Goal: Task Accomplishment & Management: Manage account settings

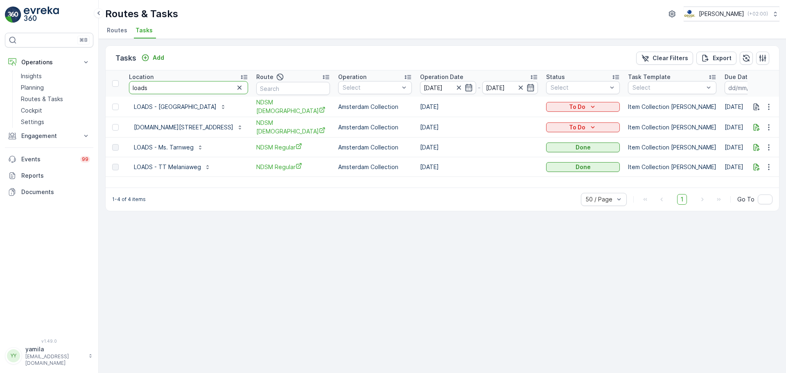
click at [174, 88] on input "loads" at bounding box center [188, 87] width 119 height 13
type input "pannenkoek"
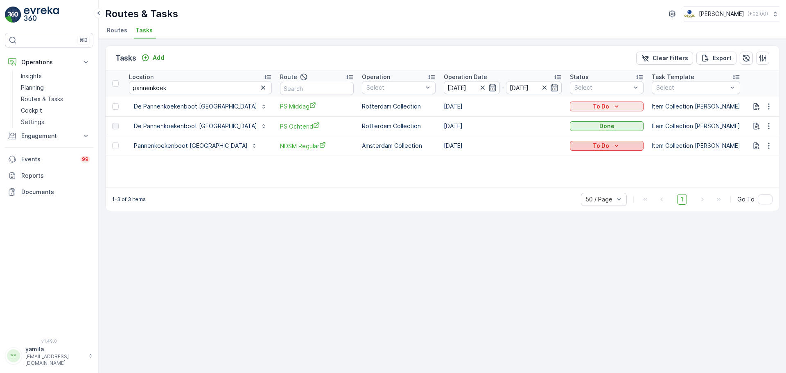
click at [573, 147] on div "To Do" at bounding box center [606, 146] width 67 height 8
click at [556, 180] on span "Done" at bounding box center [550, 181] width 15 height 8
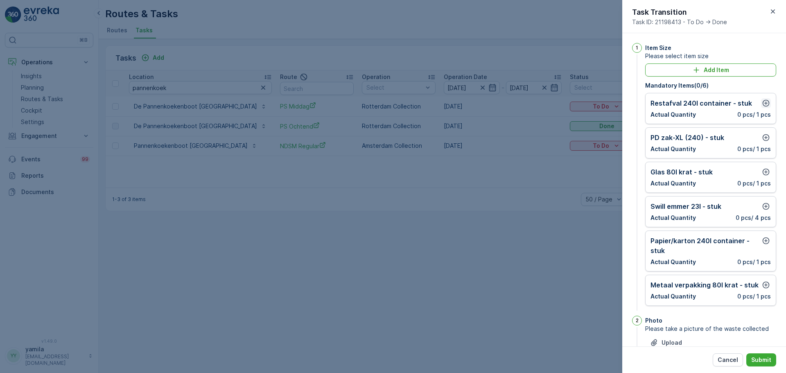
click at [767, 104] on icon "button" at bounding box center [766, 103] width 8 height 8
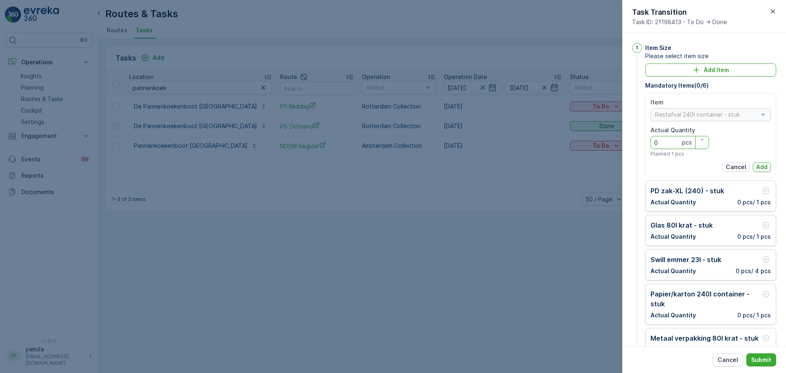
click at [680, 140] on Quantity "0" at bounding box center [680, 142] width 59 height 13
type Quantity "1"
click at [757, 165] on p "Add" at bounding box center [762, 167] width 11 height 8
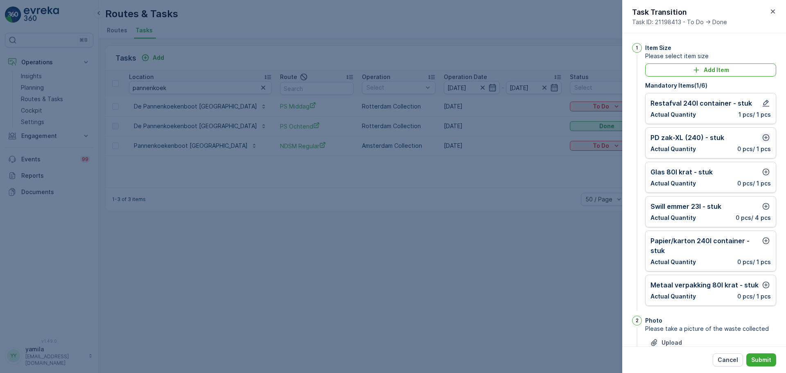
click at [763, 138] on icon "button" at bounding box center [766, 137] width 7 height 7
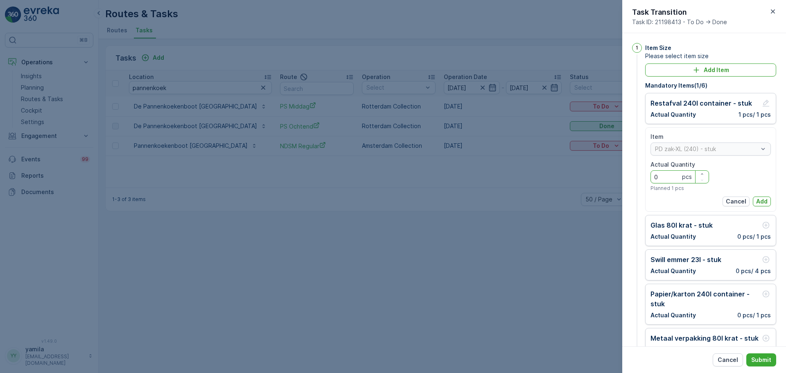
click at [666, 171] on Quantity "0" at bounding box center [680, 176] width 59 height 13
type Quantity "1"
click at [765, 197] on p "Add" at bounding box center [762, 201] width 11 height 8
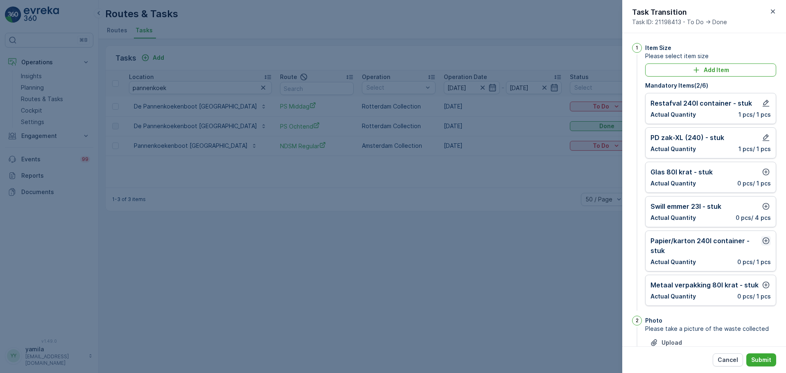
click at [764, 240] on icon "button" at bounding box center [766, 241] width 8 height 8
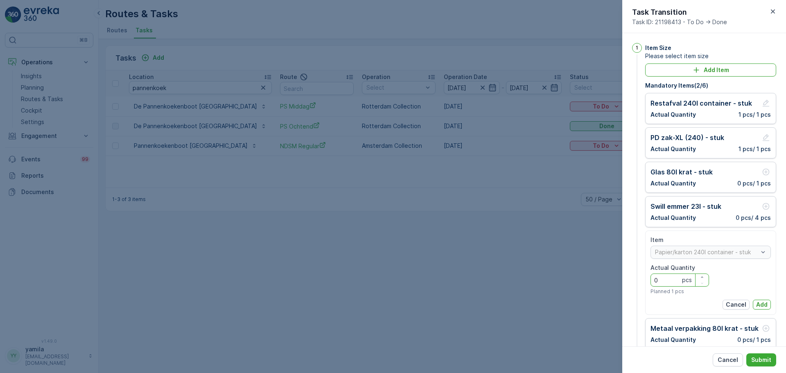
click at [672, 279] on Quantity "0" at bounding box center [680, 280] width 59 height 13
type Quantity "1"
click at [759, 305] on p "Add" at bounding box center [762, 305] width 11 height 8
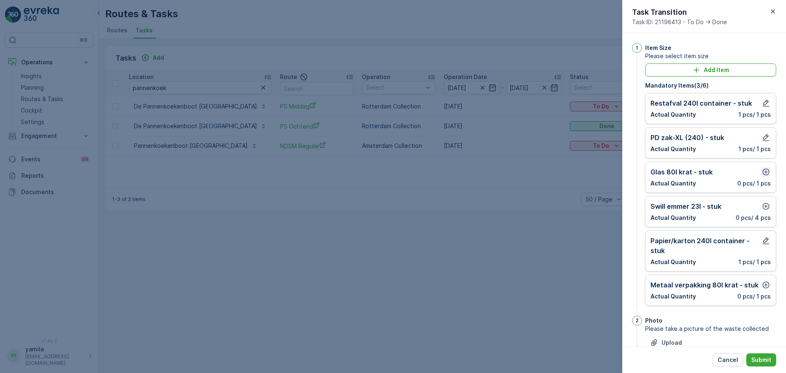
click at [766, 174] on icon "button" at bounding box center [766, 172] width 8 height 8
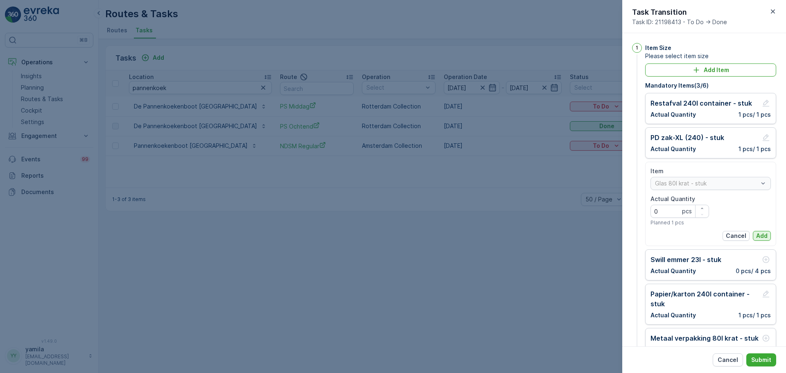
drag, startPoint x: 761, startPoint y: 231, endPoint x: 760, endPoint y: 236, distance: 6.0
click at [760, 236] on div "Item Glas 80l krat - stuk Actual Quantity 0 pcs Planned 1 pcs Cancel Add" at bounding box center [711, 204] width 120 height 74
click at [760, 236] on p "Add" at bounding box center [762, 236] width 11 height 8
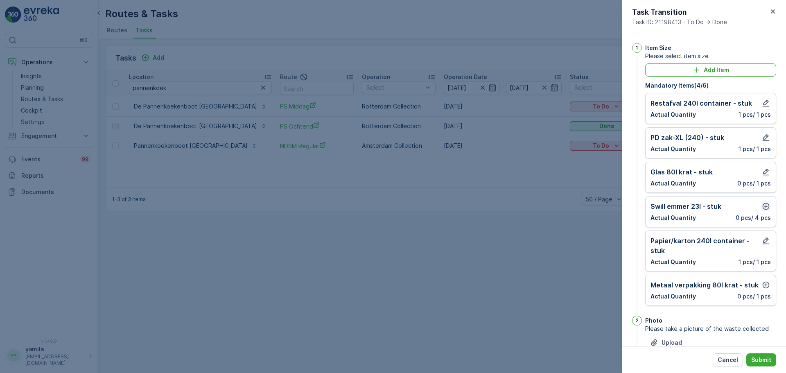
click at [763, 205] on icon "button" at bounding box center [766, 206] width 8 height 8
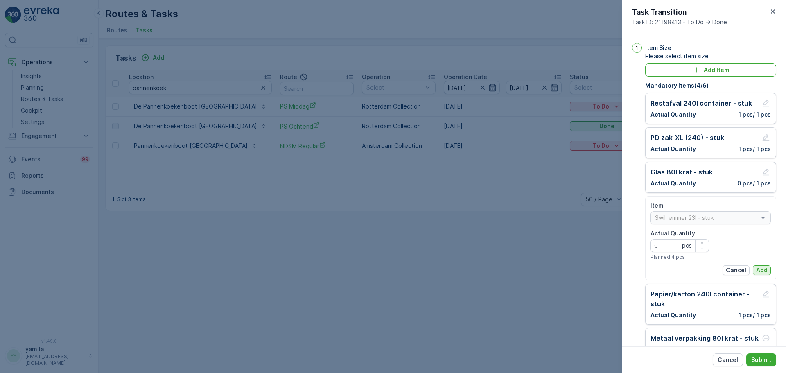
click at [759, 265] on button "Add" at bounding box center [762, 270] width 18 height 10
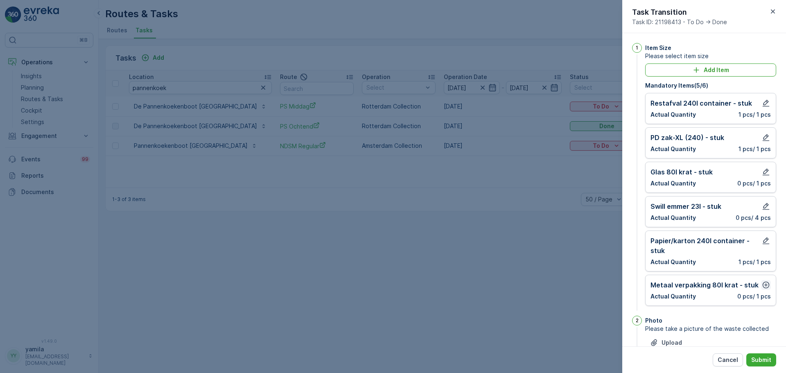
click at [765, 286] on icon "button" at bounding box center [766, 285] width 8 height 8
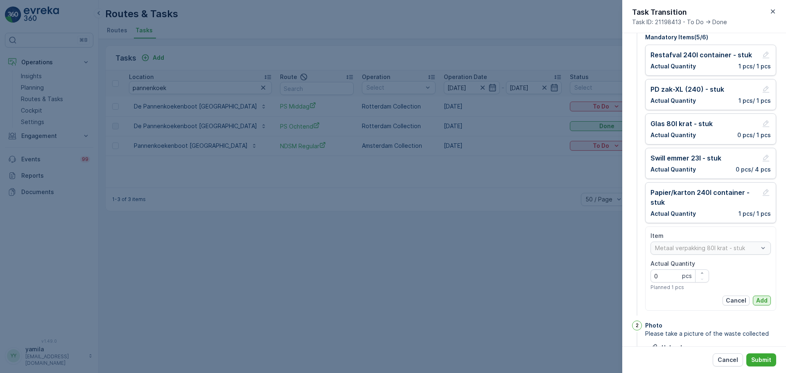
click at [758, 305] on button "Add" at bounding box center [762, 301] width 18 height 10
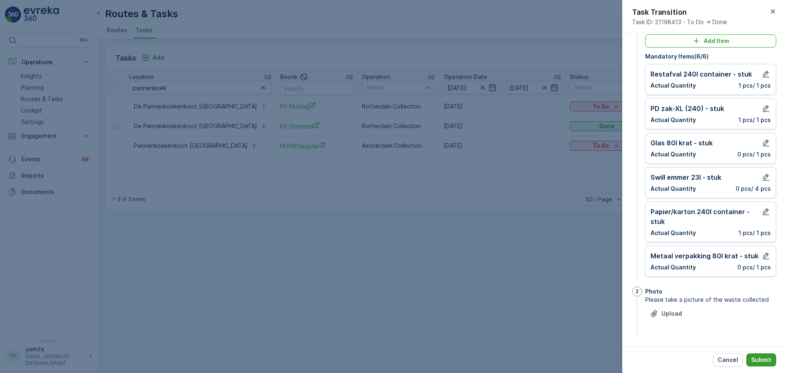
click at [761, 363] on p "Submit" at bounding box center [762, 360] width 20 height 8
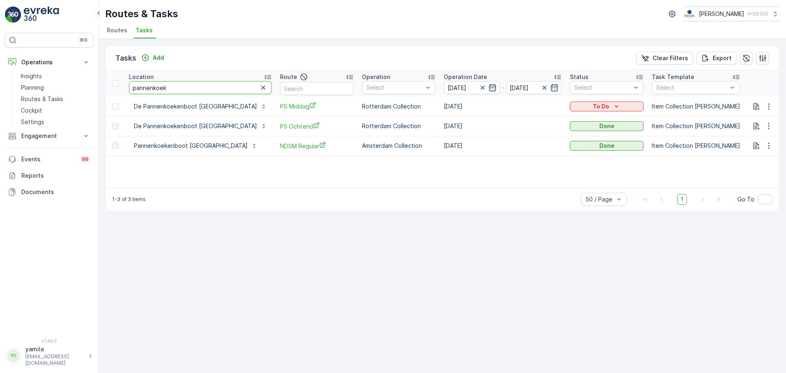
click at [168, 86] on input "pannenkoek" at bounding box center [200, 87] width 143 height 13
type input "sprinkle"
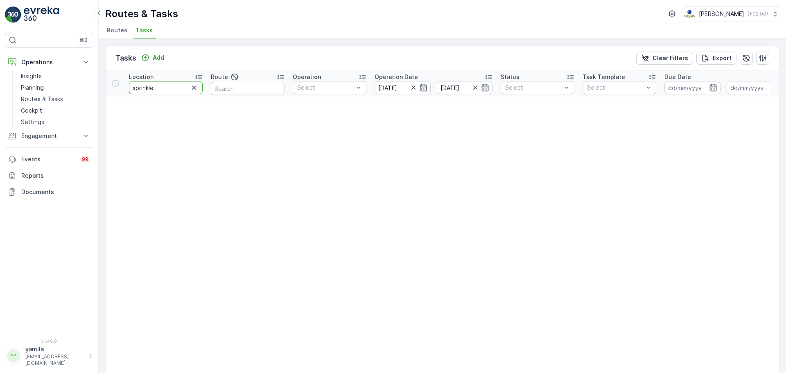
click at [174, 85] on input "sprinkle" at bounding box center [166, 87] width 74 height 13
drag, startPoint x: 162, startPoint y: 95, endPoint x: 162, endPoint y: 89, distance: 5.7
click at [162, 89] on th "Location sprinkle" at bounding box center [166, 83] width 82 height 26
click at [162, 89] on input "sprinkle" at bounding box center [166, 87] width 74 height 13
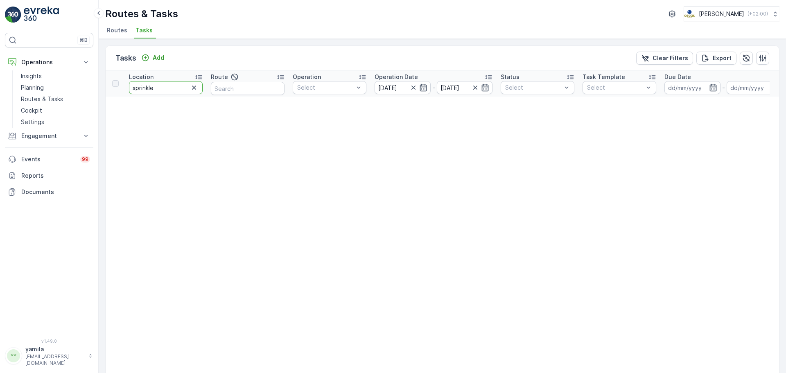
click at [162, 89] on input "sprinkle" at bounding box center [166, 87] width 74 height 13
type input "treehouse"
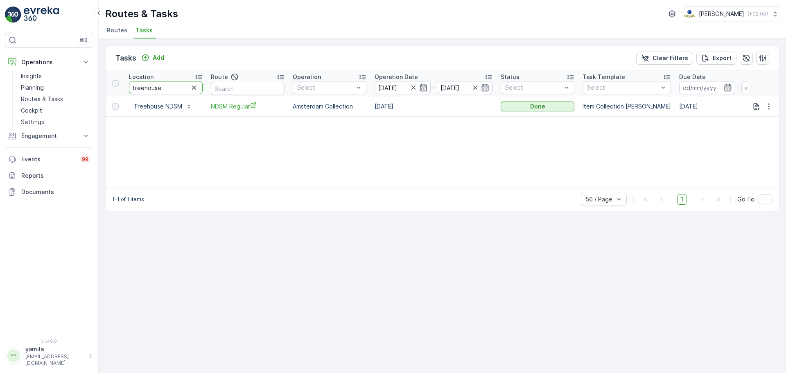
click at [169, 85] on input "treehouse" at bounding box center [166, 87] width 74 height 13
click at [163, 85] on input "treehouse" at bounding box center [166, 87] width 74 height 13
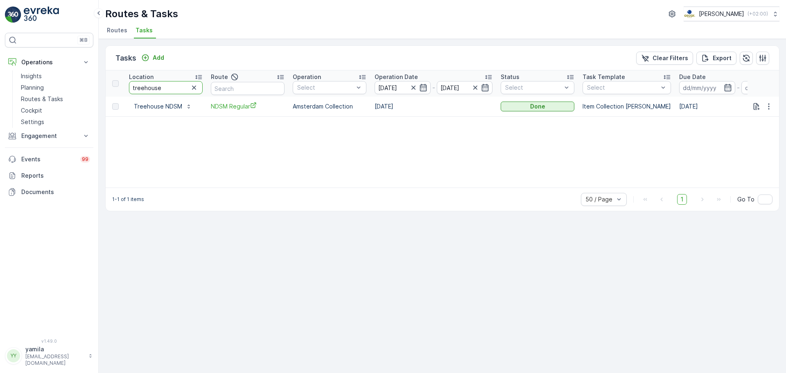
click at [163, 85] on input "treehouse" at bounding box center [166, 87] width 74 height 13
type input "kometen"
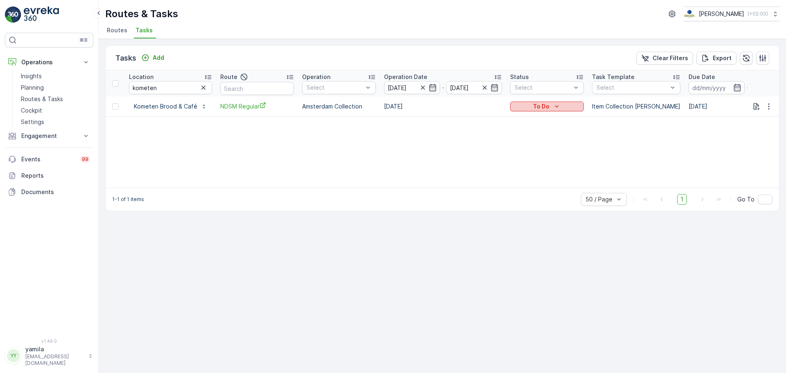
click at [543, 110] on p "To Do" at bounding box center [541, 106] width 16 height 8
click at [524, 142] on span "Done" at bounding box center [520, 142] width 15 height 8
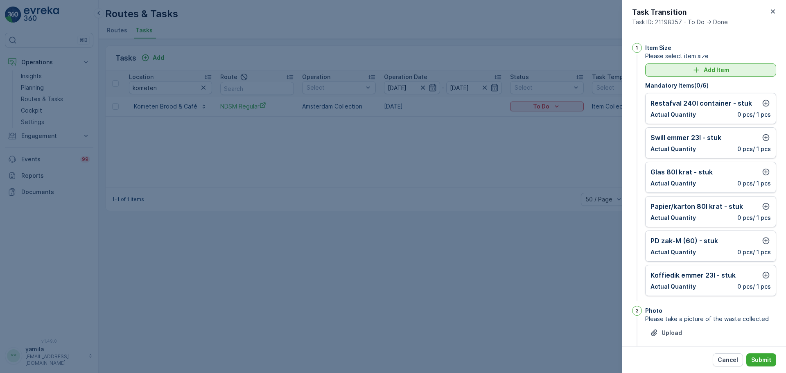
click at [721, 72] on p "Add Item" at bounding box center [716, 70] width 25 height 8
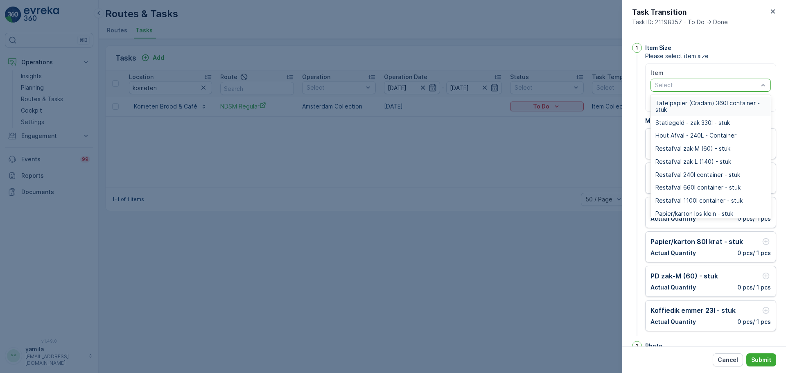
click at [704, 87] on div at bounding box center [707, 85] width 105 height 7
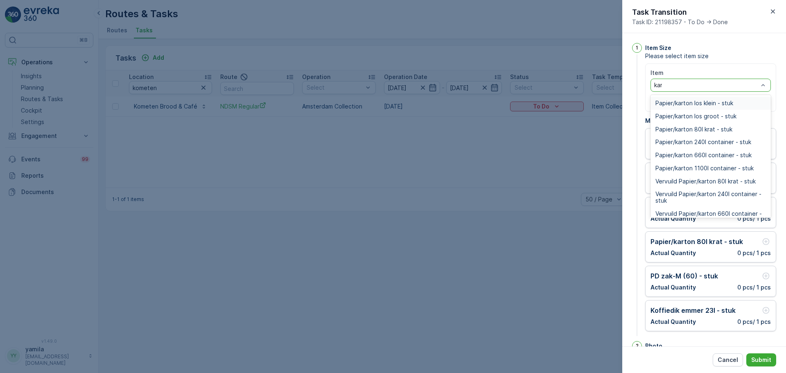
type input "karton"
click at [696, 156] on span "Papier/karton 660l container - stuk" at bounding box center [704, 155] width 96 height 7
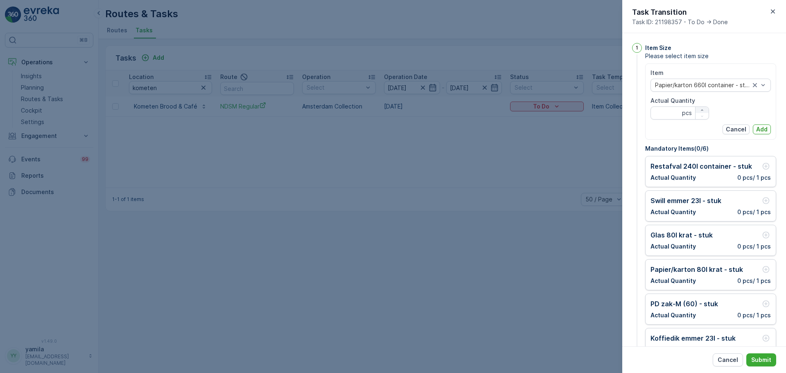
click at [701, 109] on icon "button" at bounding box center [702, 110] width 5 height 5
type Quantity "1"
click at [761, 128] on p "Add" at bounding box center [762, 129] width 11 height 8
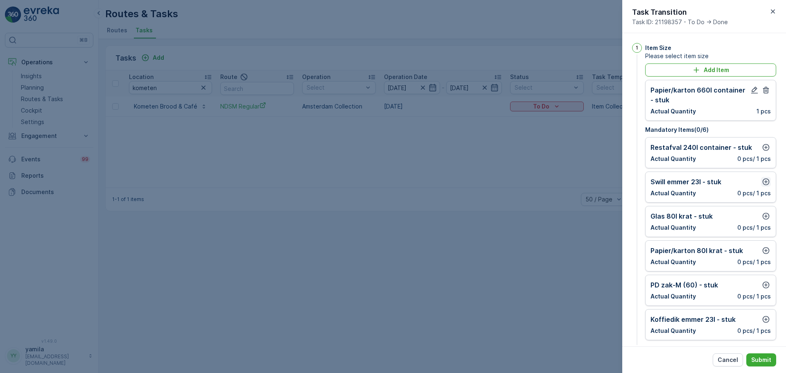
click at [766, 182] on icon "button" at bounding box center [766, 182] width 8 height 8
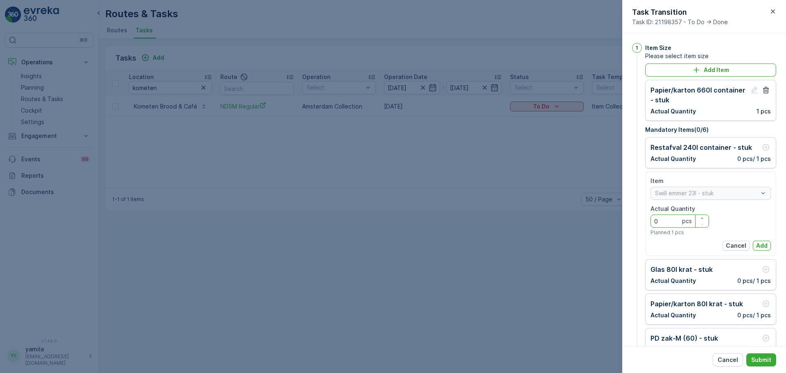
click at [667, 222] on Quantity "0" at bounding box center [680, 221] width 59 height 13
type Quantity "3"
click at [757, 247] on p "Add" at bounding box center [762, 246] width 11 height 8
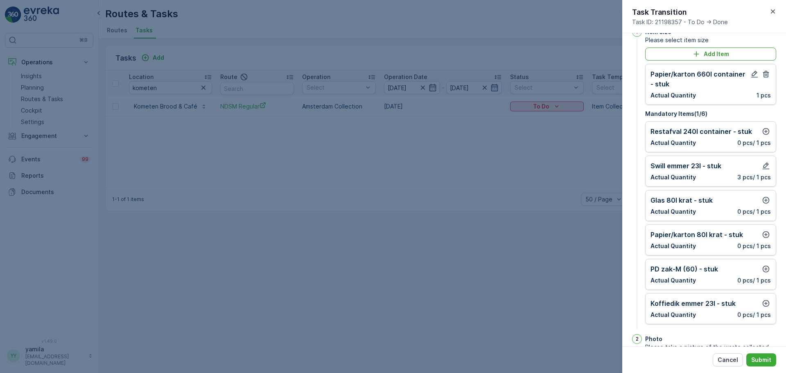
scroll to position [15, 0]
click at [761, 202] on button "button" at bounding box center [766, 202] width 10 height 10
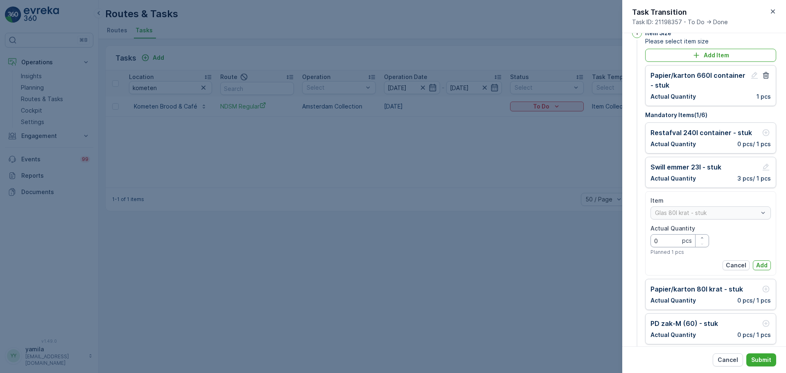
click at [669, 238] on Quantity "0" at bounding box center [680, 240] width 59 height 13
type Quantity "2"
click at [758, 267] on p "Add" at bounding box center [762, 265] width 11 height 8
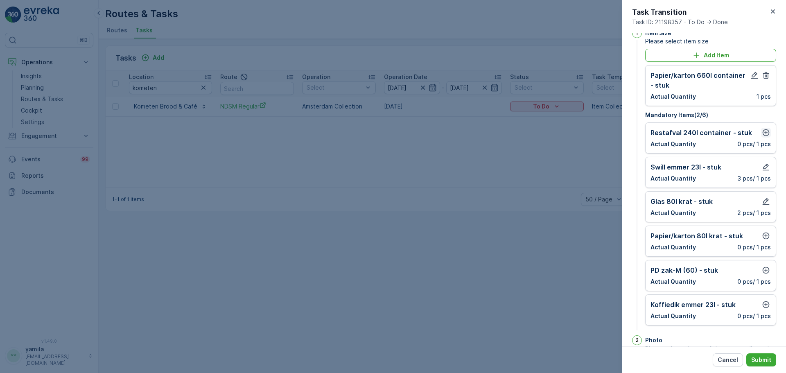
click at [763, 134] on icon "button" at bounding box center [766, 133] width 8 height 8
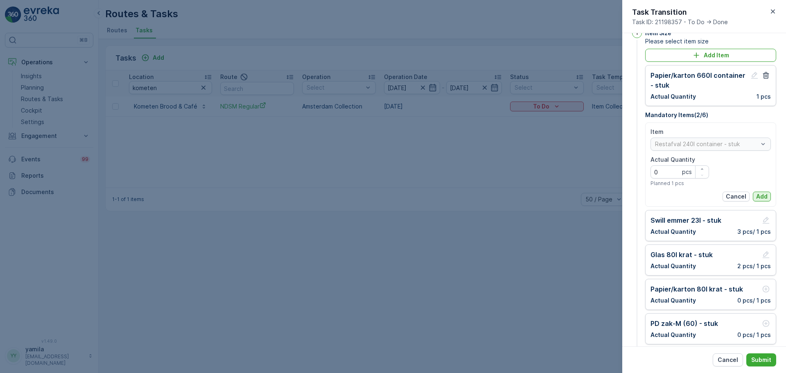
drag, startPoint x: 756, startPoint y: 191, endPoint x: 754, endPoint y: 199, distance: 8.0
click at [754, 199] on div "Item Restafval 240l container - stuk Actual Quantity 0 pcs Planned 1 pcs Cancel…" at bounding box center [711, 165] width 120 height 74
click at [754, 199] on button "Add" at bounding box center [762, 197] width 18 height 10
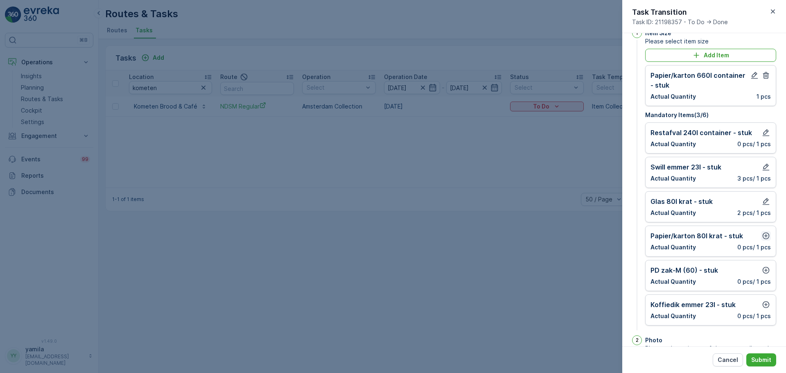
click at [762, 236] on icon "button" at bounding box center [766, 236] width 8 height 8
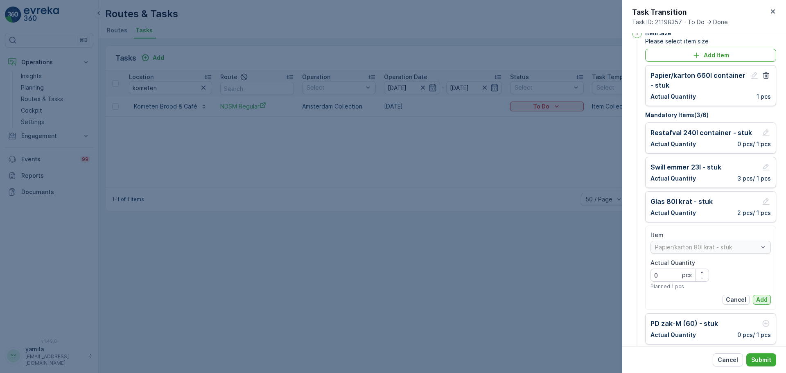
click at [758, 297] on p "Add" at bounding box center [762, 300] width 11 height 8
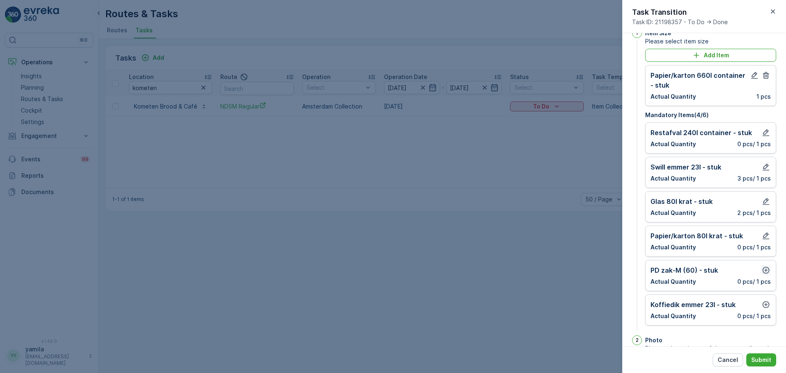
click at [765, 267] on icon "button" at bounding box center [766, 270] width 8 height 8
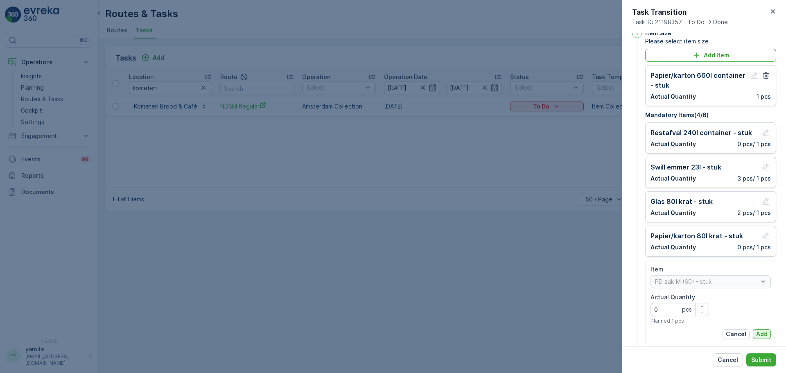
click at [757, 337] on p "Add" at bounding box center [762, 334] width 11 height 8
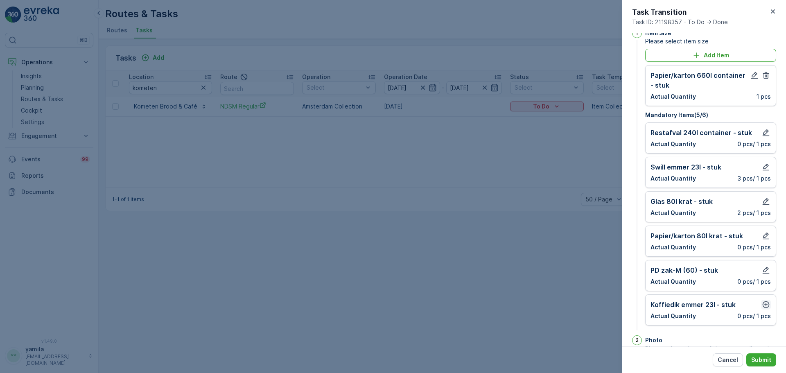
click at [763, 309] on button "button" at bounding box center [766, 305] width 10 height 10
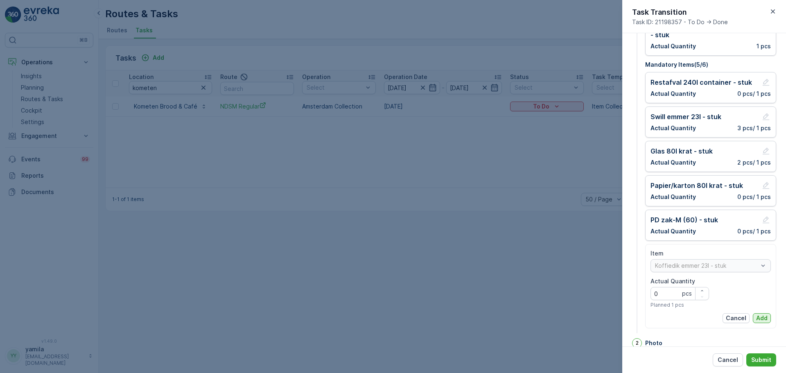
click at [758, 321] on p "Add" at bounding box center [762, 318] width 11 height 8
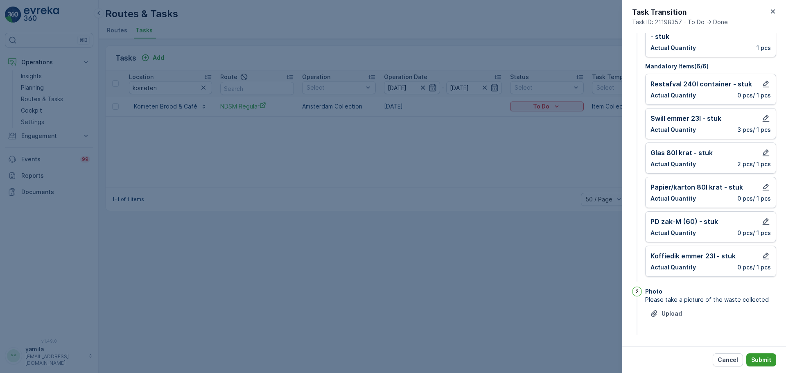
click at [760, 359] on p "Submit" at bounding box center [762, 360] width 20 height 8
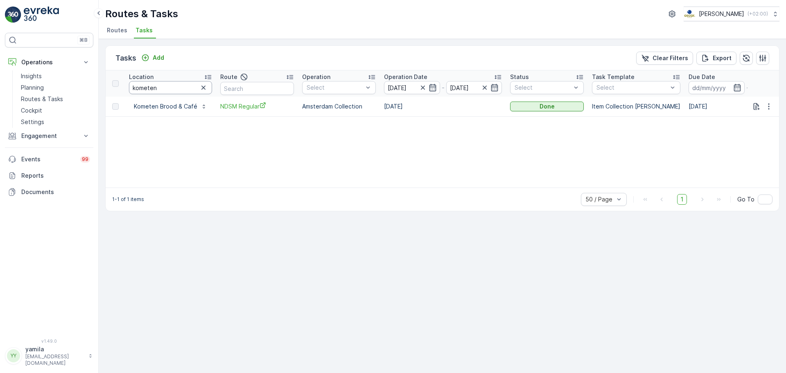
click at [179, 82] on input "kometen" at bounding box center [170, 87] width 83 height 13
type input "sprinkl"
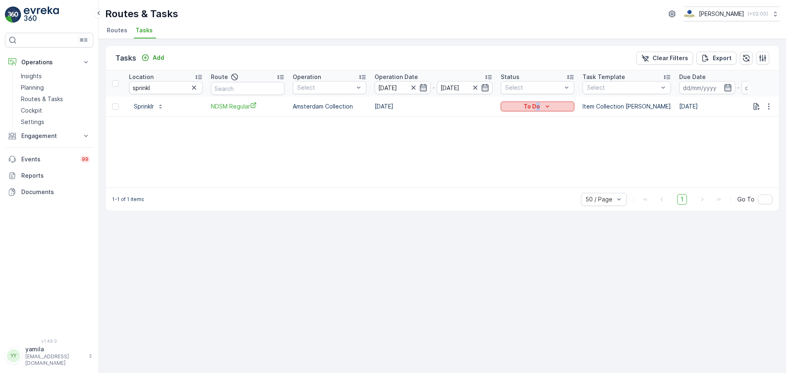
drag, startPoint x: 530, startPoint y: 114, endPoint x: 542, endPoint y: 106, distance: 14.1
click at [542, 106] on td "To Do" at bounding box center [538, 107] width 82 height 20
click at [542, 106] on div "To Do" at bounding box center [537, 106] width 67 height 8
click at [521, 140] on div "Done" at bounding box center [529, 141] width 52 height 11
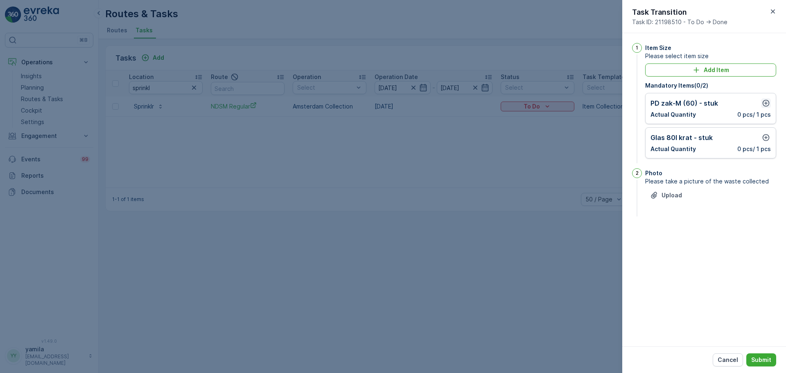
click at [766, 106] on icon "button" at bounding box center [766, 103] width 8 height 8
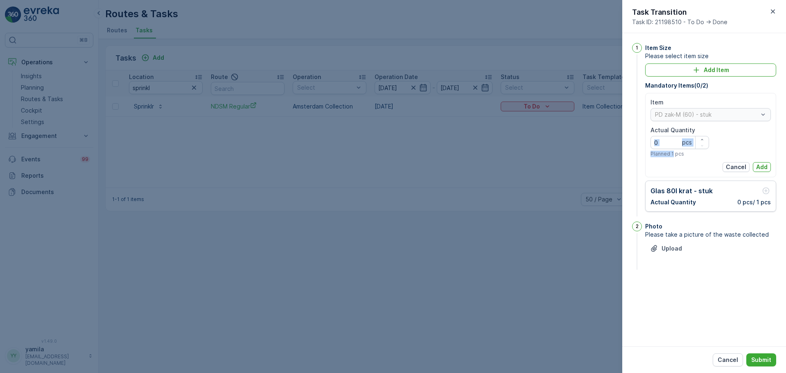
click at [672, 148] on div "Actual Quantity 0 pcs Planned 1 pcs" at bounding box center [680, 141] width 59 height 31
click at [672, 148] on Quantity "0" at bounding box center [680, 142] width 59 height 13
type Quantity "1"
click at [756, 164] on button "Add" at bounding box center [762, 167] width 18 height 10
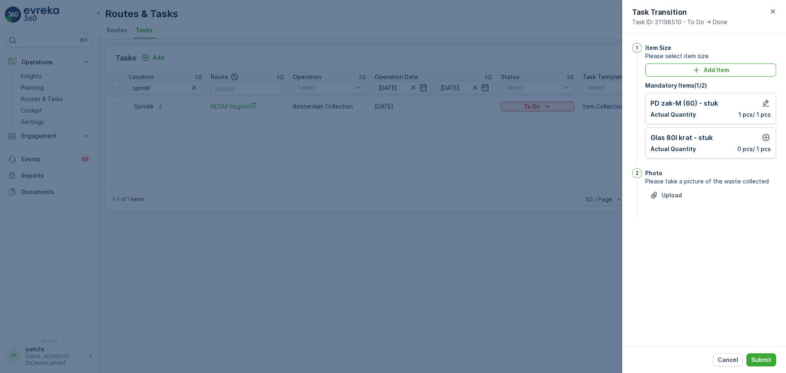
click at [764, 137] on icon "button" at bounding box center [766, 138] width 8 height 8
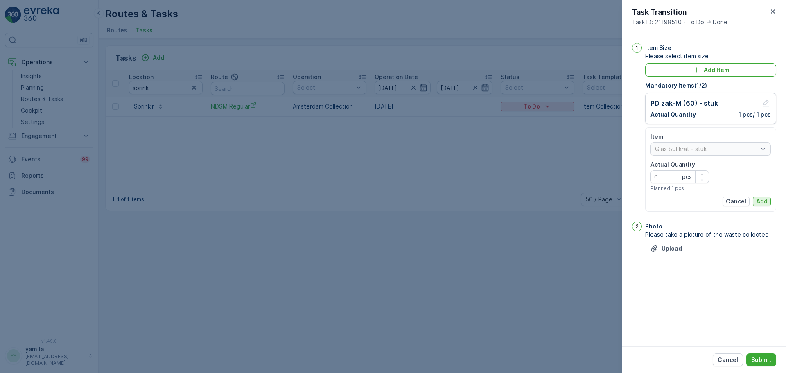
click at [761, 204] on p "Add" at bounding box center [762, 201] width 11 height 8
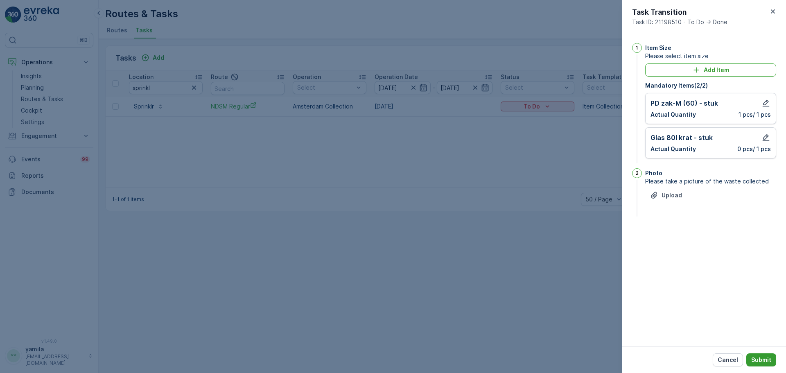
click at [763, 361] on p "Submit" at bounding box center [762, 360] width 20 height 8
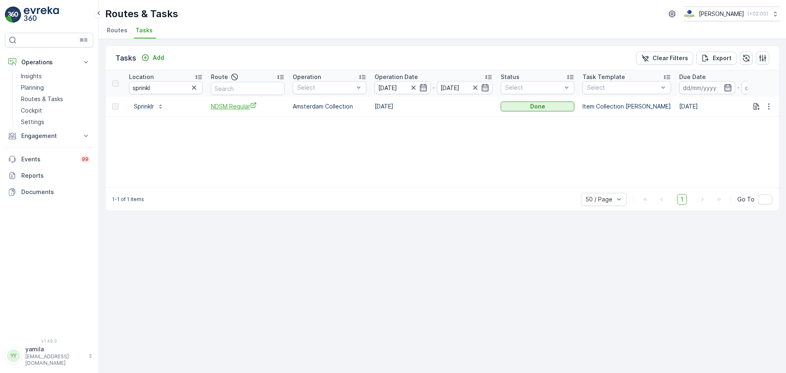
click at [238, 104] on span "NDSM Regular" at bounding box center [248, 106] width 74 height 9
click at [159, 93] on input "sprinkl" at bounding box center [166, 87] width 74 height 13
type input "le petit george"
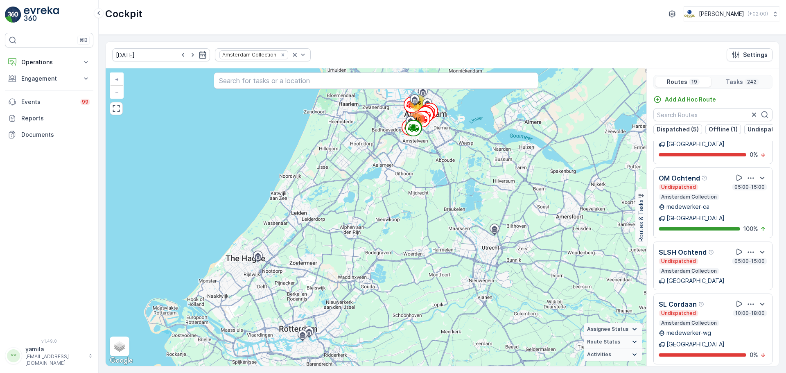
scroll to position [339, 0]
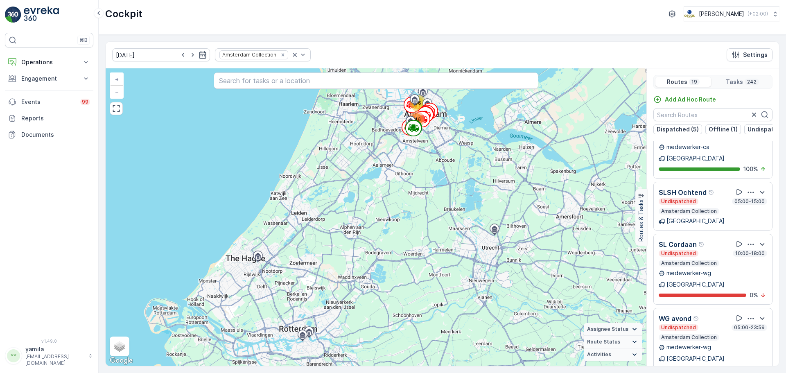
click at [726, 324] on div "Undispatched 05:00-23:59" at bounding box center [713, 327] width 109 height 7
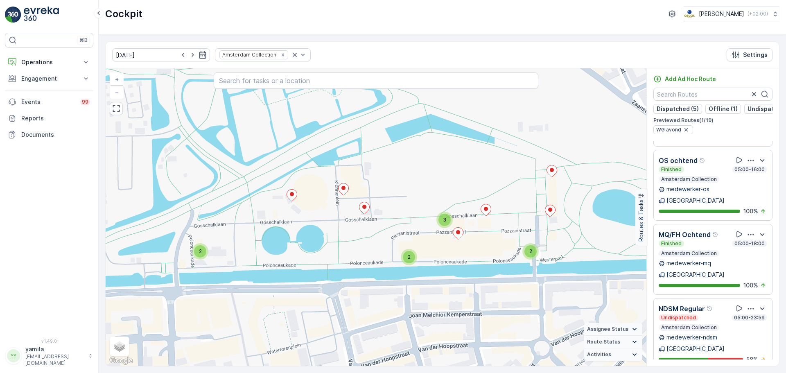
scroll to position [757, 0]
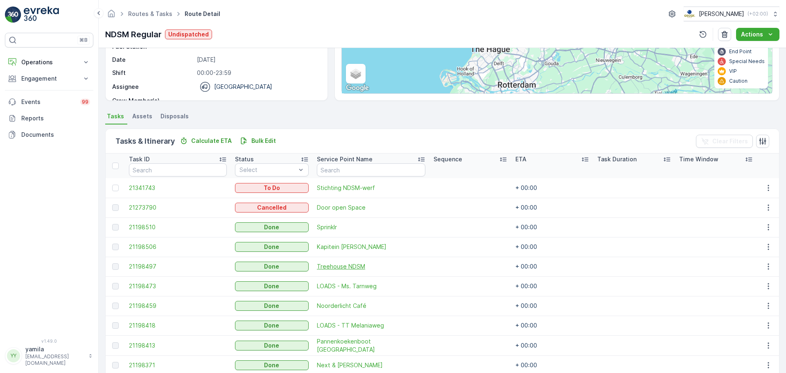
scroll to position [193, 0]
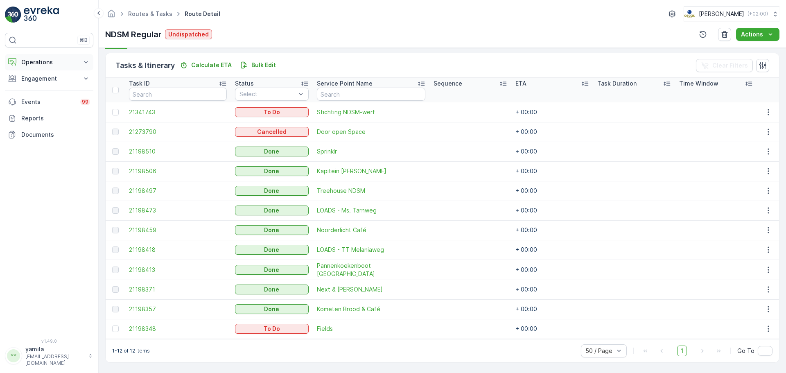
click at [69, 64] on p "Operations" at bounding box center [49, 62] width 56 height 8
click at [50, 102] on p "Routes & Tasks" at bounding box center [42, 99] width 42 height 8
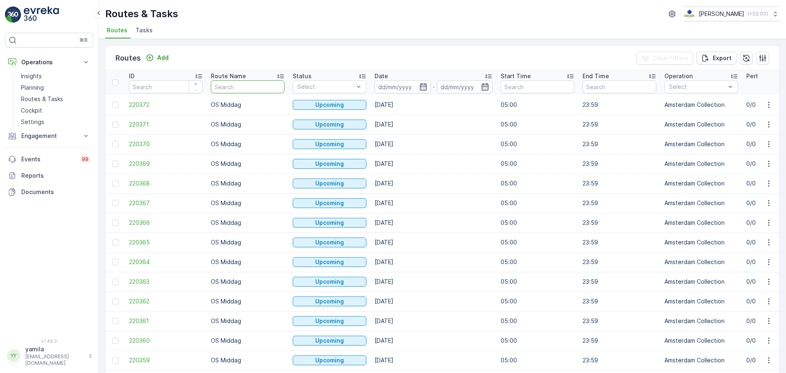
click at [230, 89] on input "text" at bounding box center [248, 86] width 74 height 13
type input "ndsm"
click at [402, 89] on input at bounding box center [403, 86] width 56 height 13
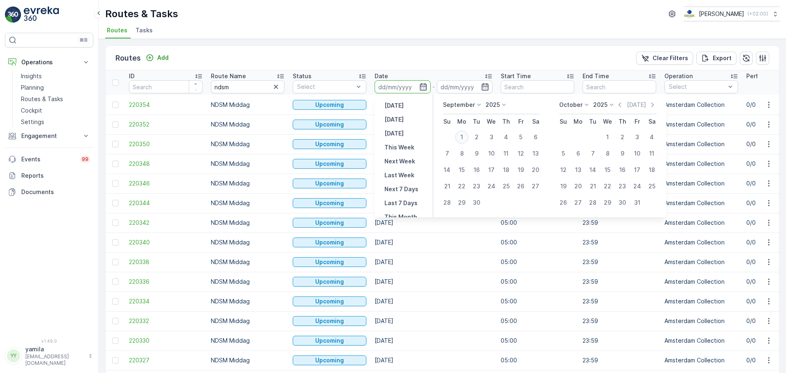
click at [463, 134] on div "1" at bounding box center [461, 137] width 13 height 13
type input "[DATE]"
click at [463, 134] on div "1" at bounding box center [461, 137] width 13 height 13
type input "[DATE]"
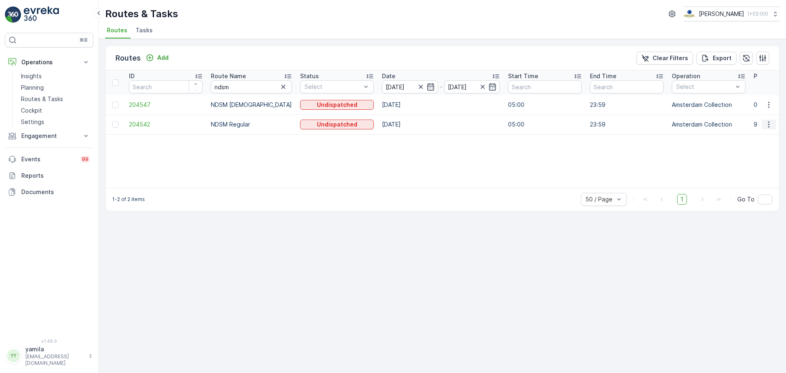
click at [766, 124] on icon "button" at bounding box center [769, 124] width 8 height 8
click at [770, 105] on icon "button" at bounding box center [769, 105] width 8 height 8
click at [758, 116] on span "See More Details" at bounding box center [750, 117] width 48 height 8
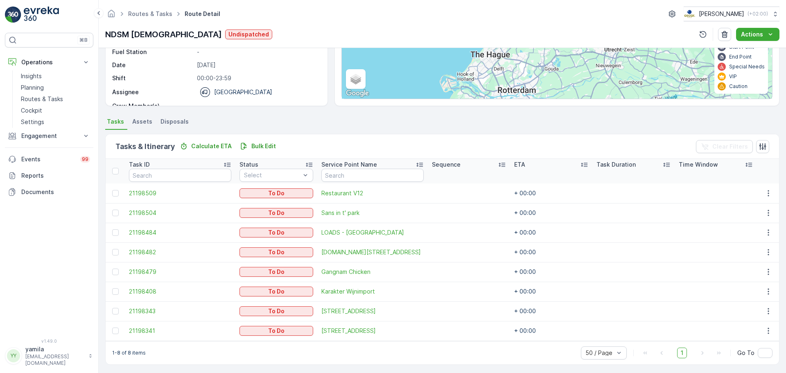
scroll to position [115, 0]
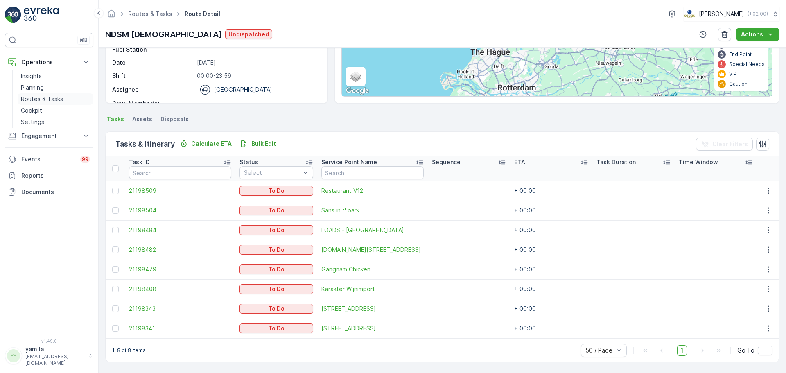
click at [50, 97] on p "Routes & Tasks" at bounding box center [42, 99] width 42 height 8
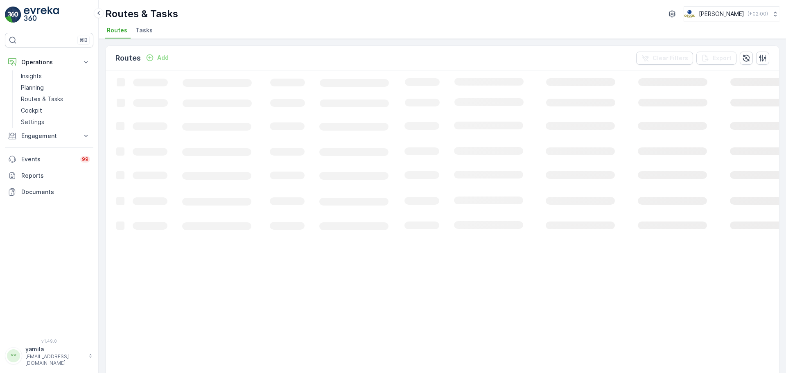
click at [152, 31] on li "Tasks" at bounding box center [145, 32] width 22 height 14
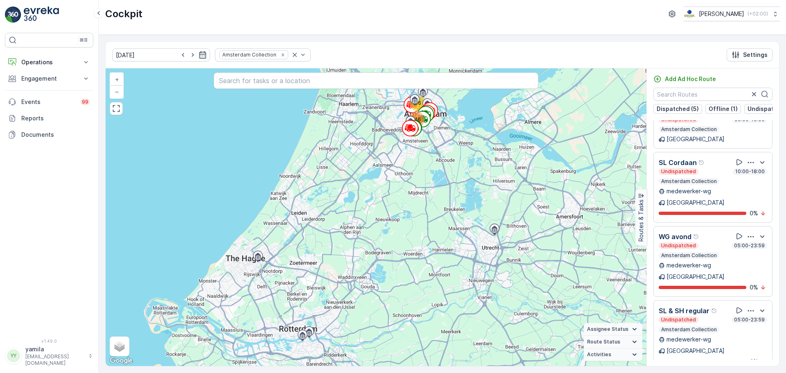
scroll to position [387, 0]
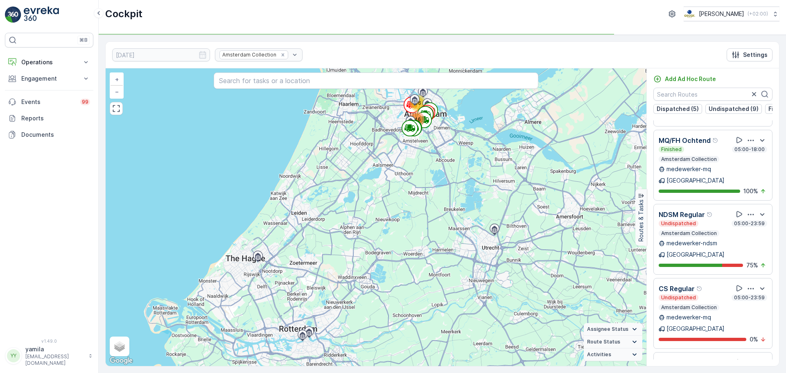
scroll to position [262, 0]
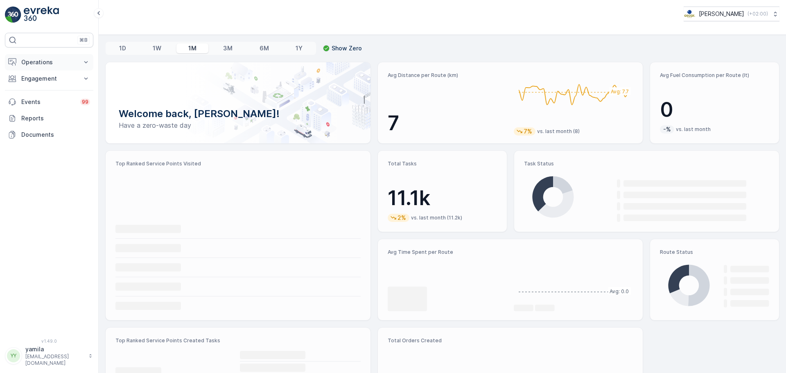
click at [42, 63] on p "Operations" at bounding box center [49, 62] width 56 height 8
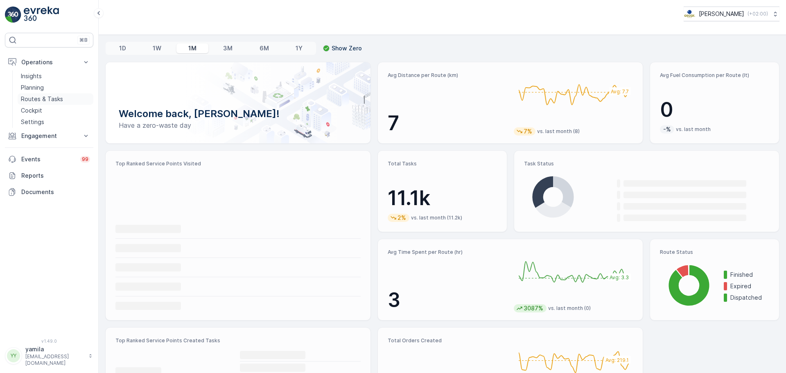
click at [44, 99] on p "Routes & Tasks" at bounding box center [42, 99] width 42 height 8
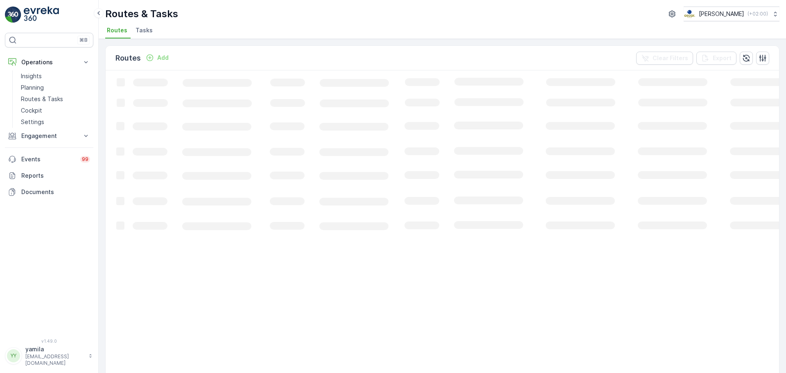
click at [150, 31] on span "Tasks" at bounding box center [144, 30] width 17 height 8
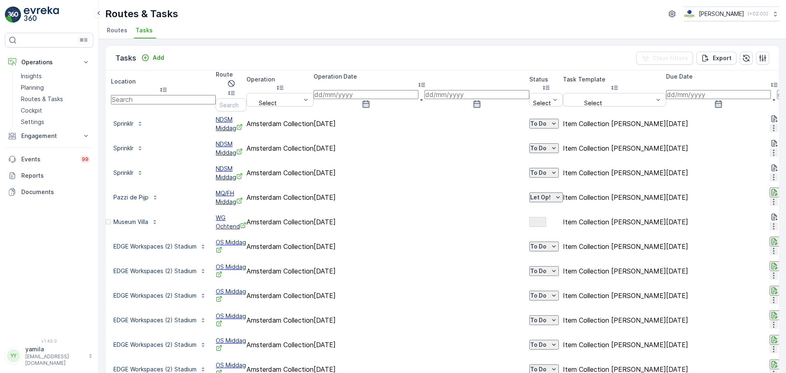
click at [165, 95] on input "text" at bounding box center [163, 99] width 105 height 9
type input "21c"
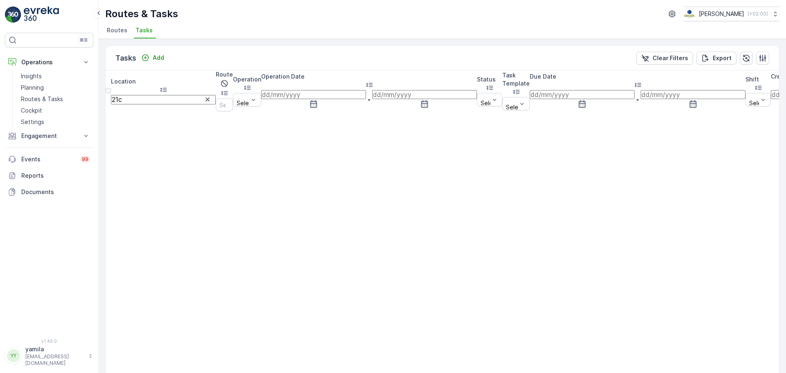
click at [165, 95] on input "21c" at bounding box center [163, 99] width 105 height 9
type input "21 pinchos"
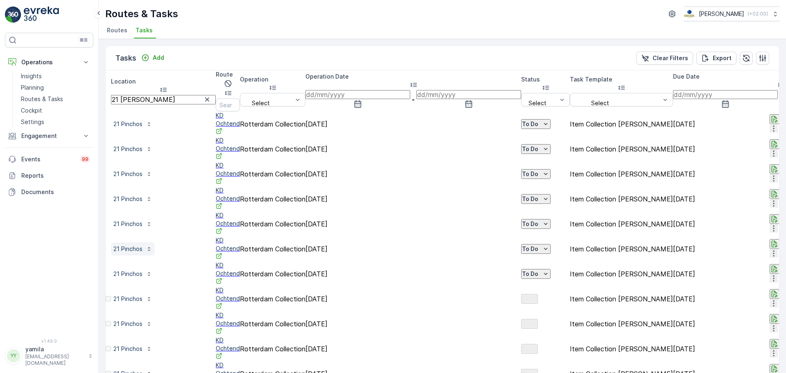
click at [154, 242] on button "21 Pinchos" at bounding box center [133, 248] width 44 height 13
click at [156, 221] on span "21 Pinchos" at bounding box center [147, 216] width 36 height 9
click at [164, 95] on input "21 pinchos" at bounding box center [163, 99] width 105 height 9
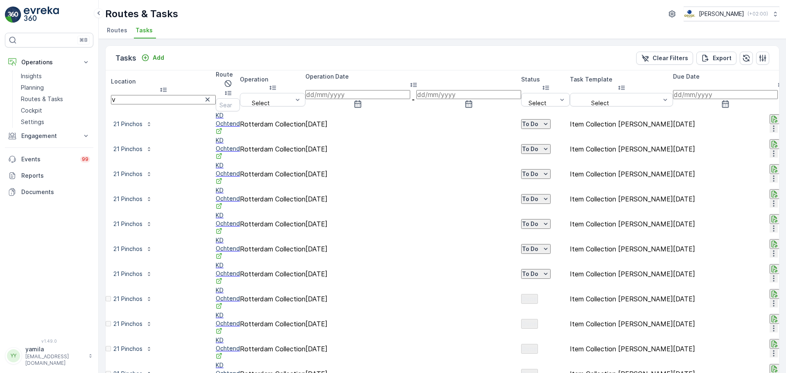
type input "vv"
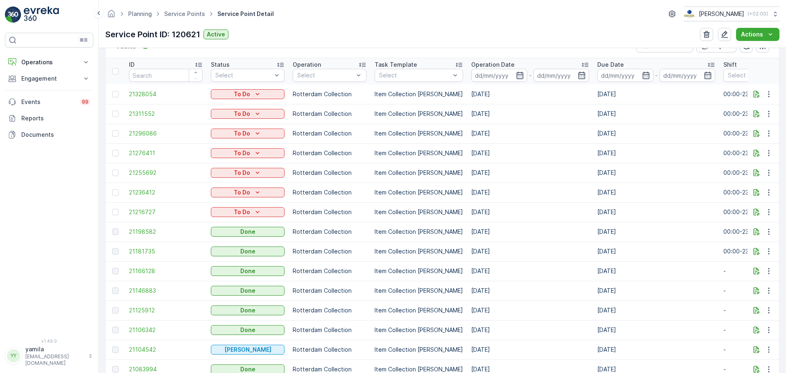
scroll to position [255, 0]
click at [153, 209] on span "21216727" at bounding box center [166, 211] width 74 height 8
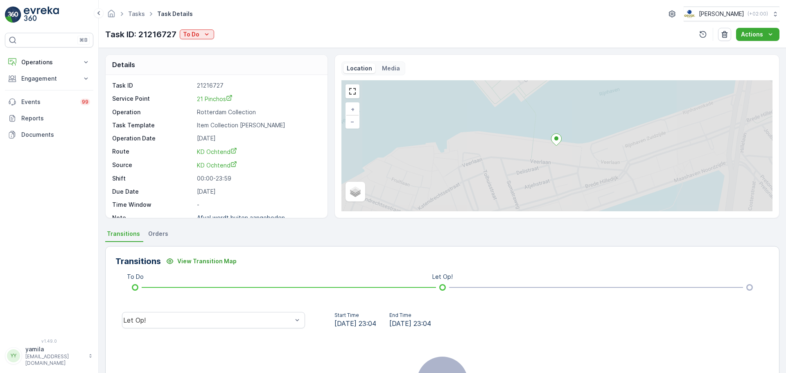
click at [266, 307] on div "Transitions View Transition Map To Do Let Op! Let Op! Start Time [DATE] 23:04 E…" at bounding box center [442, 355] width 675 height 219
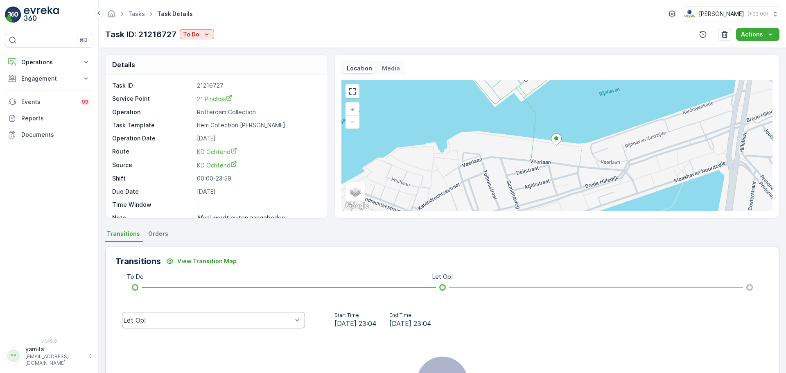
click at [263, 319] on div "Let Op!" at bounding box center [207, 320] width 169 height 7
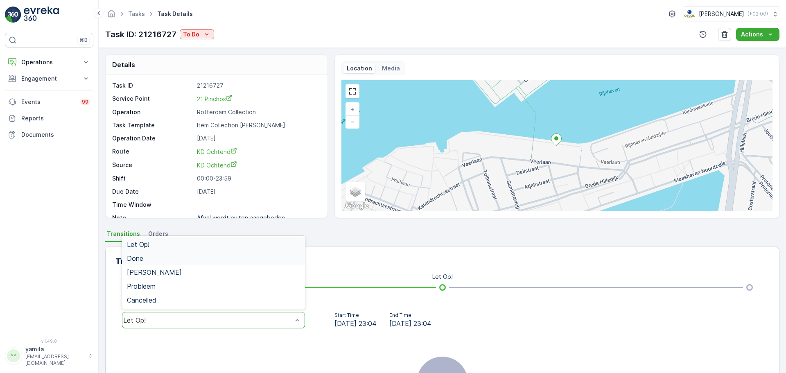
click at [261, 255] on div "Done" at bounding box center [213, 258] width 173 height 7
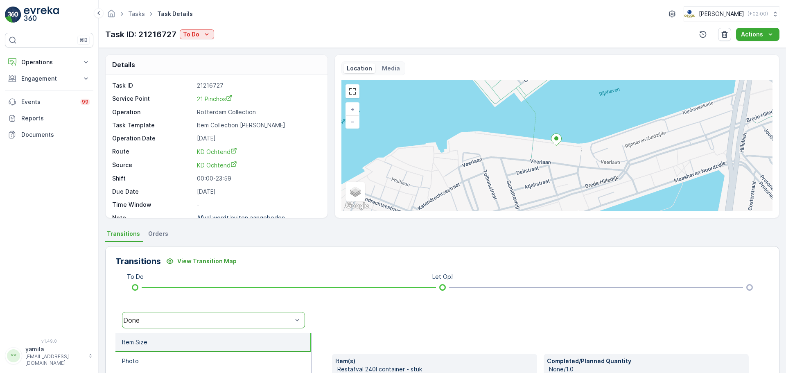
scroll to position [168, 0]
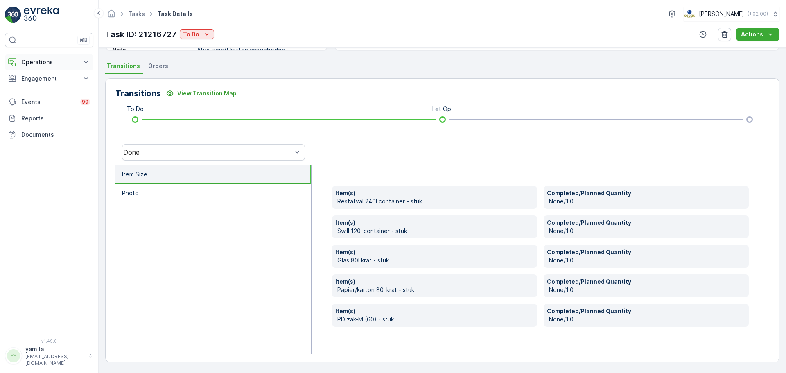
click at [39, 59] on p "Operations" at bounding box center [49, 62] width 56 height 8
click at [48, 102] on p "Routes & Tasks" at bounding box center [42, 99] width 42 height 8
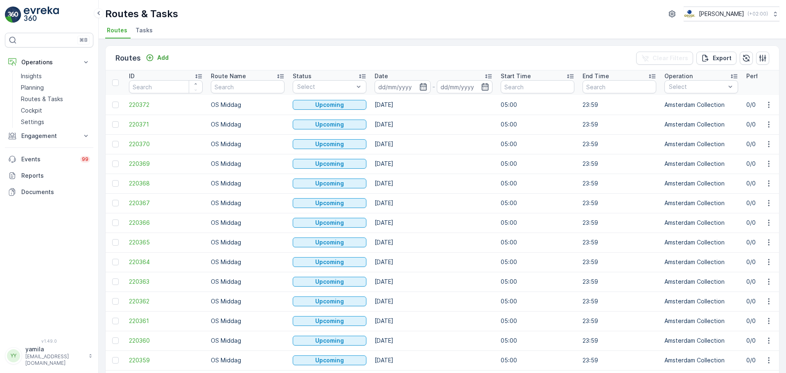
click at [156, 30] on ul "Routes Tasks" at bounding box center [439, 32] width 668 height 14
click at [150, 30] on span "Tasks" at bounding box center [144, 30] width 17 height 8
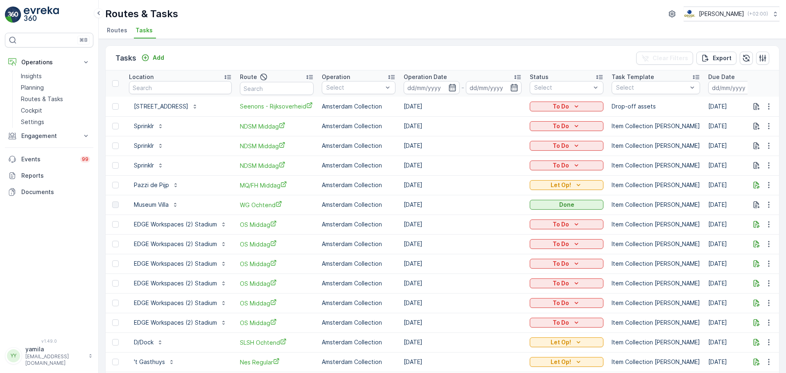
drag, startPoint x: 159, startPoint y: 95, endPoint x: 163, endPoint y: 88, distance: 7.5
click at [163, 88] on th "Location" at bounding box center [180, 83] width 111 height 26
click at [163, 88] on input "text" at bounding box center [180, 87] width 103 height 13
type input "pinchos"
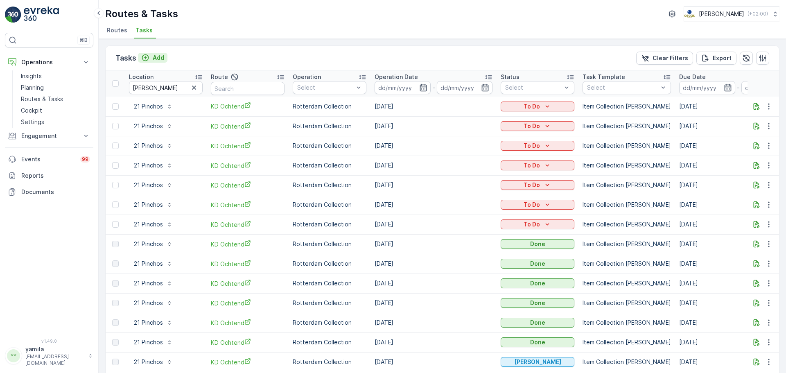
click at [152, 56] on div "Add" at bounding box center [152, 58] width 23 height 8
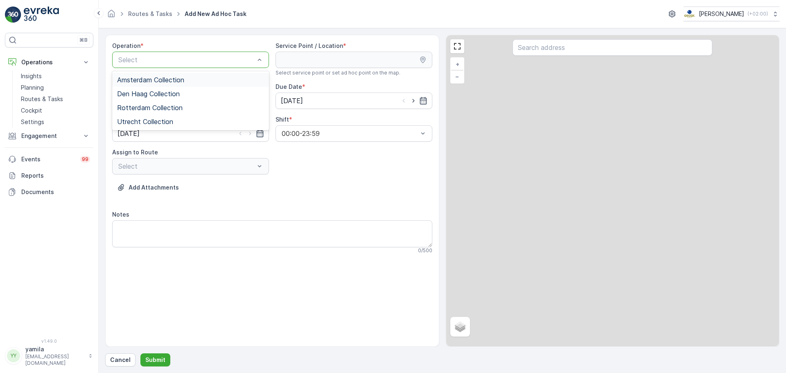
click at [152, 62] on div at bounding box center [187, 59] width 138 height 7
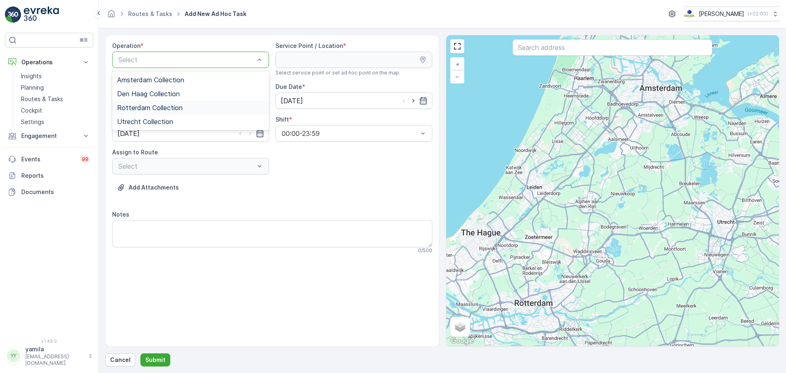
click at [142, 107] on span "Rotterdam Collection" at bounding box center [150, 107] width 66 height 7
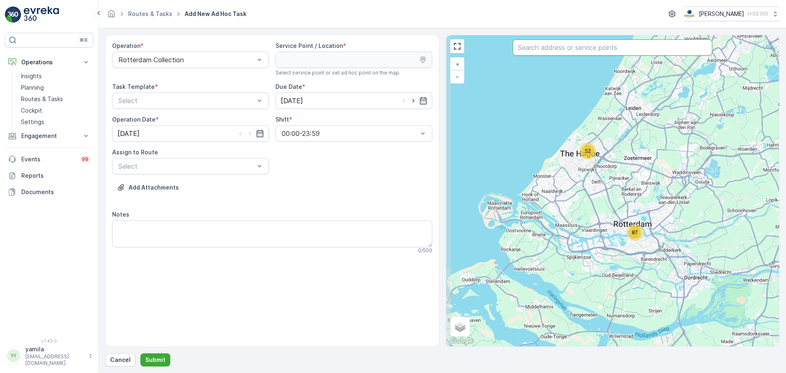
click at [549, 47] on input "text" at bounding box center [613, 47] width 200 height 16
type input "21p"
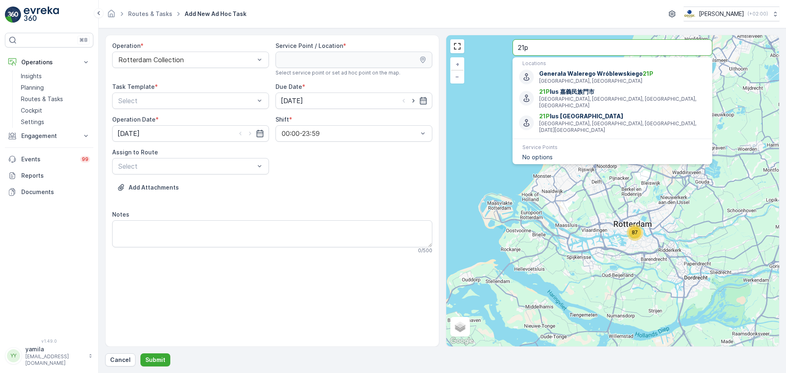
click at [547, 54] on input "21p" at bounding box center [613, 47] width 200 height 16
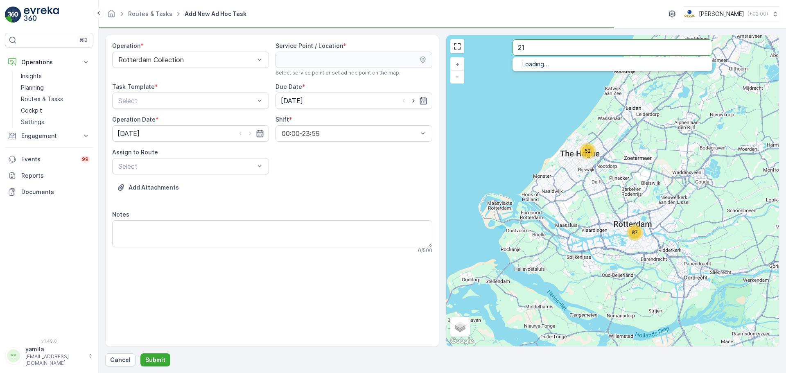
type input "21"
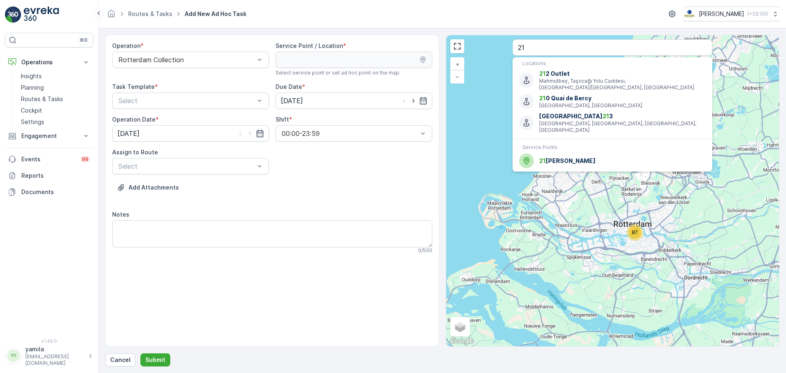
click at [545, 143] on li "Service Points" at bounding box center [613, 147] width 200 height 9
click at [544, 154] on div "21 Pinchos" at bounding box center [612, 161] width 187 height 15
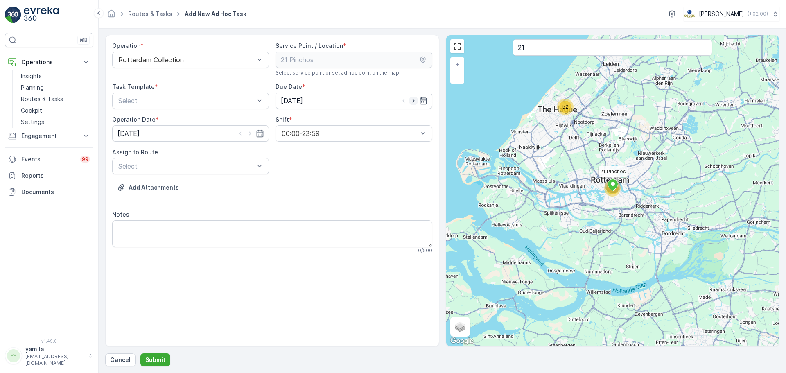
click at [414, 100] on icon "button" at bounding box center [413, 101] width 2 height 4
type input "02.09.2025"
click at [251, 136] on icon "button" at bounding box center [250, 133] width 8 height 8
type input "02.09.2025"
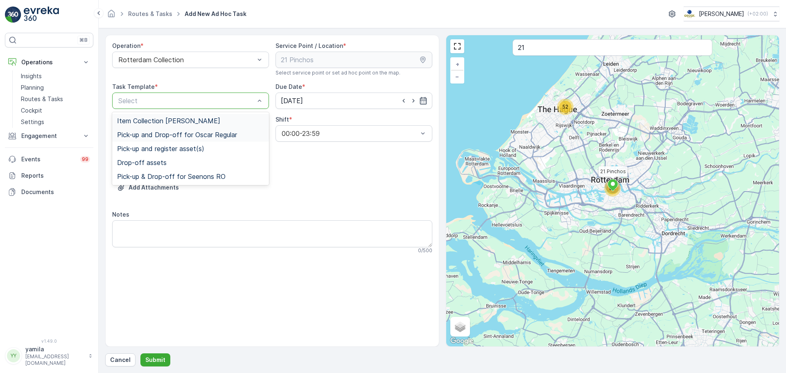
drag, startPoint x: 247, startPoint y: 100, endPoint x: 228, endPoint y: 131, distance: 37.0
click at [228, 109] on Template "5 results available. Use Up and Down to choose options, press Enter to select t…" at bounding box center [190, 101] width 157 height 16
click at [228, 131] on span "Pick-up and Drop-off for Oscar Regular" at bounding box center [177, 134] width 120 height 7
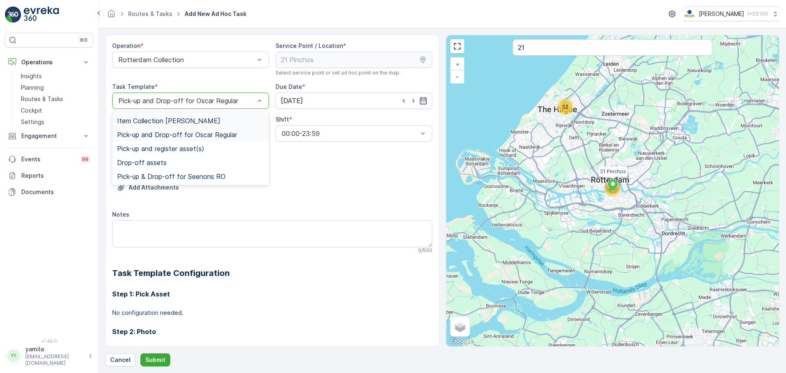
drag, startPoint x: 233, startPoint y: 103, endPoint x: 214, endPoint y: 125, distance: 29.0
click at [214, 109] on Template "option Pick-up and Drop-off for Oscar Regular, selected. 5 results available. U…" at bounding box center [190, 101] width 157 height 16
click at [214, 125] on div "Item Collection [PERSON_NAME]" at bounding box center [190, 121] width 157 height 14
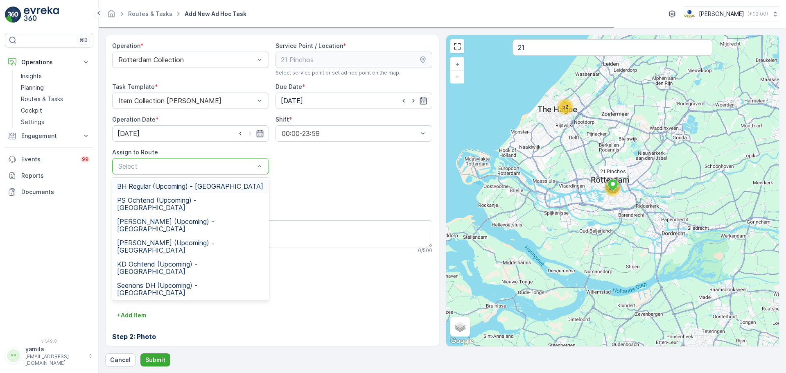
click at [193, 160] on div "Select" at bounding box center [190, 166] width 157 height 16
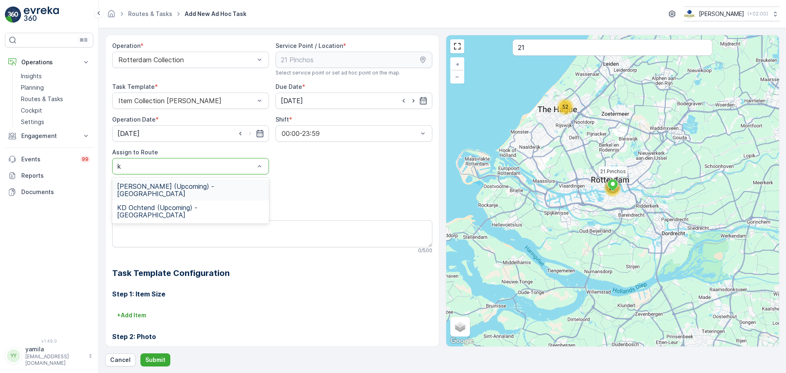
type input "kd"
click at [205, 204] on span "KD Ochtend (Upcoming) - Rotterdam" at bounding box center [190, 211] width 147 height 15
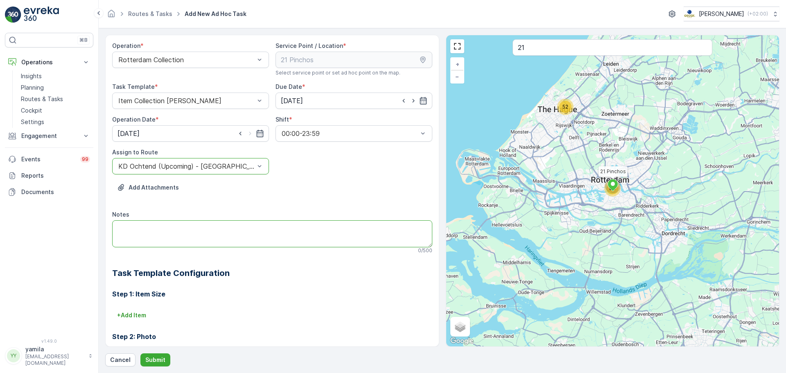
click at [192, 233] on textarea "Notes" at bounding box center [272, 233] width 320 height 27
click at [184, 232] on textarea "Notes" at bounding box center [272, 233] width 320 height 27
type textarea "Weghalen: 1x 120 swill ( niet meer nodig ) Brengen: 1 x 240 rest"
click at [156, 359] on p "Submit" at bounding box center [155, 360] width 20 height 8
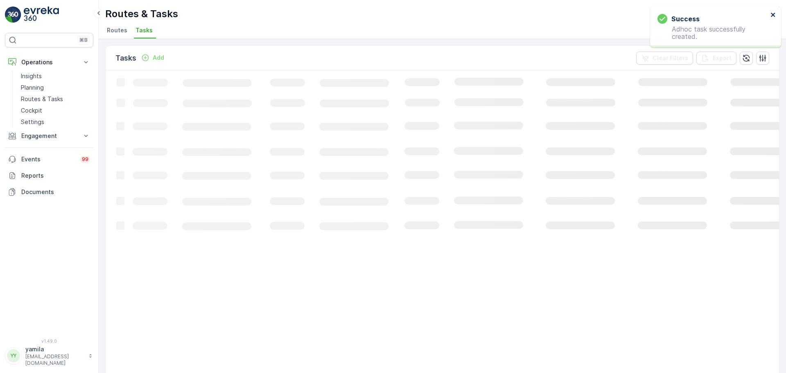
click at [772, 17] on icon "close" at bounding box center [774, 14] width 6 height 7
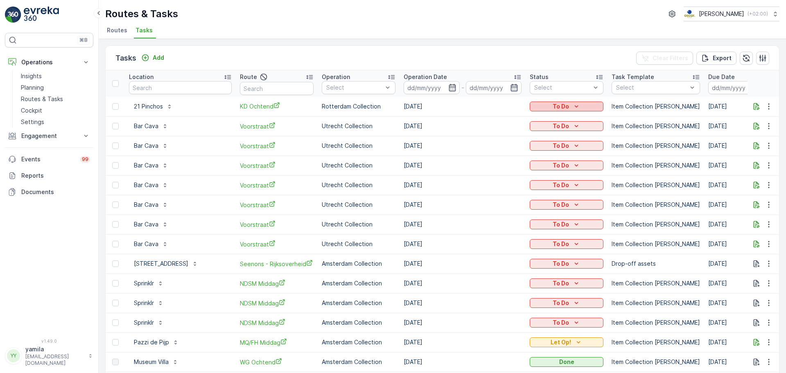
click at [566, 102] on button "To Do" at bounding box center [567, 107] width 74 height 10
click at [546, 118] on span "Let Op!" at bounding box center [545, 119] width 20 height 8
click at [157, 86] on input "text" at bounding box center [180, 87] width 103 height 13
type input "de utrechter"
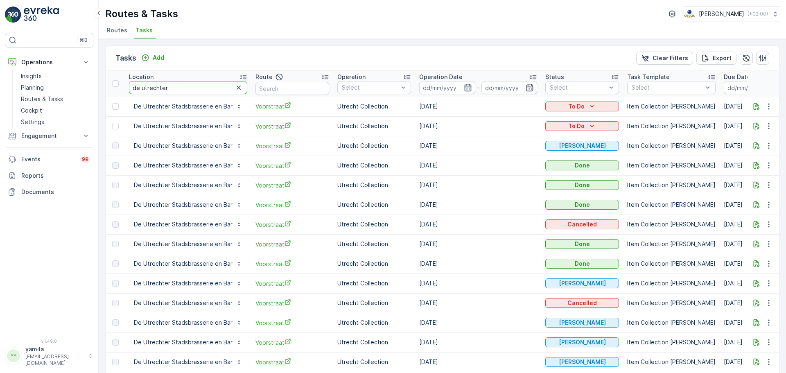
click at [163, 90] on input "de utrechter" at bounding box center [188, 87] width 118 height 13
type input "creative valley"
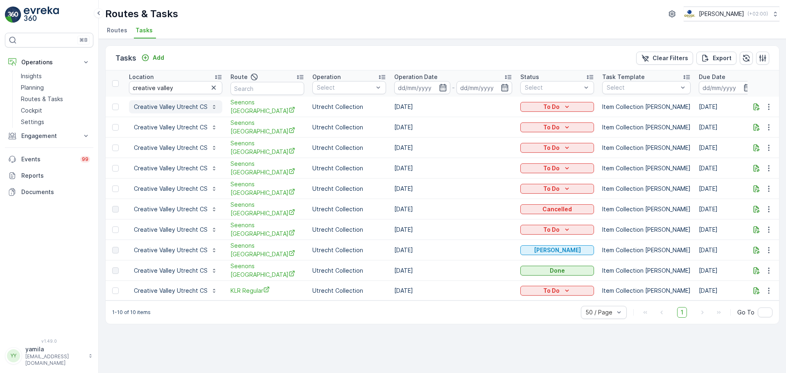
click at [177, 108] on p "Creative Valley Utrecht CS" at bounding box center [171, 107] width 74 height 8
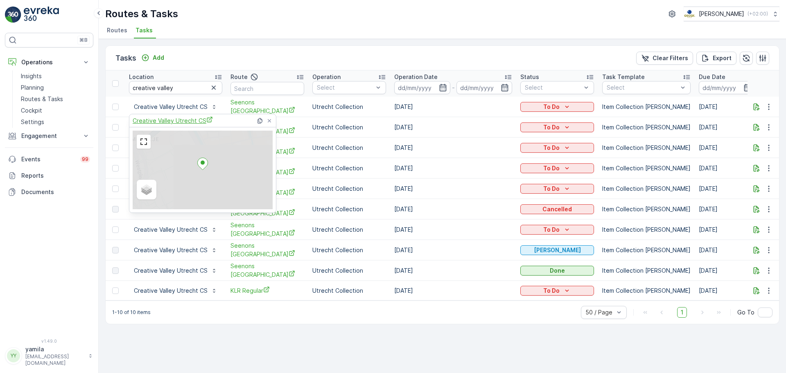
click at [174, 118] on span "Creative Valley Utrecht CS" at bounding box center [173, 120] width 80 height 9
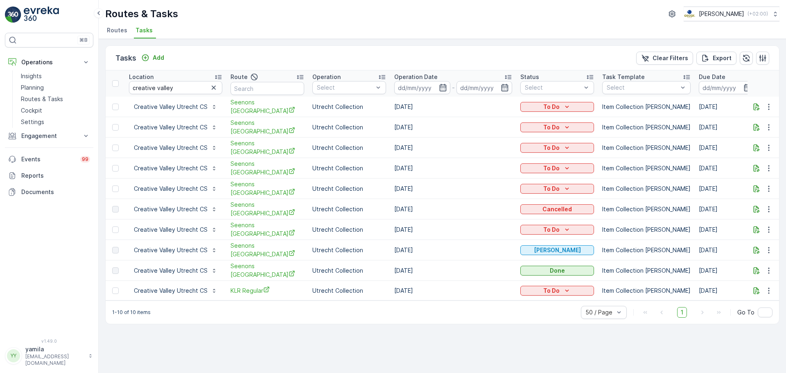
click at [287, 50] on div "Tasks Add Clear Filters Export" at bounding box center [443, 58] width 674 height 25
click at [308, 313] on div "1-10 of 10 items 50 / Page 1 Go To" at bounding box center [443, 312] width 674 height 23
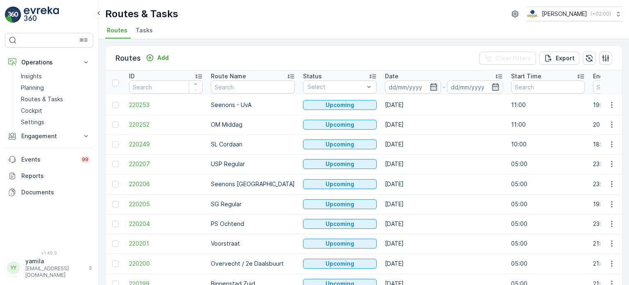
click at [143, 31] on span "Tasks" at bounding box center [144, 30] width 17 height 8
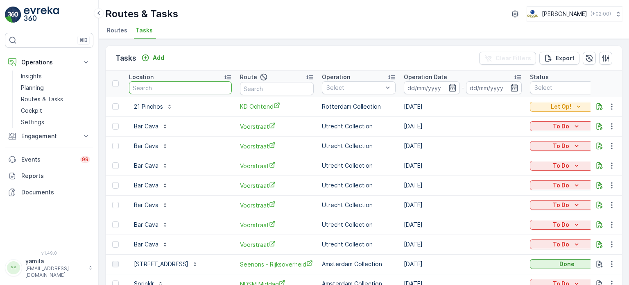
click at [162, 88] on input "text" at bounding box center [180, 87] width 103 height 13
type input "creative va"
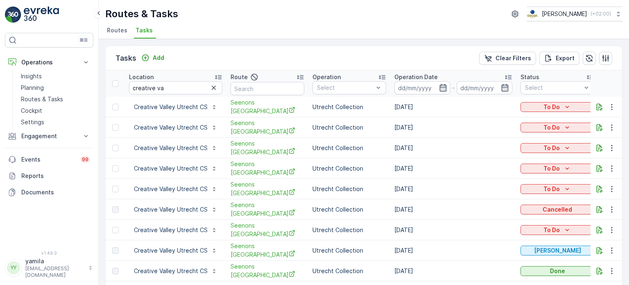
scroll to position [24, 0]
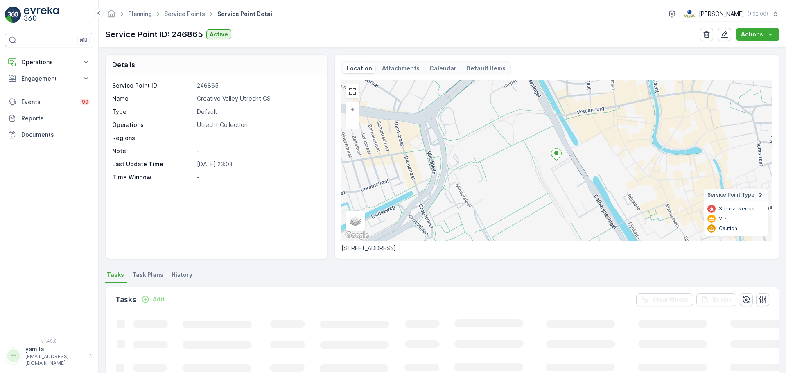
click at [394, 63] on div "Location Attachments Calendar Default Items" at bounding box center [427, 68] width 170 height 14
click at [393, 67] on p "Attachments" at bounding box center [401, 68] width 38 height 8
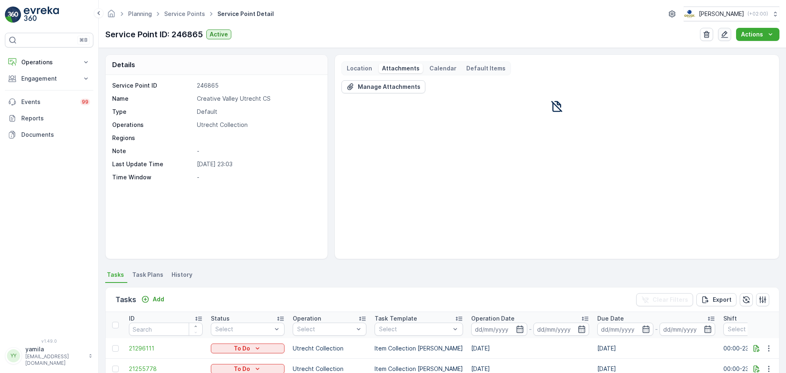
click at [726, 29] on button "button" at bounding box center [724, 34] width 13 height 13
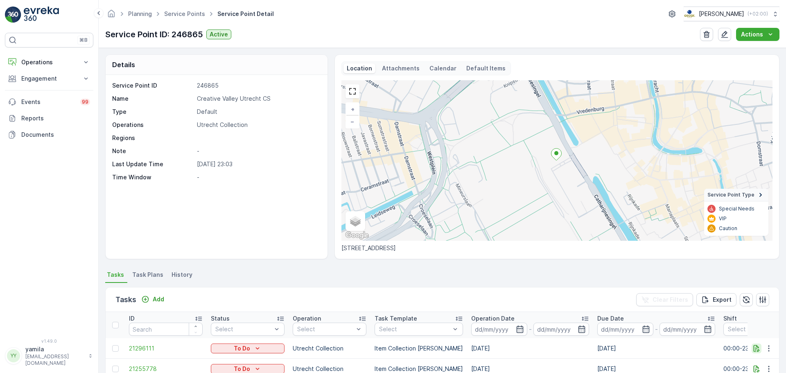
click at [753, 344] on button "button" at bounding box center [757, 349] width 10 height 10
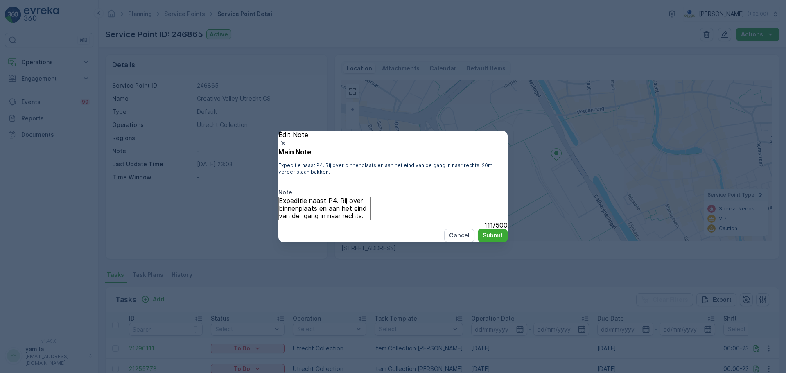
click at [371, 208] on textarea "Expeditie naast P4. Rij over binnenplaats en aan het eind van de gang in naar r…" at bounding box center [325, 208] width 93 height 23
click at [288, 139] on icon "button" at bounding box center [283, 143] width 8 height 8
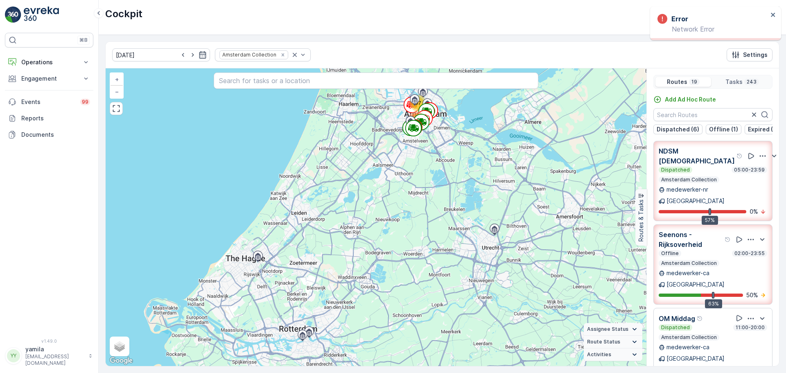
scroll to position [136, 0]
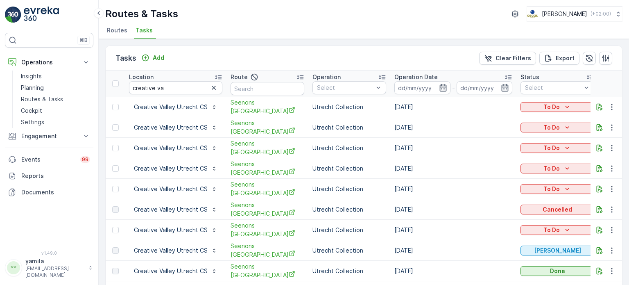
scroll to position [24, 0]
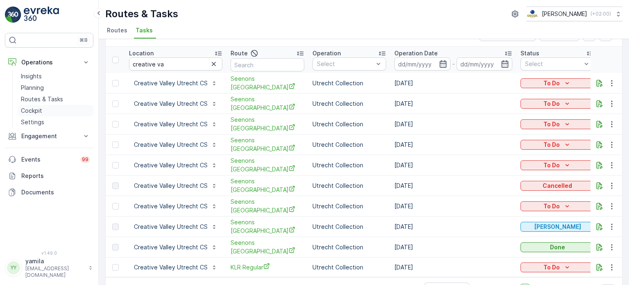
click at [33, 114] on p "Cockpit" at bounding box center [31, 110] width 21 height 8
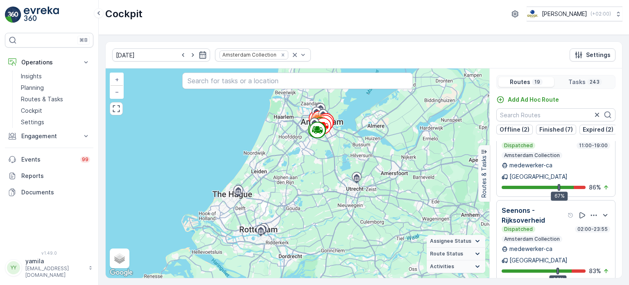
scroll to position [20, 0]
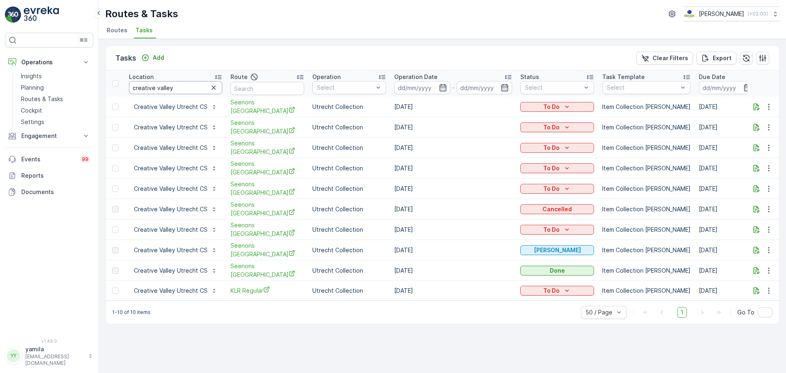
click at [161, 93] on input "creative valley" at bounding box center [175, 87] width 93 height 13
type input "hilton"
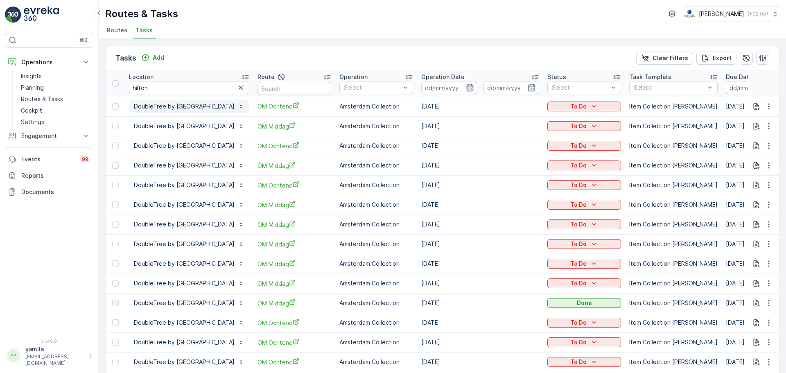
click at [186, 105] on p "DoubleTree by Hilton Hotel Amsterdam Centraal Station" at bounding box center [184, 106] width 101 height 8
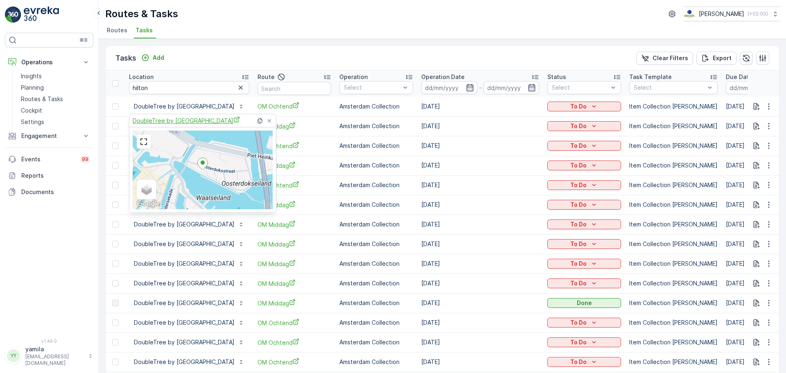
click at [208, 117] on span "DoubleTree by Hilton Hotel Amsterdam Centraal Station" at bounding box center [186, 120] width 107 height 9
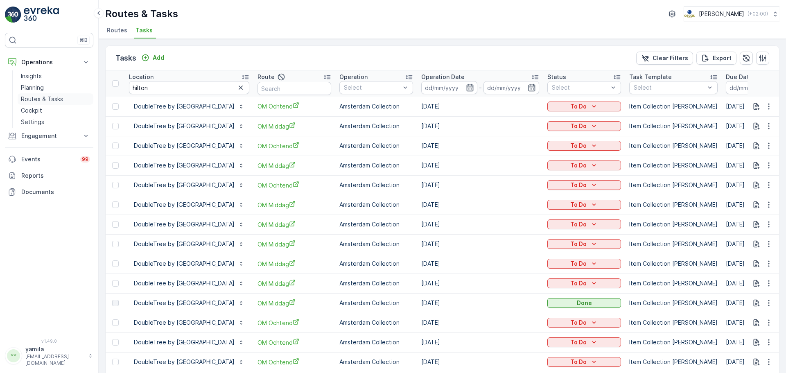
click at [61, 100] on p "Routes & Tasks" at bounding box center [42, 99] width 42 height 8
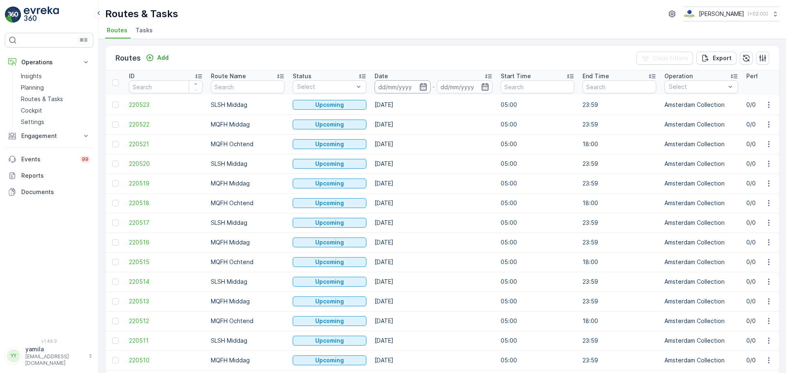
click at [402, 87] on input at bounding box center [403, 86] width 56 height 13
click at [407, 47] on div "Routes Add Clear Filters Export" at bounding box center [443, 58] width 674 height 25
click at [148, 27] on span "Tasks" at bounding box center [144, 30] width 17 height 8
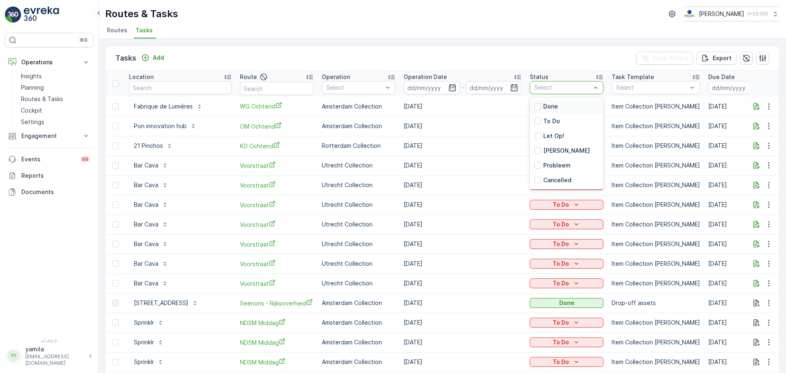
click at [573, 85] on div at bounding box center [563, 87] width 58 height 7
click at [538, 137] on div at bounding box center [538, 136] width 7 height 7
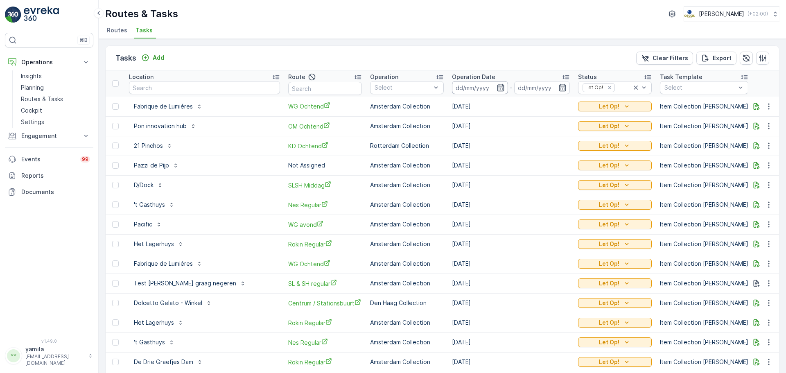
drag, startPoint x: 433, startPoint y: 95, endPoint x: 435, endPoint y: 90, distance: 5.7
click at [448, 90] on th "Operation Date -" at bounding box center [511, 83] width 126 height 26
click at [452, 90] on input at bounding box center [480, 87] width 56 height 13
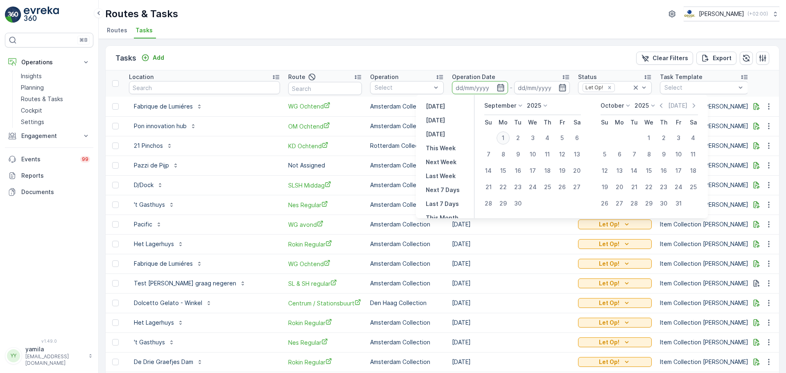
click at [504, 138] on div "1" at bounding box center [503, 137] width 13 height 13
type input "[DATE]"
click at [504, 138] on div "1" at bounding box center [503, 137] width 13 height 13
type input "[DATE]"
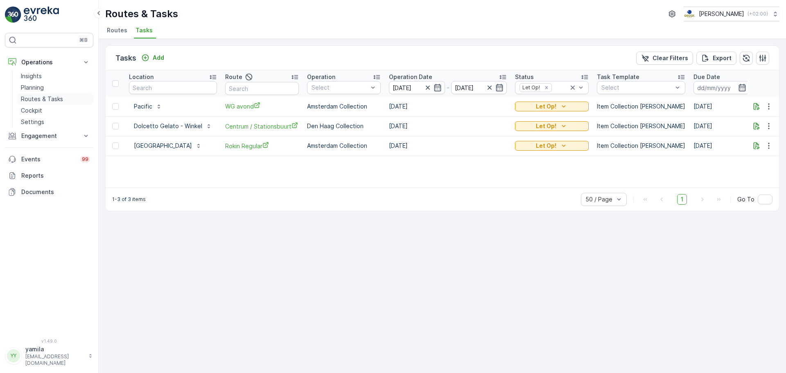
click at [38, 98] on p "Routes & Tasks" at bounding box center [42, 99] width 42 height 8
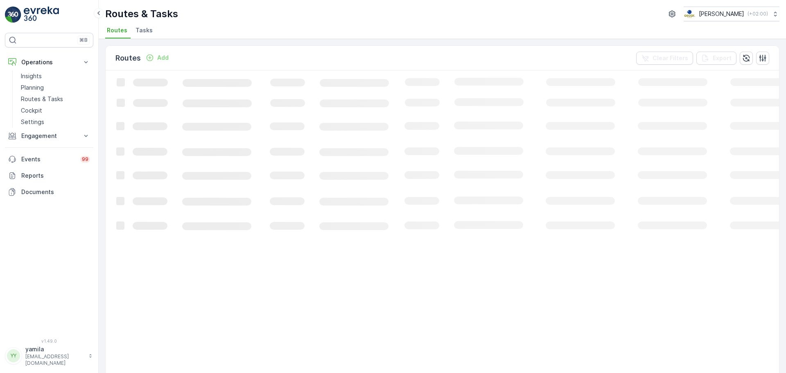
click at [146, 32] on span "Tasks" at bounding box center [144, 30] width 17 height 8
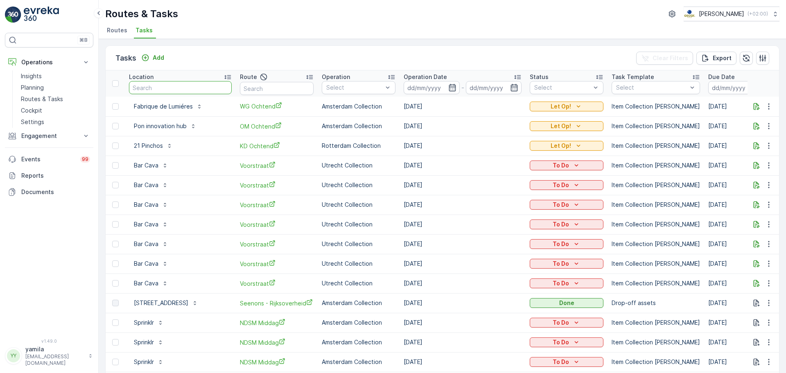
click at [153, 86] on input "text" at bounding box center [180, 87] width 103 height 13
type input "cradam"
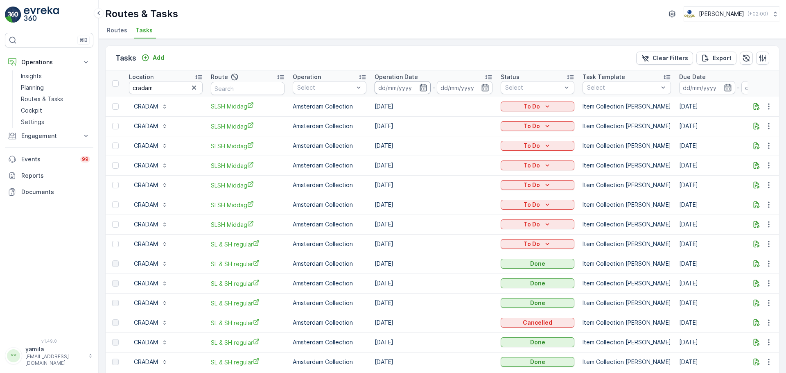
click at [403, 87] on input at bounding box center [403, 87] width 56 height 13
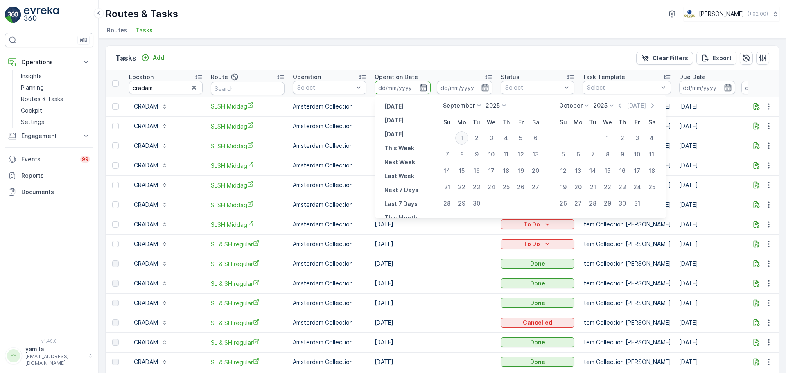
click at [464, 143] on div "1" at bounding box center [461, 137] width 13 height 13
type input "[DATE]"
click at [464, 143] on div "1" at bounding box center [461, 137] width 13 height 13
type input "[DATE]"
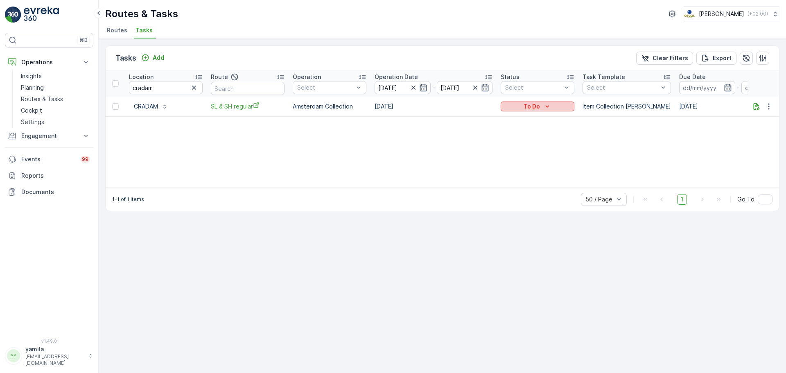
click at [542, 102] on div "To Do" at bounding box center [537, 106] width 67 height 8
click at [526, 139] on div "Done" at bounding box center [529, 141] width 52 height 11
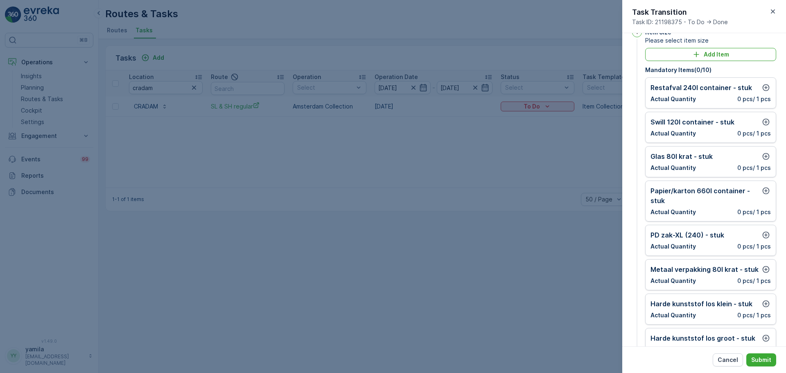
scroll to position [2, 0]
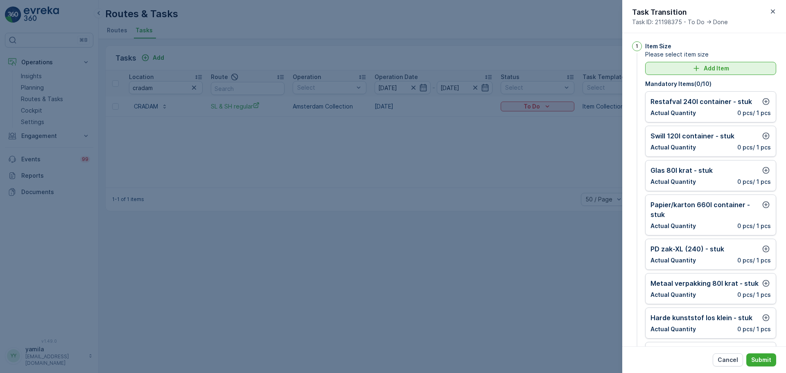
click at [704, 66] on p "Add Item" at bounding box center [716, 68] width 25 height 8
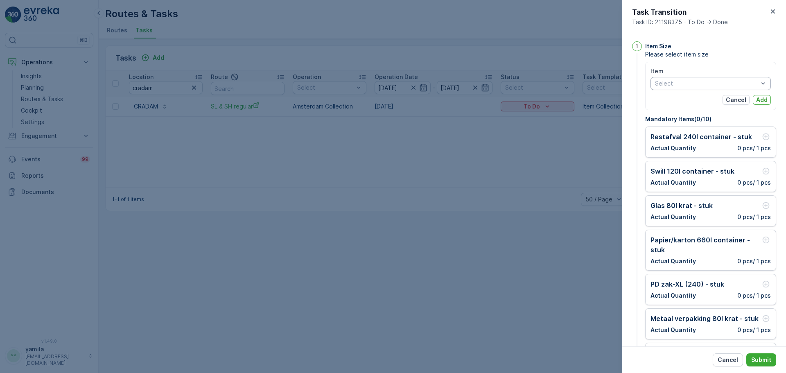
click at [672, 83] on div at bounding box center [707, 83] width 105 height 7
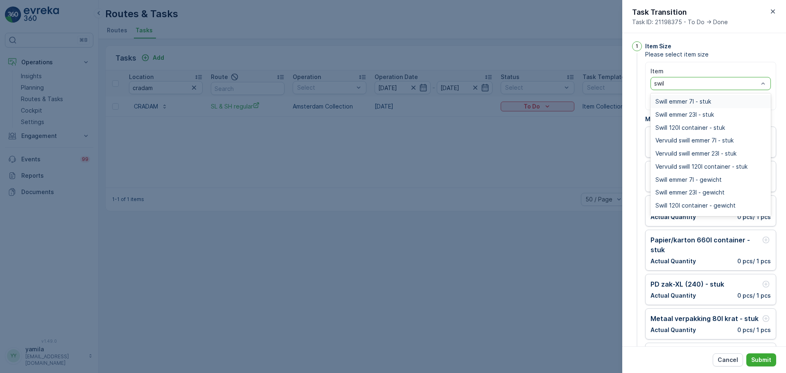
type input "swill"
click at [678, 97] on div "Swill emmer 7l - stuk" at bounding box center [711, 101] width 120 height 13
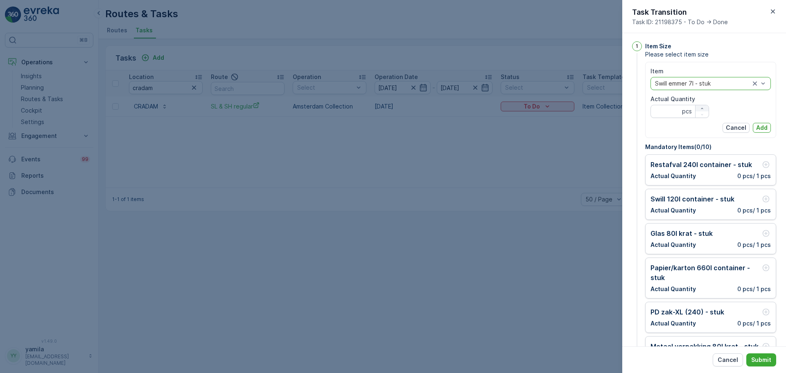
click at [704, 107] on div "button" at bounding box center [702, 108] width 13 height 5
type Quantity "1"
click at [762, 127] on p "Add" at bounding box center [762, 128] width 11 height 8
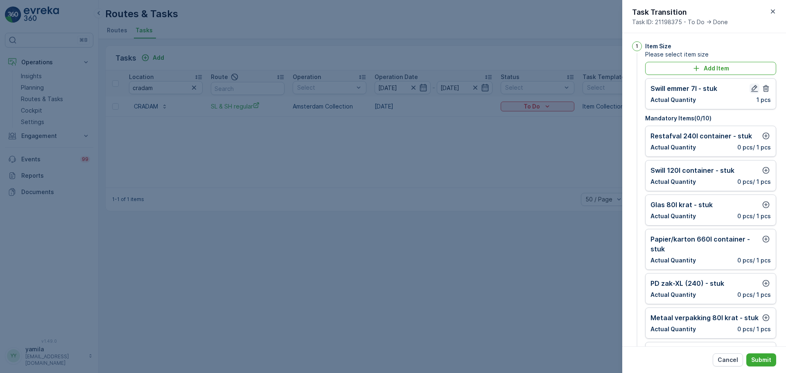
click at [753, 87] on icon "button" at bounding box center [755, 88] width 8 height 8
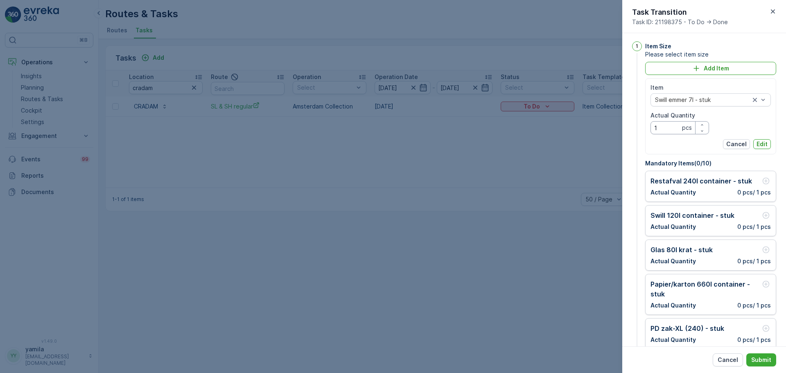
click at [669, 126] on Quantity "1" at bounding box center [680, 127] width 59 height 13
type Quantity "7"
click at [759, 145] on p "Edit" at bounding box center [762, 144] width 11 height 8
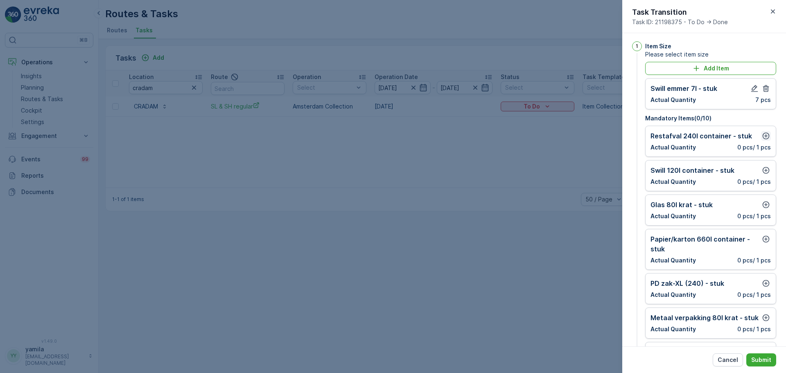
click at [762, 136] on icon "button" at bounding box center [766, 136] width 8 height 8
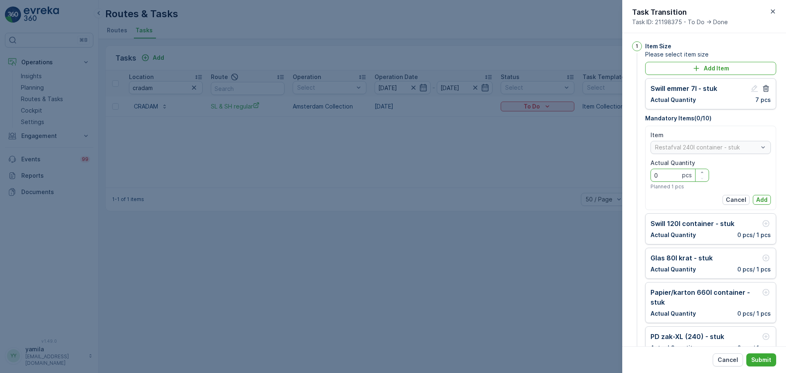
click at [663, 175] on Quantity "0" at bounding box center [680, 175] width 59 height 13
type Quantity "3"
click at [761, 201] on p "Add" at bounding box center [762, 200] width 11 height 8
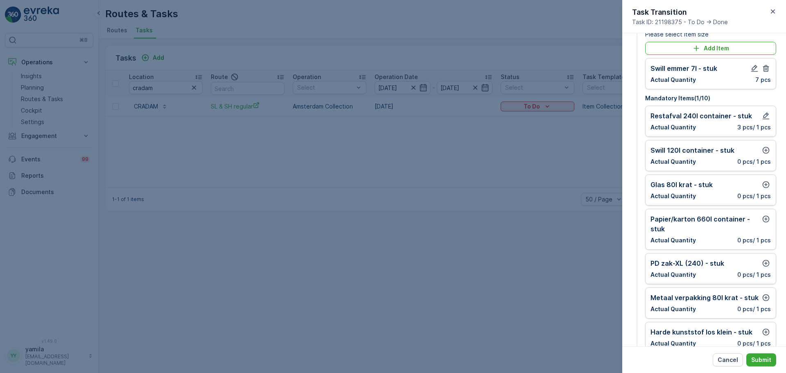
scroll to position [23, 0]
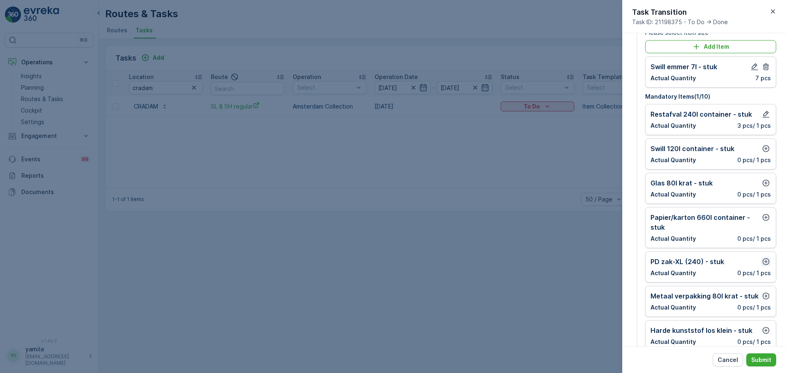
click at [764, 262] on icon "button" at bounding box center [766, 262] width 8 height 8
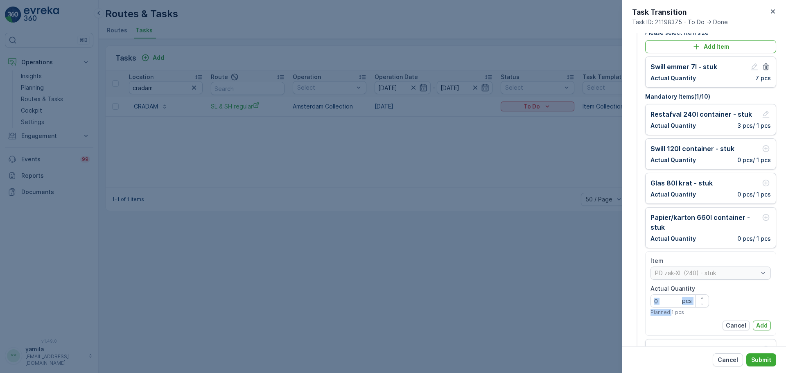
drag, startPoint x: 671, startPoint y: 308, endPoint x: 668, endPoint y: 300, distance: 8.7
click at [668, 300] on div "Actual Quantity 0 pcs Planned 1 pcs" at bounding box center [680, 300] width 59 height 31
click at [668, 300] on Quantity "0" at bounding box center [680, 301] width 59 height 13
type Quantity "1"
click at [764, 326] on p "Add" at bounding box center [762, 326] width 11 height 8
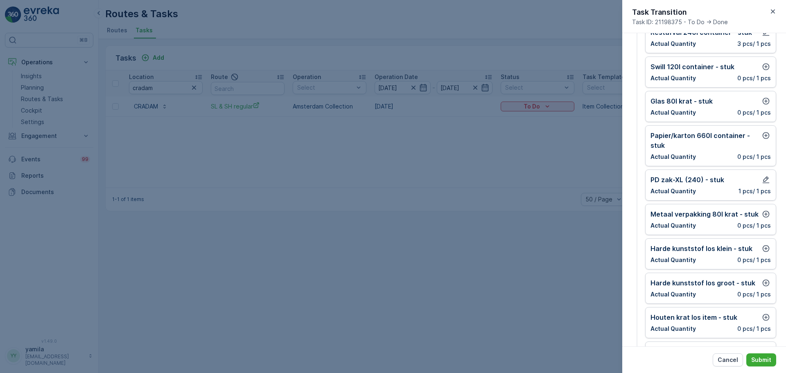
scroll to position [104, 0]
click at [768, 133] on icon "button" at bounding box center [766, 136] width 8 height 8
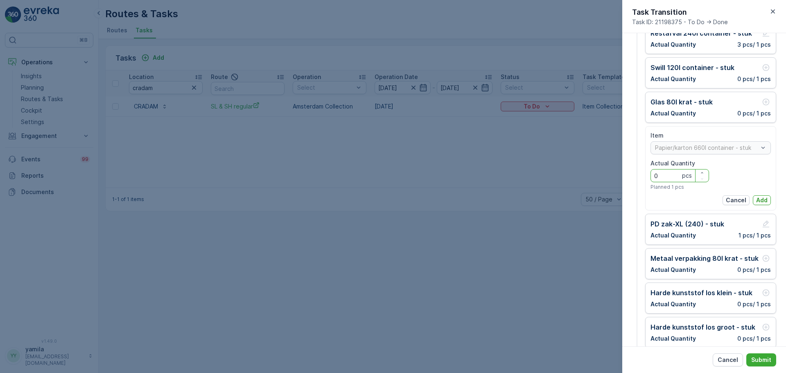
click at [674, 176] on Quantity "0" at bounding box center [680, 175] width 59 height 13
type Quantity "2"
click at [757, 197] on p "Add" at bounding box center [762, 200] width 11 height 8
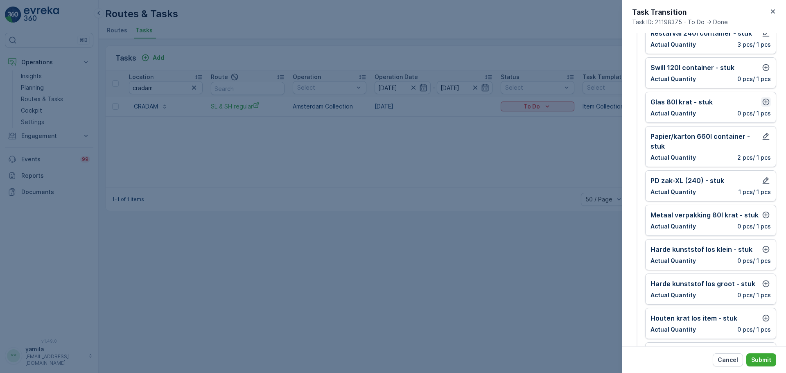
click at [766, 100] on icon "button" at bounding box center [766, 102] width 8 height 8
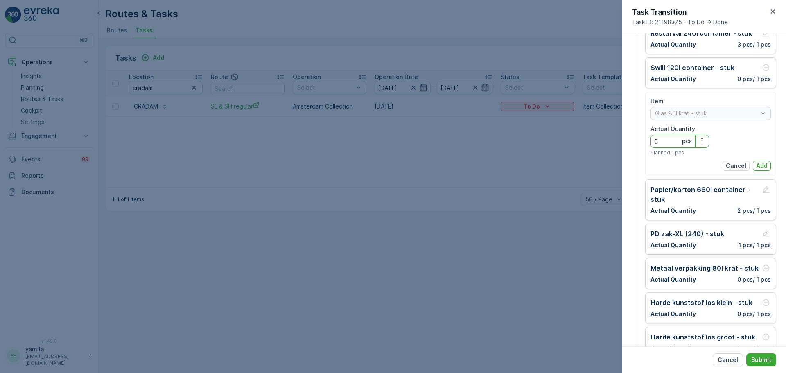
click at [671, 141] on Quantity "0" at bounding box center [680, 141] width 59 height 13
type Quantity "5"
click at [753, 164] on button "Add" at bounding box center [762, 166] width 18 height 10
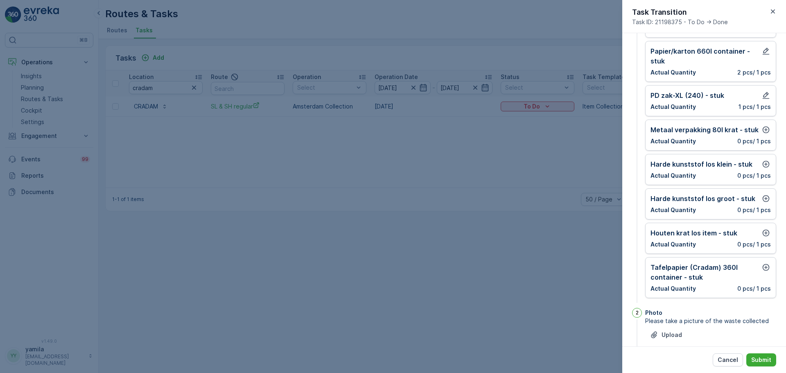
scroll to position [190, 0]
click at [765, 265] on icon "button" at bounding box center [766, 267] width 8 height 8
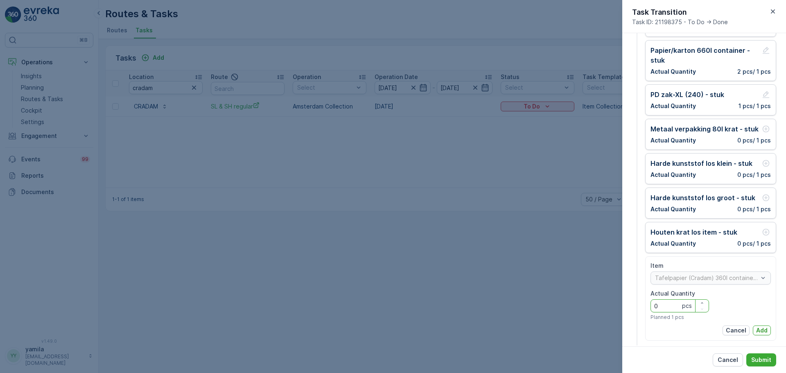
click at [679, 308] on Quantity "0" at bounding box center [680, 305] width 59 height 13
type Quantity "1"
click at [763, 334] on p "Add" at bounding box center [762, 330] width 11 height 8
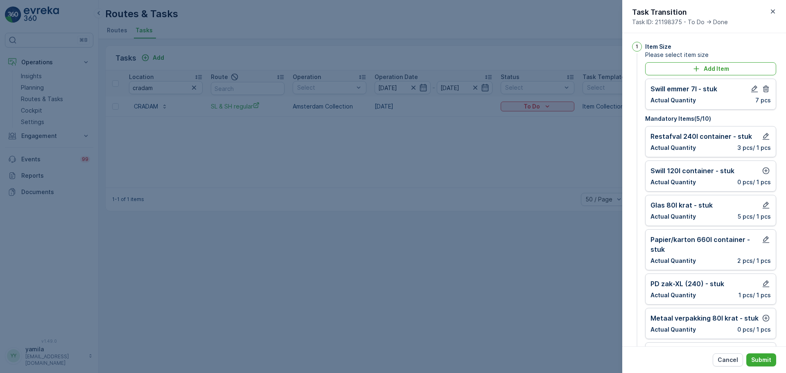
scroll to position [0, 0]
click at [766, 170] on icon "button" at bounding box center [766, 172] width 7 height 7
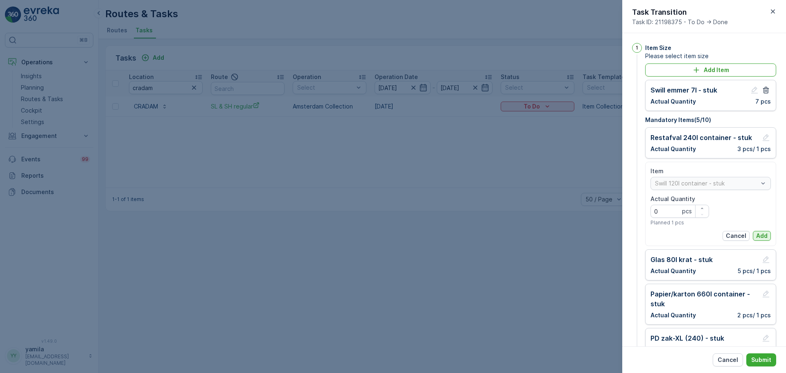
click at [757, 235] on p "Add" at bounding box center [762, 236] width 11 height 8
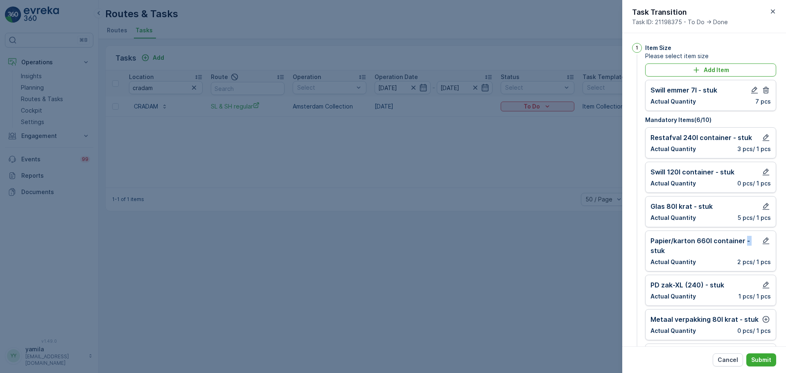
click at [755, 235] on div "Papier/karton 660l container - stuk Actual Quantity 2 pcs / 1 pcs" at bounding box center [711, 251] width 131 height 41
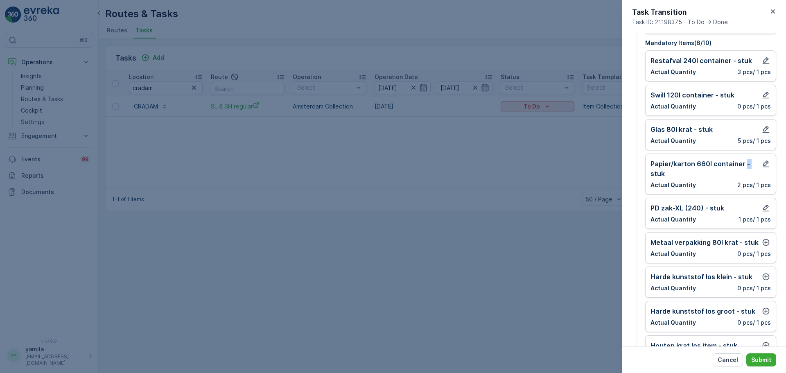
scroll to position [77, 0]
click at [764, 213] on div "PD zak-XL (240) - stuk Actual Quantity 1 pcs / 1 pcs" at bounding box center [711, 213] width 120 height 20
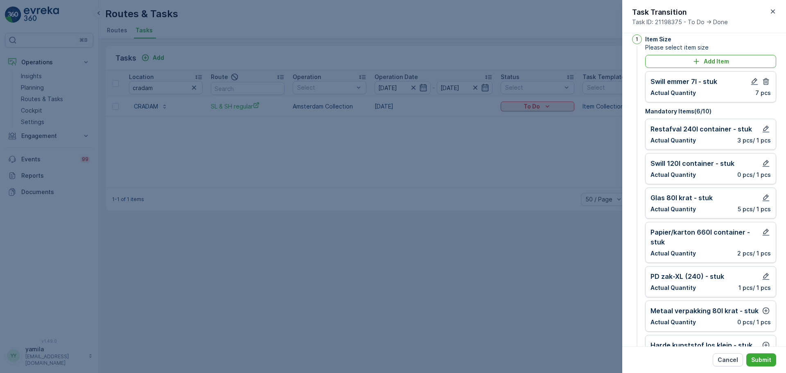
scroll to position [8, 0]
click at [762, 84] on icon "button" at bounding box center [766, 82] width 8 height 8
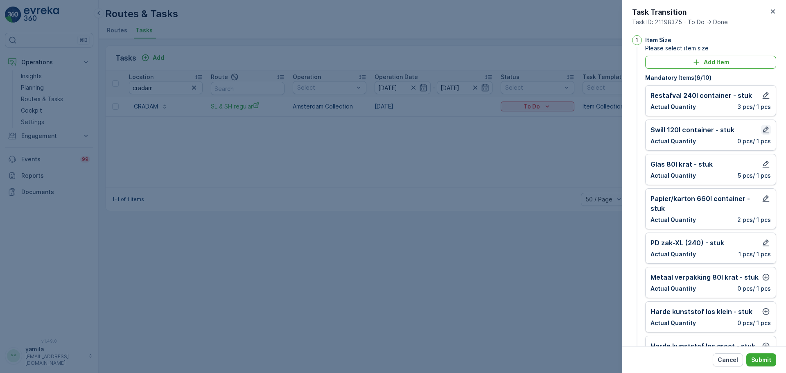
click at [762, 130] on icon "button" at bounding box center [766, 130] width 8 height 8
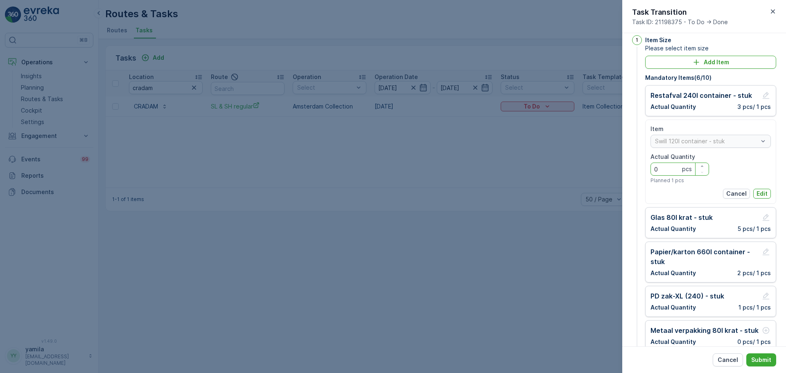
click at [677, 167] on Quantity "0" at bounding box center [680, 169] width 59 height 13
type Quantity "7"
click at [760, 190] on div "Item Swill 120l container - stuk Actual Quantity 7 pcs Planned 1 pcs Cancel Edit" at bounding box center [711, 162] width 120 height 74
click at [760, 190] on p "Edit" at bounding box center [762, 194] width 11 height 8
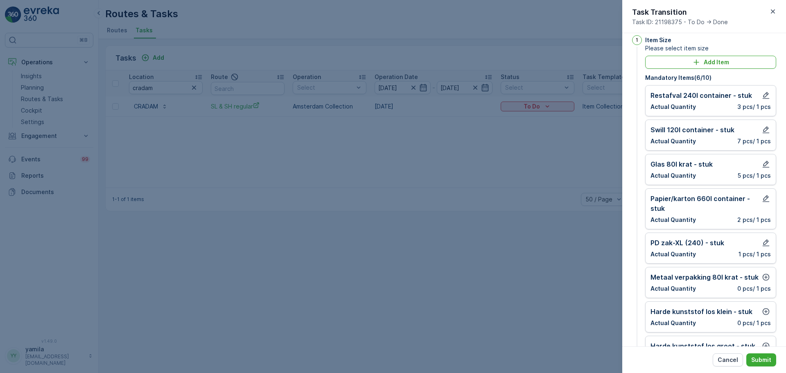
scroll to position [48, 0]
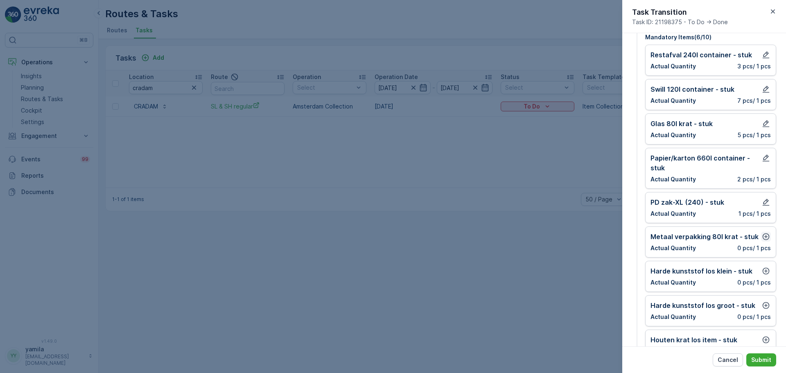
click at [764, 236] on icon "button" at bounding box center [766, 236] width 7 height 7
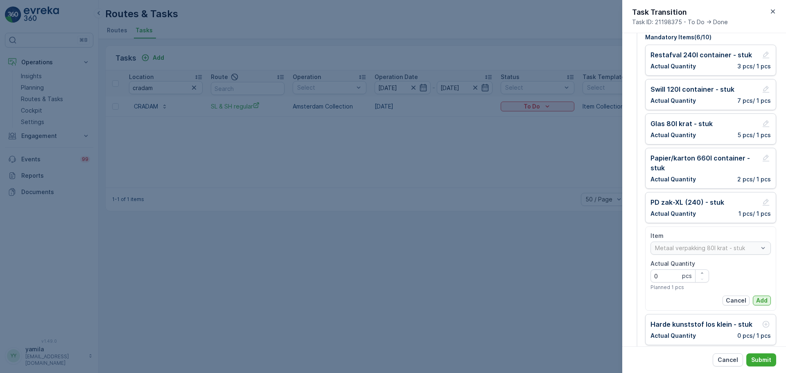
click at [759, 299] on p "Add" at bounding box center [762, 301] width 11 height 8
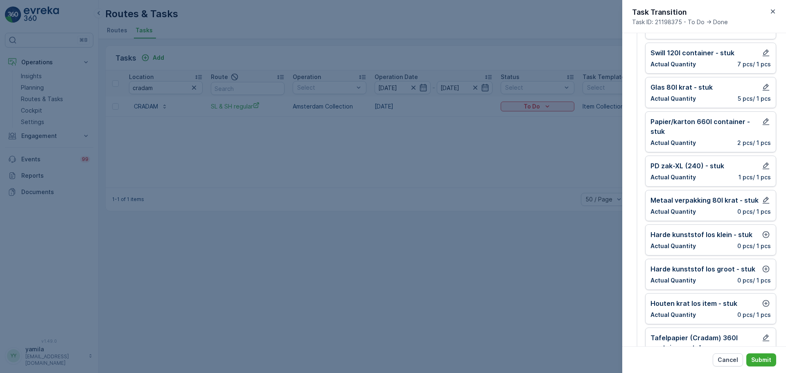
scroll to position [86, 0]
click at [765, 233] on icon "button" at bounding box center [766, 233] width 7 height 7
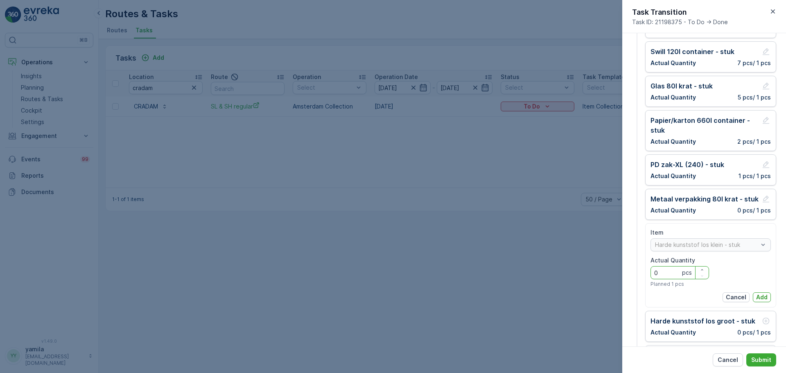
click at [673, 270] on Quantity "0" at bounding box center [680, 272] width 59 height 13
type Quantity "2"
click at [728, 295] on p "Cancel" at bounding box center [736, 297] width 20 height 8
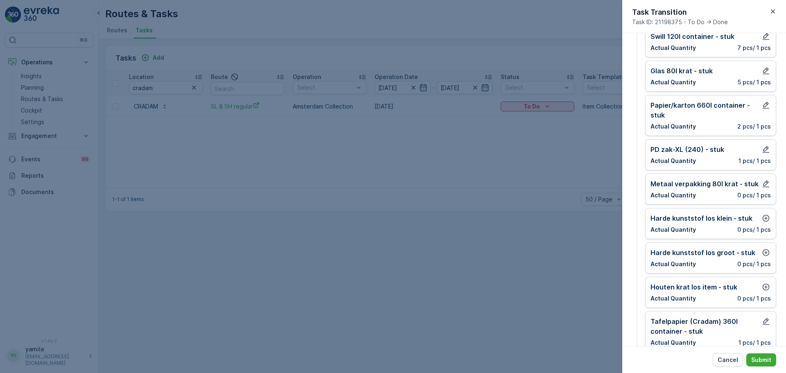
scroll to position [102, 0]
click at [766, 252] on icon "button" at bounding box center [766, 252] width 8 height 8
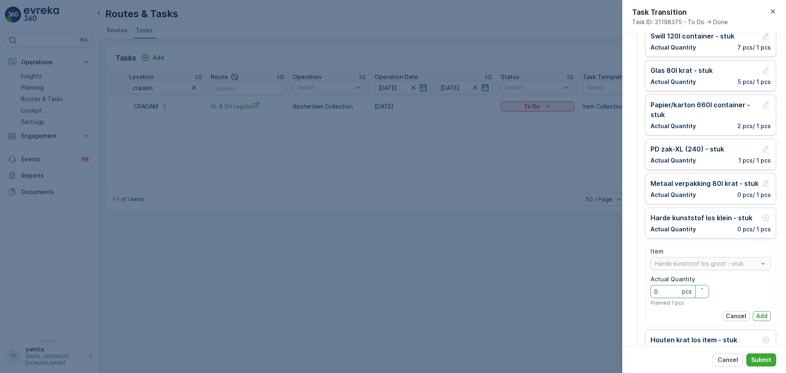
click at [668, 286] on Quantity "0" at bounding box center [680, 291] width 59 height 13
type Quantity "2"
click at [758, 316] on p "Add" at bounding box center [762, 316] width 11 height 8
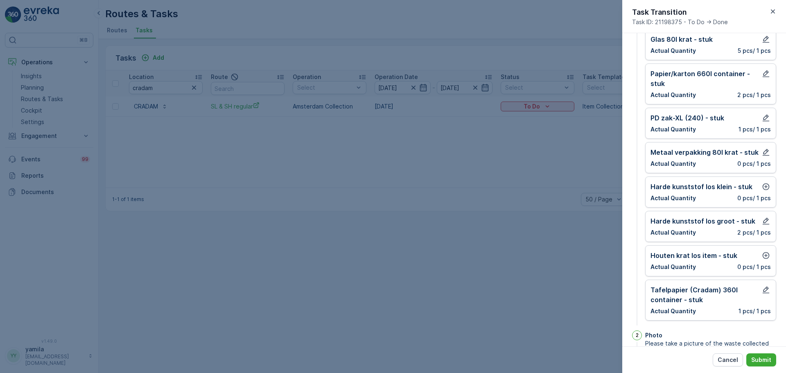
scroll to position [134, 0]
click at [763, 250] on icon "button" at bounding box center [766, 254] width 8 height 8
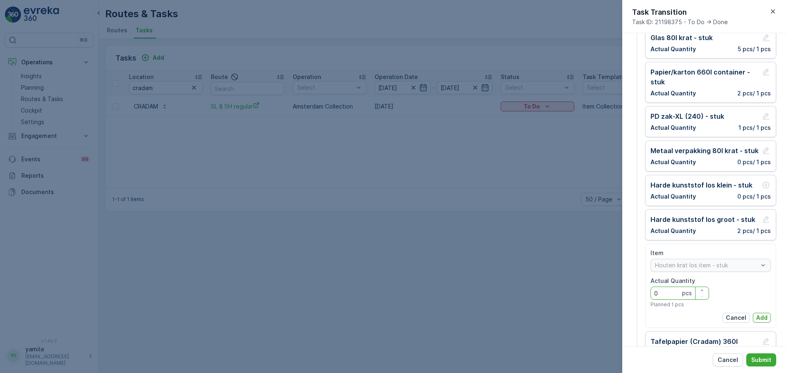
click at [666, 292] on Quantity "0" at bounding box center [680, 293] width 59 height 13
type Quantity "10"
click at [753, 314] on button "Add" at bounding box center [762, 318] width 18 height 10
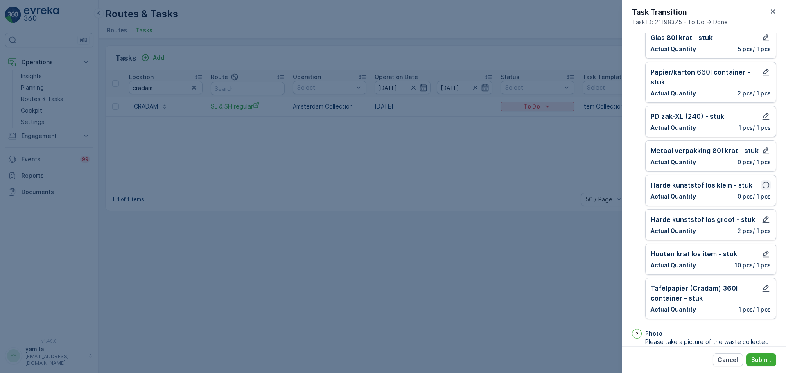
click at [762, 186] on icon "button" at bounding box center [766, 185] width 8 height 8
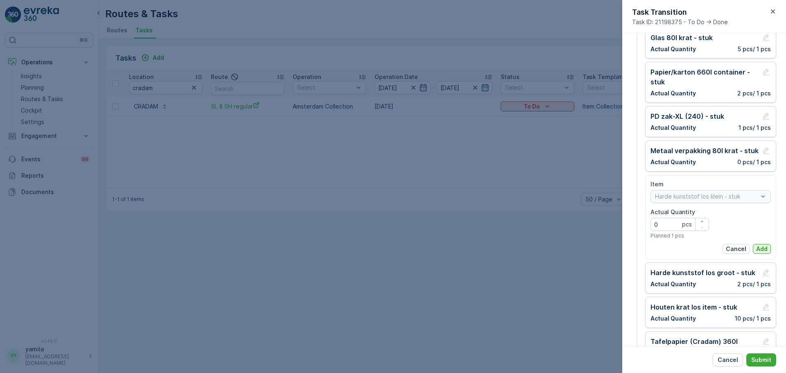
click at [757, 252] on p "Add" at bounding box center [762, 249] width 11 height 8
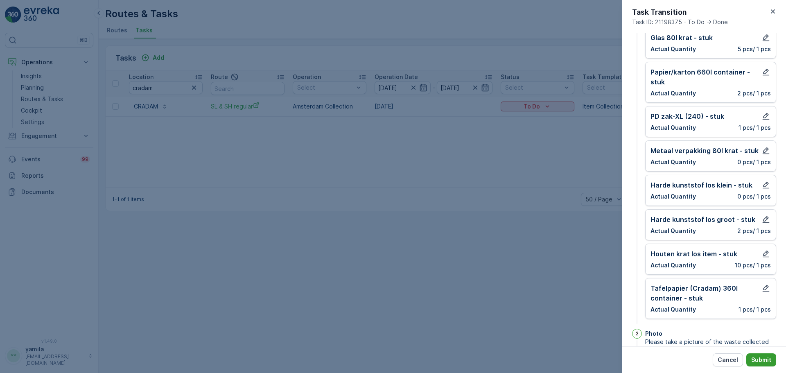
click at [762, 358] on p "Submit" at bounding box center [762, 360] width 20 height 8
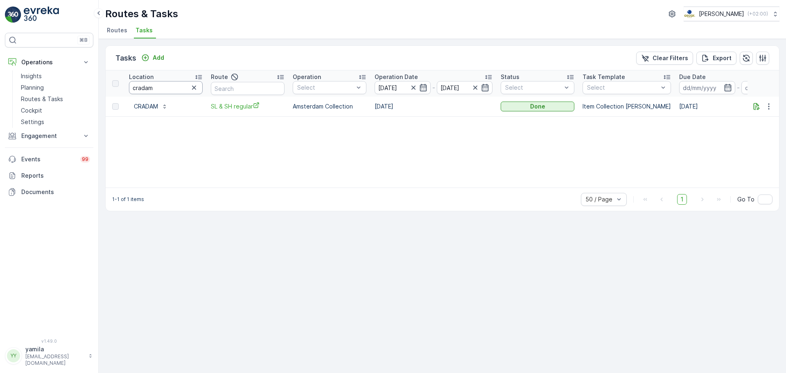
click at [159, 84] on input "cradam" at bounding box center [166, 87] width 74 height 13
type input "duif"
click at [527, 109] on div "To Do" at bounding box center [543, 106] width 67 height 8
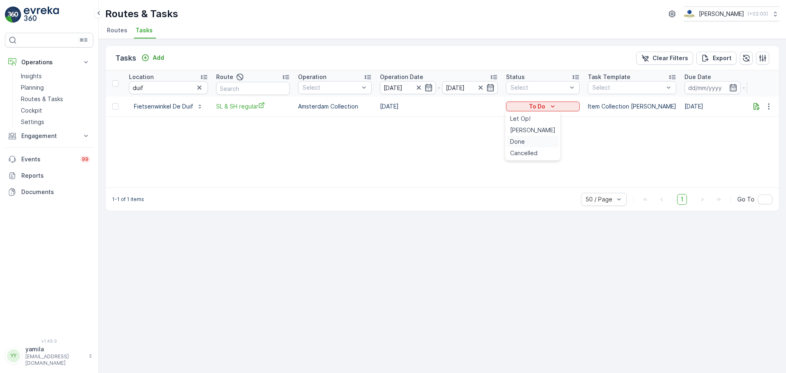
click at [527, 143] on div "Done" at bounding box center [533, 141] width 52 height 11
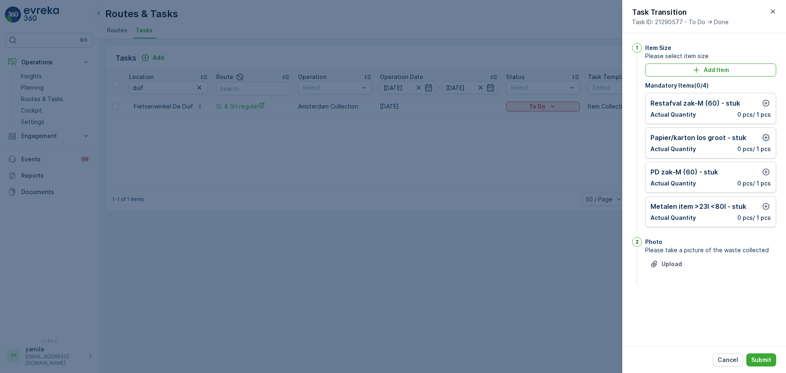
click at [764, 135] on icon "button" at bounding box center [766, 138] width 8 height 8
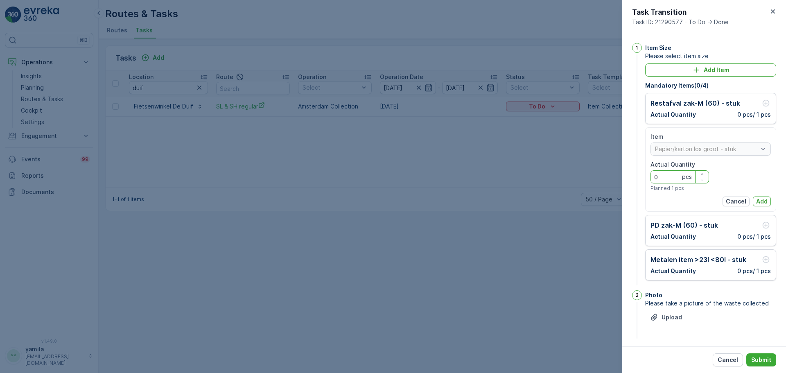
click at [674, 178] on Quantity "0" at bounding box center [680, 176] width 59 height 13
type Quantity "2"
click at [753, 201] on button "Add" at bounding box center [762, 202] width 18 height 10
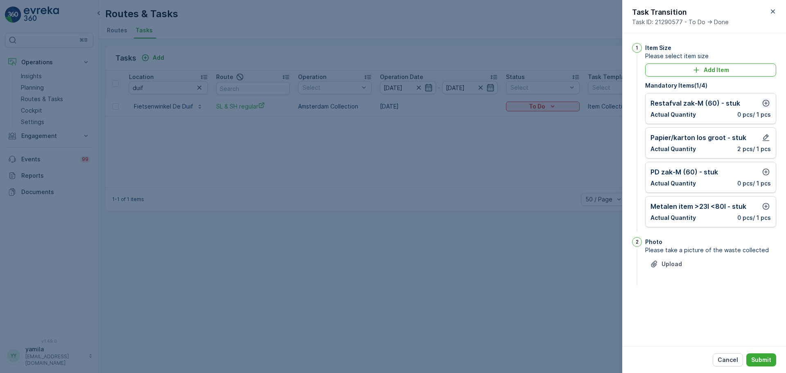
click at [769, 106] on icon "button" at bounding box center [766, 103] width 8 height 8
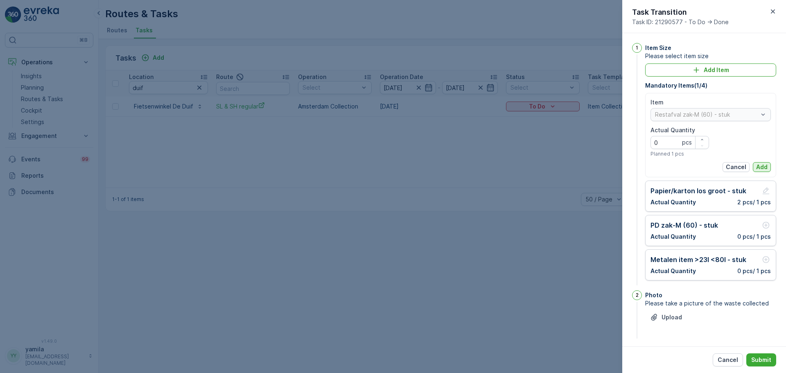
click at [753, 165] on button "Add" at bounding box center [762, 167] width 18 height 10
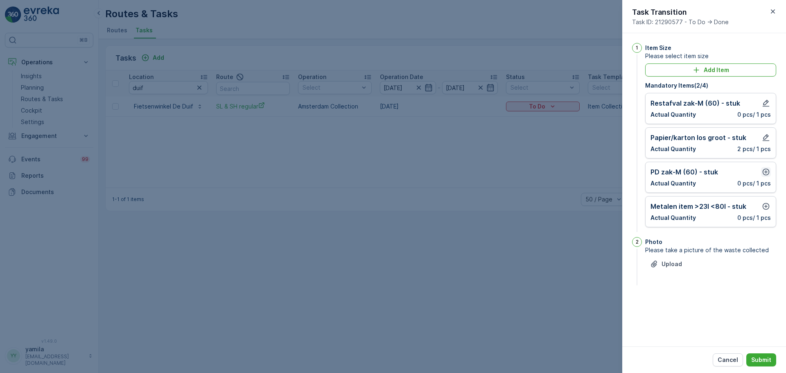
click at [766, 170] on icon "button" at bounding box center [766, 172] width 8 height 8
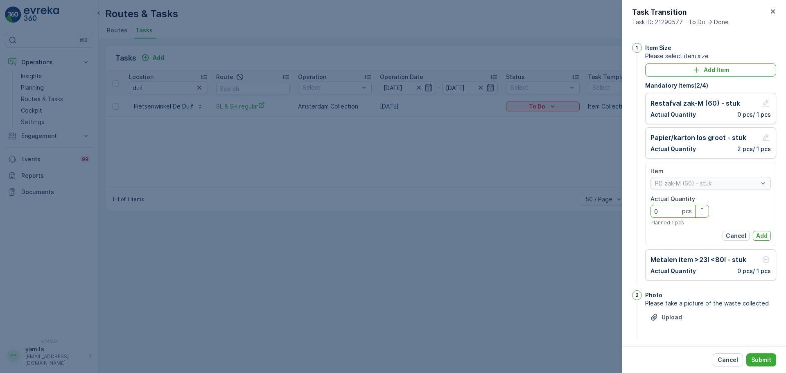
click at [673, 215] on Quantity "0" at bounding box center [680, 211] width 59 height 13
type Quantity "1"
click at [766, 238] on p "Add" at bounding box center [762, 236] width 11 height 8
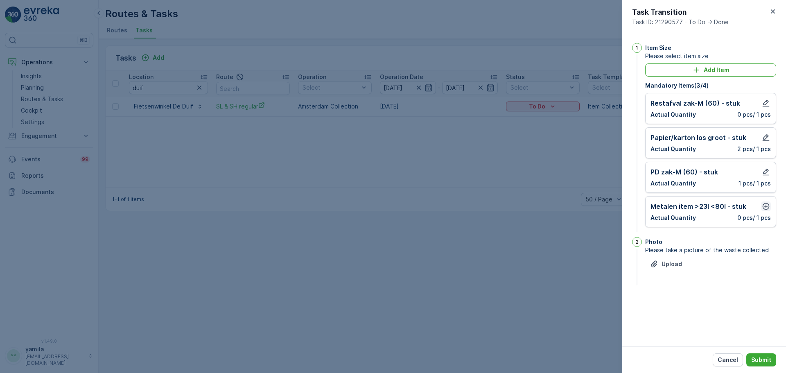
click at [766, 208] on icon "button" at bounding box center [766, 206] width 8 height 8
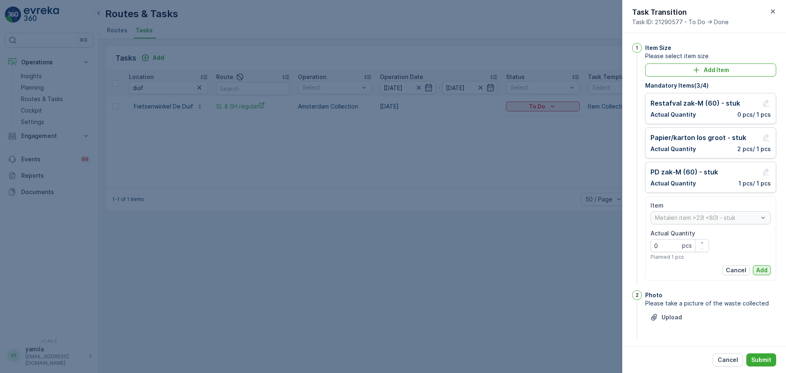
click at [756, 266] on button "Add" at bounding box center [762, 270] width 18 height 10
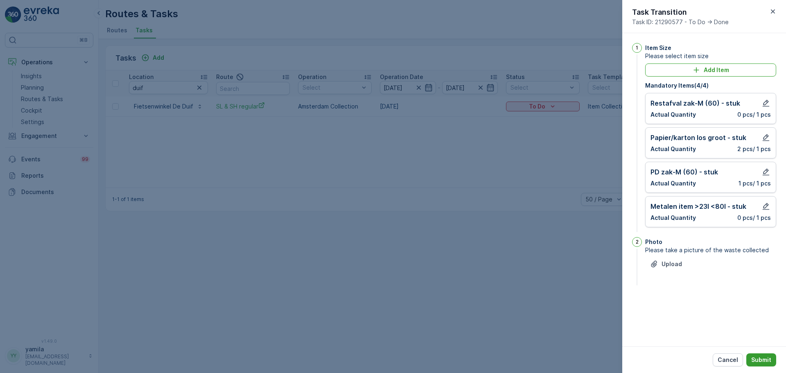
click at [760, 356] on p "Submit" at bounding box center [762, 360] width 20 height 8
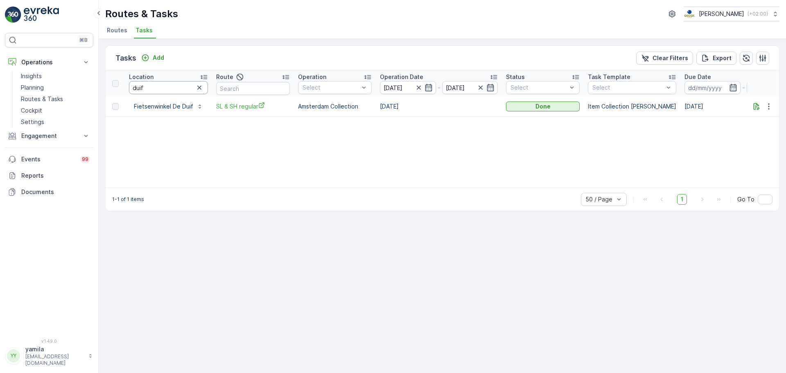
click at [165, 83] on input "duif" at bounding box center [168, 87] width 79 height 13
type input "v"
type input "t"
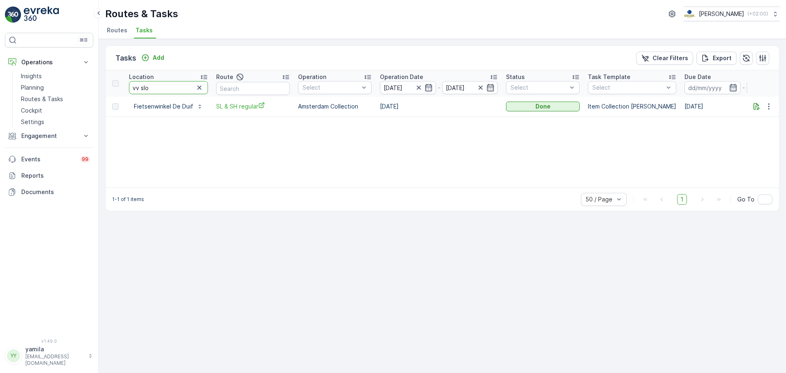
type input "vv slot"
click at [546, 102] on button "To Do" at bounding box center [538, 107] width 74 height 10
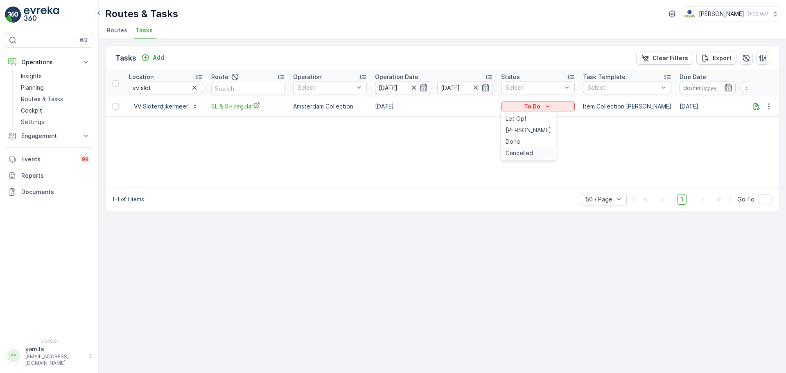
click at [520, 154] on span "Cancelled" at bounding box center [519, 153] width 27 height 8
click at [161, 88] on input "vv slot" at bounding box center [166, 87] width 74 height 13
drag, startPoint x: 162, startPoint y: 79, endPoint x: 153, endPoint y: 86, distance: 11.6
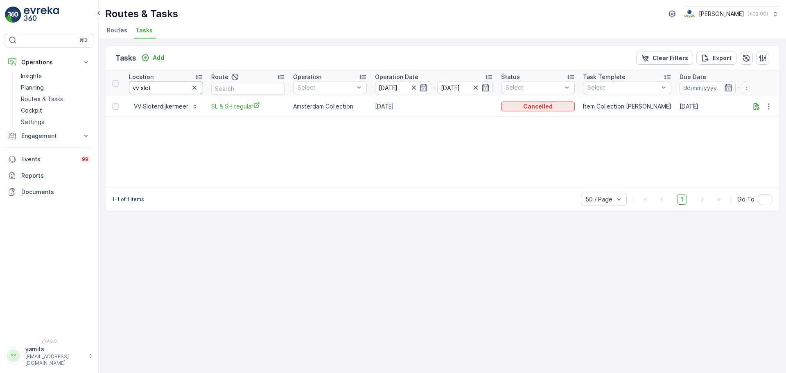
click at [153, 86] on th "Location vv slot" at bounding box center [166, 83] width 82 height 26
click at [153, 86] on input "vv slot" at bounding box center [166, 87] width 74 height 13
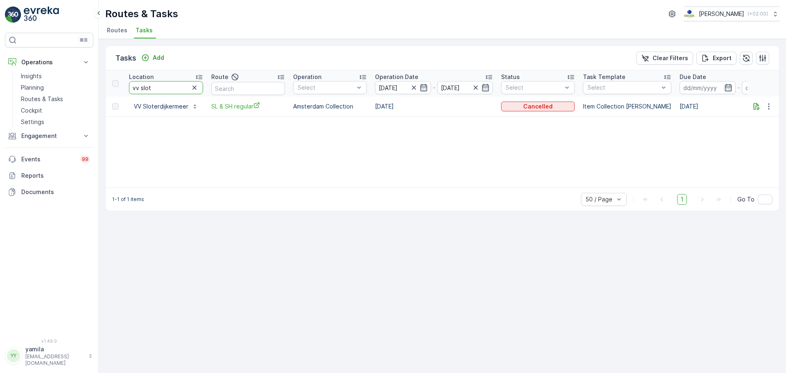
click at [156, 90] on input "vv slot" at bounding box center [166, 87] width 74 height 13
type input "tweede"
click at [505, 112] on div "To Do" at bounding box center [538, 106] width 74 height 11
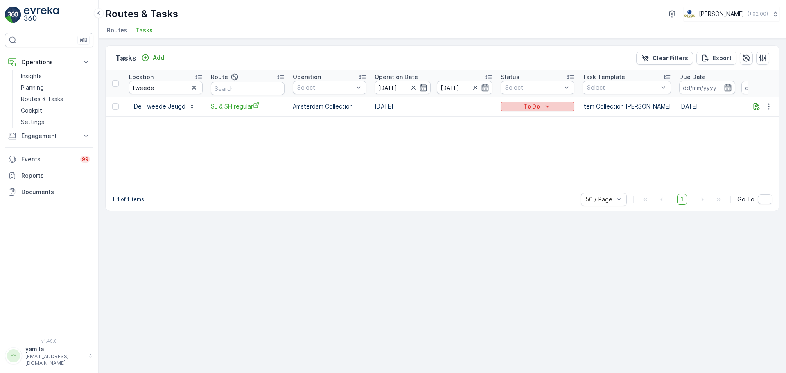
click at [530, 102] on p "To Do" at bounding box center [532, 106] width 16 height 8
click at [521, 139] on div "Done" at bounding box center [529, 141] width 52 height 11
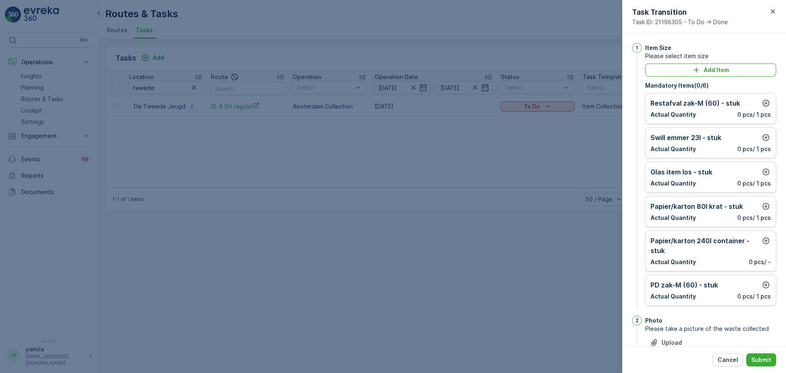
click at [761, 108] on button "button" at bounding box center [766, 103] width 10 height 10
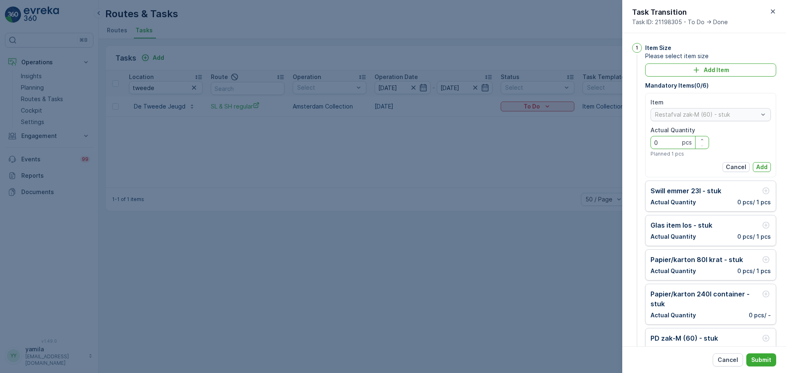
click at [672, 147] on Quantity "0" at bounding box center [680, 142] width 59 height 13
type Quantity "2"
click at [759, 164] on p "Add" at bounding box center [762, 167] width 11 height 8
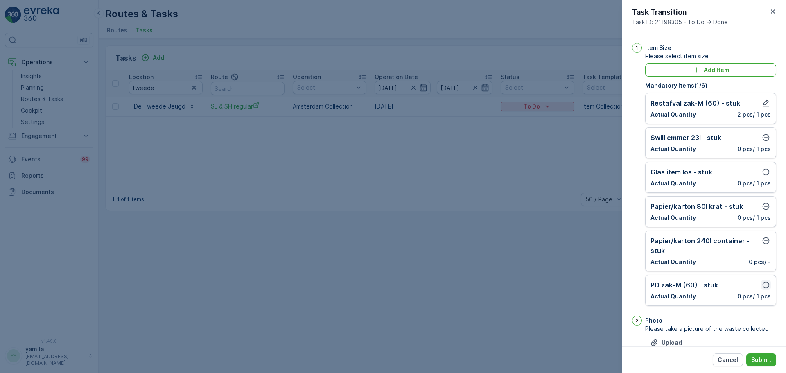
click at [762, 285] on icon "button" at bounding box center [766, 285] width 8 height 8
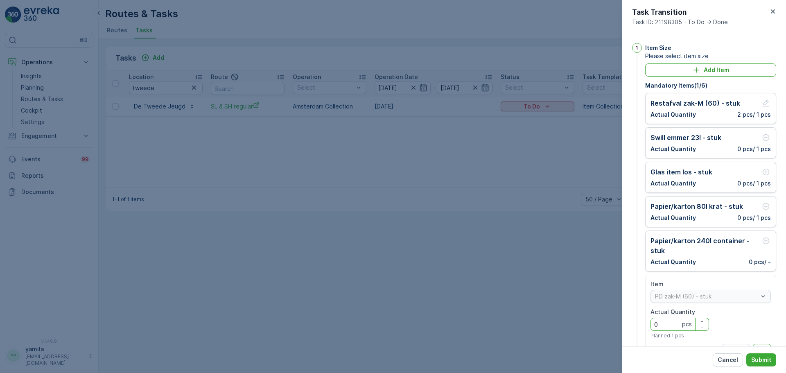
click at [668, 319] on Quantity "0" at bounding box center [680, 324] width 59 height 13
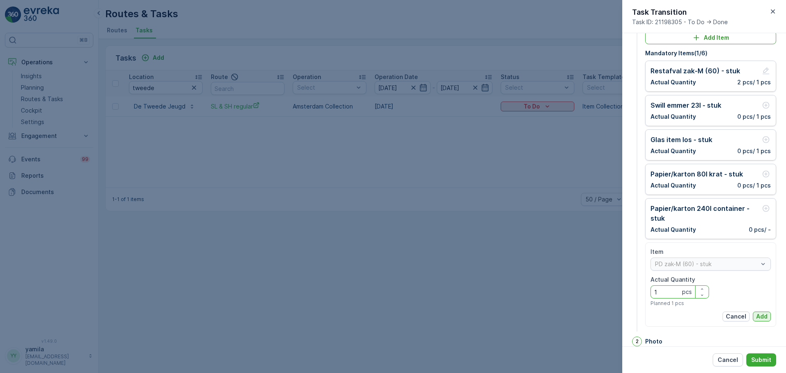
type Quantity "1"
click at [757, 316] on p "Add" at bounding box center [762, 317] width 11 height 8
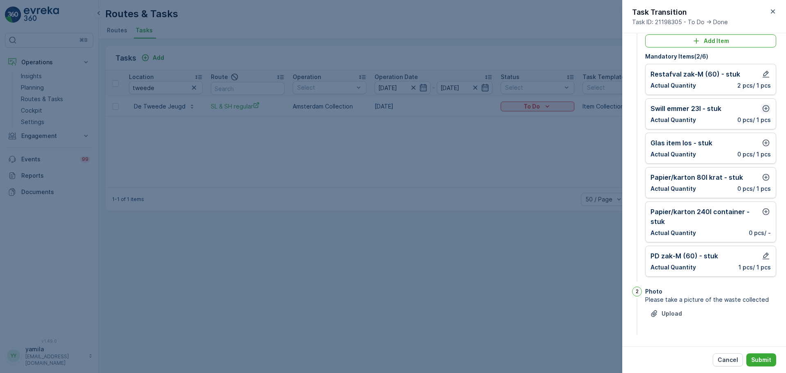
click at [768, 110] on button "button" at bounding box center [766, 109] width 10 height 10
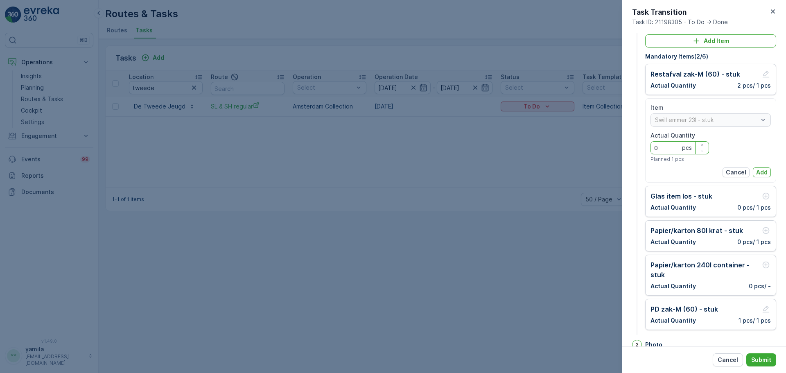
click at [675, 149] on Quantity "0" at bounding box center [680, 147] width 59 height 13
type Quantity "2"
click at [764, 170] on p "Add" at bounding box center [762, 172] width 11 height 8
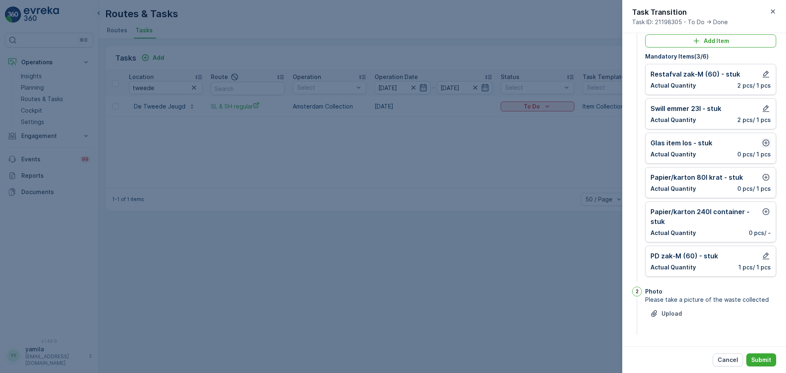
click at [765, 142] on icon "button" at bounding box center [766, 143] width 8 height 8
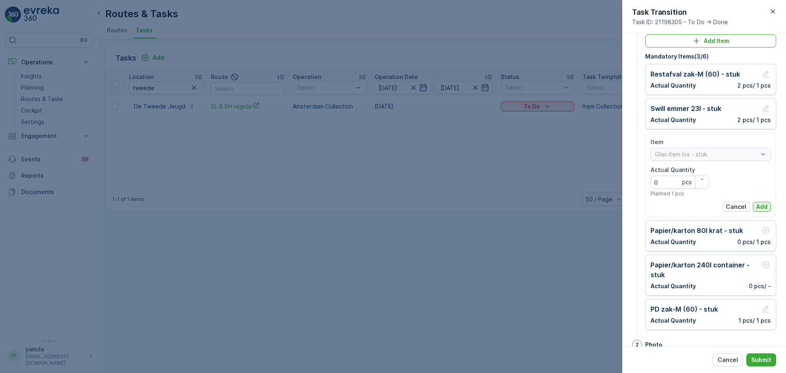
click at [763, 203] on p "Add" at bounding box center [762, 207] width 11 height 8
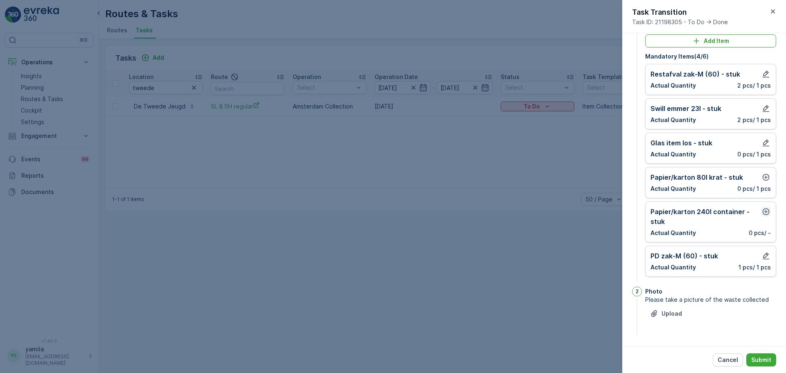
click at [766, 211] on icon "button" at bounding box center [766, 212] width 8 height 8
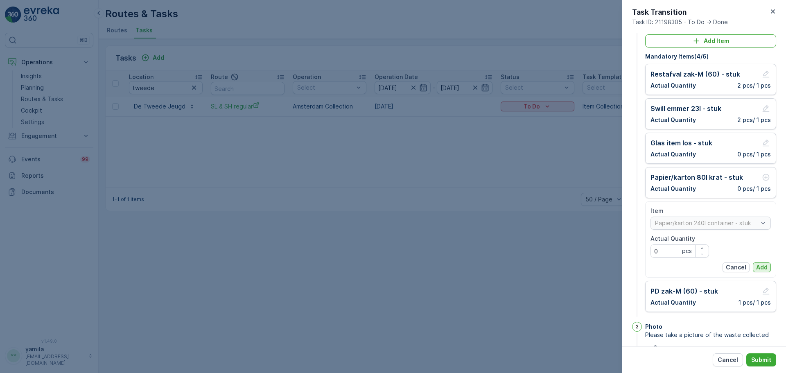
click at [761, 263] on p "Add" at bounding box center [762, 267] width 11 height 8
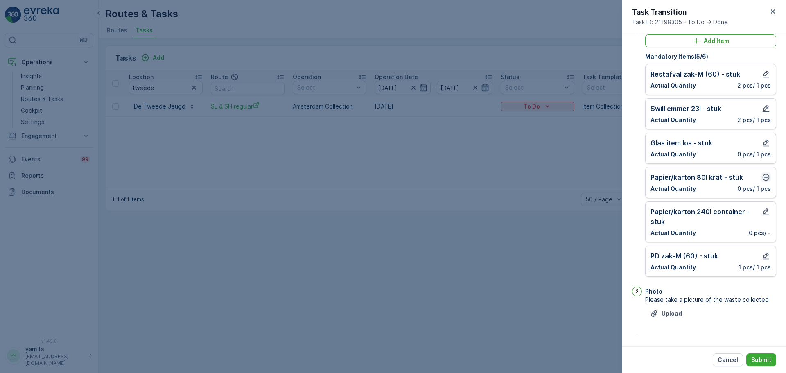
click at [768, 176] on icon "button" at bounding box center [766, 177] width 8 height 8
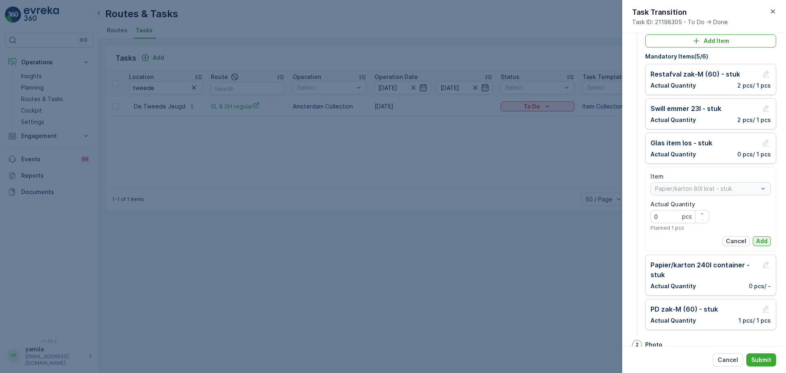
click at [763, 242] on p "Add" at bounding box center [762, 241] width 11 height 8
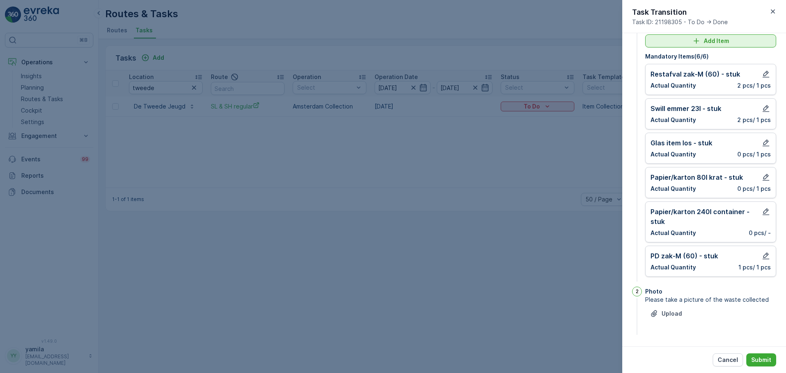
click at [708, 42] on p "Add Item" at bounding box center [716, 41] width 25 height 8
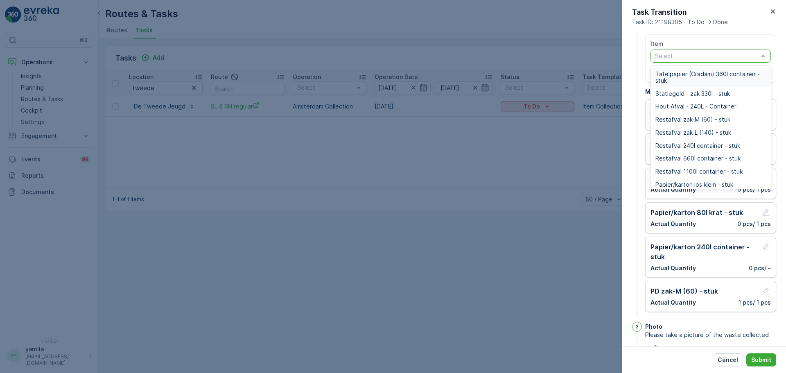
click at [690, 59] on div at bounding box center [707, 56] width 105 height 7
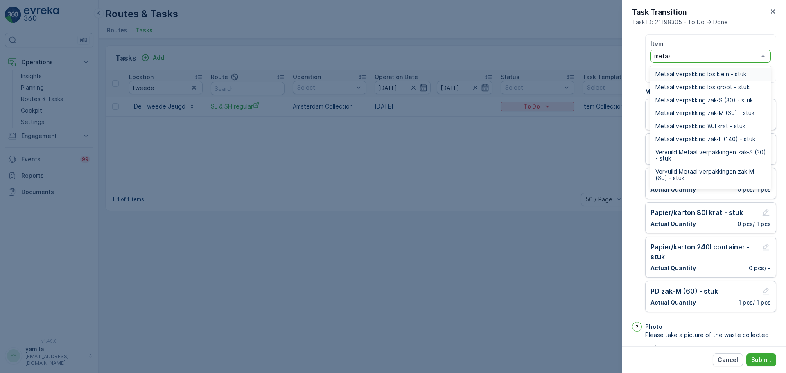
type input "metaal"
click at [702, 101] on span "Metaal verpakking zak-S (30) - stuk" at bounding box center [704, 100] width 97 height 7
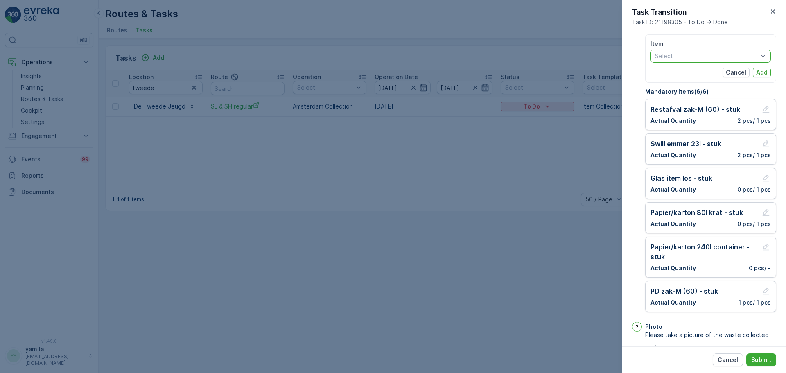
drag, startPoint x: 753, startPoint y: 53, endPoint x: 707, endPoint y: 57, distance: 46.1
click at [707, 57] on div at bounding box center [707, 56] width 105 height 7
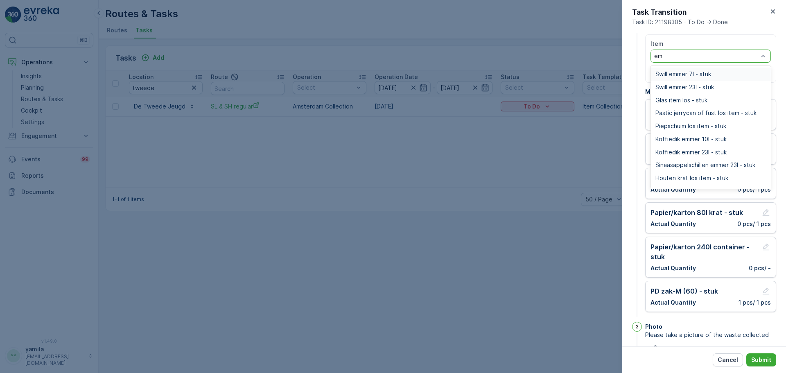
type input "e"
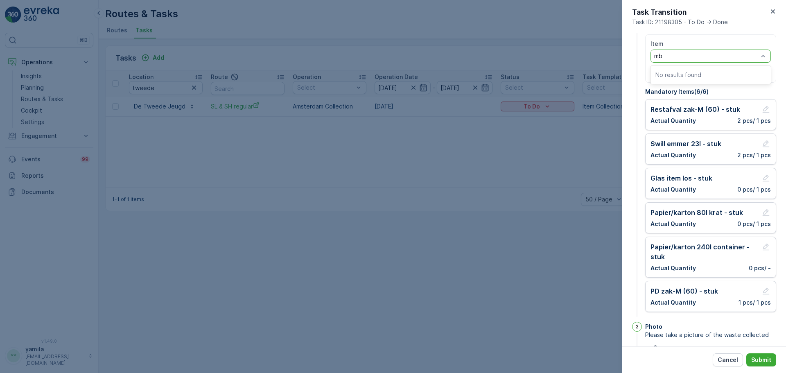
type input "m"
type input "b"
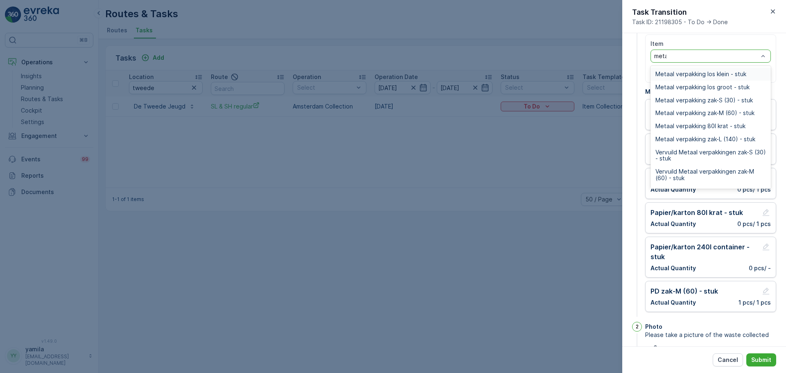
type input "metaal"
click at [705, 112] on span "Metaal verpakking zak-M (60) - stuk" at bounding box center [705, 113] width 99 height 7
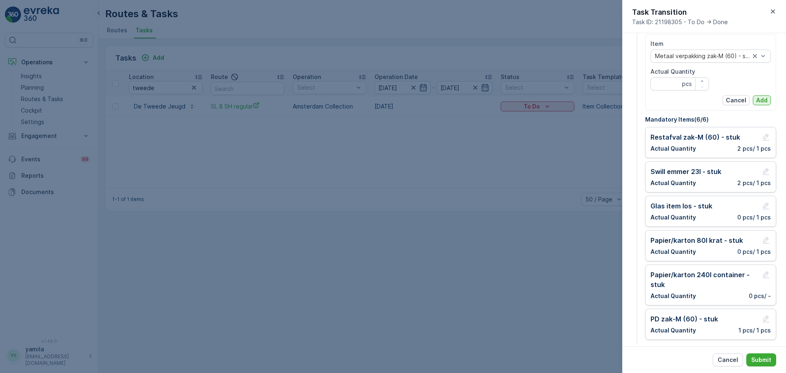
click at [764, 102] on p "Add" at bounding box center [762, 100] width 11 height 8
type Quantity "1"
click at [761, 100] on p "Add" at bounding box center [762, 100] width 11 height 8
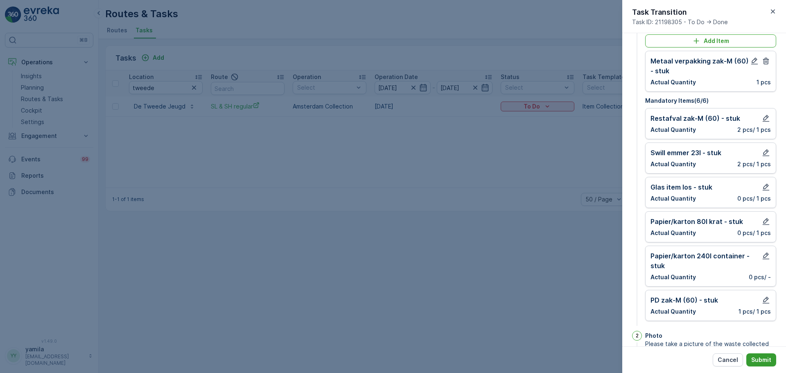
click at [765, 360] on p "Submit" at bounding box center [762, 360] width 20 height 8
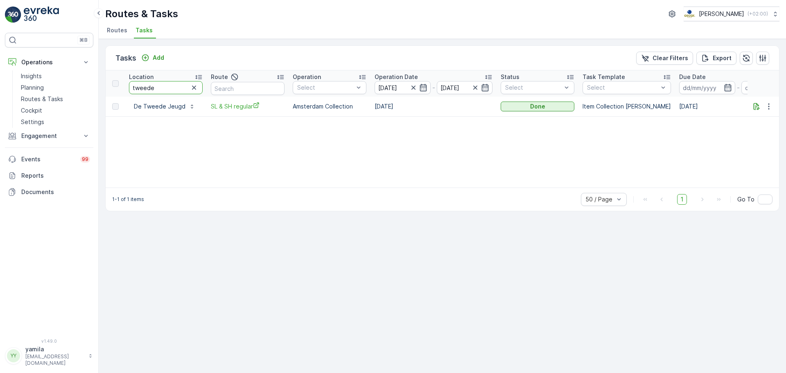
click at [154, 88] on input "tweede" at bounding box center [166, 87] width 74 height 13
type input "dock"
drag, startPoint x: 538, startPoint y: 100, endPoint x: 530, endPoint y: 114, distance: 16.2
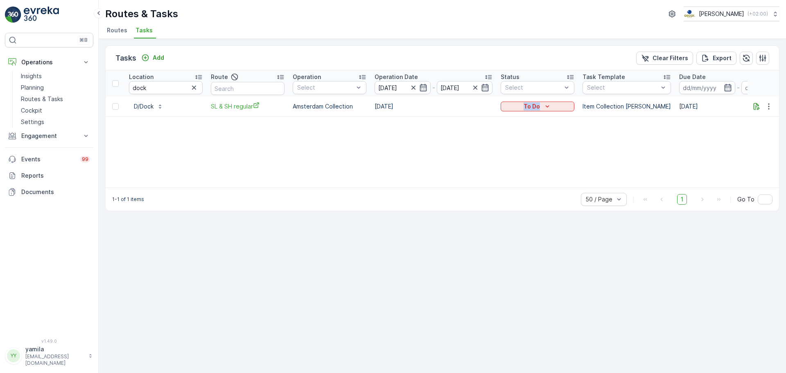
click at [530, 114] on td "To Do" at bounding box center [538, 107] width 82 height 20
click at [536, 110] on p "To Do" at bounding box center [532, 106] width 16 height 8
click at [522, 142] on div "Done" at bounding box center [529, 141] width 52 height 11
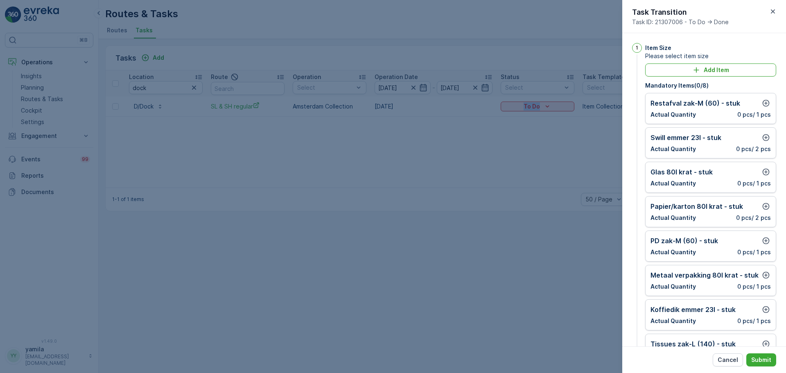
scroll to position [38, 0]
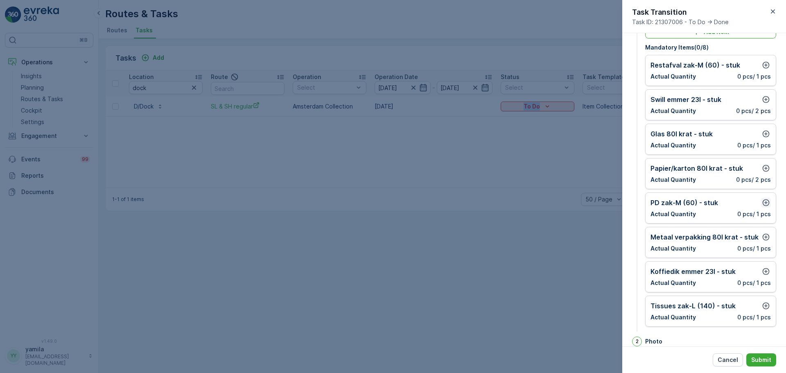
click at [765, 204] on icon "button" at bounding box center [766, 203] width 8 height 8
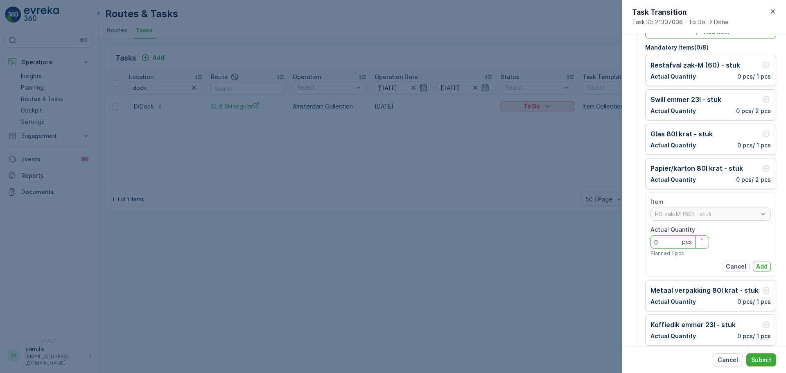
click at [665, 243] on Quantity "0" at bounding box center [680, 242] width 59 height 13
type Quantity "1"
click at [757, 267] on p "Add" at bounding box center [762, 267] width 11 height 8
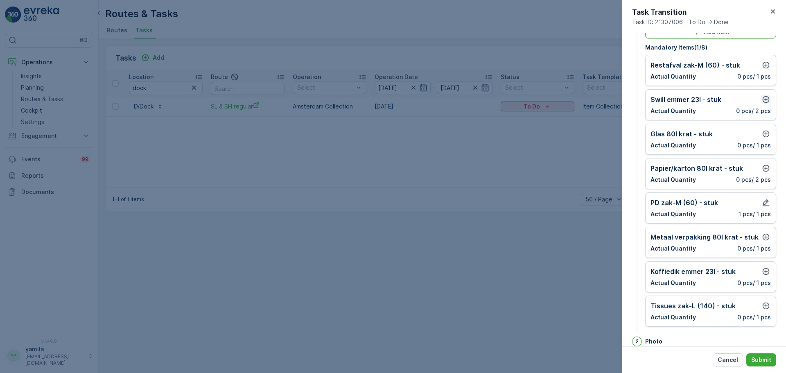
click at [768, 104] on button "button" at bounding box center [766, 100] width 10 height 10
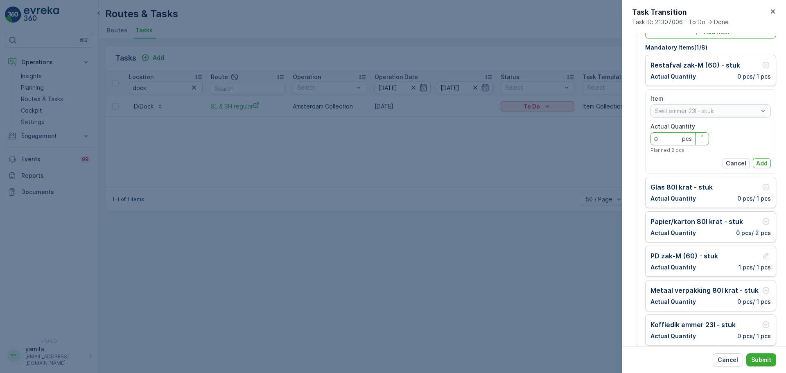
click at [672, 140] on Quantity "0" at bounding box center [680, 138] width 59 height 13
type Quantity "2"
click at [764, 162] on p "Add" at bounding box center [762, 163] width 11 height 8
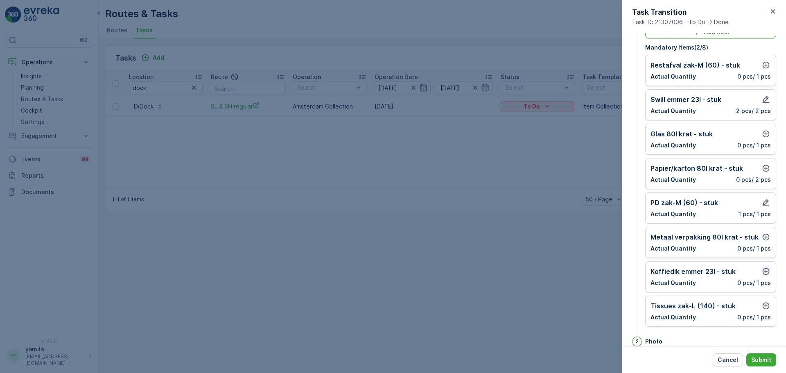
click at [764, 269] on icon "button" at bounding box center [766, 271] width 8 height 8
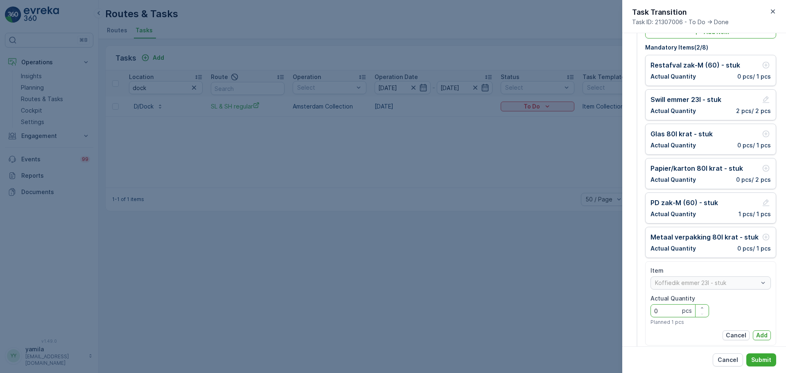
click at [669, 308] on Quantity "0" at bounding box center [680, 310] width 59 height 13
type Quantity "1"
click at [754, 338] on button "Add" at bounding box center [762, 336] width 18 height 10
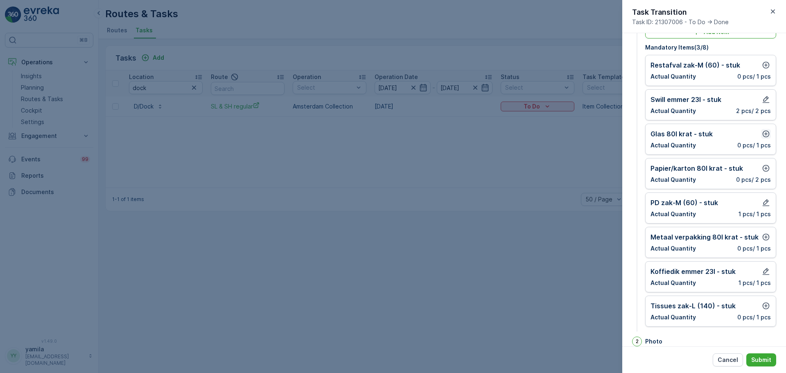
click at [762, 137] on icon "button" at bounding box center [766, 134] width 8 height 8
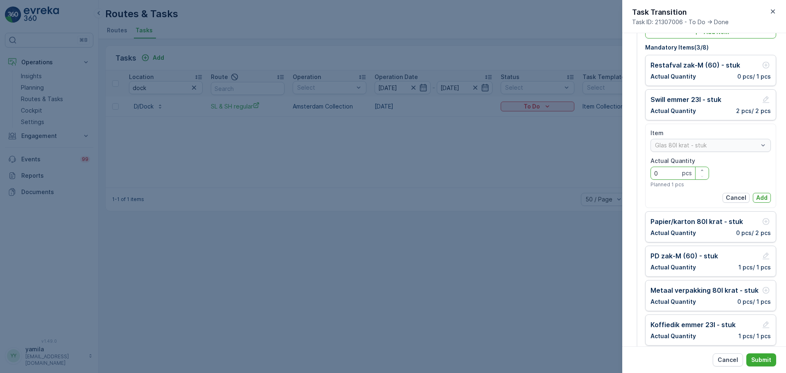
click at [675, 177] on Quantity "0" at bounding box center [680, 173] width 59 height 13
type Quantity "1"
click at [757, 195] on p "Add" at bounding box center [762, 198] width 11 height 8
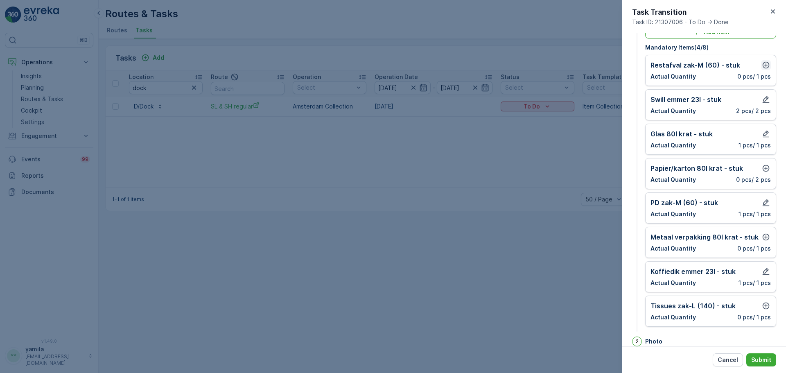
click at [768, 62] on icon "button" at bounding box center [766, 65] width 8 height 8
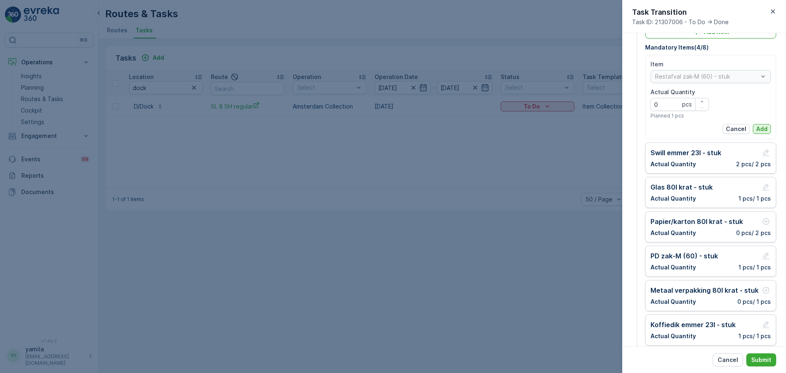
click at [757, 134] on button "Add" at bounding box center [762, 129] width 18 height 10
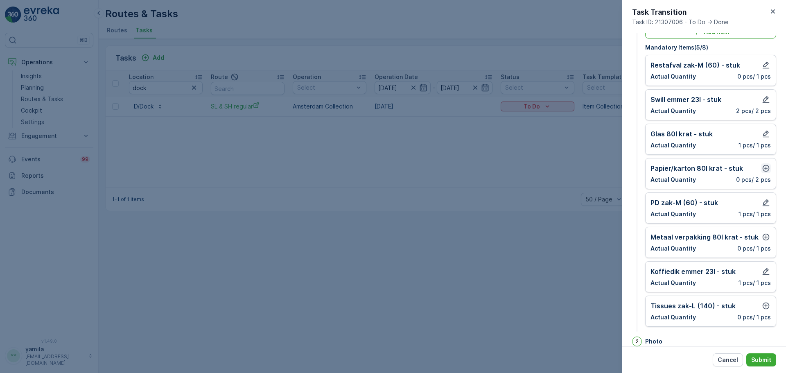
click at [764, 168] on icon "button" at bounding box center [766, 168] width 7 height 7
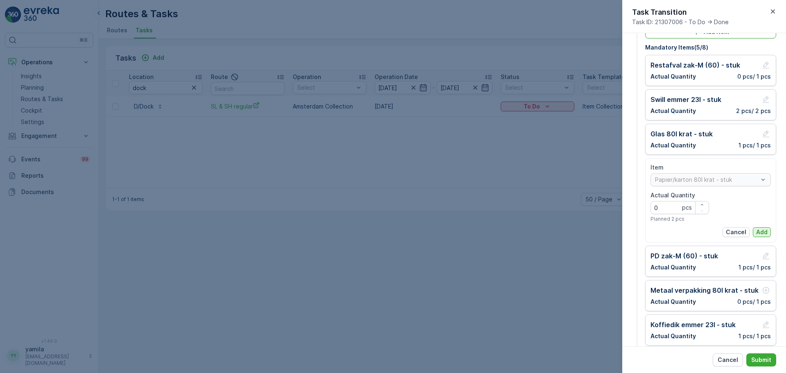
click at [759, 235] on p "Add" at bounding box center [762, 232] width 11 height 8
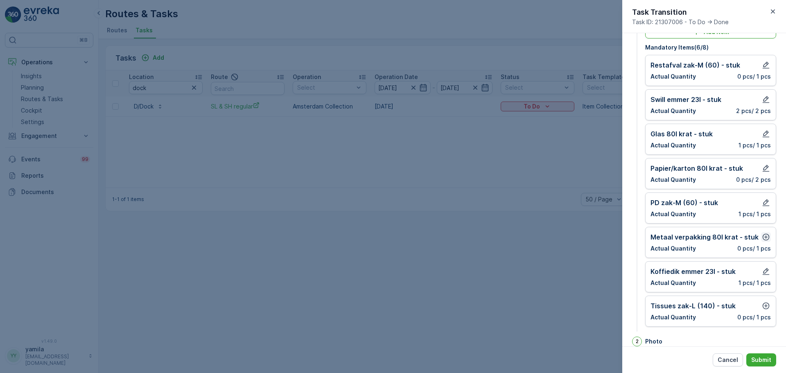
click at [766, 236] on icon "button" at bounding box center [766, 237] width 8 height 8
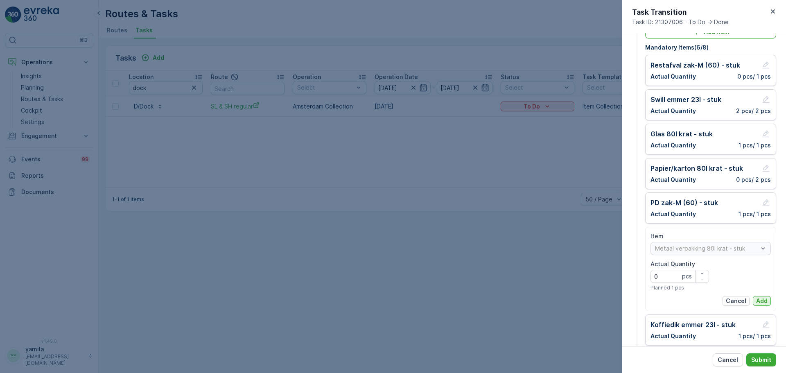
click at [757, 302] on p "Add" at bounding box center [762, 301] width 11 height 8
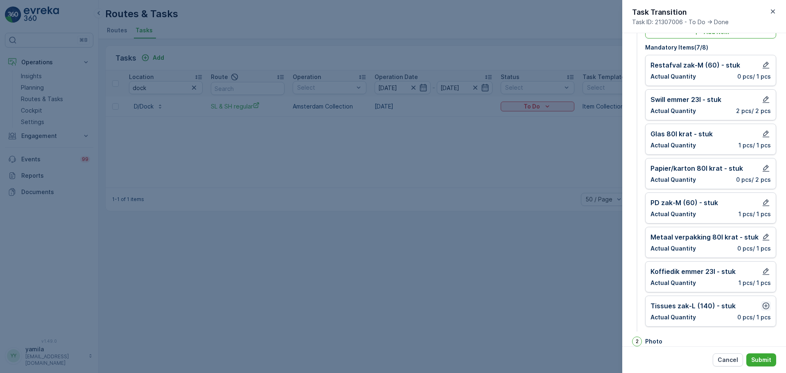
click at [764, 305] on icon "button" at bounding box center [766, 306] width 8 height 8
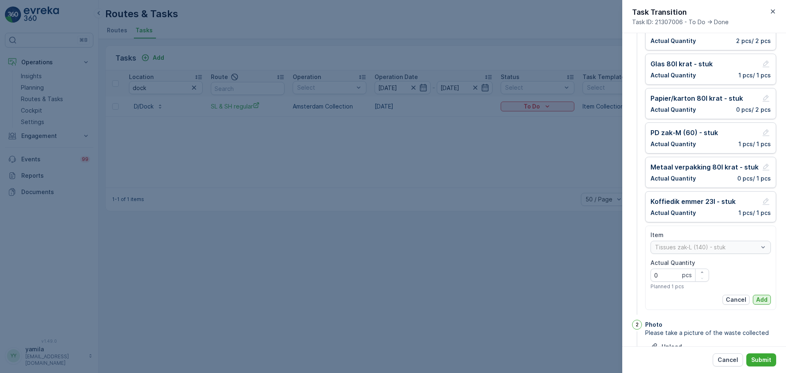
click at [760, 303] on p "Add" at bounding box center [762, 300] width 11 height 8
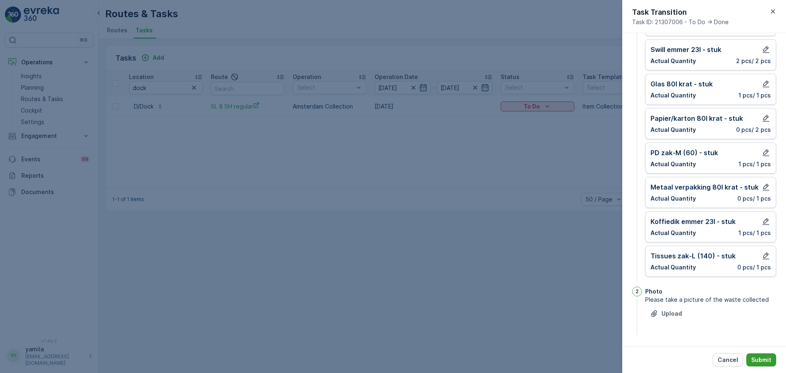
click at [759, 364] on button "Submit" at bounding box center [762, 359] width 30 height 13
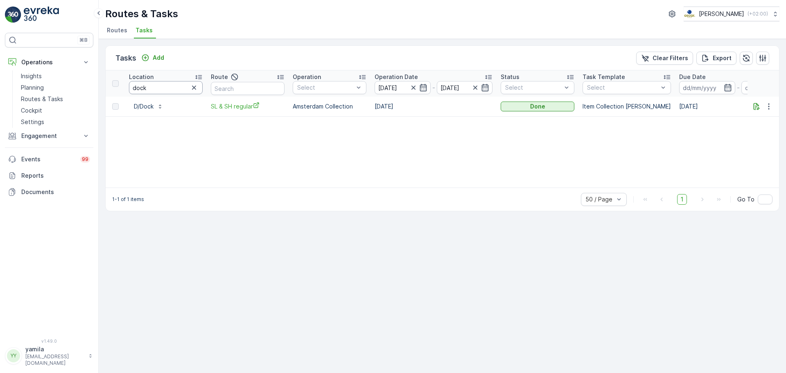
click at [152, 90] on input "dock" at bounding box center [166, 87] width 74 height 13
type input "seenons"
click at [512, 110] on div "To Do" at bounding box center [537, 106] width 67 height 8
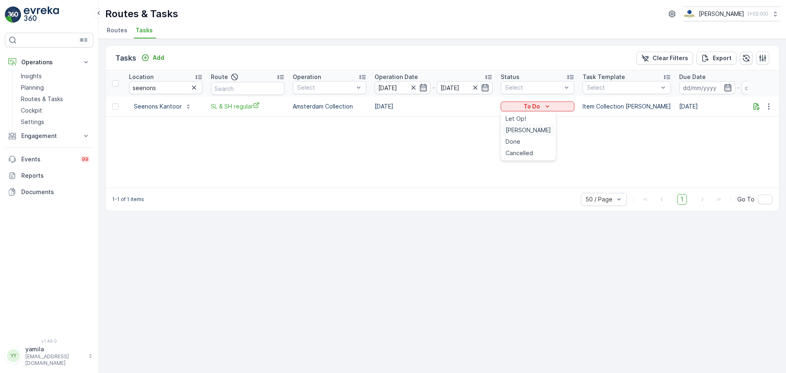
click at [521, 127] on span "[PERSON_NAME]" at bounding box center [528, 130] width 45 height 8
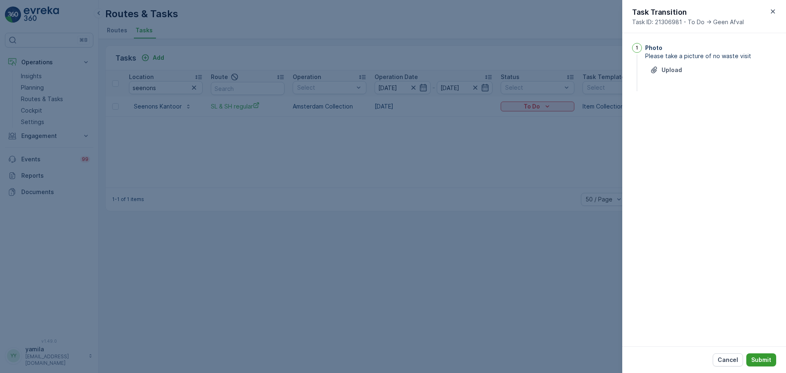
click at [765, 360] on p "Submit" at bounding box center [762, 360] width 20 height 8
click at [683, 80] on button "Upload" at bounding box center [667, 81] width 42 height 13
click at [460, 167] on div at bounding box center [393, 186] width 786 height 373
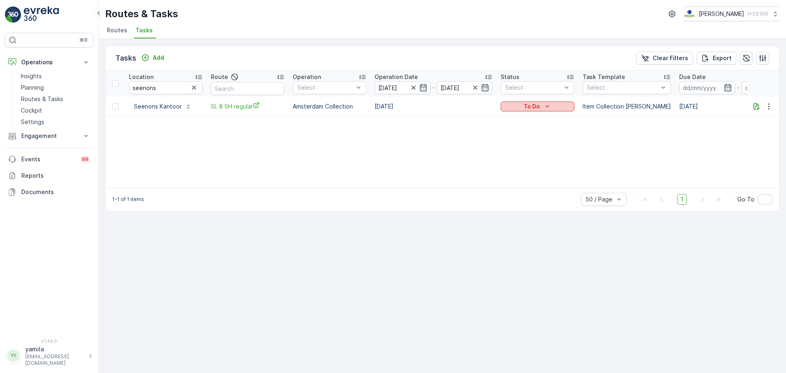
click at [533, 109] on p "To Do" at bounding box center [532, 106] width 16 height 8
click at [519, 138] on span "Done" at bounding box center [513, 142] width 15 height 8
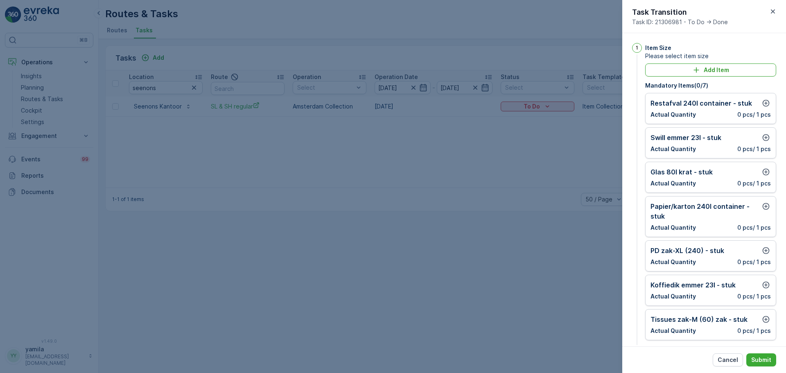
click at [564, 180] on div at bounding box center [393, 186] width 786 height 373
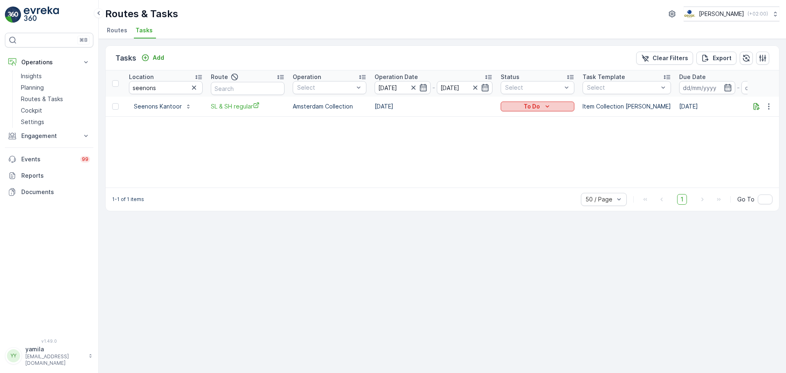
click at [544, 110] on icon "To Do" at bounding box center [548, 106] width 8 height 8
click at [523, 130] on span "[PERSON_NAME]" at bounding box center [528, 130] width 45 height 8
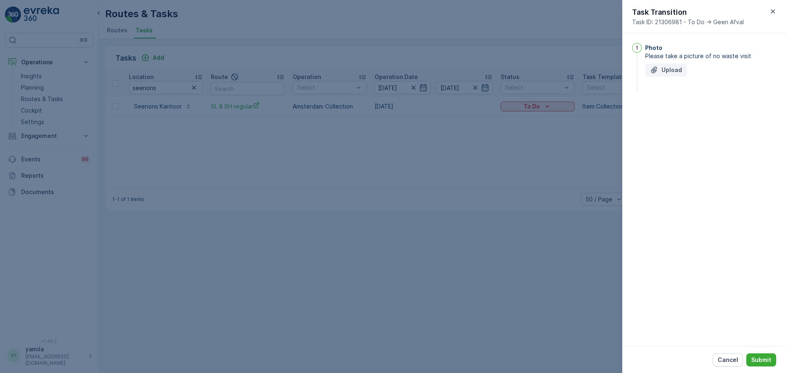
click at [672, 75] on button "Upload" at bounding box center [667, 69] width 42 height 13
click at [753, 360] on p "Submit" at bounding box center [762, 360] width 20 height 8
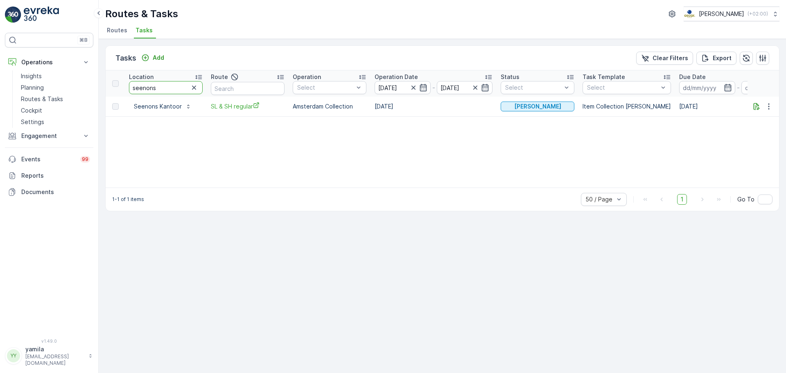
click at [146, 87] on input "seenons" at bounding box center [166, 87] width 74 height 13
type input "george"
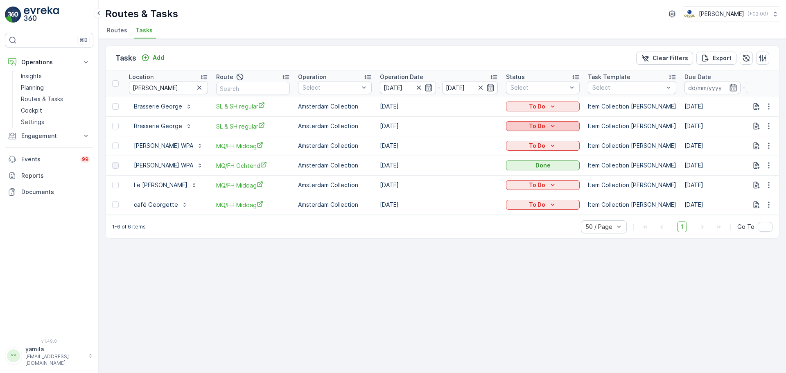
click at [551, 126] on icon "To Do" at bounding box center [553, 126] width 8 height 8
click at [531, 161] on div "Done" at bounding box center [529, 161] width 52 height 11
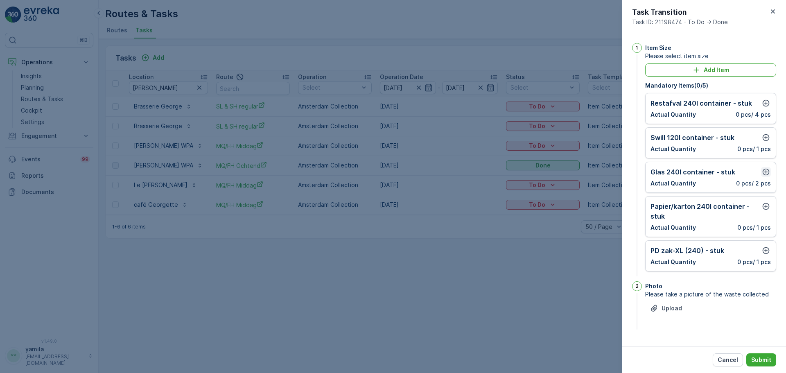
click at [767, 170] on icon "button" at bounding box center [766, 172] width 8 height 8
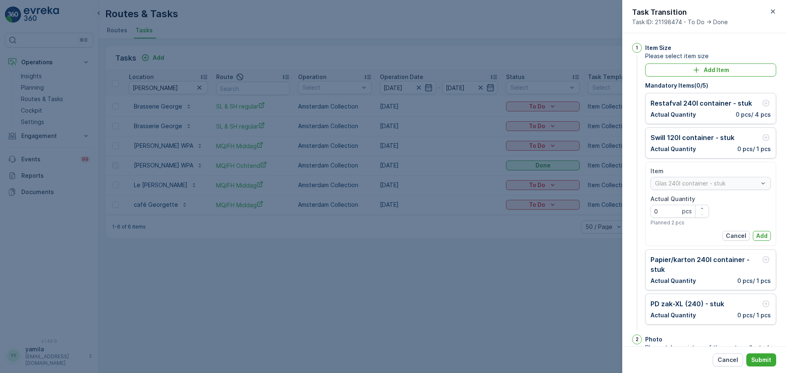
click at [682, 207] on p "pcs" at bounding box center [687, 211] width 10 height 8
click at [666, 214] on Quantity "0" at bounding box center [680, 211] width 59 height 13
type Quantity "1"
click at [759, 237] on p "Add" at bounding box center [762, 236] width 11 height 8
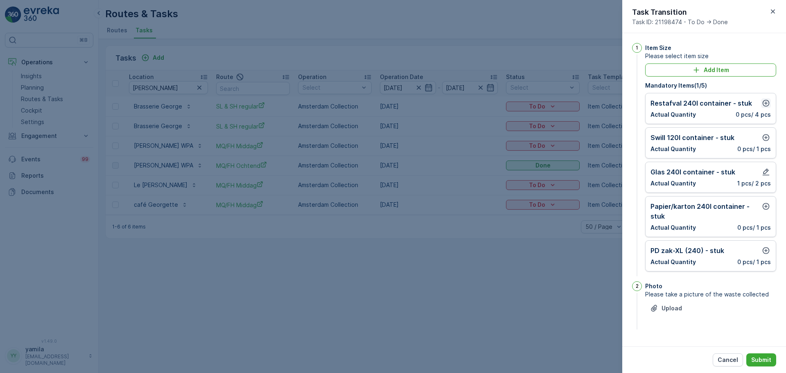
click at [768, 105] on icon "button" at bounding box center [766, 103] width 8 height 8
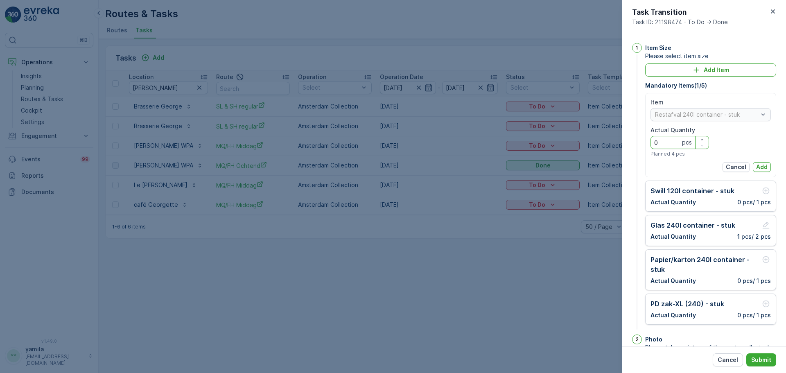
click at [675, 140] on Quantity "0" at bounding box center [680, 142] width 59 height 13
type Quantity "1"
click at [764, 169] on p "Add" at bounding box center [762, 167] width 11 height 8
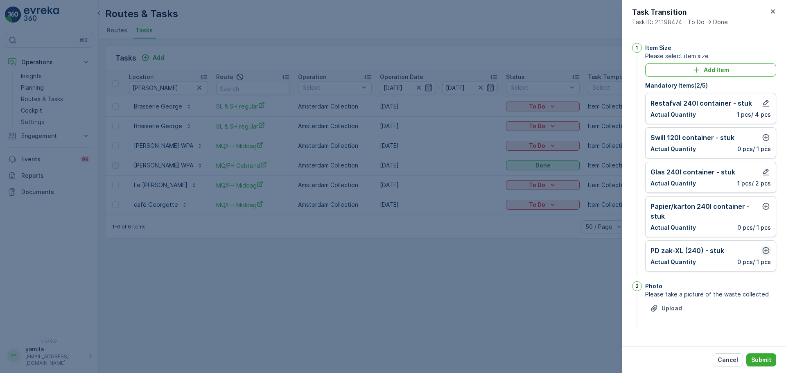
click at [768, 252] on icon "button" at bounding box center [766, 251] width 8 height 8
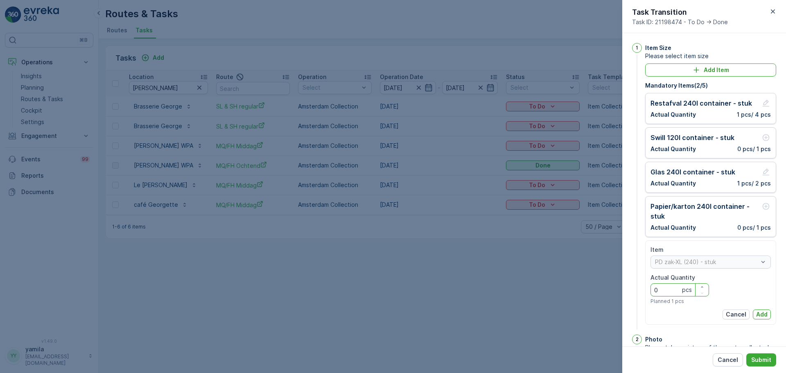
click at [666, 292] on Quantity "0" at bounding box center [680, 289] width 59 height 13
type Quantity "1"
click at [759, 312] on p "Add" at bounding box center [762, 314] width 11 height 8
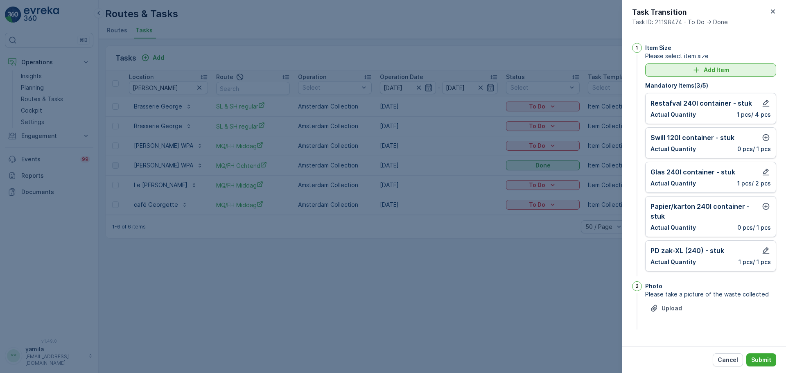
click at [709, 68] on p "Add Item" at bounding box center [716, 70] width 25 height 8
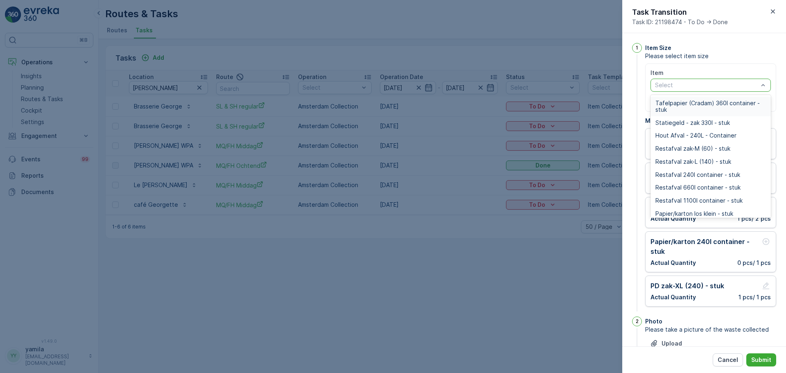
click at [676, 90] on div "Select" at bounding box center [711, 85] width 120 height 13
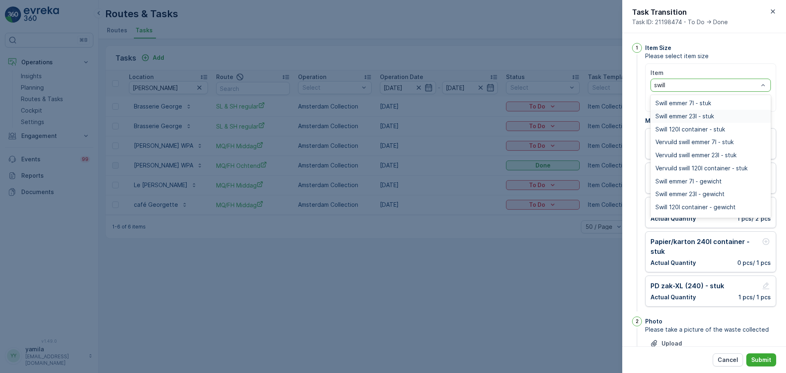
type input "swill"
click at [735, 52] on span "Please select item size" at bounding box center [711, 56] width 131 height 8
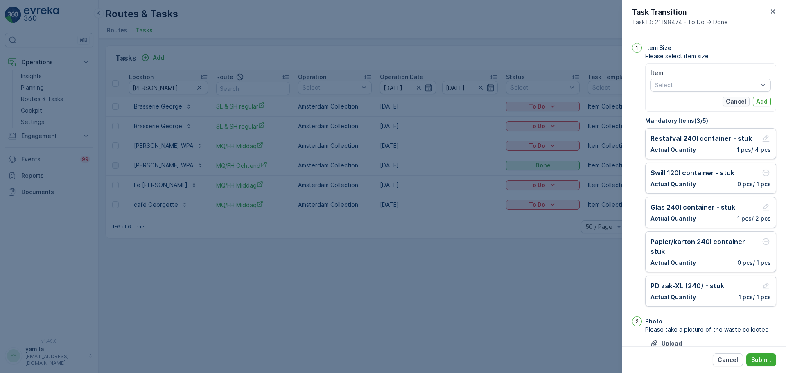
click at [740, 102] on p "Cancel" at bounding box center [736, 101] width 20 height 8
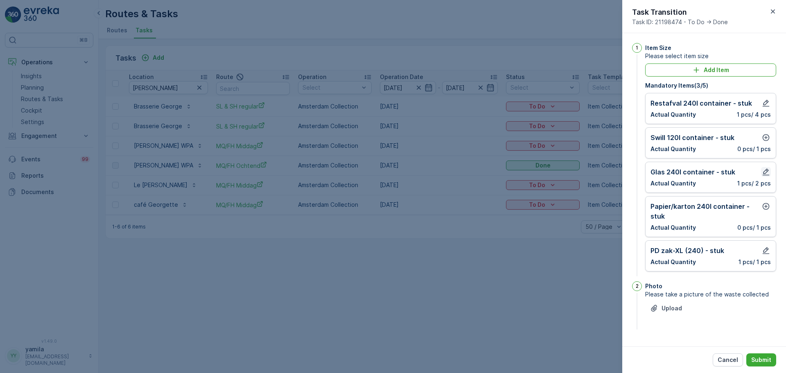
click at [766, 170] on icon "button" at bounding box center [766, 172] width 7 height 7
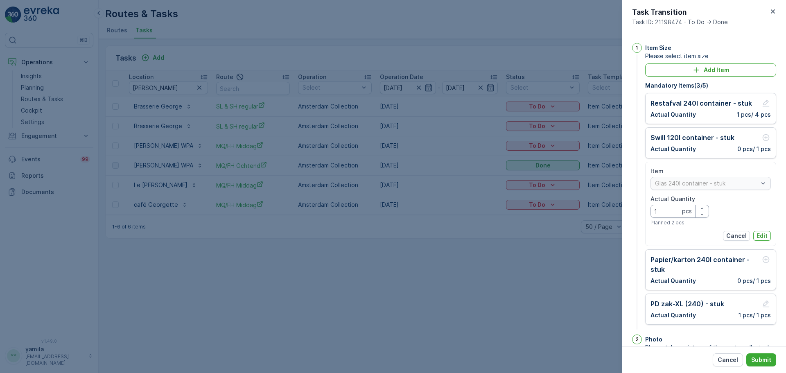
click at [663, 212] on Quantity "1" at bounding box center [680, 211] width 59 height 13
type Quantity "2"
click at [767, 236] on button "Edit" at bounding box center [763, 236] width 18 height 10
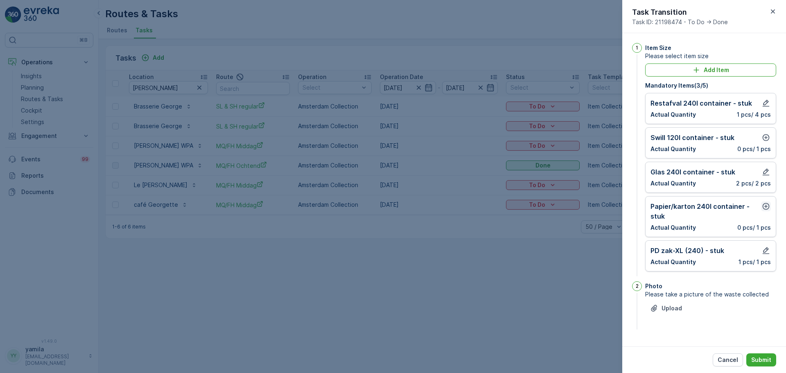
click at [768, 206] on icon "button" at bounding box center [766, 206] width 8 height 8
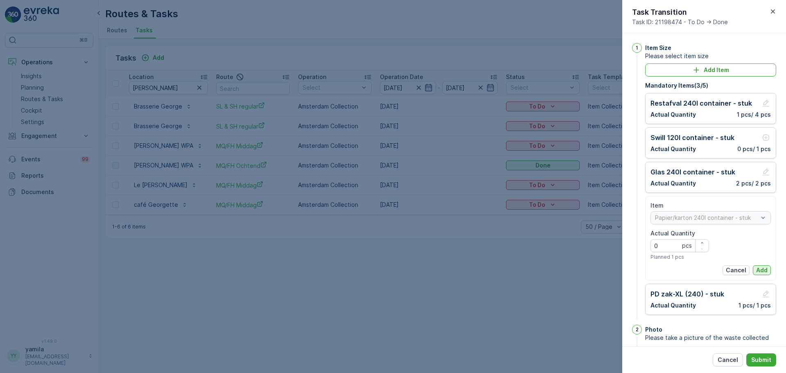
click at [764, 268] on p "Add" at bounding box center [762, 270] width 11 height 8
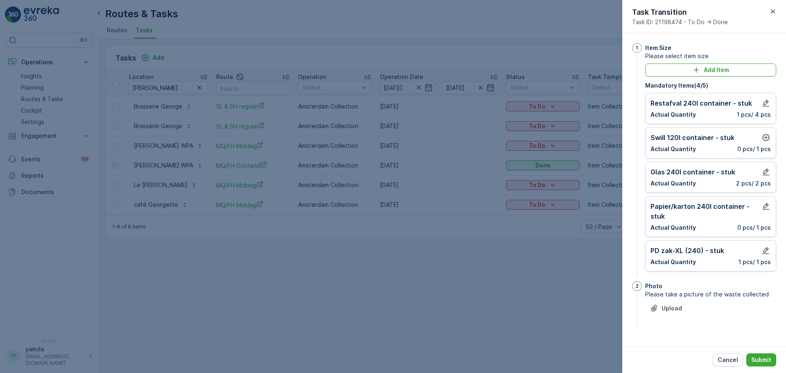
click at [767, 140] on icon "button" at bounding box center [766, 138] width 8 height 8
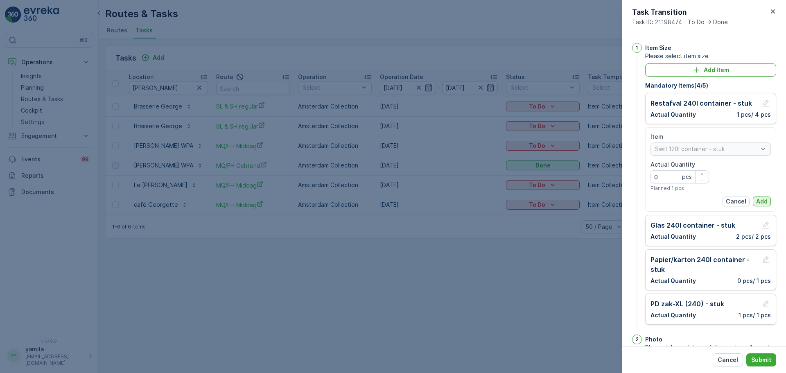
click at [755, 206] on button "Add" at bounding box center [762, 202] width 18 height 10
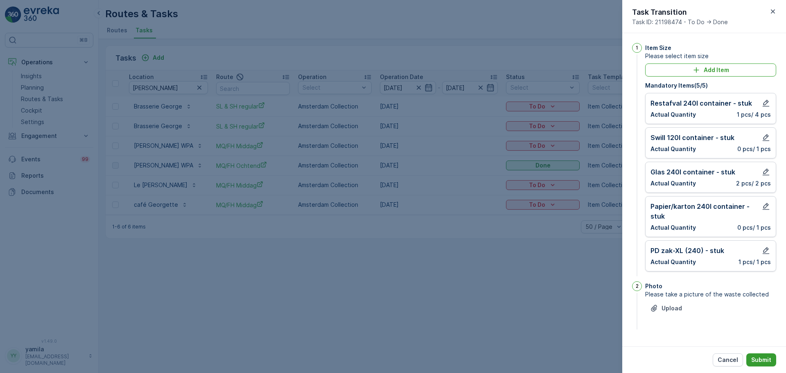
drag, startPoint x: 762, startPoint y: 350, endPoint x: 759, endPoint y: 358, distance: 9.2
click at [759, 358] on div "Cancel Submit" at bounding box center [705, 360] width 164 height 27
click at [759, 358] on p "Submit" at bounding box center [762, 360] width 20 height 8
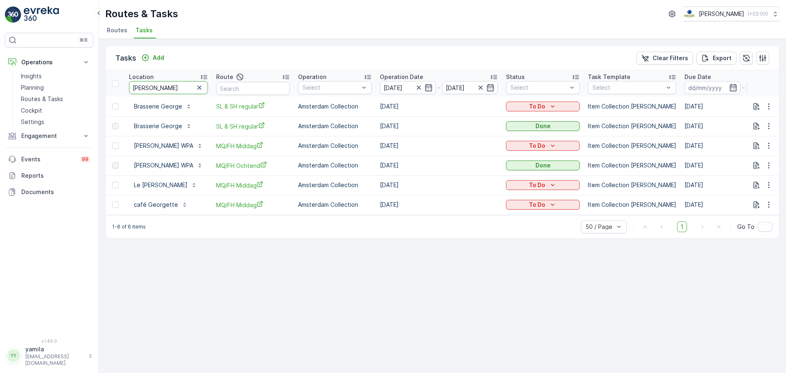
click at [142, 88] on input "george" at bounding box center [168, 87] width 79 height 13
type input "pizzabakkers"
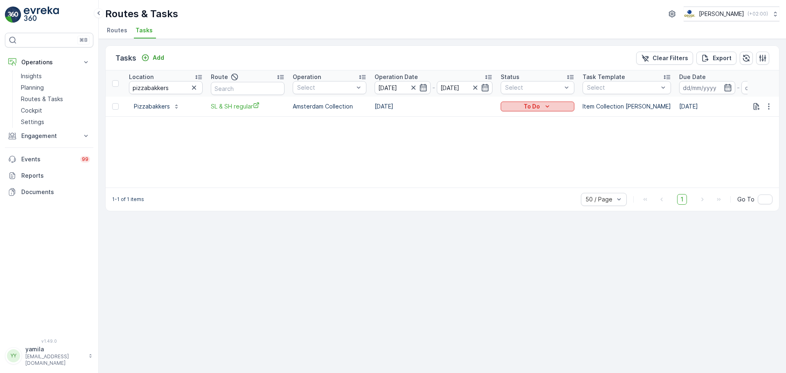
click at [526, 109] on p "To Do" at bounding box center [532, 106] width 16 height 8
click at [520, 122] on span "Let Op!" at bounding box center [516, 119] width 20 height 8
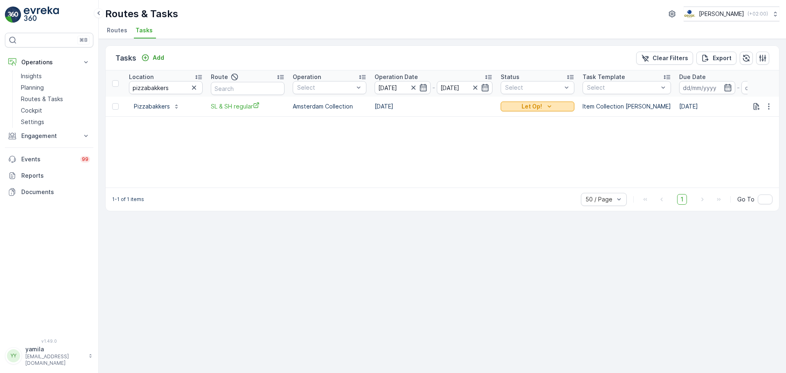
click at [538, 107] on p "Let Op!" at bounding box center [532, 106] width 20 height 8
click at [524, 132] on div "Done" at bounding box center [529, 130] width 52 height 11
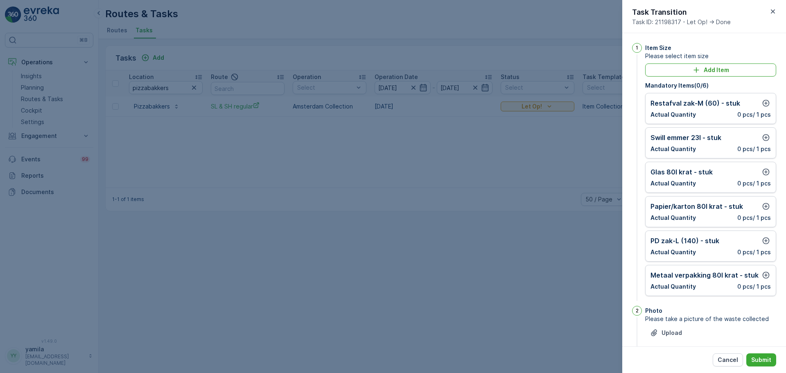
click at [544, 113] on div at bounding box center [393, 186] width 786 height 373
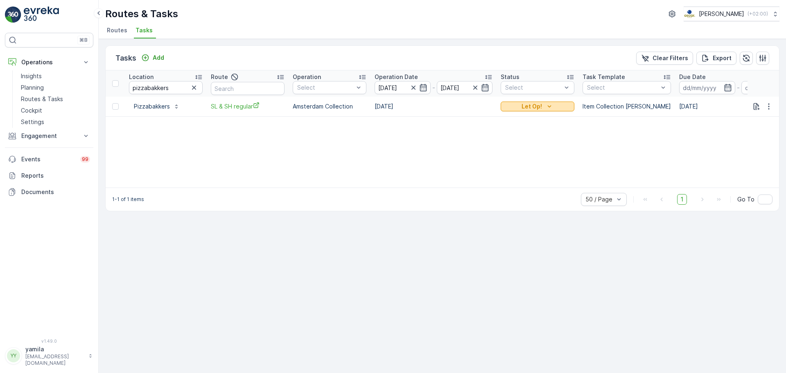
click at [543, 105] on div "Let Op!" at bounding box center [537, 106] width 67 height 8
click at [529, 119] on span "[PERSON_NAME]" at bounding box center [528, 119] width 45 height 8
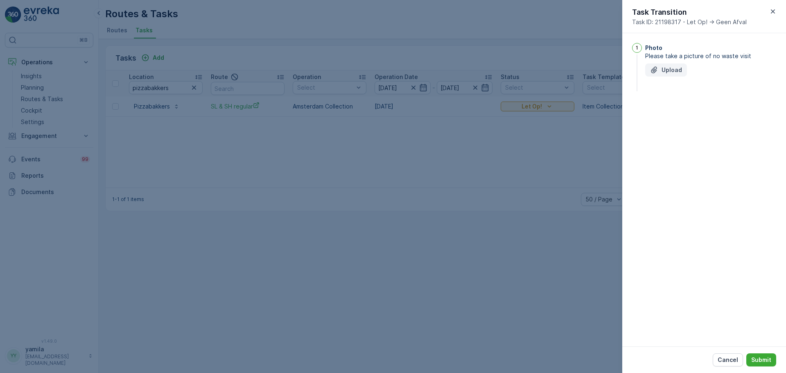
click at [687, 68] on button "Upload" at bounding box center [667, 69] width 42 height 13
click at [764, 359] on p "Submit" at bounding box center [762, 360] width 20 height 8
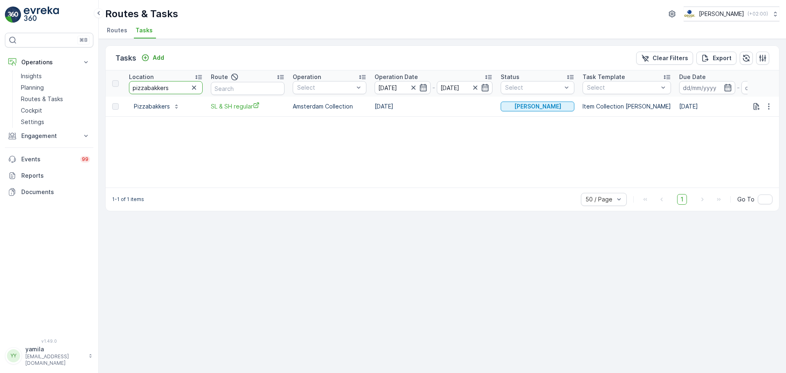
click at [168, 88] on input "pizzabakkers" at bounding box center [166, 87] width 74 height 13
type input "rayleigh"
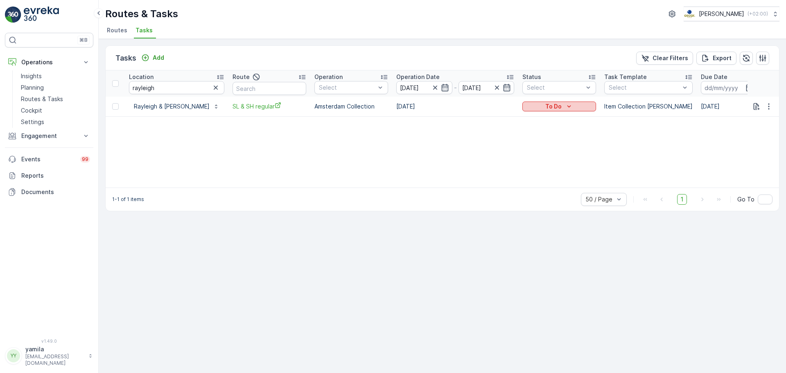
click at [526, 108] on div "To Do" at bounding box center [559, 106] width 67 height 8
click at [517, 141] on span "Done" at bounding box center [513, 142] width 15 height 8
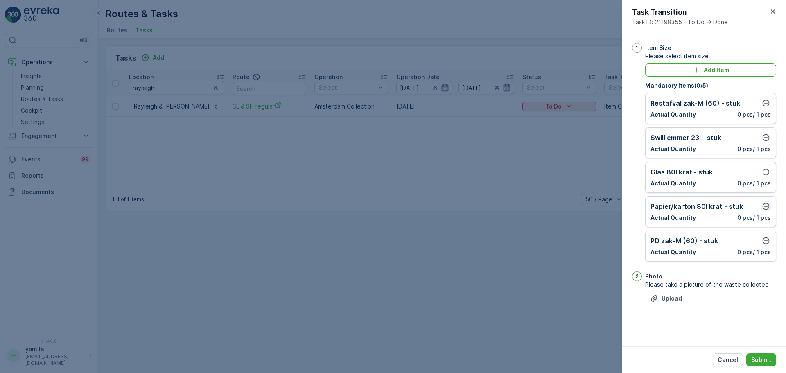
click at [764, 203] on icon "button" at bounding box center [766, 206] width 8 height 8
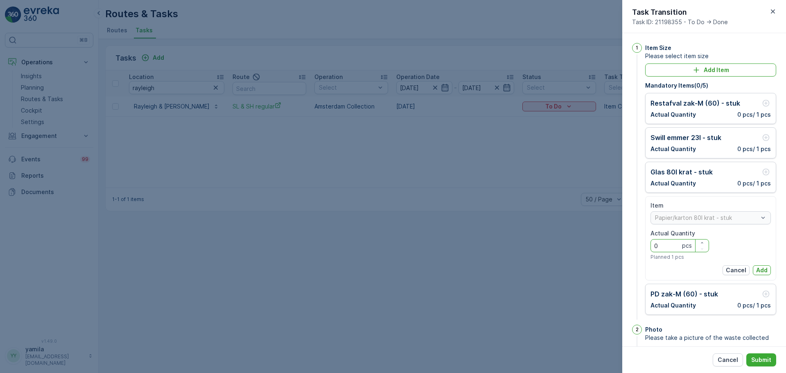
click at [671, 244] on Quantity "0" at bounding box center [680, 245] width 59 height 13
type Quantity "1"
click at [766, 272] on button "Add" at bounding box center [762, 270] width 18 height 10
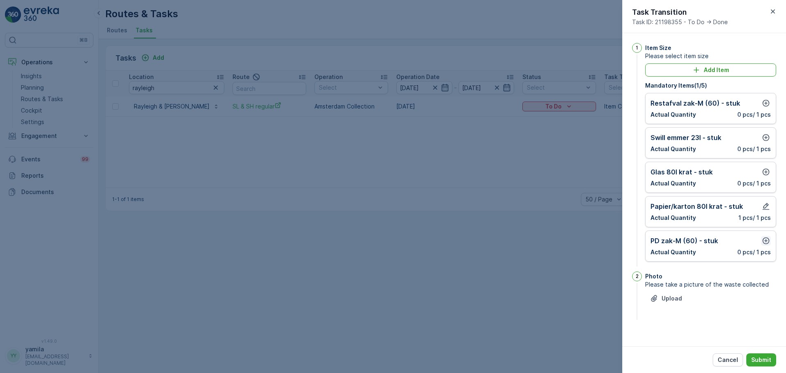
click at [767, 241] on icon "button" at bounding box center [766, 241] width 8 height 8
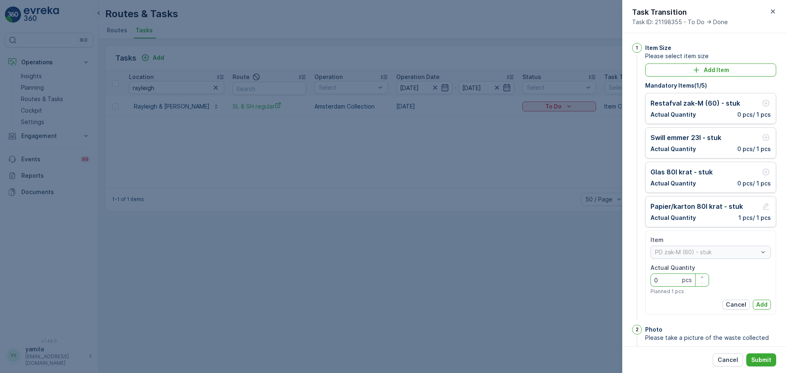
click at [659, 280] on Quantity "0" at bounding box center [680, 280] width 59 height 13
type Quantity "2"
click at [760, 303] on p "Add" at bounding box center [762, 305] width 11 height 8
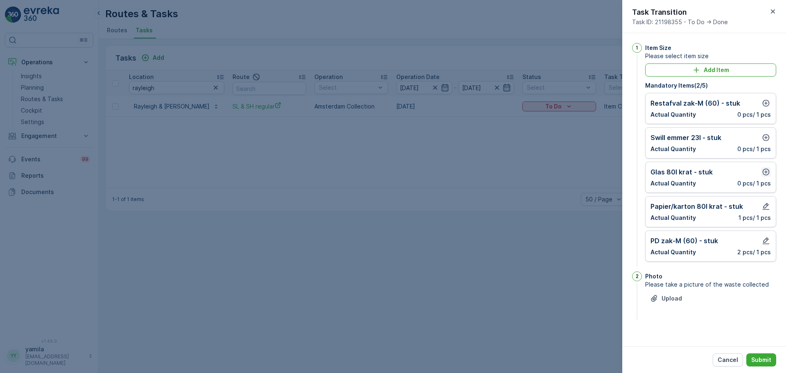
click at [766, 174] on icon "button" at bounding box center [766, 172] width 7 height 7
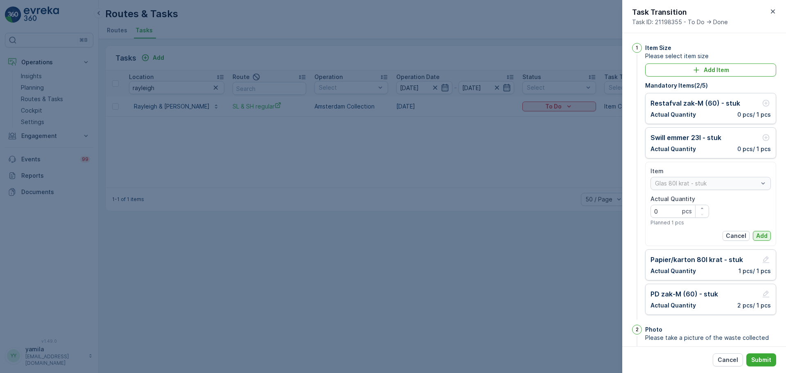
click at [761, 236] on p "Add" at bounding box center [762, 236] width 11 height 8
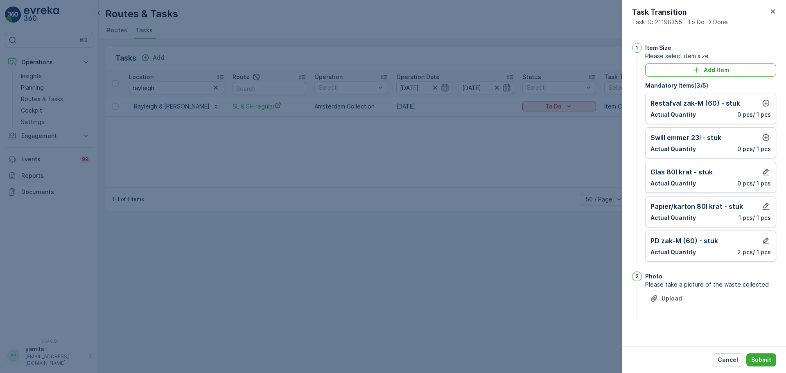
click at [766, 138] on icon "button" at bounding box center [766, 138] width 8 height 8
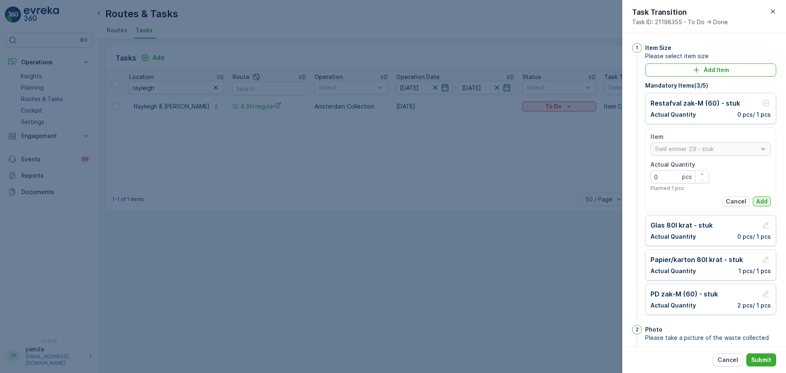
click at [763, 198] on p "Add" at bounding box center [762, 201] width 11 height 8
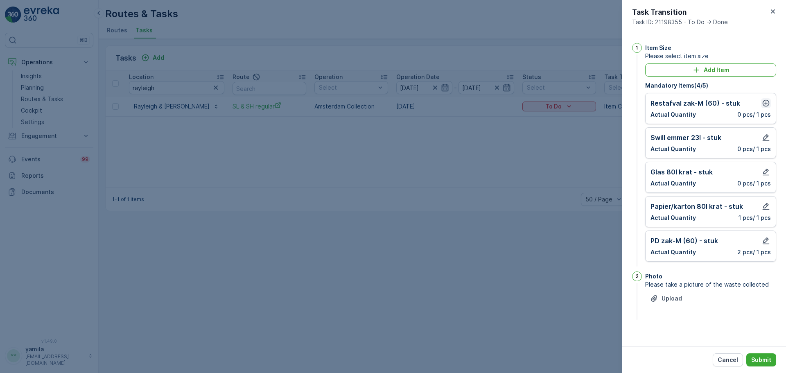
click at [768, 107] on icon "button" at bounding box center [766, 103] width 8 height 8
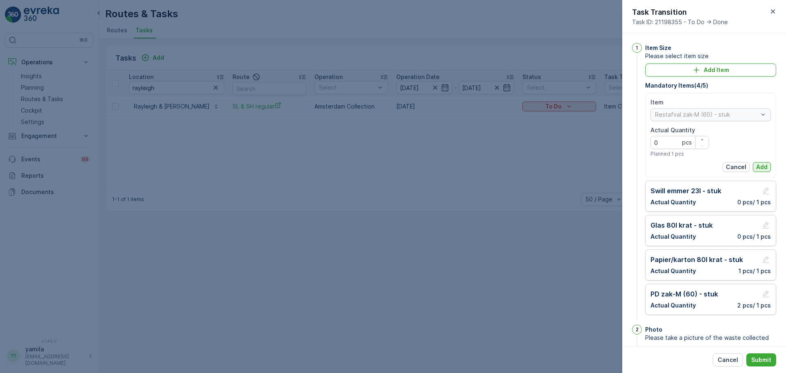
click at [759, 165] on p "Add" at bounding box center [762, 167] width 11 height 8
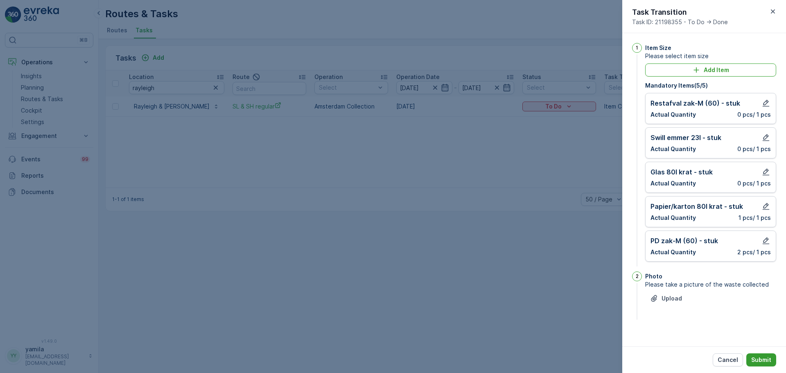
click at [765, 356] on button "Submit" at bounding box center [762, 359] width 30 height 13
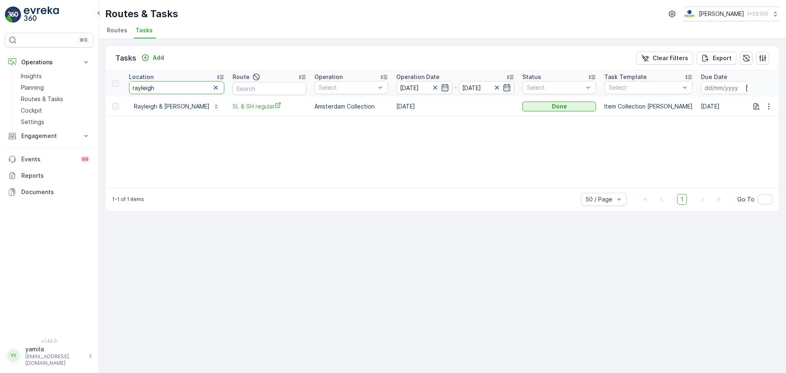
click at [154, 91] on input "rayleigh" at bounding box center [176, 87] width 95 height 13
type input "combiwel"
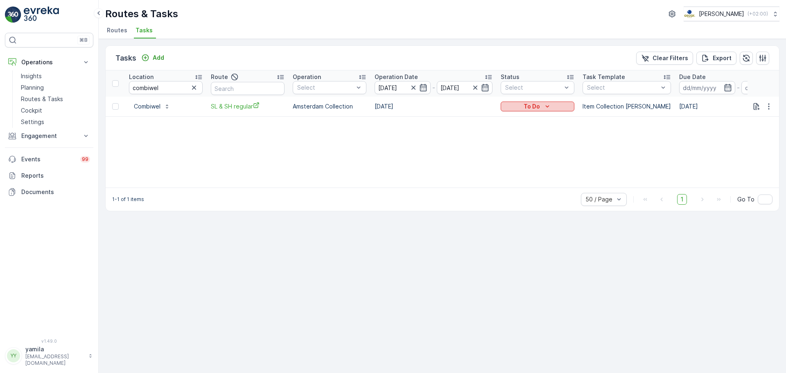
click at [515, 105] on div "To Do" at bounding box center [537, 106] width 67 height 8
click at [515, 137] on div "Done" at bounding box center [529, 141] width 52 height 11
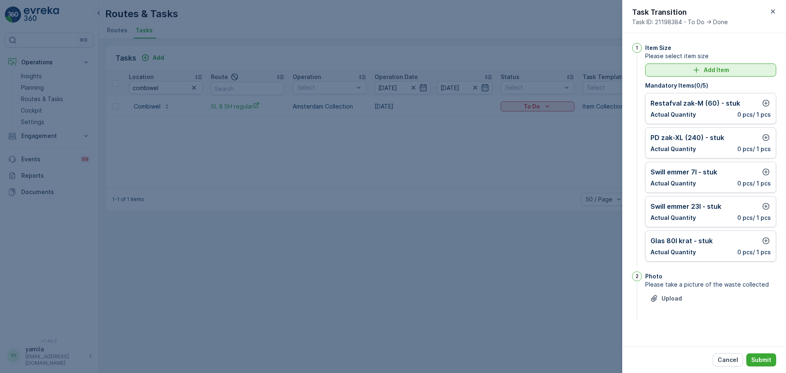
click at [720, 72] on p "Add Item" at bounding box center [716, 70] width 25 height 8
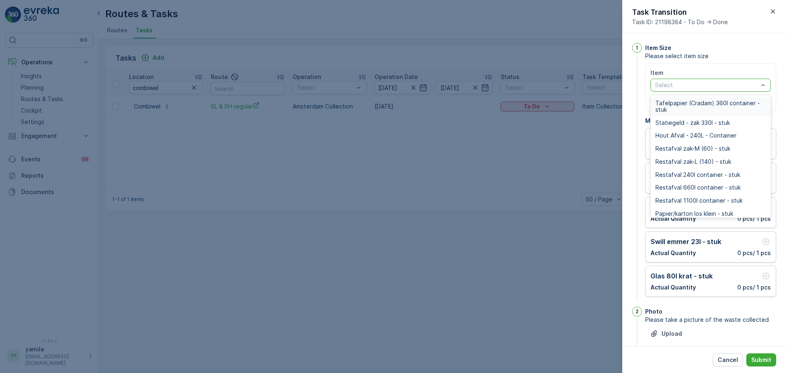
click at [699, 87] on div at bounding box center [707, 85] width 105 height 7
type input "a"
type input "papier"
click at [704, 165] on span "Papier/karton 240l container - stuk" at bounding box center [704, 162] width 96 height 7
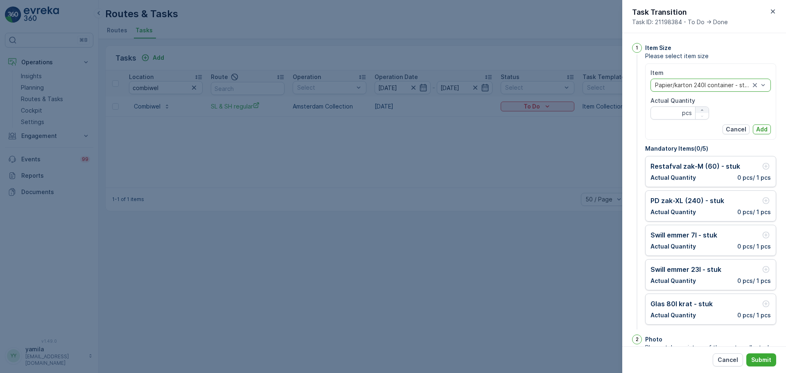
click at [702, 111] on icon "button" at bounding box center [702, 110] width 5 height 5
type Quantity "1"
click at [757, 130] on p "Add" at bounding box center [762, 129] width 11 height 8
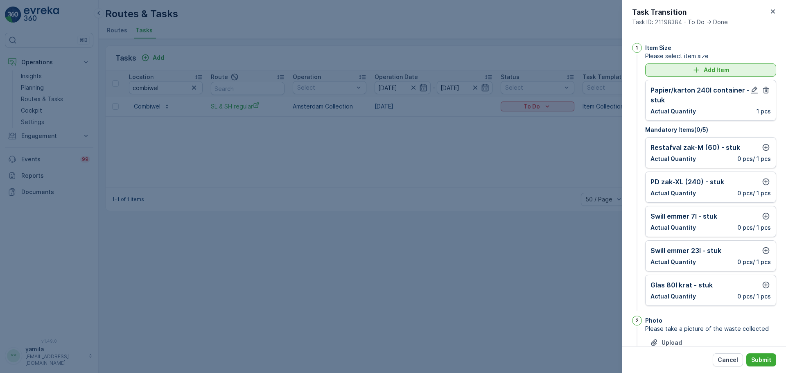
click at [700, 71] on icon "Add Item" at bounding box center [697, 70] width 8 height 8
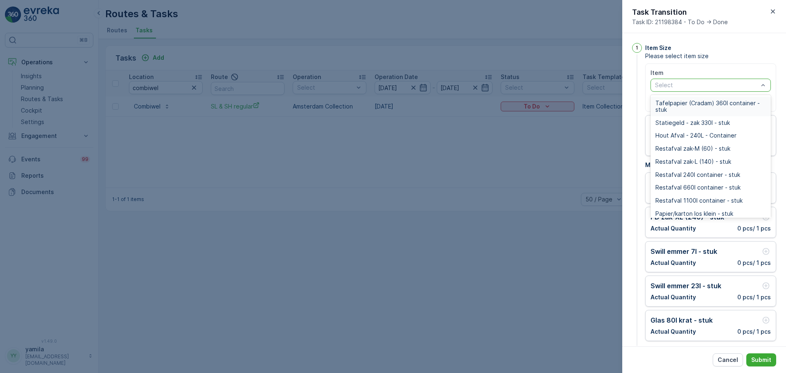
click at [685, 84] on div at bounding box center [707, 85] width 105 height 7
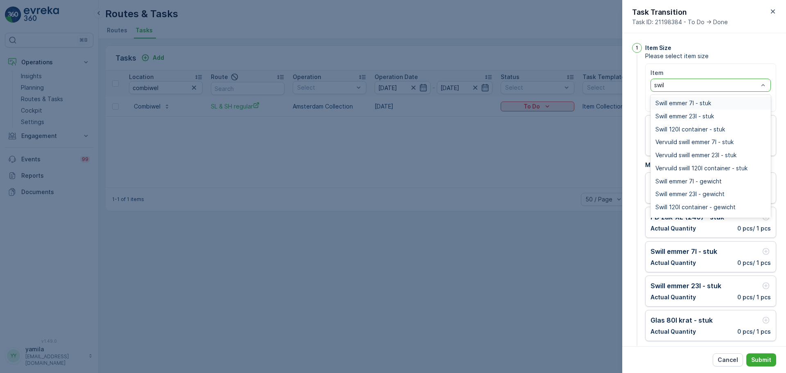
type input "swill"
click at [682, 131] on span "Swill 120l container - stuk" at bounding box center [691, 129] width 70 height 7
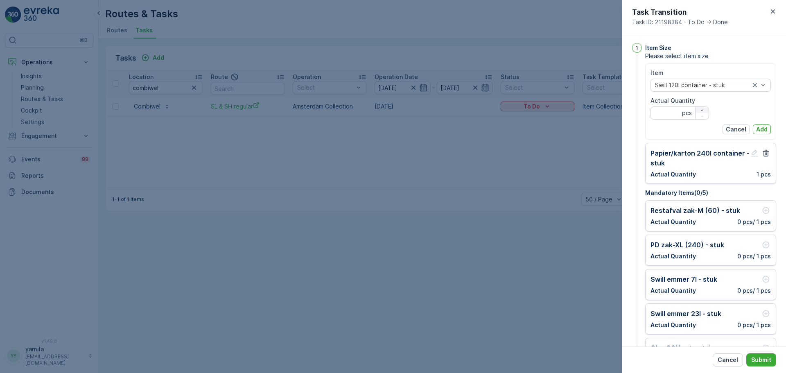
click at [697, 108] on div "button" at bounding box center [702, 110] width 13 height 5
type Quantity "1"
click at [762, 129] on p "Add" at bounding box center [762, 129] width 11 height 8
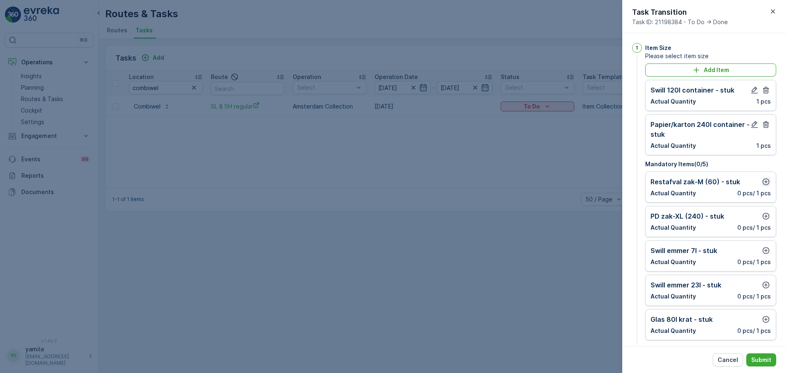
click at [764, 181] on icon "button" at bounding box center [766, 182] width 7 height 7
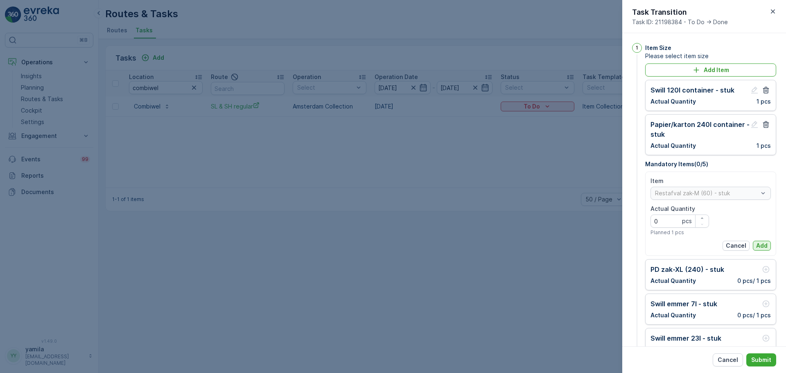
click at [761, 242] on p "Add" at bounding box center [762, 246] width 11 height 8
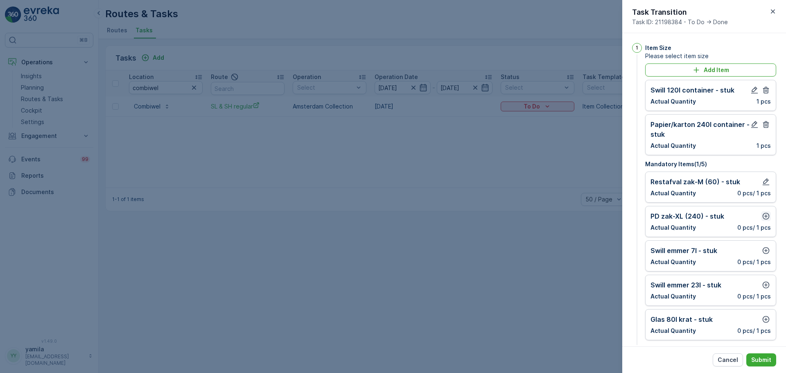
click at [764, 217] on icon "button" at bounding box center [766, 216] width 8 height 8
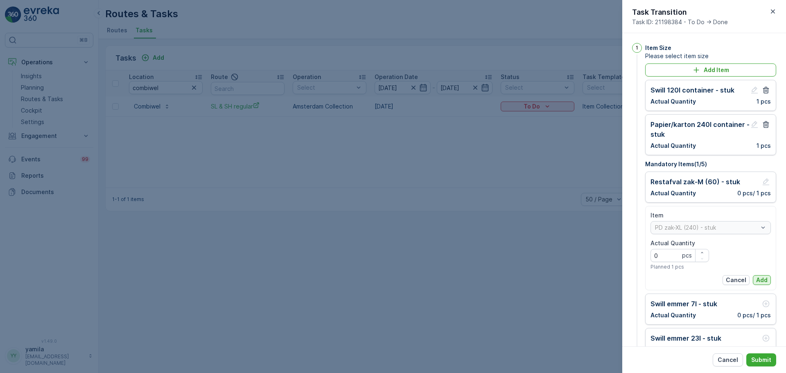
click at [759, 281] on p "Add" at bounding box center [762, 280] width 11 height 8
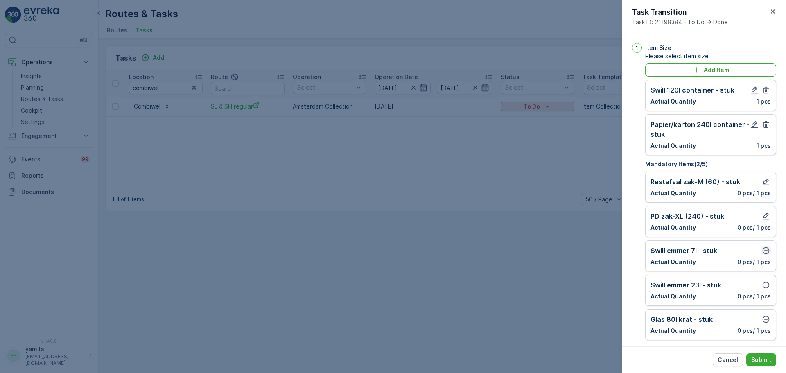
click at [763, 251] on icon "button" at bounding box center [766, 250] width 7 height 7
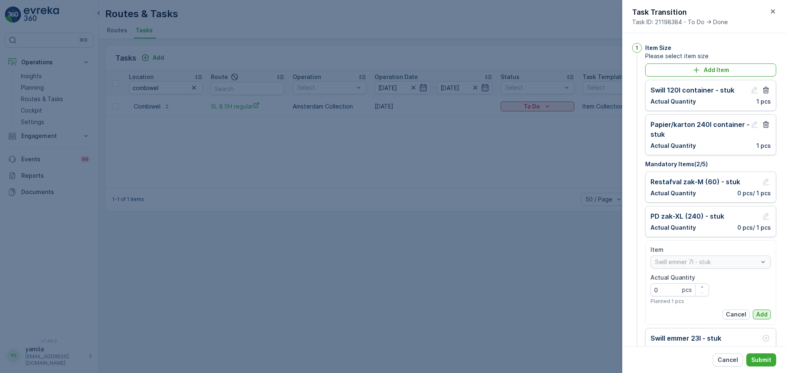
drag, startPoint x: 759, startPoint y: 321, endPoint x: 761, endPoint y: 312, distance: 8.8
click at [761, 312] on div "Item Swill emmer 7l - stuk Actual Quantity 0 pcs Planned 1 pcs Cancel Add" at bounding box center [711, 282] width 131 height 84
click at [761, 312] on p "Add" at bounding box center [762, 314] width 11 height 8
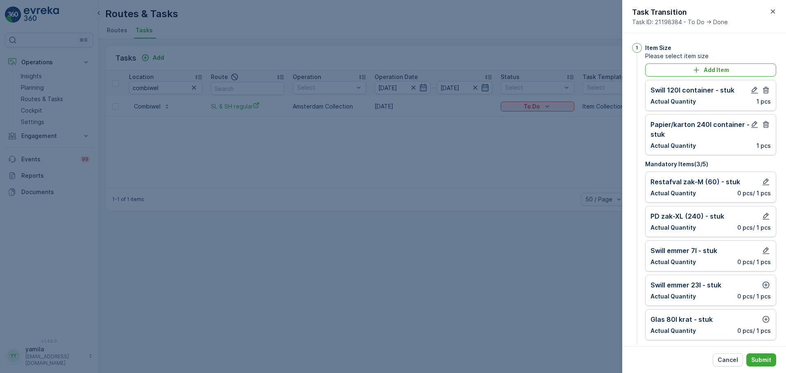
click at [763, 287] on icon "button" at bounding box center [766, 285] width 8 height 8
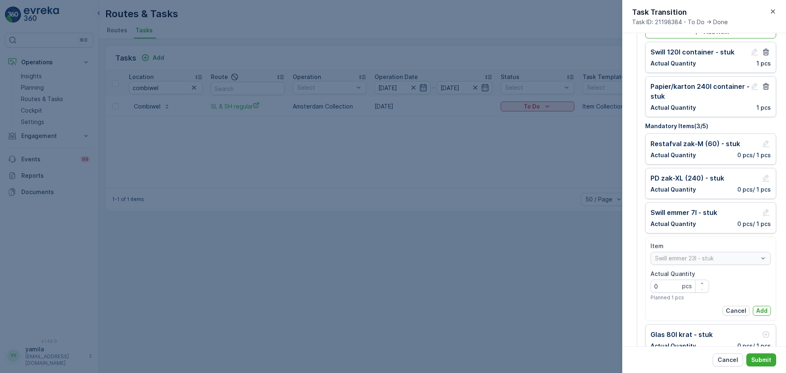
scroll to position [39, 0]
drag, startPoint x: 761, startPoint y: 319, endPoint x: 761, endPoint y: 313, distance: 6.1
click at [761, 313] on div "Item Swill emmer 23l - stuk Actual Quantity 0 pcs Planned 1 pcs Cancel Add" at bounding box center [711, 278] width 131 height 84
click at [761, 313] on p "Add" at bounding box center [762, 310] width 11 height 8
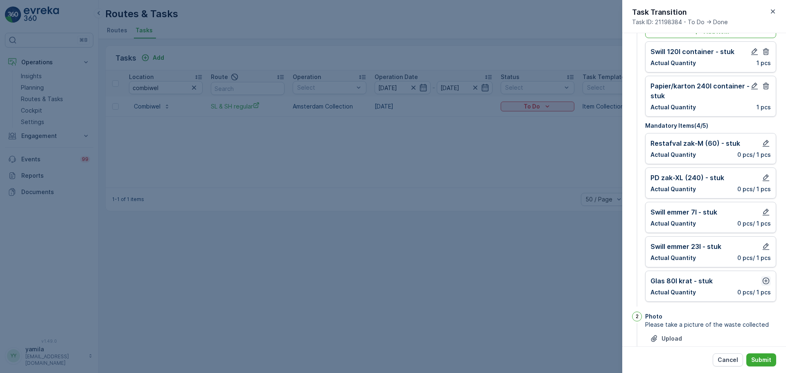
scroll to position [61, 0]
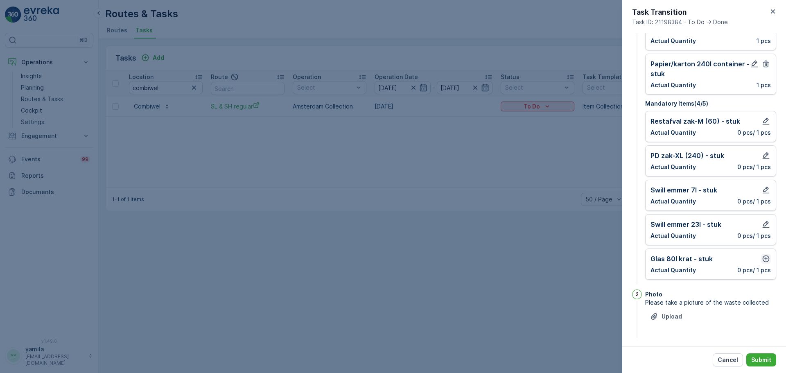
click at [763, 260] on icon "button" at bounding box center [766, 259] width 8 height 8
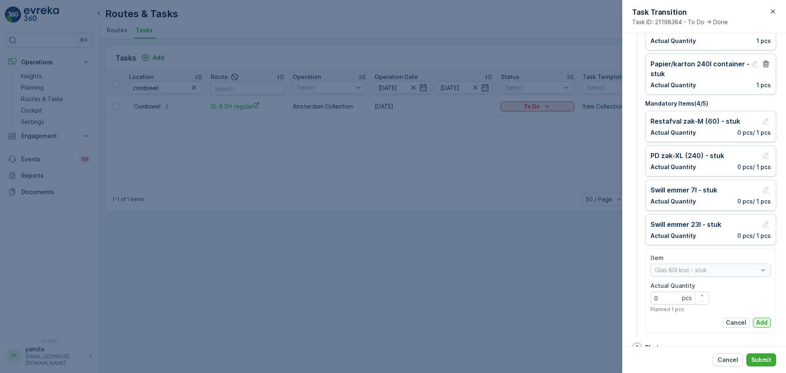
click at [757, 320] on p "Add" at bounding box center [762, 323] width 11 height 8
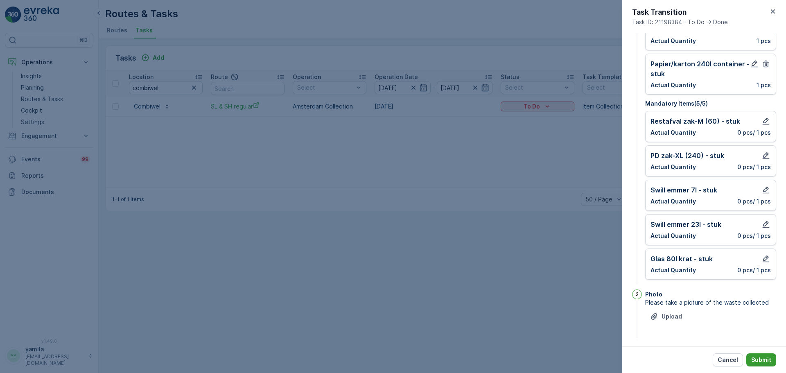
click at [756, 354] on button "Submit" at bounding box center [762, 359] width 30 height 13
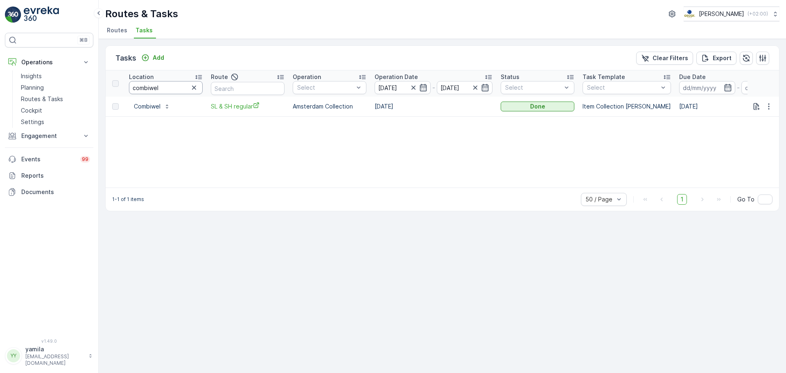
click at [162, 91] on input "combiwel" at bounding box center [166, 87] width 74 height 13
type input "h"
type input "checkpoint charlie"
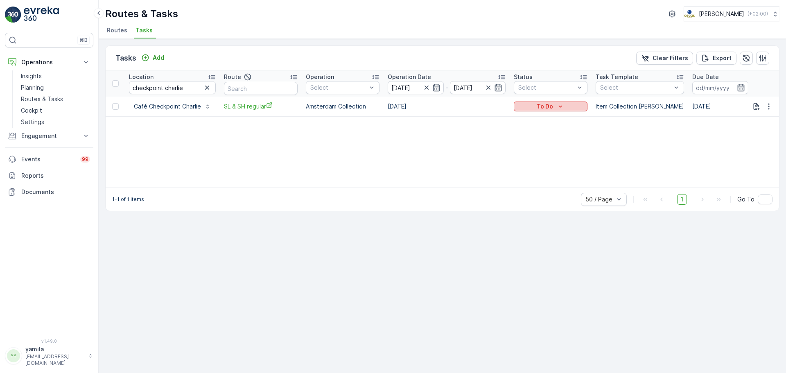
click at [545, 109] on p "To Do" at bounding box center [545, 106] width 16 height 8
click at [535, 145] on div "Done" at bounding box center [540, 141] width 52 height 11
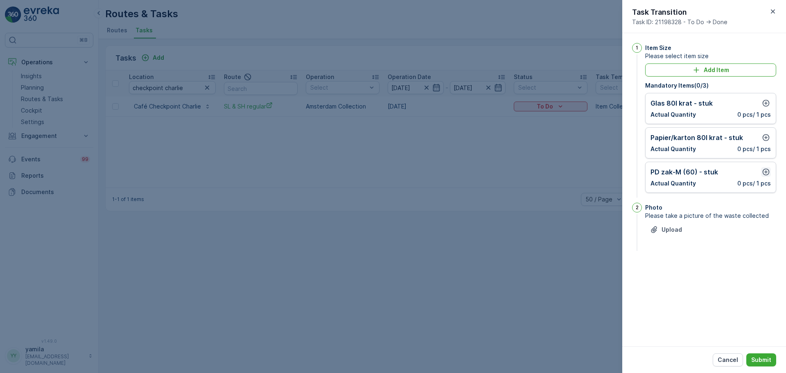
click at [763, 172] on icon "button" at bounding box center [766, 172] width 7 height 7
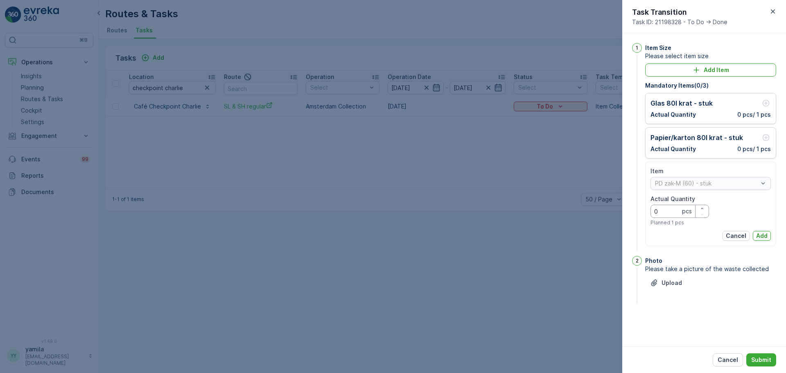
click at [671, 210] on Quantity "0" at bounding box center [680, 211] width 59 height 13
type Quantity "1"
click at [763, 240] on button "Add" at bounding box center [762, 236] width 18 height 10
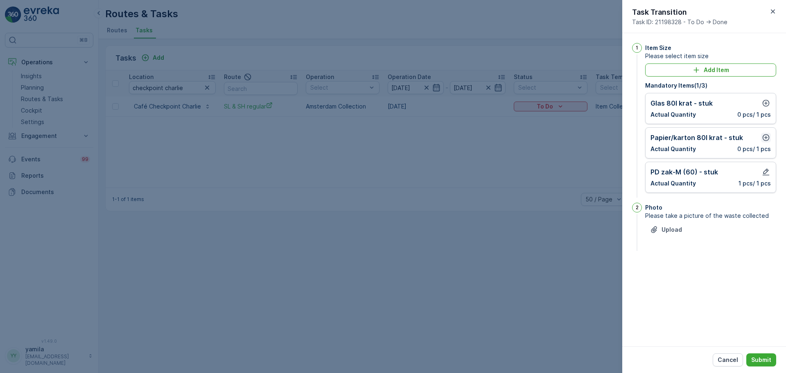
click at [765, 138] on icon "button" at bounding box center [766, 138] width 8 height 8
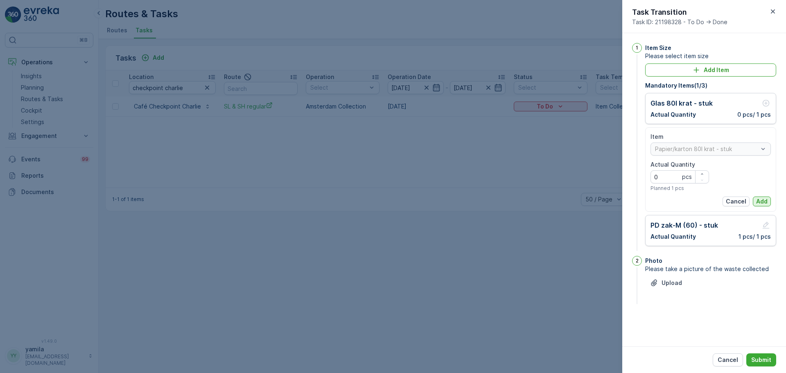
drag, startPoint x: 762, startPoint y: 195, endPoint x: 761, endPoint y: 200, distance: 5.5
click at [761, 200] on div "Item Papier/karton 80l krat - stuk Actual Quantity 0 pcs Planned 1 pcs Cancel A…" at bounding box center [711, 170] width 120 height 74
click at [761, 200] on p "Add" at bounding box center [762, 201] width 11 height 8
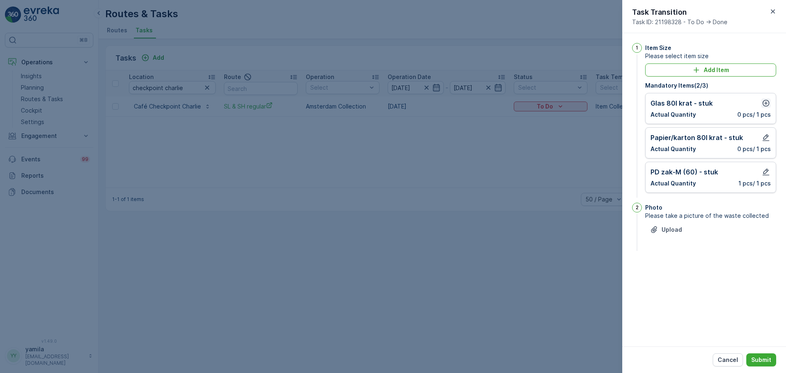
click at [768, 99] on icon "button" at bounding box center [766, 103] width 8 height 8
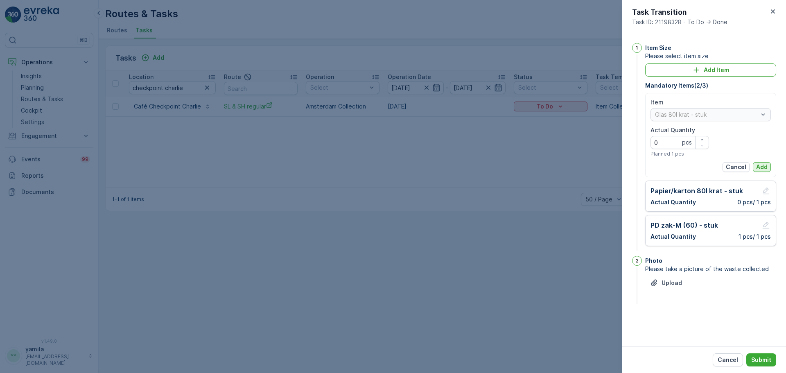
click at [764, 166] on p "Add" at bounding box center [762, 167] width 11 height 8
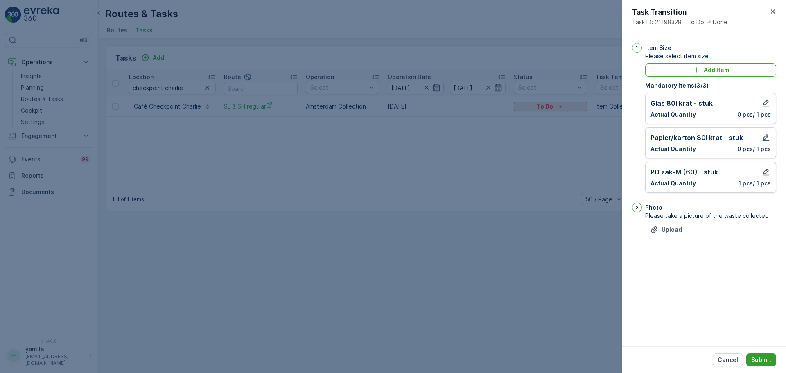
click at [764, 358] on p "Submit" at bounding box center [762, 360] width 20 height 8
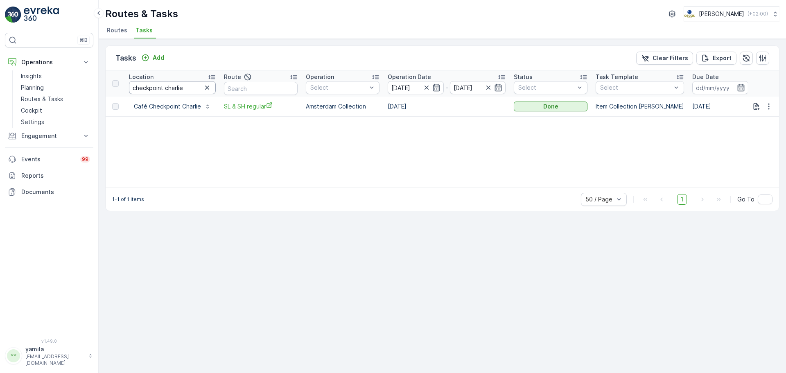
click at [155, 92] on input "checkpoint charlie" at bounding box center [172, 87] width 87 height 13
type input "koperen knoop"
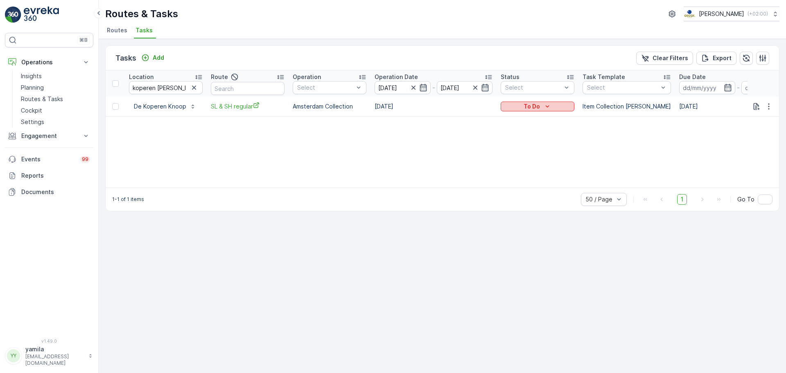
click at [519, 106] on div "To Do" at bounding box center [537, 106] width 67 height 8
click at [517, 138] on span "Done" at bounding box center [513, 142] width 15 height 8
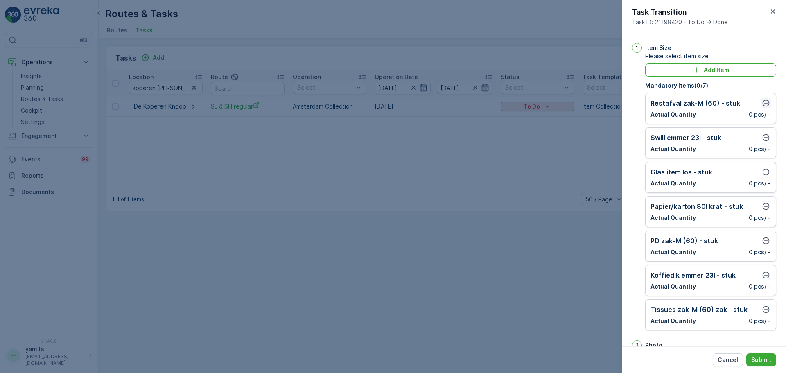
drag, startPoint x: 758, startPoint y: 104, endPoint x: 764, endPoint y: 104, distance: 6.1
click at [764, 104] on div "Restafval zak-M (60) - stuk" at bounding box center [711, 103] width 120 height 10
click at [764, 104] on icon "button" at bounding box center [766, 103] width 8 height 8
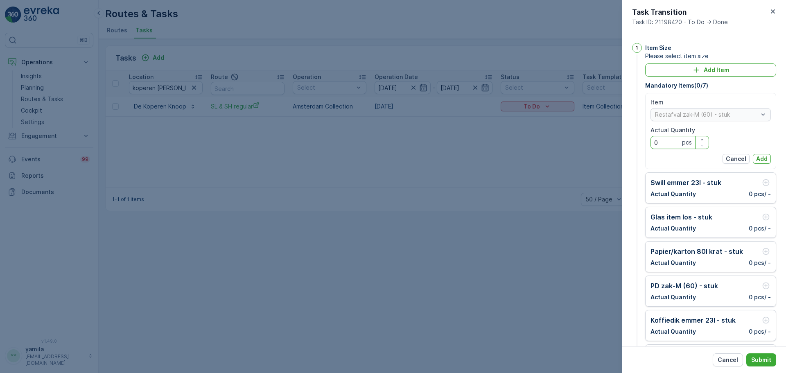
click at [666, 147] on Quantity "0" at bounding box center [680, 142] width 59 height 13
type Quantity "4"
click at [766, 155] on p "Add" at bounding box center [762, 159] width 11 height 8
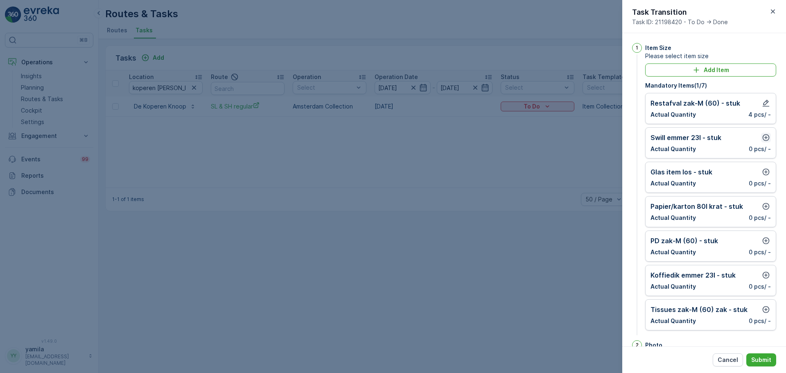
click at [766, 134] on icon "button" at bounding box center [766, 138] width 8 height 8
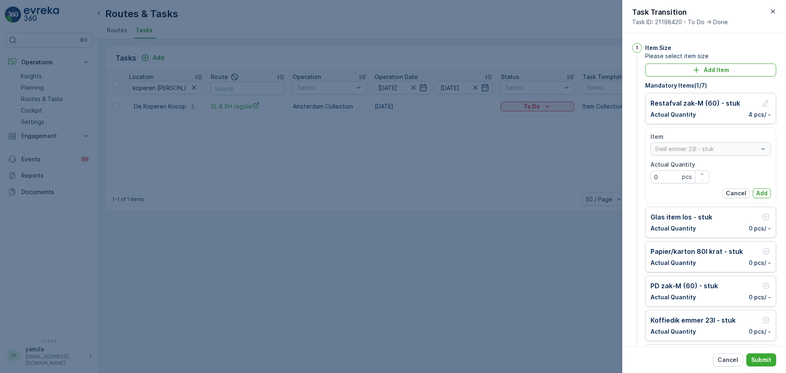
click at [762, 193] on p "Add" at bounding box center [762, 193] width 11 height 8
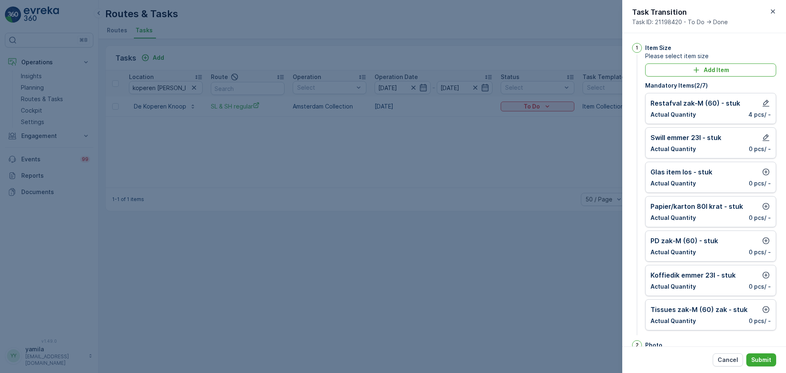
click at [762, 193] on div "Glas item los - stuk Actual Quantity 0 pcs / -" at bounding box center [711, 177] width 131 height 31
click at [762, 173] on icon "button" at bounding box center [766, 172] width 8 height 8
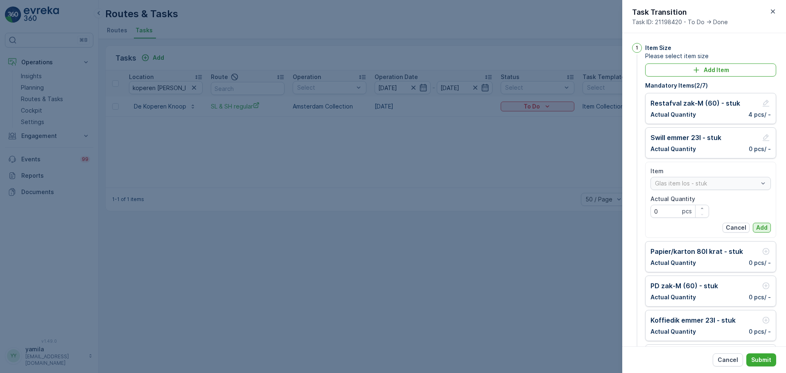
drag, startPoint x: 759, startPoint y: 221, endPoint x: 759, endPoint y: 225, distance: 4.1
click at [759, 225] on div "Item Glas item los - stuk Actual Quantity 0 pcs Cancel Add" at bounding box center [711, 200] width 120 height 66
click at [759, 225] on p "Add" at bounding box center [762, 228] width 11 height 8
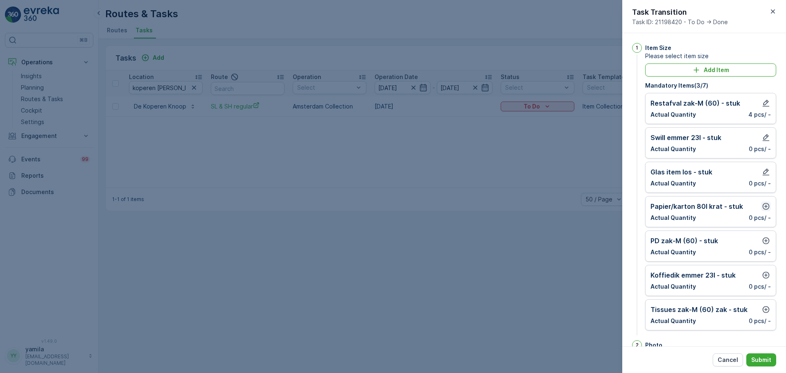
click at [766, 202] on button "button" at bounding box center [766, 207] width 10 height 10
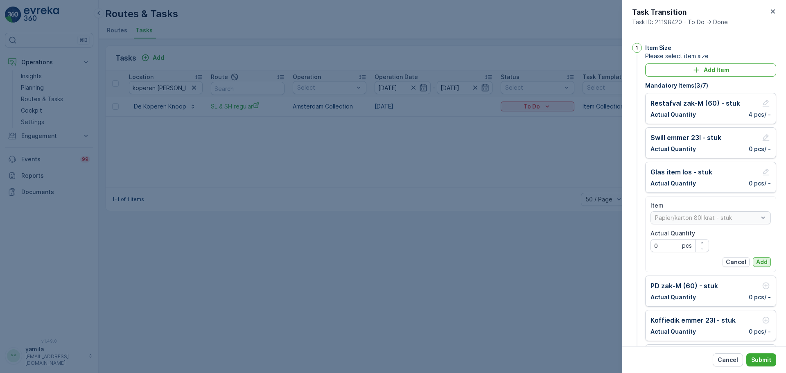
click at [759, 259] on div "Item Papier/karton 80l krat - stuk Actual Quantity 0 pcs Cancel Add" at bounding box center [711, 235] width 120 height 66
click at [759, 259] on p "Add" at bounding box center [762, 262] width 11 height 8
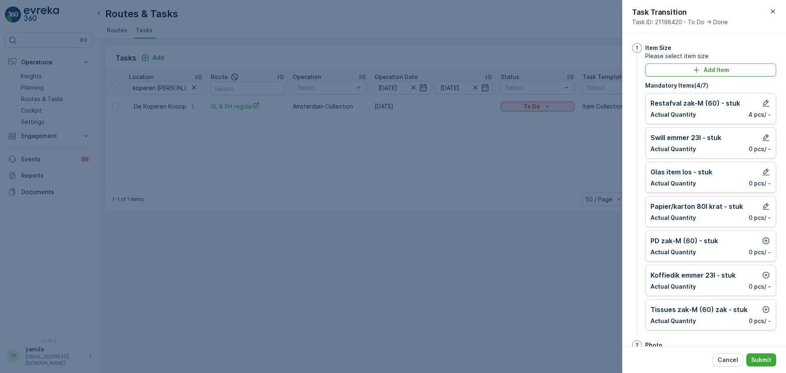
click at [763, 240] on icon "button" at bounding box center [766, 241] width 8 height 8
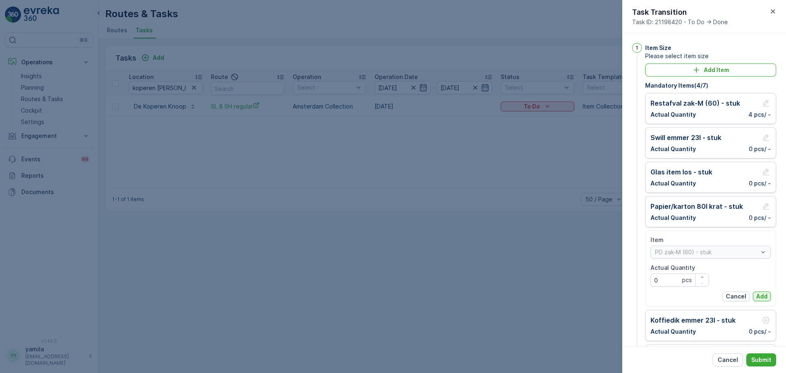
click at [758, 296] on p "Add" at bounding box center [762, 296] width 11 height 8
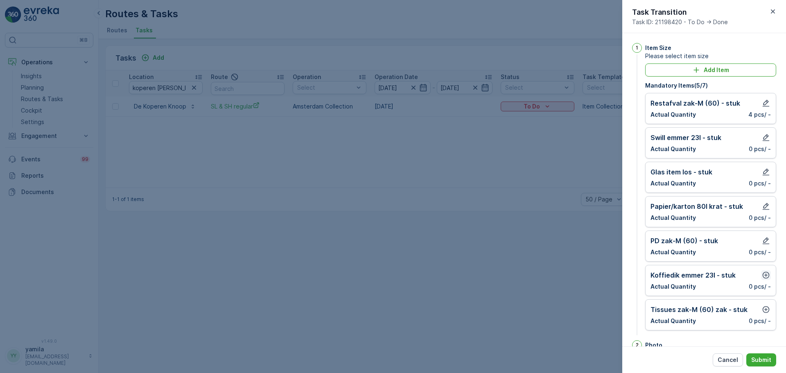
click at [764, 276] on icon "button" at bounding box center [766, 275] width 8 height 8
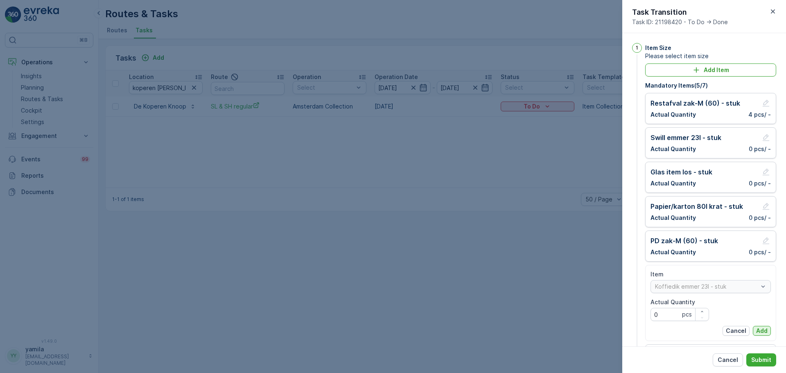
drag, startPoint x: 756, startPoint y: 325, endPoint x: 757, endPoint y: 331, distance: 5.4
click at [757, 331] on div "Item Koffiedik emmer 23l - stuk Actual Quantity 0 pcs Cancel Add" at bounding box center [711, 303] width 120 height 66
click at [757, 331] on p "Add" at bounding box center [762, 331] width 11 height 8
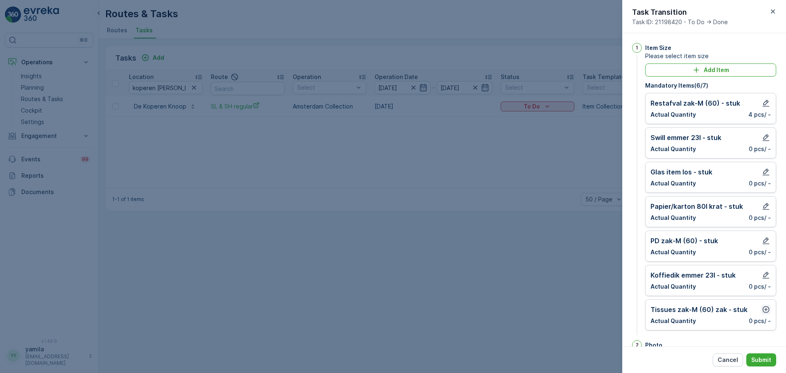
click at [764, 313] on icon "button" at bounding box center [766, 310] width 8 height 8
click at [760, 338] on div "Item Tissues zak-M (60) zak - stuk Actual Quantity 0 pcs" at bounding box center [711, 330] width 120 height 51
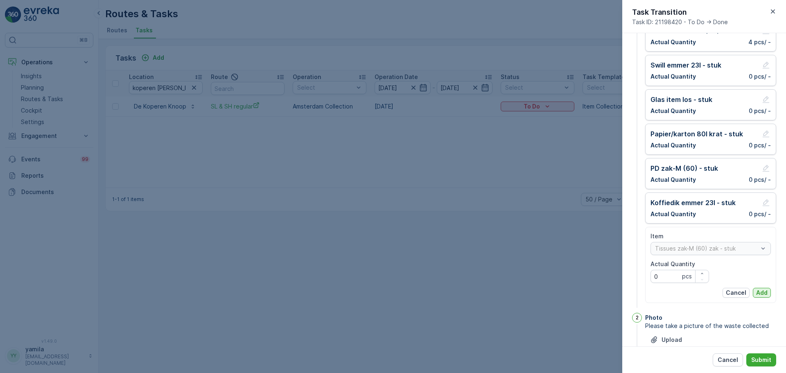
click at [763, 297] on button "Add" at bounding box center [762, 293] width 18 height 10
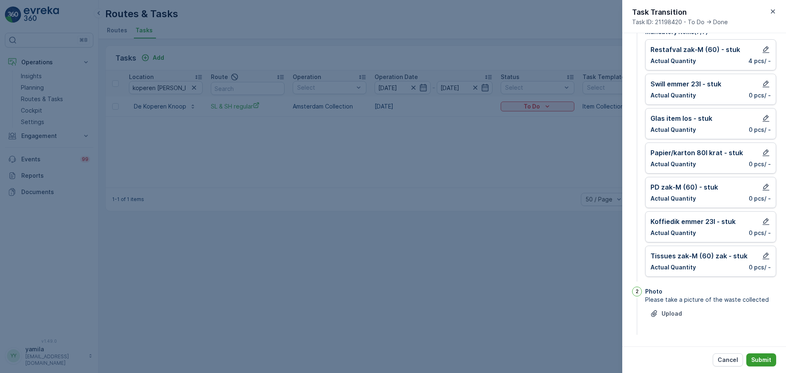
click at [758, 363] on p "Submit" at bounding box center [762, 360] width 20 height 8
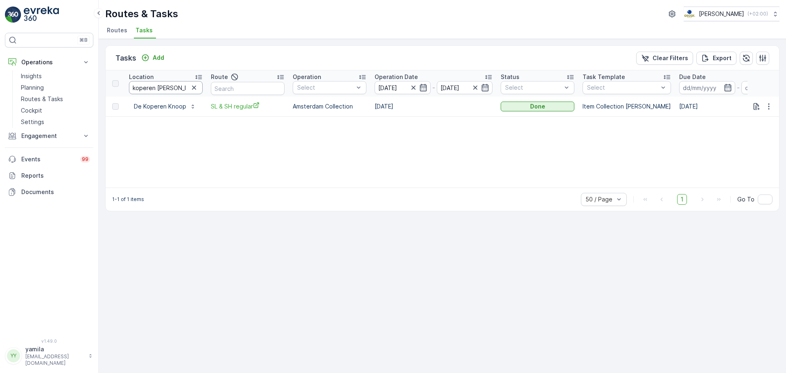
click at [164, 92] on input "koperen knoop" at bounding box center [166, 87] width 74 height 13
type input "pendergast"
click at [548, 107] on icon "To Do" at bounding box center [548, 106] width 8 height 8
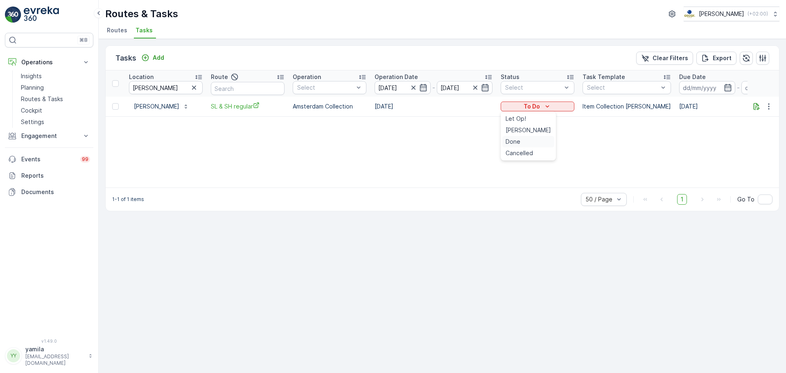
click at [527, 143] on ul "Let Op! Geen Afval Done Cancelled" at bounding box center [528, 135] width 55 height 49
click at [527, 143] on div "Done" at bounding box center [529, 141] width 52 height 11
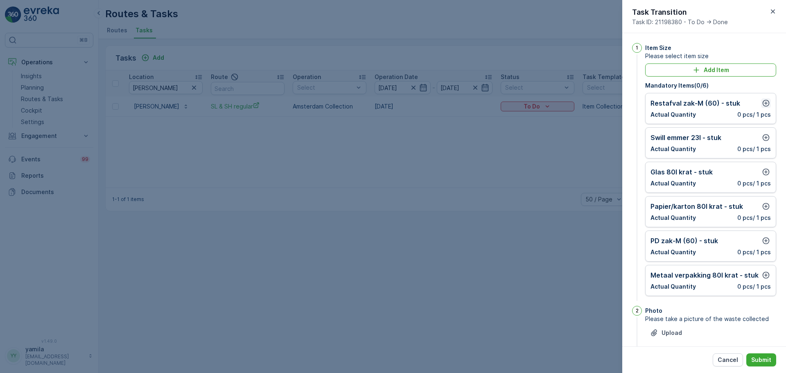
click at [765, 106] on icon "button" at bounding box center [766, 103] width 7 height 7
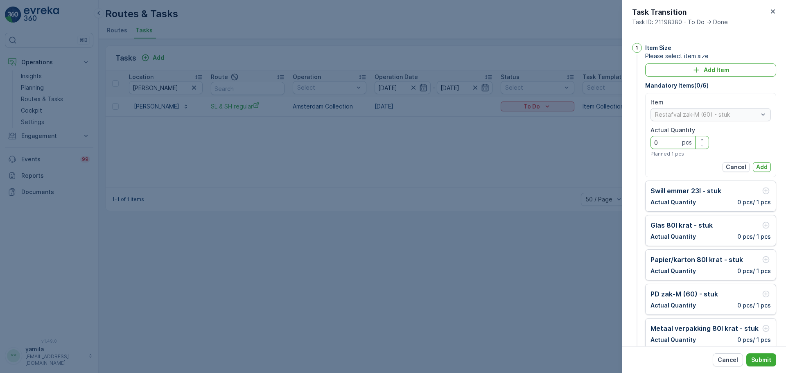
click at [677, 140] on Quantity "0" at bounding box center [680, 142] width 59 height 13
type Quantity "1"
click at [757, 168] on p "Add" at bounding box center [762, 167] width 11 height 8
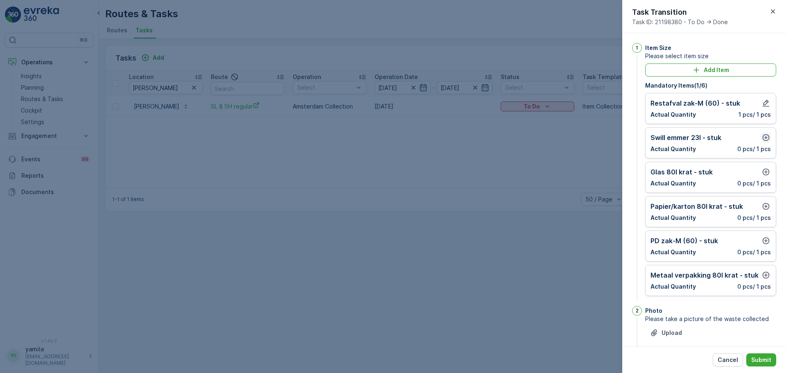
click at [766, 137] on icon "button" at bounding box center [766, 138] width 8 height 8
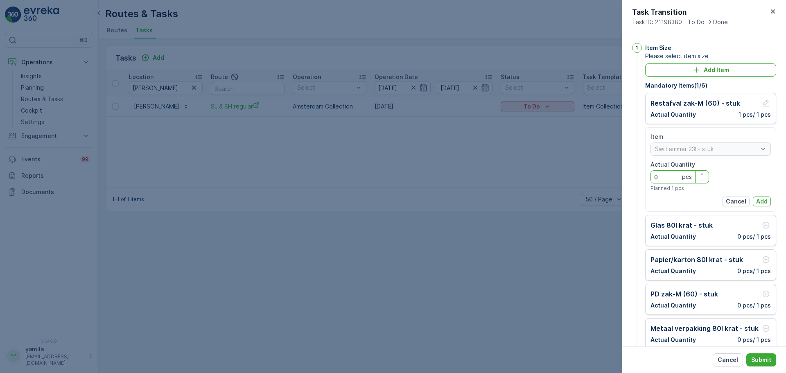
click at [665, 180] on Quantity "0" at bounding box center [680, 176] width 59 height 13
type Quantity "1"
click at [757, 198] on p "Add" at bounding box center [762, 201] width 11 height 8
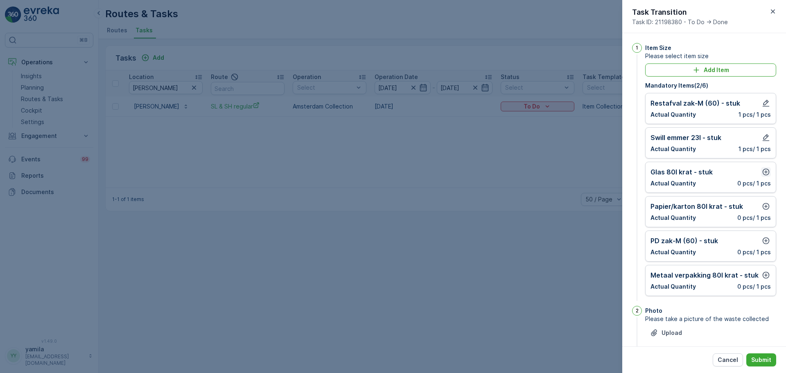
click at [762, 167] on button "button" at bounding box center [766, 172] width 10 height 10
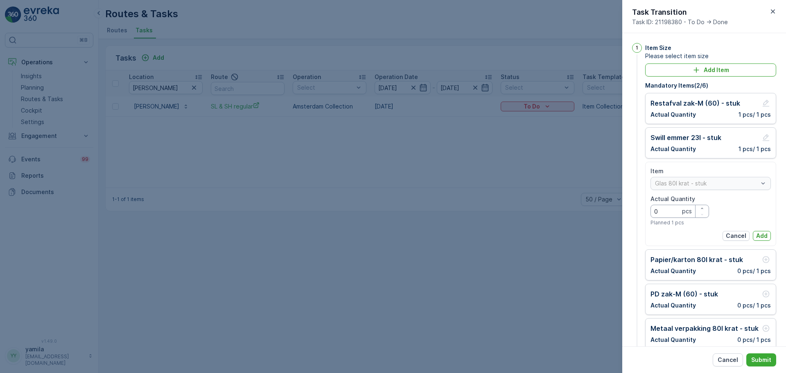
click at [670, 213] on Quantity "0" at bounding box center [680, 211] width 59 height 13
type Quantity "0"
type Quantity "1"
click at [753, 233] on button "Add" at bounding box center [762, 236] width 18 height 10
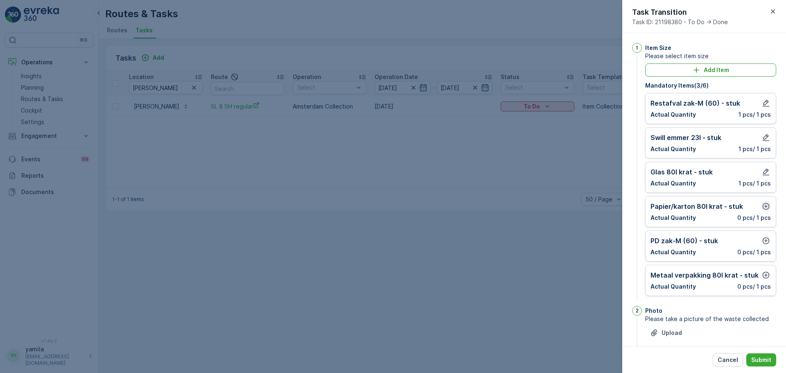
click at [766, 206] on icon "button" at bounding box center [766, 206] width 8 height 8
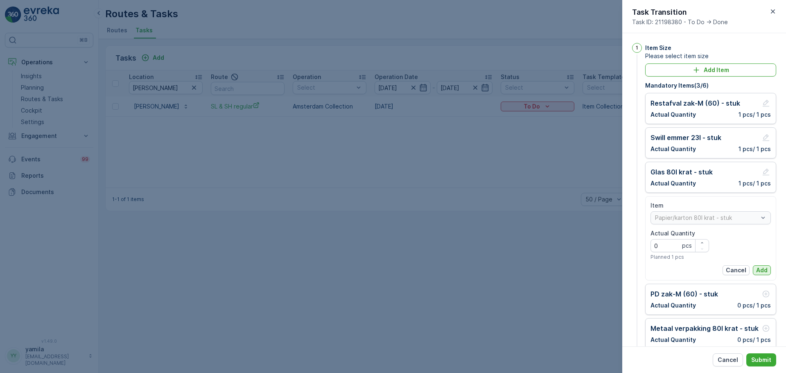
click at [764, 270] on p "Add" at bounding box center [762, 270] width 11 height 8
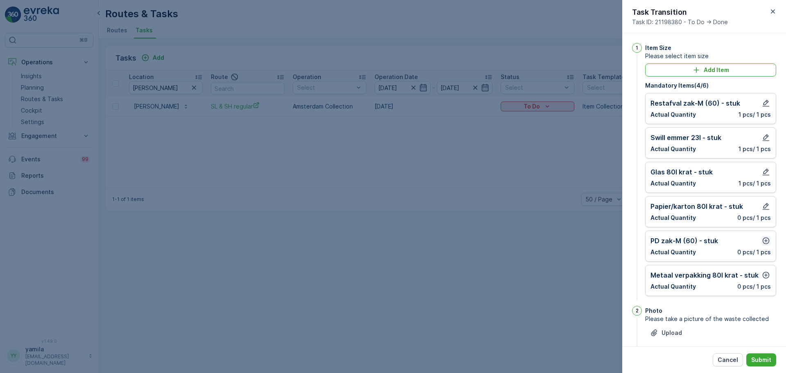
click at [765, 242] on icon "button" at bounding box center [766, 241] width 8 height 8
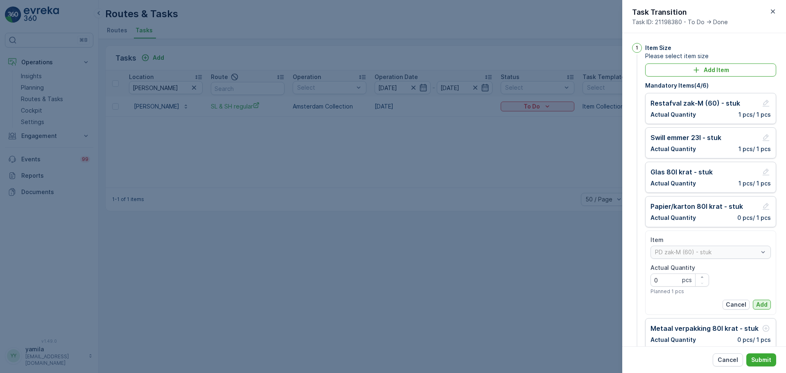
click at [761, 306] on p "Add" at bounding box center [762, 305] width 11 height 8
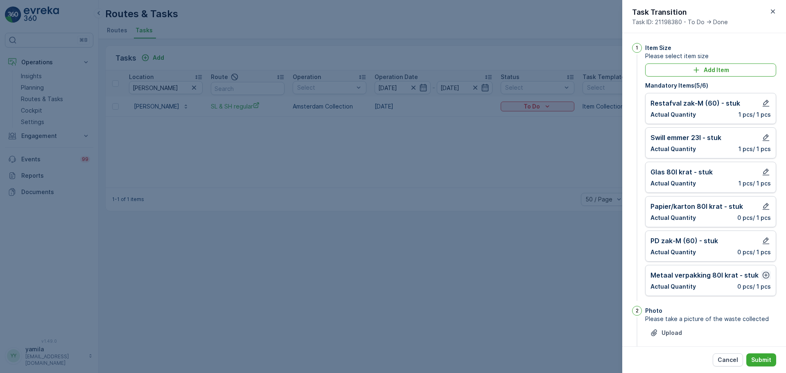
click at [763, 276] on icon "button" at bounding box center [766, 275] width 8 height 8
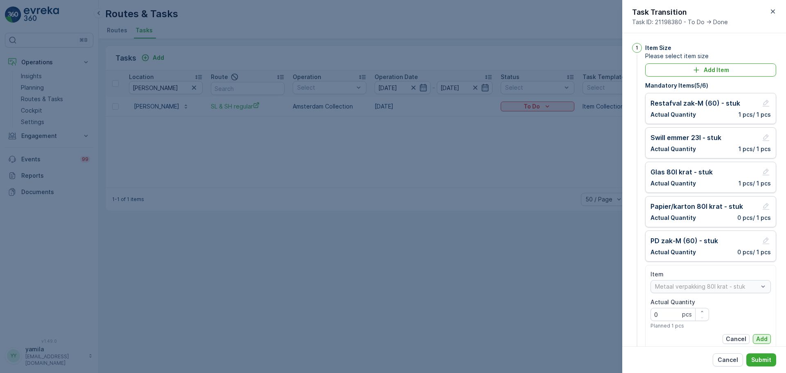
click at [759, 337] on p "Add" at bounding box center [762, 339] width 11 height 8
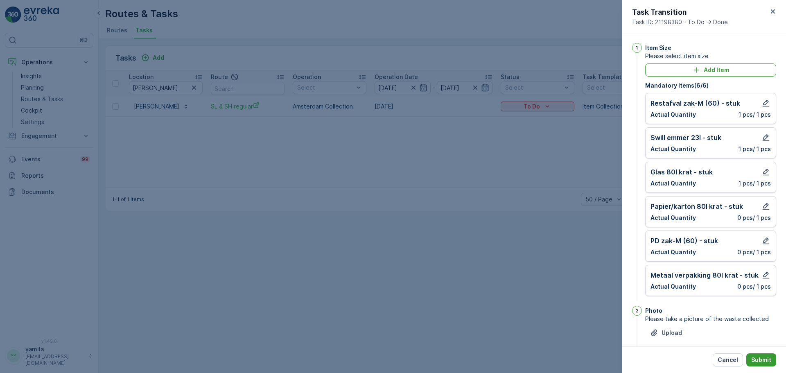
click at [759, 360] on p "Submit" at bounding box center [762, 360] width 20 height 8
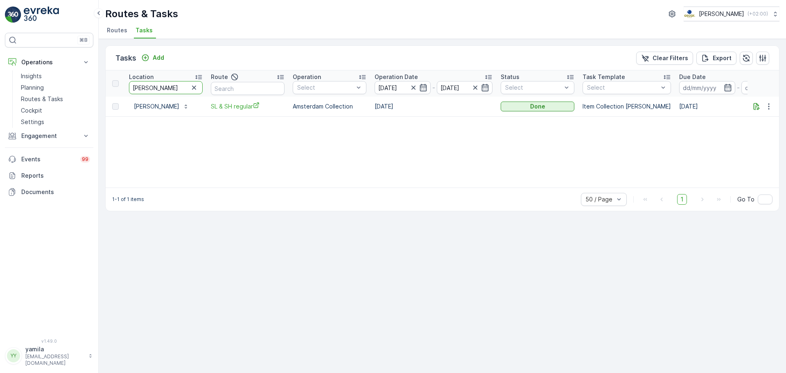
click at [170, 88] on input "pendergast" at bounding box center [166, 87] width 74 height 13
type input "nassau"
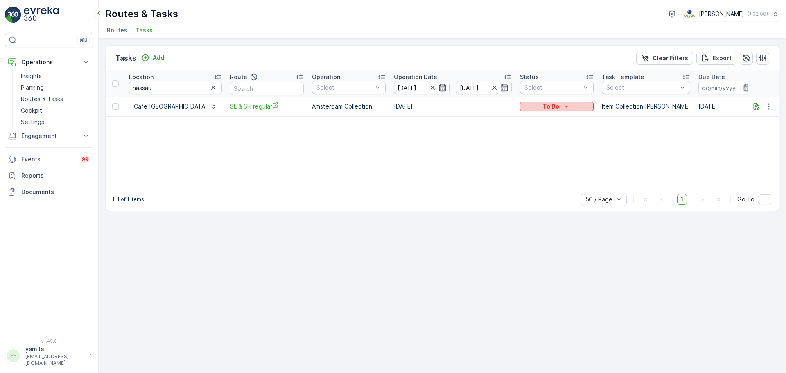
click at [523, 105] on div "To Do" at bounding box center [556, 106] width 67 height 8
click at [515, 141] on span "Done" at bounding box center [513, 142] width 15 height 8
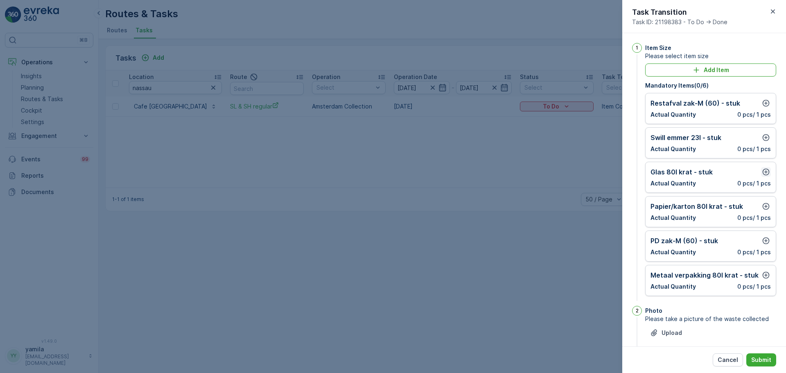
click at [764, 172] on icon "button" at bounding box center [766, 172] width 7 height 7
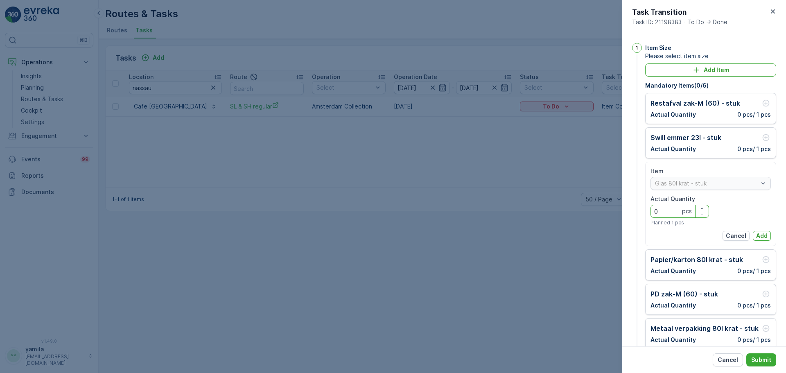
click at [665, 209] on Quantity "0" at bounding box center [680, 211] width 59 height 13
type Quantity "1"
click at [760, 232] on p "Add" at bounding box center [762, 236] width 11 height 8
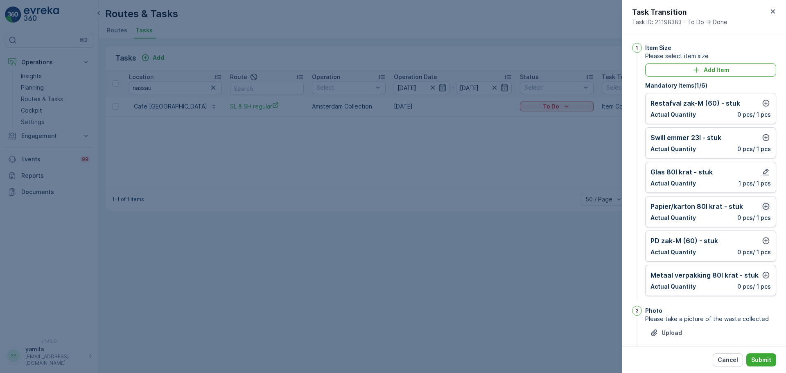
click at [761, 208] on button "button" at bounding box center [766, 207] width 10 height 10
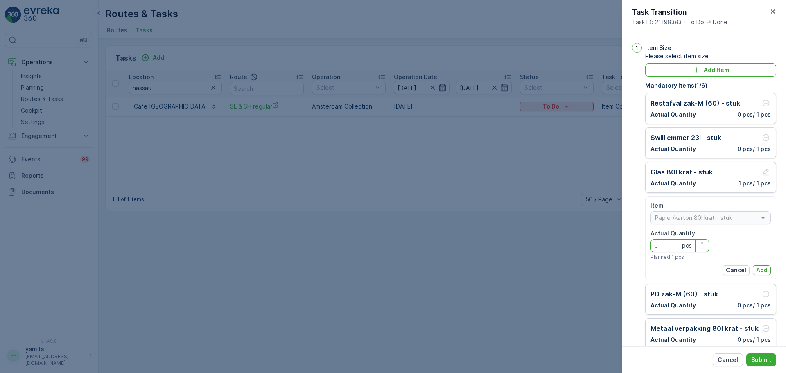
click at [675, 242] on Quantity "0" at bounding box center [680, 245] width 59 height 13
type Quantity "1"
click at [757, 272] on p "Add" at bounding box center [762, 270] width 11 height 8
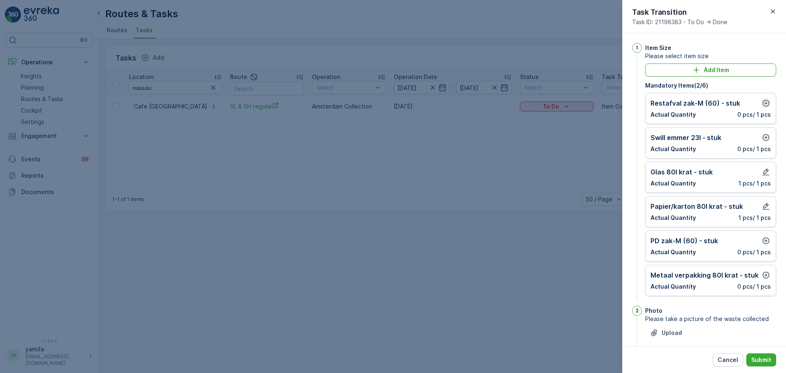
click at [765, 104] on icon "button" at bounding box center [766, 103] width 8 height 8
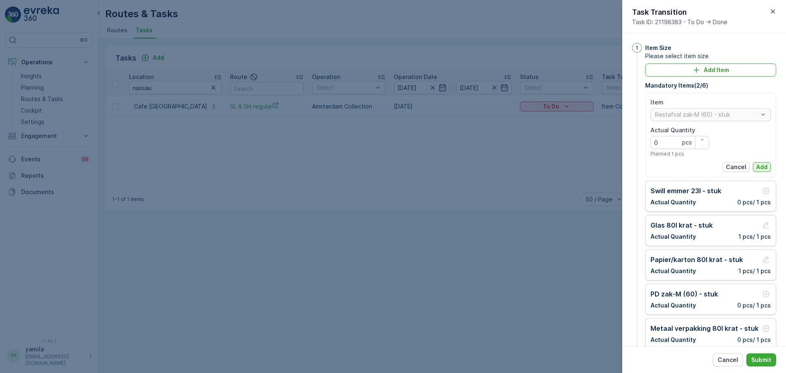
click at [762, 166] on p "Add" at bounding box center [762, 167] width 11 height 8
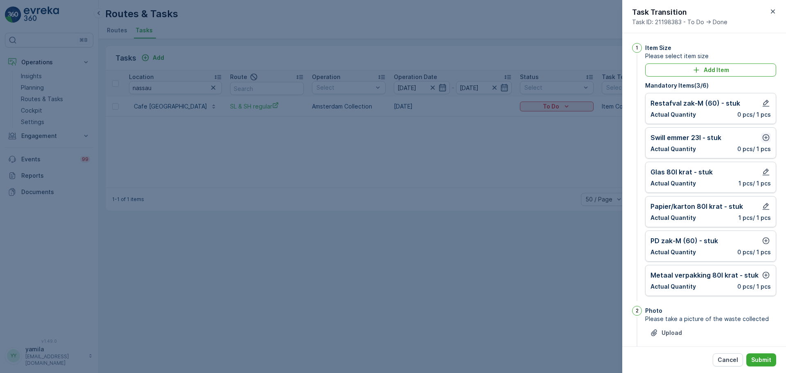
drag, startPoint x: 761, startPoint y: 130, endPoint x: 761, endPoint y: 137, distance: 7.4
click at [761, 137] on div "Swill emmer 23l - stuk Actual Quantity 0 pcs / 1 pcs" at bounding box center [711, 142] width 131 height 31
click at [763, 137] on icon "button" at bounding box center [766, 137] width 7 height 7
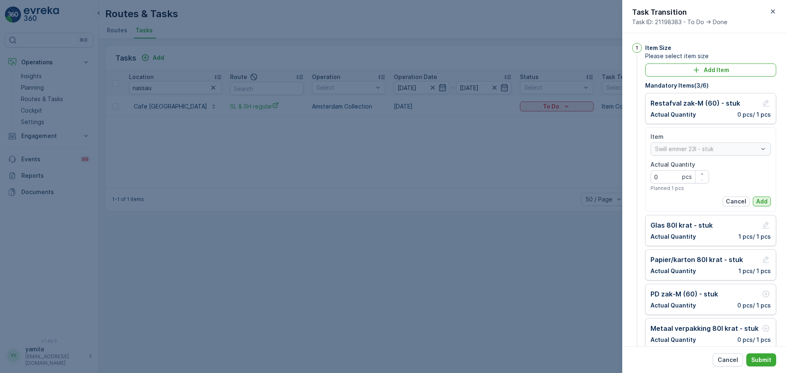
click at [759, 201] on p "Add" at bounding box center [762, 201] width 11 height 8
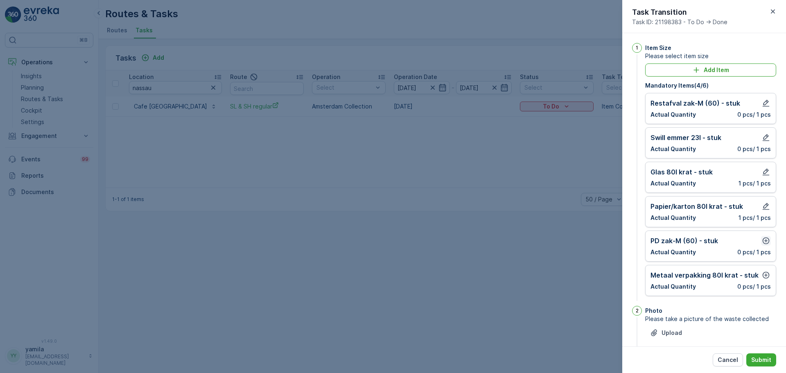
click at [764, 242] on icon "button" at bounding box center [766, 241] width 7 height 7
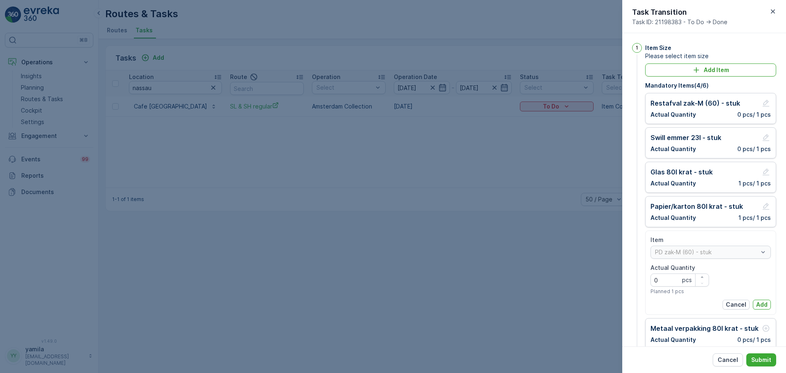
click at [761, 299] on div "Item PD zak-M (60) - stuk Actual Quantity 0 pcs Planned 1 pcs Cancel Add" at bounding box center [711, 273] width 120 height 74
click at [761, 302] on p "Add" at bounding box center [762, 305] width 11 height 8
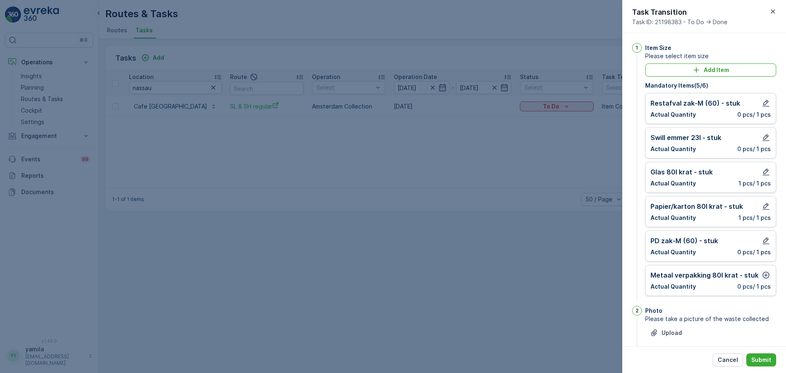
click at [764, 277] on icon "button" at bounding box center [766, 275] width 8 height 8
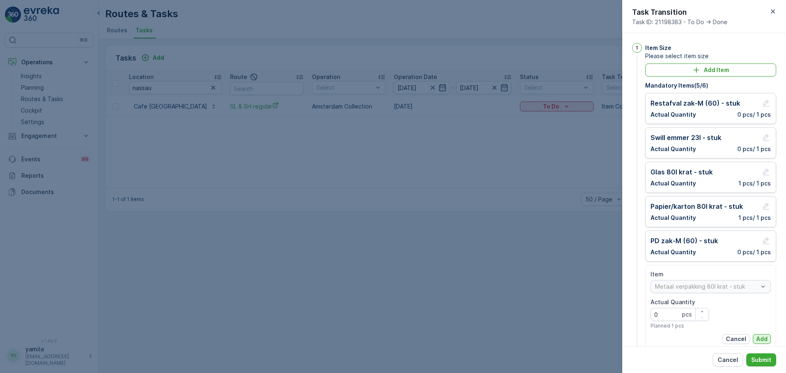
click at [761, 335] on p "Add" at bounding box center [762, 339] width 11 height 8
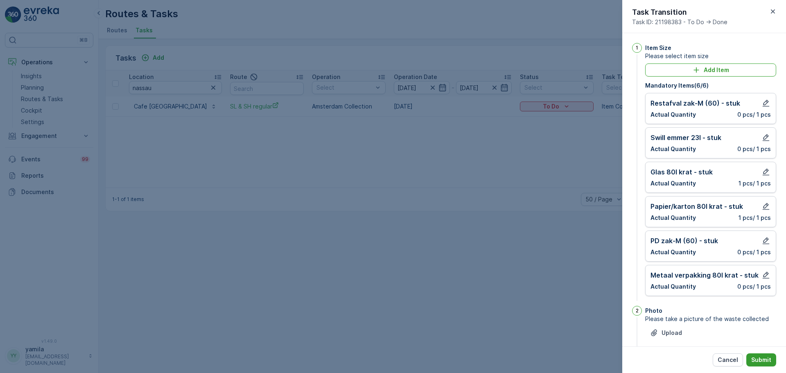
click at [764, 366] on button "Submit" at bounding box center [762, 359] width 30 height 13
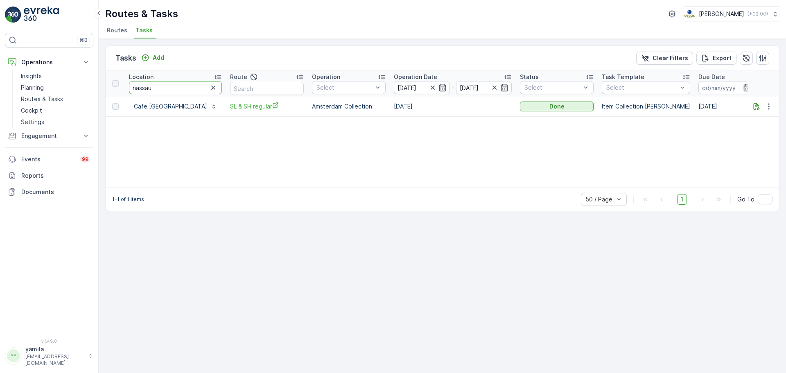
click at [131, 91] on input "nassau" at bounding box center [175, 87] width 93 height 13
click at [160, 87] on input "nassau" at bounding box center [175, 87] width 93 height 13
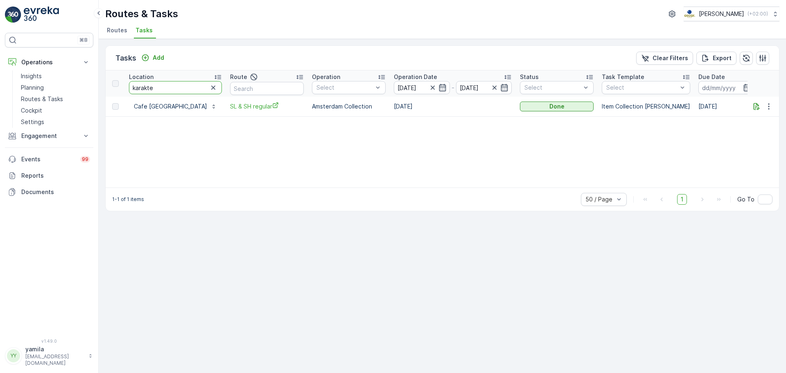
type input "karakter"
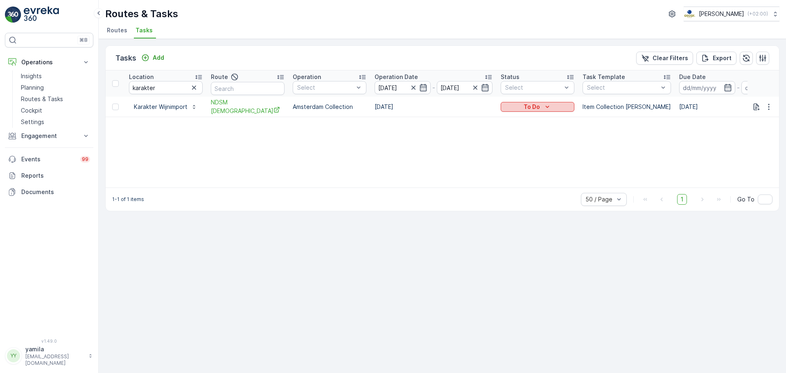
click at [551, 106] on icon "To Do" at bounding box center [548, 107] width 8 height 8
click at [515, 140] on span "Done" at bounding box center [513, 142] width 15 height 8
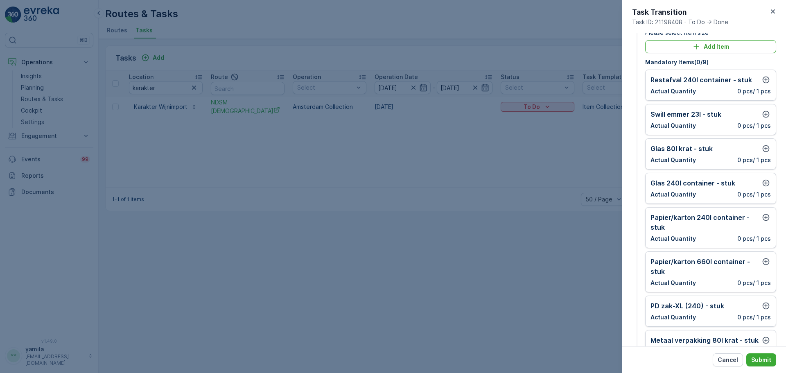
scroll to position [26, 0]
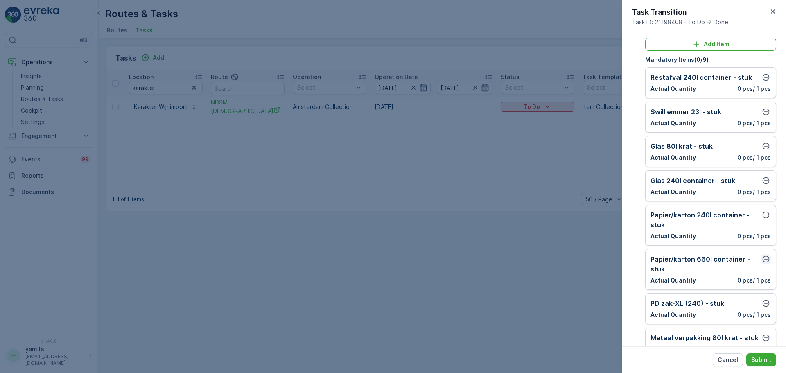
click at [768, 258] on icon "button" at bounding box center [766, 259] width 8 height 8
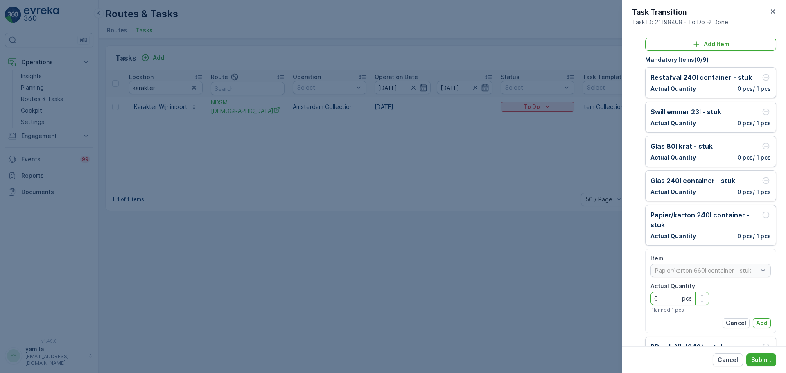
click at [669, 297] on Quantity "0" at bounding box center [680, 298] width 59 height 13
type Quantity "1"
click at [760, 322] on p "Add" at bounding box center [762, 323] width 11 height 8
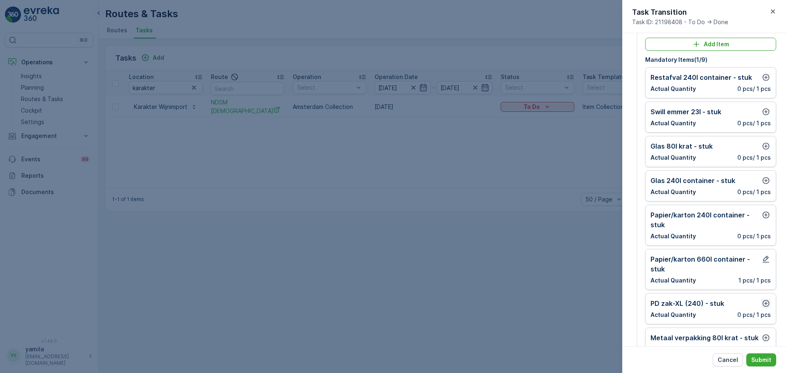
click at [766, 305] on icon "button" at bounding box center [766, 303] width 8 height 8
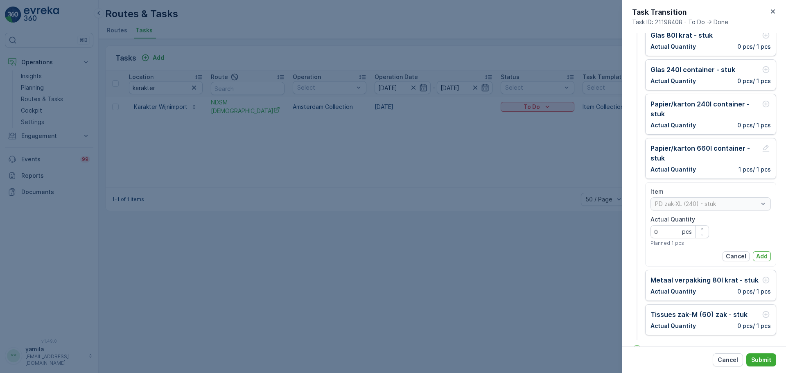
scroll to position [137, 0]
click at [758, 257] on p "Add" at bounding box center [762, 256] width 11 height 8
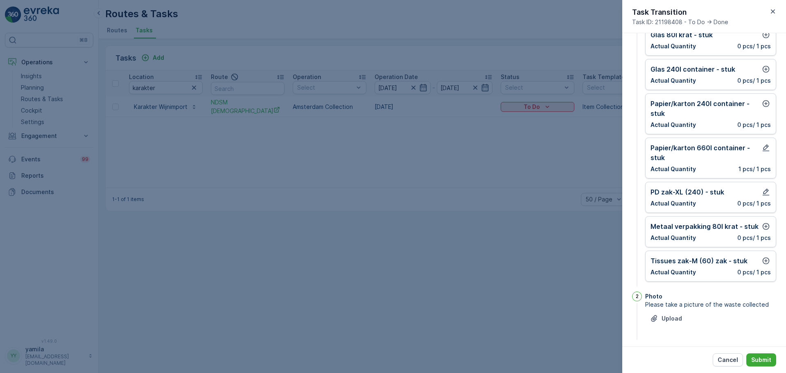
scroll to position [142, 0]
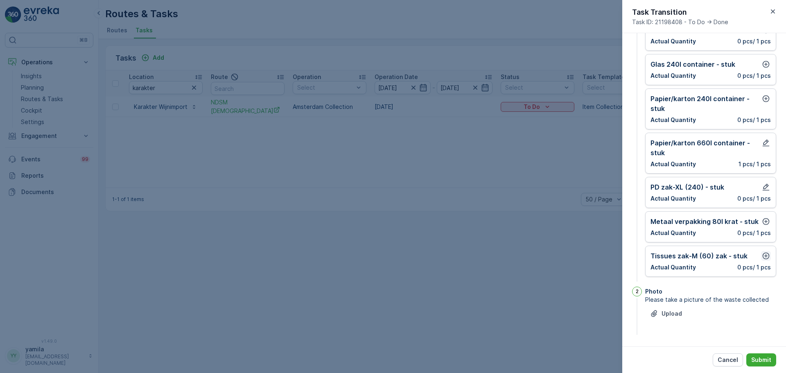
click at [762, 254] on icon "button" at bounding box center [766, 256] width 8 height 8
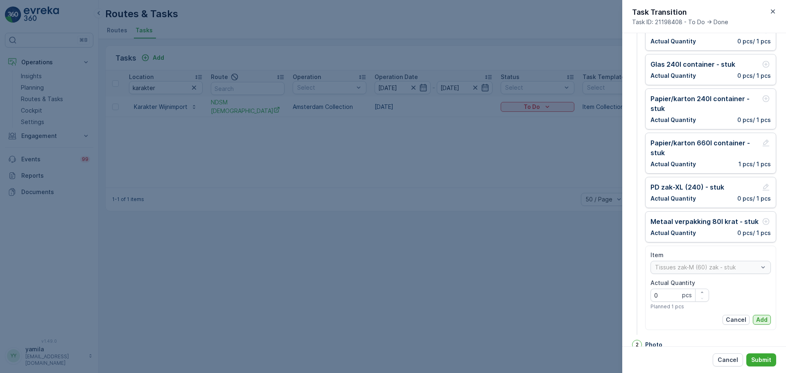
click at [759, 323] on p "Add" at bounding box center [762, 320] width 11 height 8
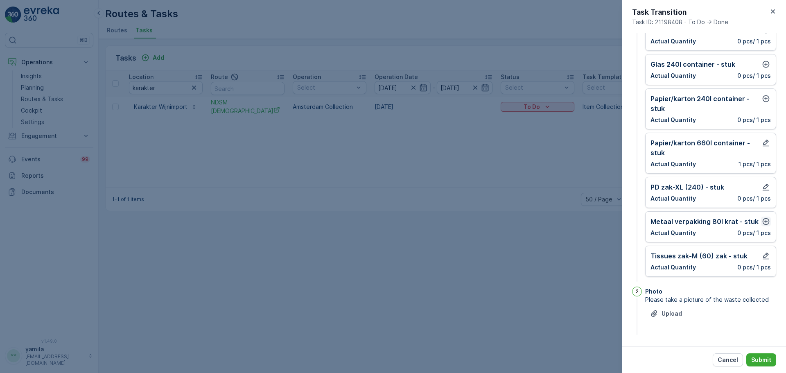
click at [764, 224] on icon "button" at bounding box center [766, 222] width 8 height 8
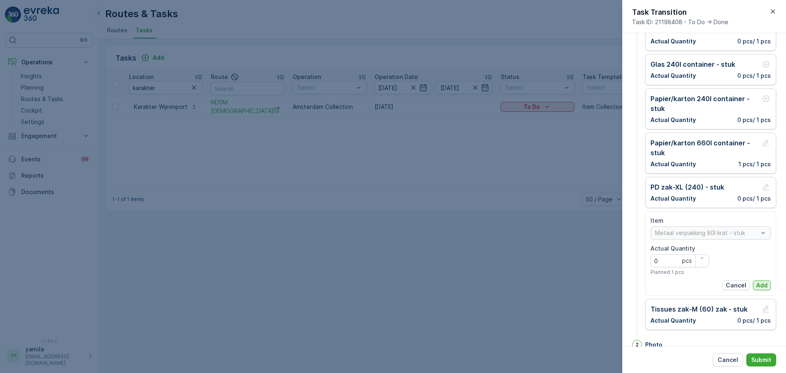
click at [759, 283] on p "Add" at bounding box center [762, 285] width 11 height 8
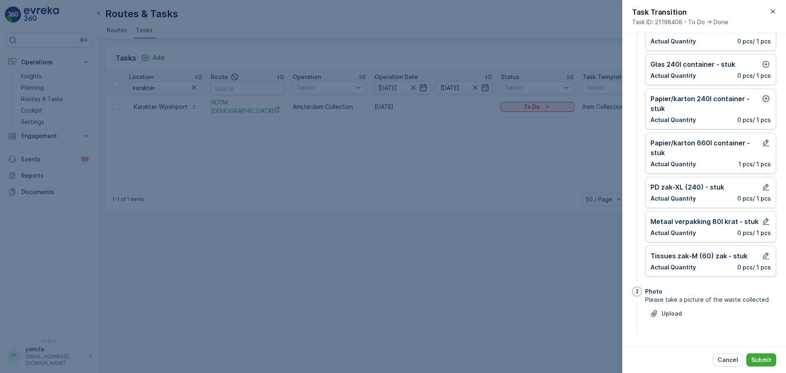
click at [767, 101] on icon "button" at bounding box center [766, 99] width 8 height 8
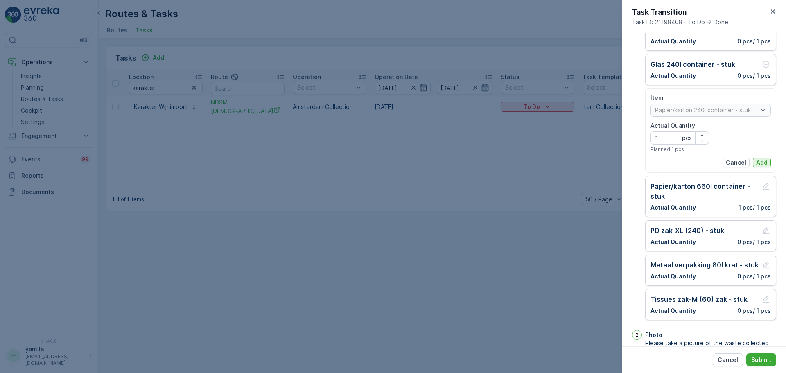
click at [763, 161] on p "Add" at bounding box center [762, 163] width 11 height 8
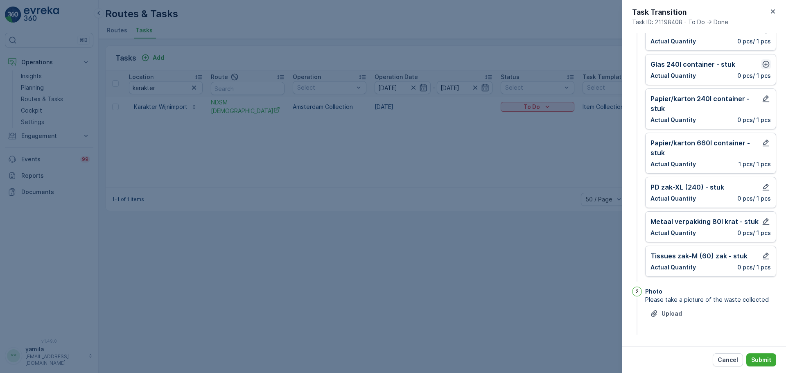
click at [763, 65] on icon "button" at bounding box center [766, 64] width 8 height 8
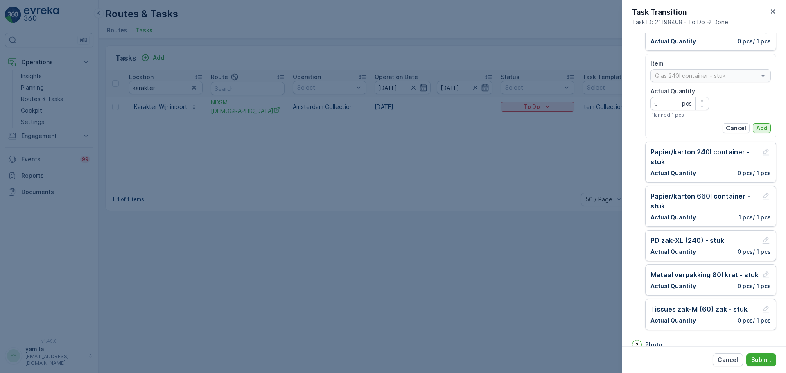
drag, startPoint x: 759, startPoint y: 122, endPoint x: 758, endPoint y: 128, distance: 5.5
click at [758, 128] on div "Item Glas 240l container - stuk Actual Quantity 0 pcs Planned 1 pcs Cancel Add" at bounding box center [711, 96] width 120 height 74
click at [758, 128] on p "Add" at bounding box center [762, 128] width 11 height 8
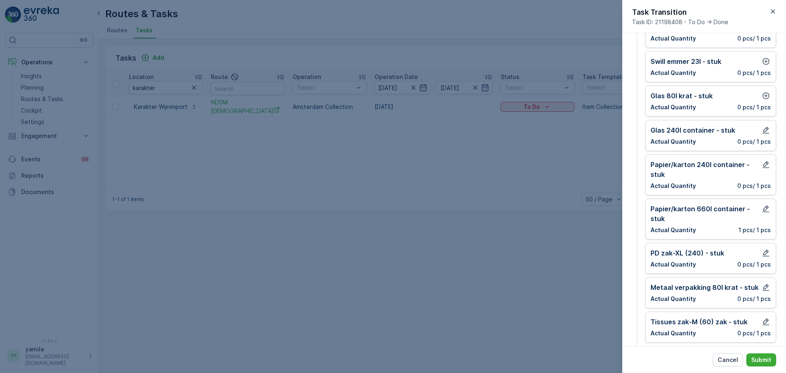
scroll to position [76, 0]
click at [765, 100] on button "button" at bounding box center [766, 96] width 10 height 10
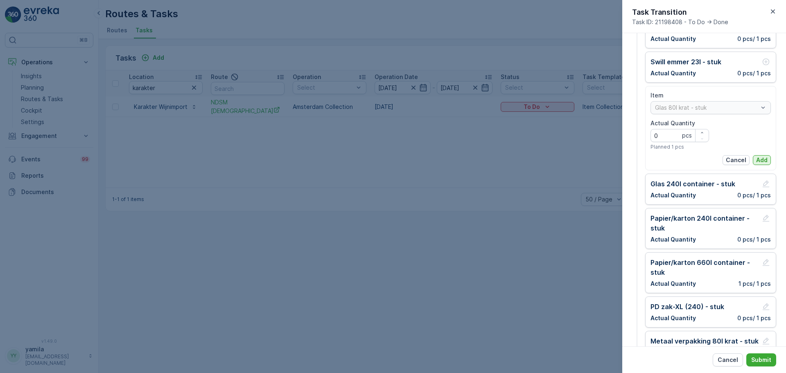
click at [762, 156] on p "Add" at bounding box center [762, 160] width 11 height 8
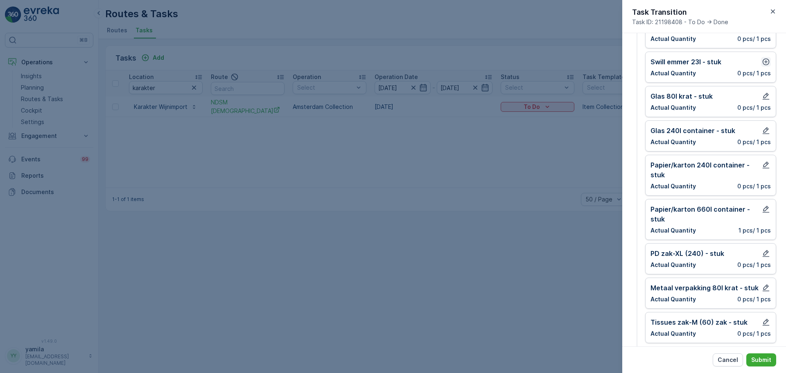
click at [764, 61] on icon "button" at bounding box center [766, 62] width 7 height 7
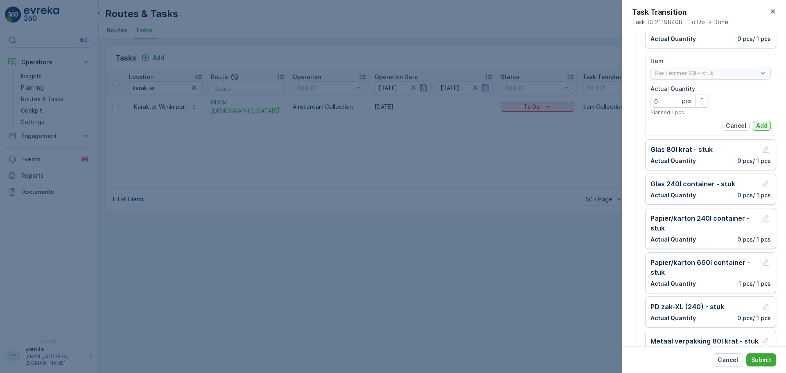
click at [760, 124] on p "Add" at bounding box center [762, 126] width 11 height 8
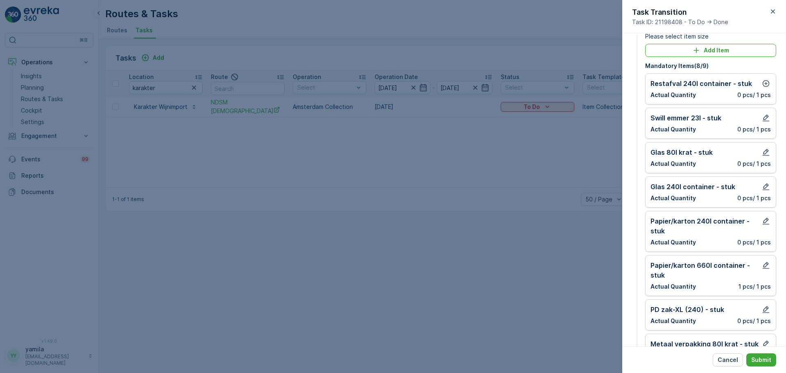
scroll to position [19, 0]
click at [764, 83] on icon "button" at bounding box center [766, 84] width 8 height 8
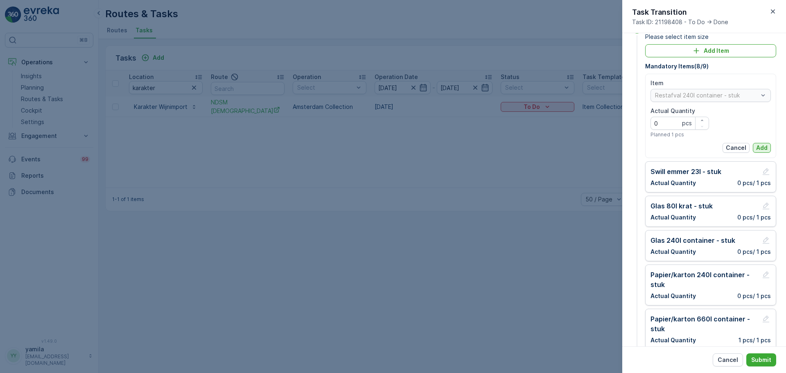
click at [761, 152] on p "Add" at bounding box center [762, 148] width 11 height 8
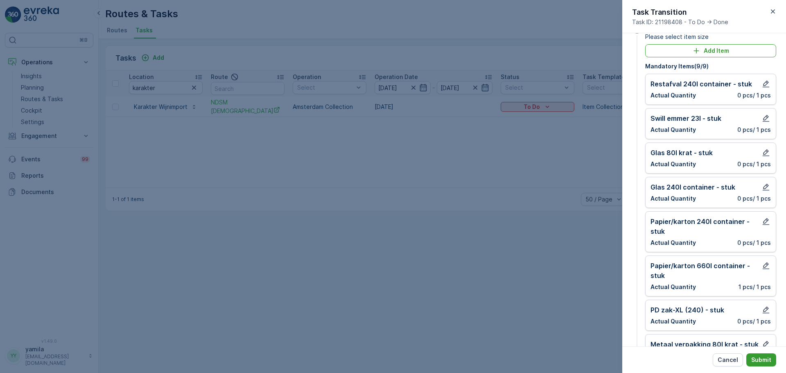
click at [769, 362] on p "Submit" at bounding box center [762, 360] width 20 height 8
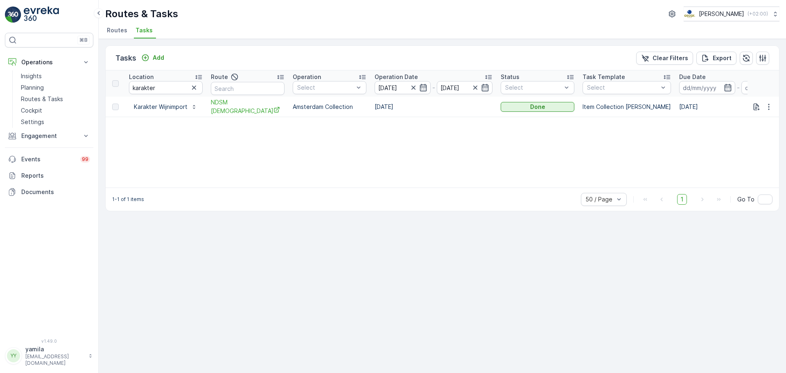
click at [157, 95] on th "Location karakter" at bounding box center [166, 83] width 82 height 26
click at [160, 88] on input "karakter" at bounding box center [166, 87] width 74 height 13
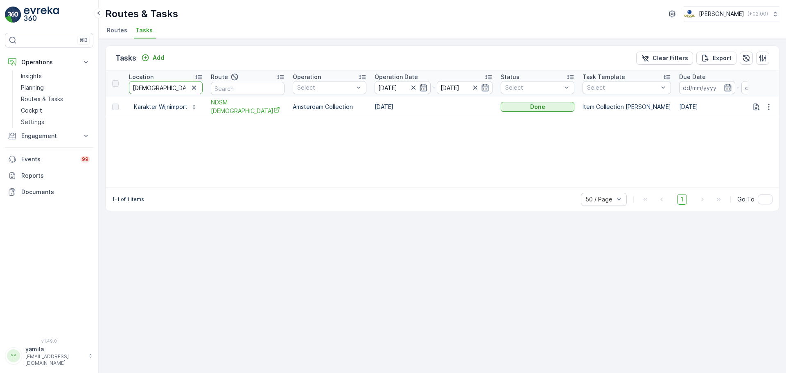
type input "papaver"
click at [520, 106] on div "To Do" at bounding box center [538, 107] width 67 height 8
click at [525, 138] on div "Done" at bounding box center [529, 141] width 52 height 11
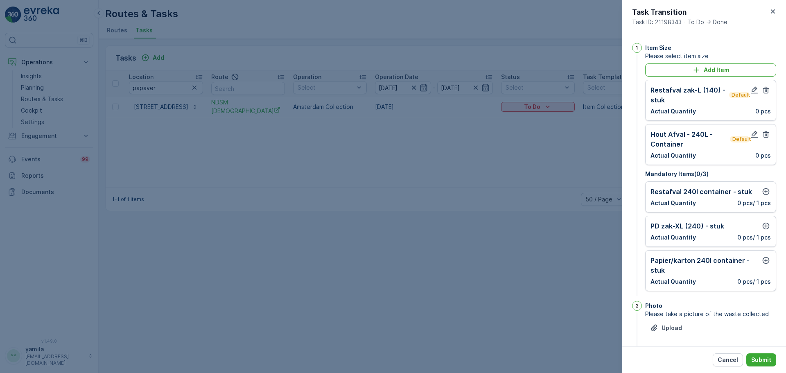
scroll to position [14, 0]
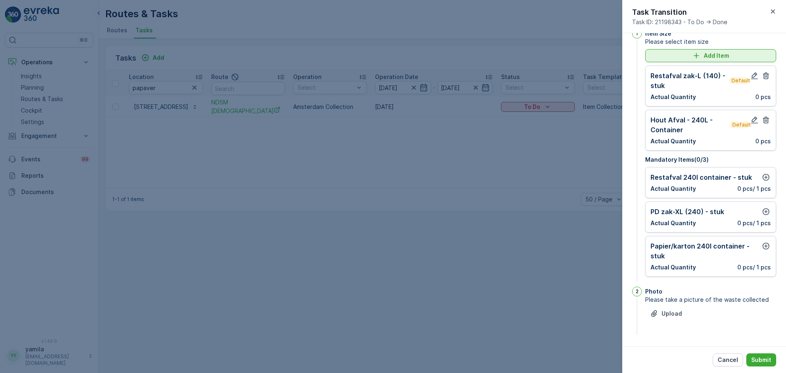
click at [724, 55] on p "Add Item" at bounding box center [716, 56] width 25 height 8
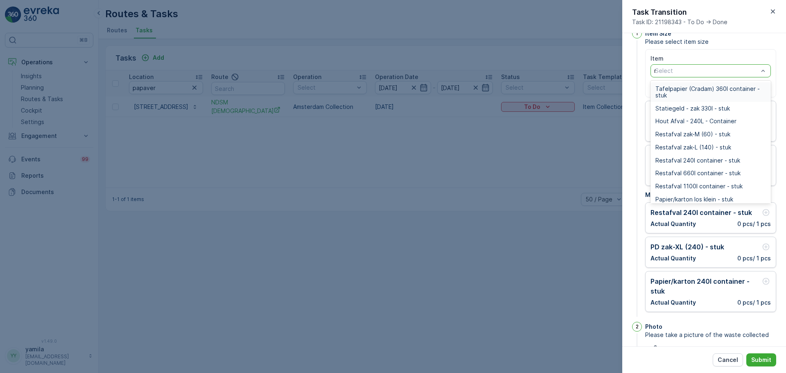
click at [705, 73] on div "r" at bounding box center [707, 71] width 105 height 7
type input "rest"
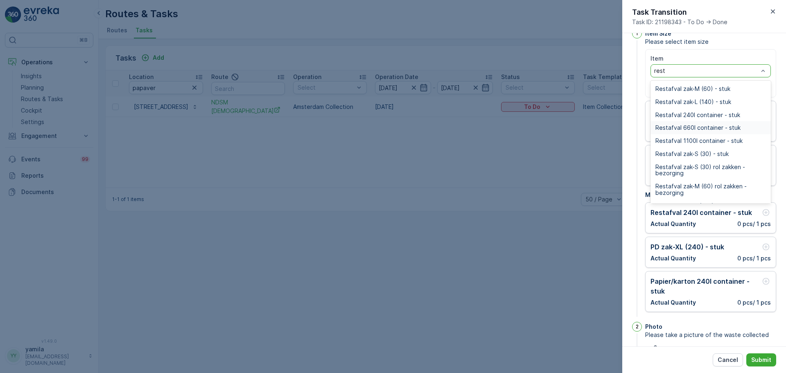
click at [698, 125] on span "Restafval 660l container - stuk" at bounding box center [698, 128] width 85 height 7
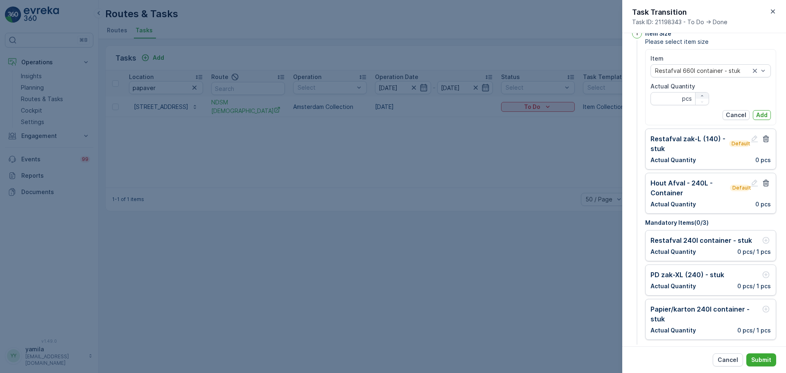
click at [703, 95] on icon "button" at bounding box center [702, 95] width 5 height 5
type Quantity "1"
click at [760, 116] on p "Add" at bounding box center [762, 115] width 11 height 8
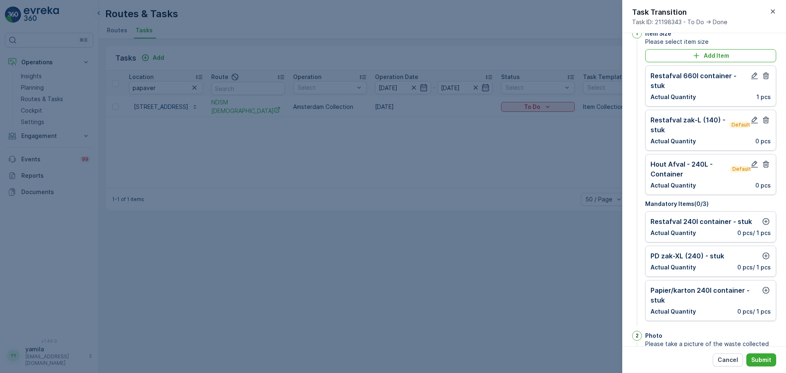
drag, startPoint x: 766, startPoint y: 221, endPoint x: 755, endPoint y: 231, distance: 14.8
click at [755, 231] on div "Restafval 240l container - stuk Actual Quantity 0 pcs / 1 pcs" at bounding box center [711, 227] width 120 height 20
click at [763, 224] on icon "button" at bounding box center [766, 222] width 8 height 8
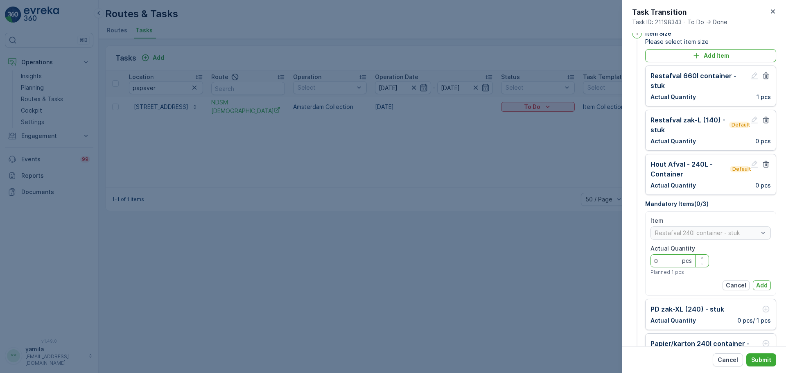
click at [661, 261] on Quantity "0" at bounding box center [680, 260] width 59 height 13
type Quantity "1"
click at [762, 287] on p "Add" at bounding box center [762, 285] width 11 height 8
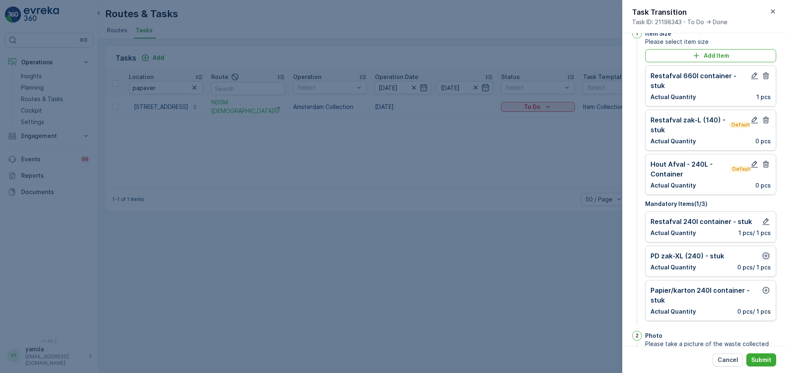
click at [761, 260] on button "button" at bounding box center [766, 256] width 10 height 10
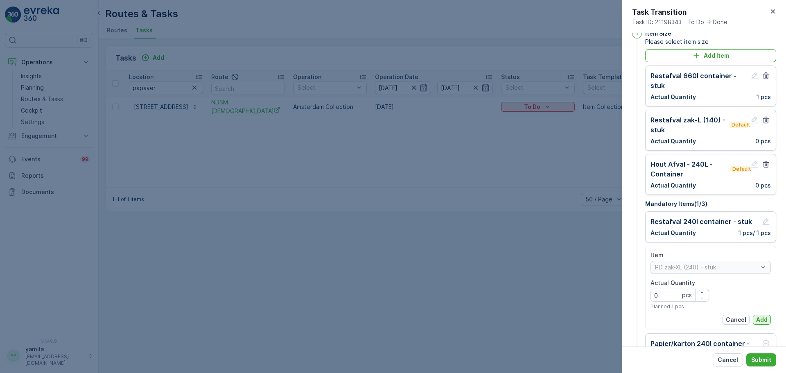
click at [757, 316] on p "Add" at bounding box center [762, 320] width 11 height 8
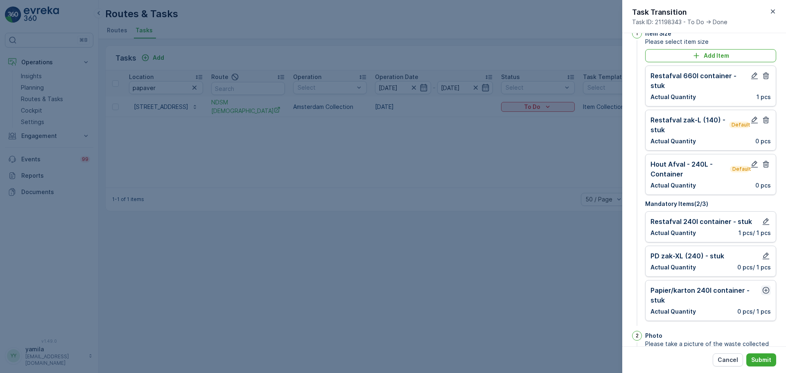
click at [764, 295] on button "button" at bounding box center [766, 290] width 10 height 10
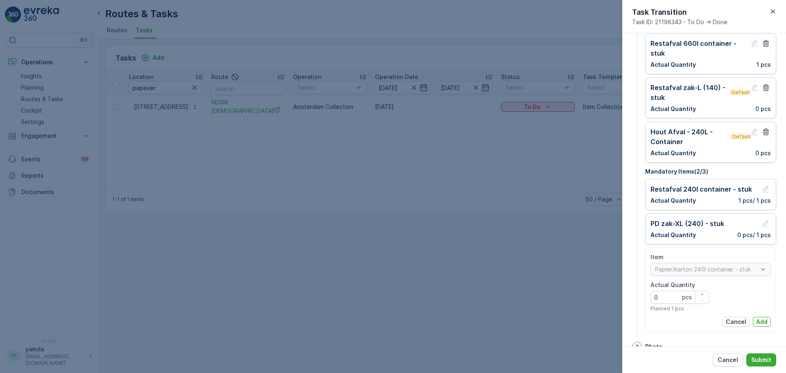
scroll to position [47, 0]
click at [761, 325] on p "Add" at bounding box center [762, 321] width 11 height 8
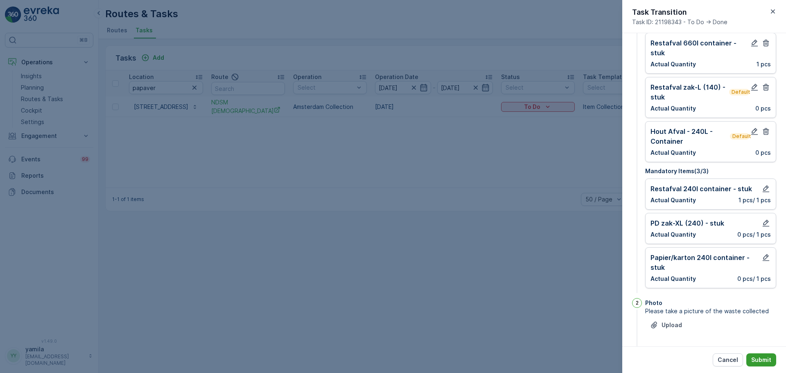
click at [760, 358] on p "Submit" at bounding box center [762, 360] width 20 height 8
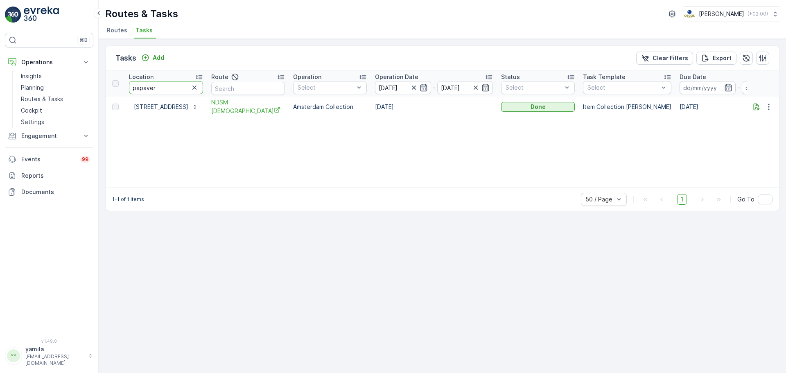
click at [159, 89] on input "papaver" at bounding box center [166, 87] width 74 height 13
type input "wingerd"
drag, startPoint x: 523, startPoint y: 114, endPoint x: 533, endPoint y: 106, distance: 12.9
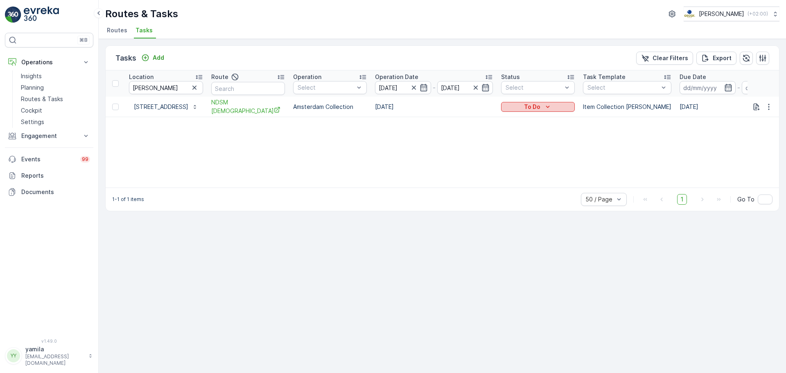
click at [533, 106] on td "To Do" at bounding box center [538, 107] width 82 height 20
click at [533, 106] on p "To Do" at bounding box center [532, 107] width 16 height 8
click at [523, 143] on div "Done" at bounding box center [529, 141] width 52 height 11
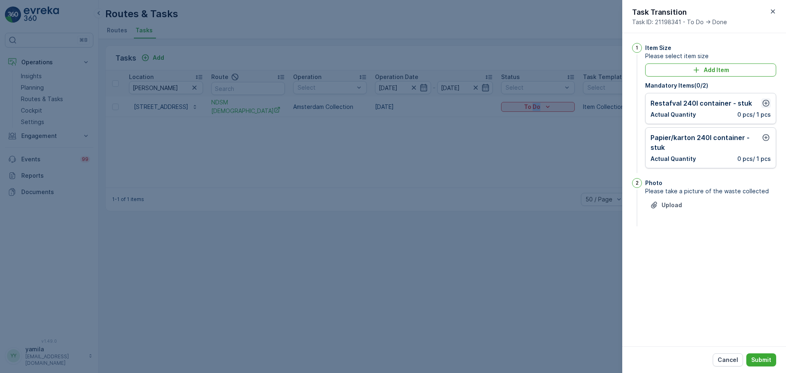
click at [768, 102] on icon "button" at bounding box center [766, 103] width 8 height 8
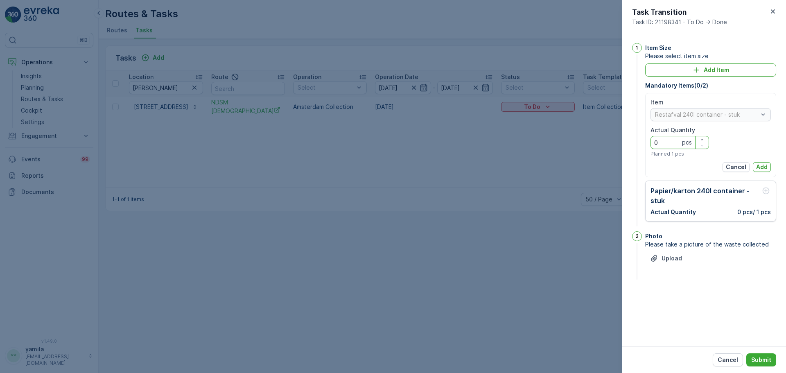
click at [681, 139] on Quantity "0" at bounding box center [680, 142] width 59 height 13
type Quantity "2"
click at [763, 166] on p "Add" at bounding box center [762, 167] width 11 height 8
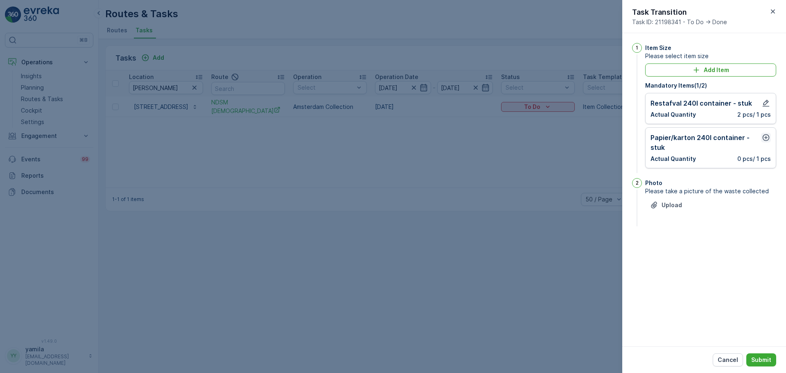
click at [766, 136] on icon "button" at bounding box center [766, 138] width 8 height 8
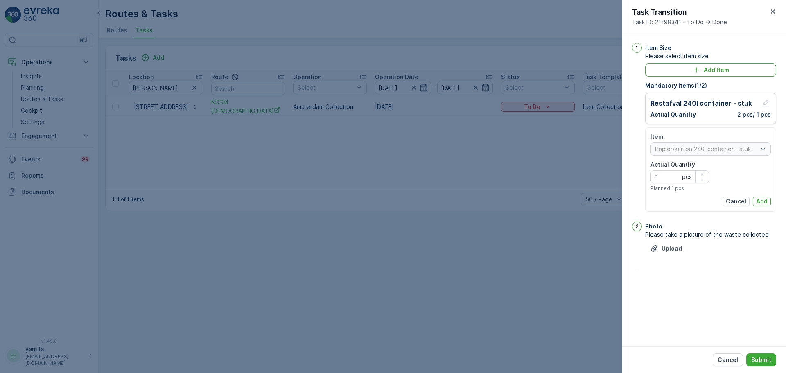
click at [766, 136] on div "Item" at bounding box center [711, 137] width 120 height 8
click at [663, 178] on Quantity "0" at bounding box center [680, 176] width 59 height 13
type Quantity "1"
click at [763, 199] on p "Add" at bounding box center [762, 201] width 11 height 8
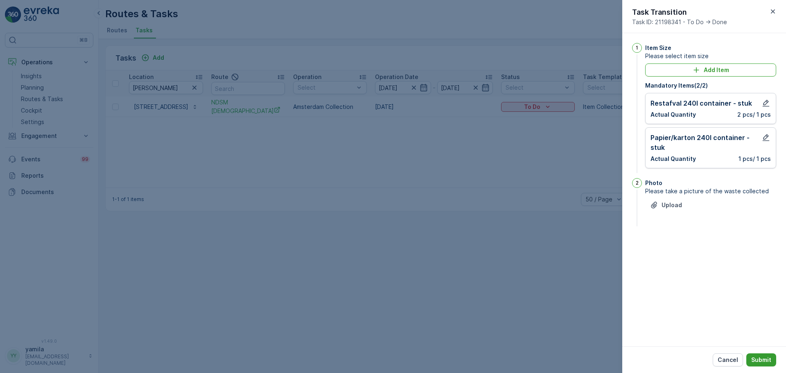
click at [758, 360] on p "Submit" at bounding box center [762, 360] width 20 height 8
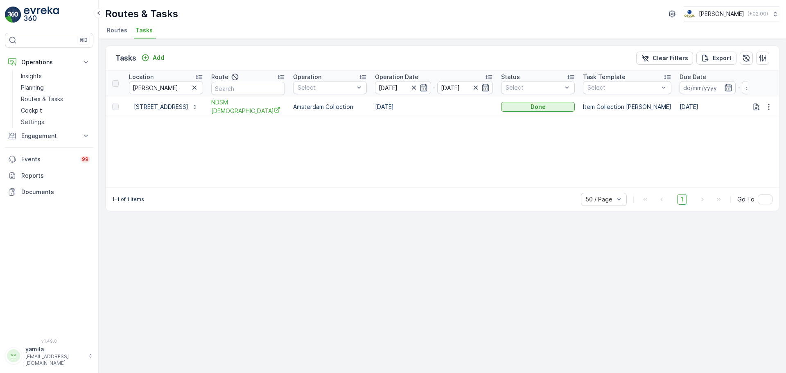
click at [150, 80] on p "Location" at bounding box center [141, 77] width 25 height 8
click at [159, 83] on input "wingerd" at bounding box center [166, 87] width 74 height 13
type input "k"
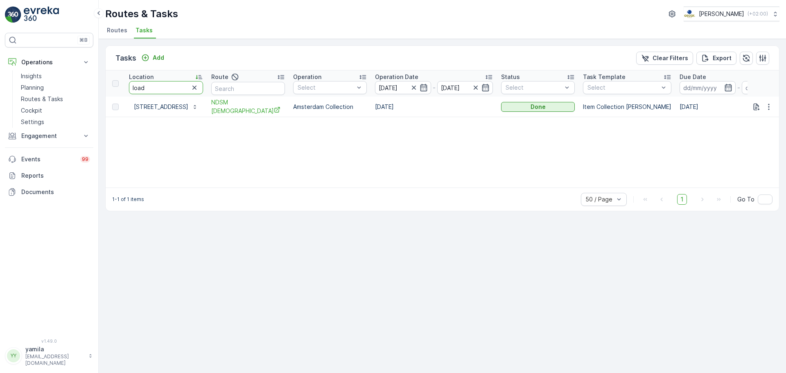
type input "loads"
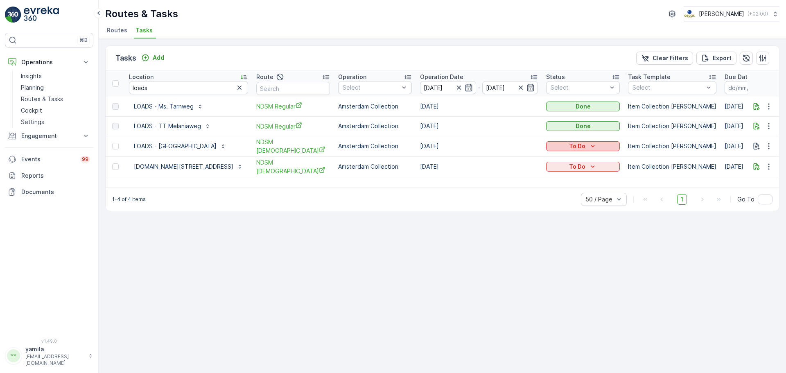
click at [578, 146] on p "To Do" at bounding box center [577, 146] width 16 height 8
click at [567, 178] on div "Done" at bounding box center [572, 180] width 52 height 11
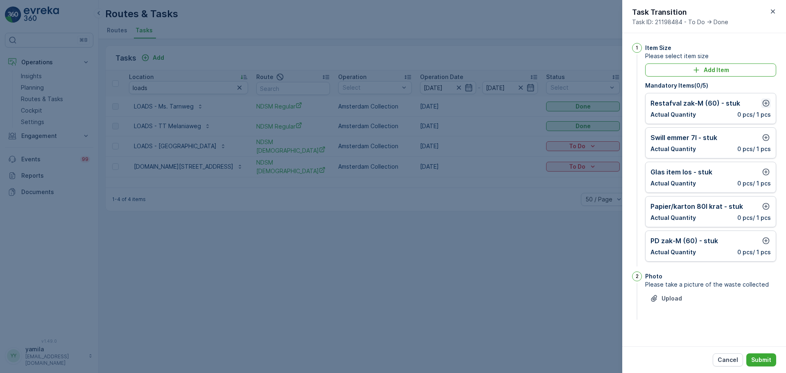
drag, startPoint x: 759, startPoint y: 105, endPoint x: 764, endPoint y: 104, distance: 5.0
click at [764, 104] on div "Restafval zak-M (60) - stuk" at bounding box center [711, 103] width 120 height 10
click at [764, 104] on icon "button" at bounding box center [766, 103] width 8 height 8
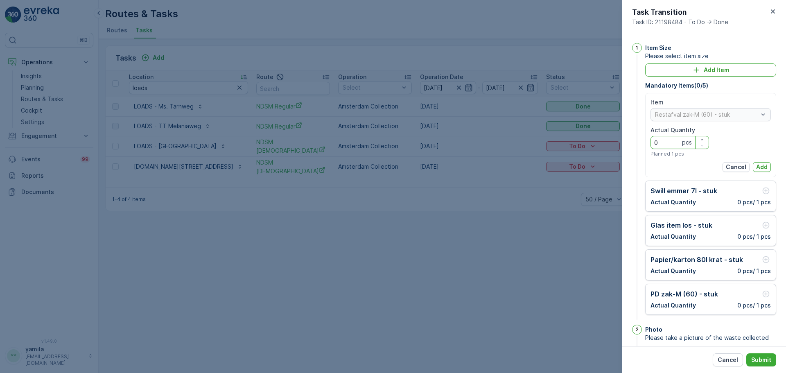
click at [673, 143] on Quantity "0" at bounding box center [680, 142] width 59 height 13
type Quantity "4"
click at [764, 168] on p "Add" at bounding box center [762, 167] width 11 height 8
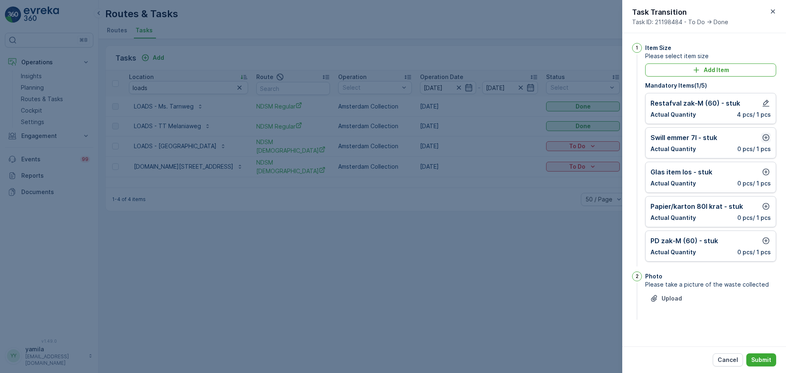
click at [763, 140] on icon "button" at bounding box center [766, 138] width 8 height 8
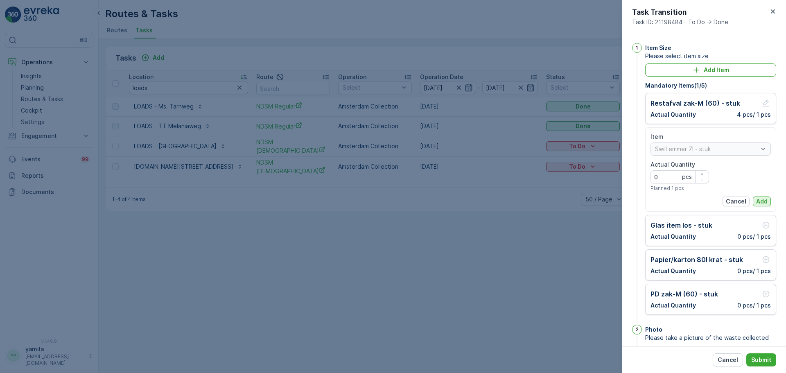
click at [759, 197] on button "Add" at bounding box center [762, 202] width 18 height 10
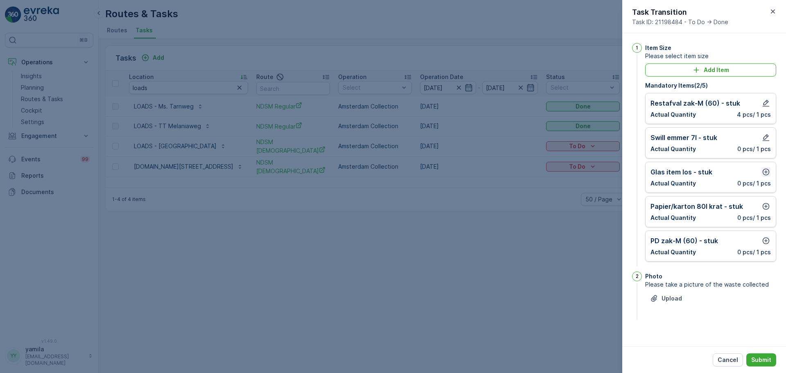
click at [765, 167] on div "Glas item los - stuk Actual Quantity 0 pcs / 1 pcs" at bounding box center [711, 177] width 131 height 31
click at [765, 167] on button "button" at bounding box center [766, 172] width 10 height 10
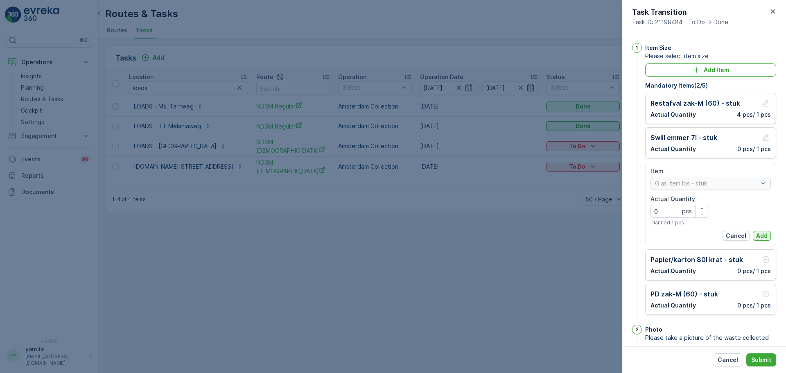
click at [753, 235] on button "Add" at bounding box center [762, 236] width 18 height 10
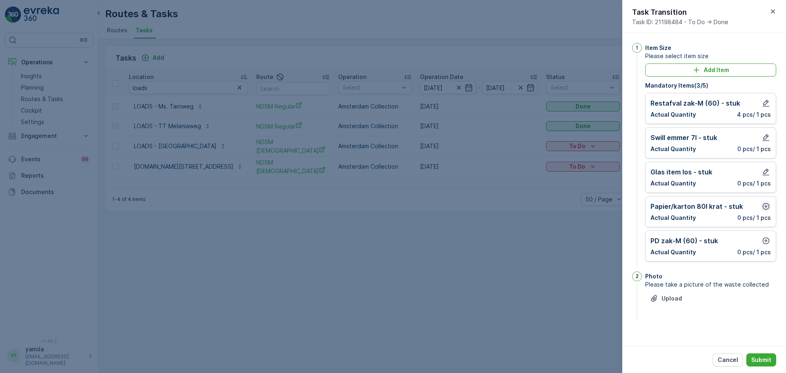
drag, startPoint x: 763, startPoint y: 204, endPoint x: 766, endPoint y: 209, distance: 6.3
click at [766, 209] on icon "button" at bounding box center [766, 206] width 8 height 8
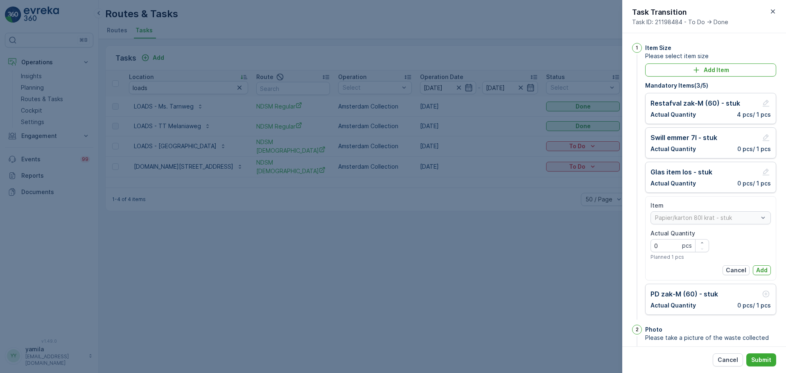
click at [766, 209] on div "Item" at bounding box center [711, 206] width 120 height 8
click at [759, 267] on p "Add" at bounding box center [762, 270] width 11 height 8
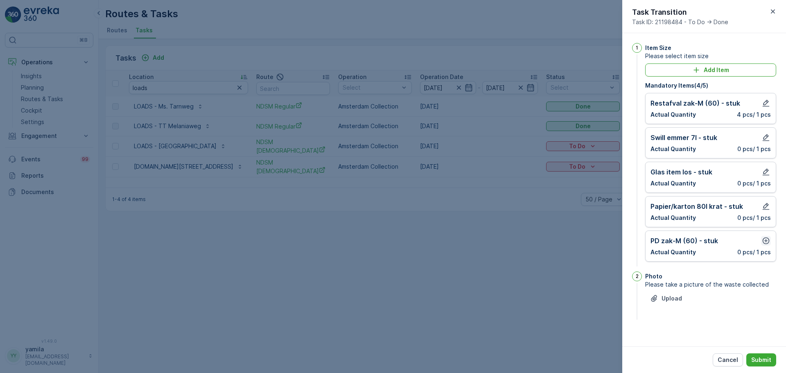
click at [766, 236] on button "button" at bounding box center [766, 241] width 10 height 10
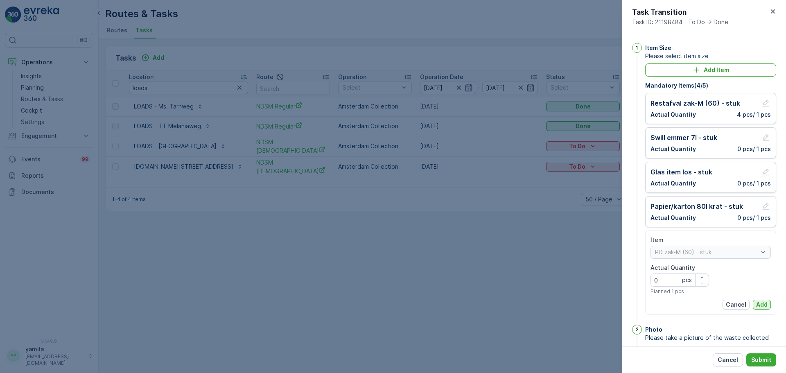
click at [756, 301] on div "Item PD zak-M (60) - stuk Actual Quantity 0 pcs Planned 1 pcs Cancel Add" at bounding box center [711, 273] width 120 height 74
click at [757, 301] on p "Add" at bounding box center [762, 305] width 11 height 8
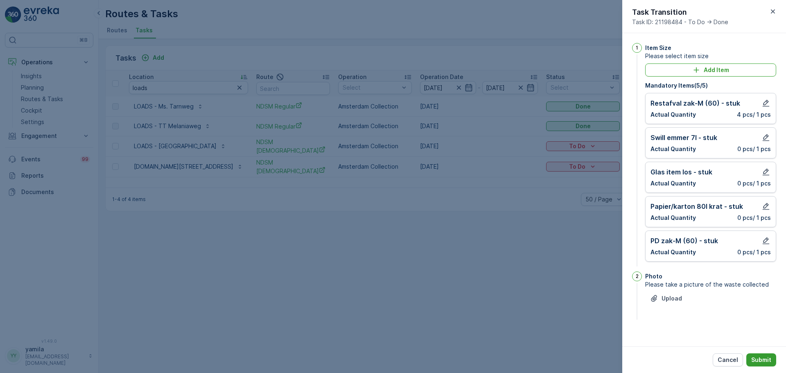
click at [759, 360] on p "Submit" at bounding box center [762, 360] width 20 height 8
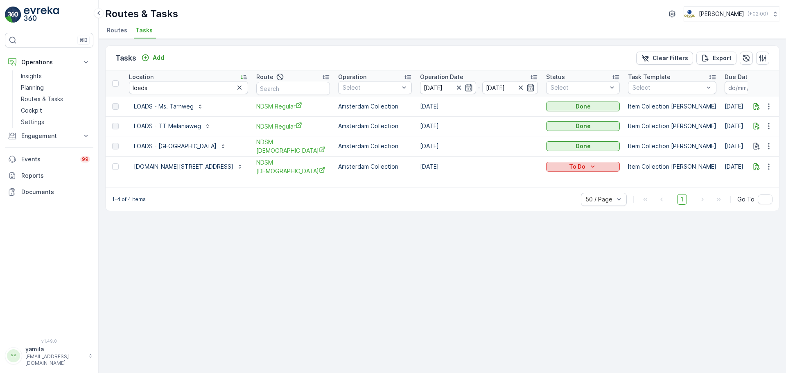
click at [563, 163] on div "To Do" at bounding box center [583, 167] width 67 height 8
click at [569, 193] on span "[PERSON_NAME]" at bounding box center [572, 189] width 45 height 8
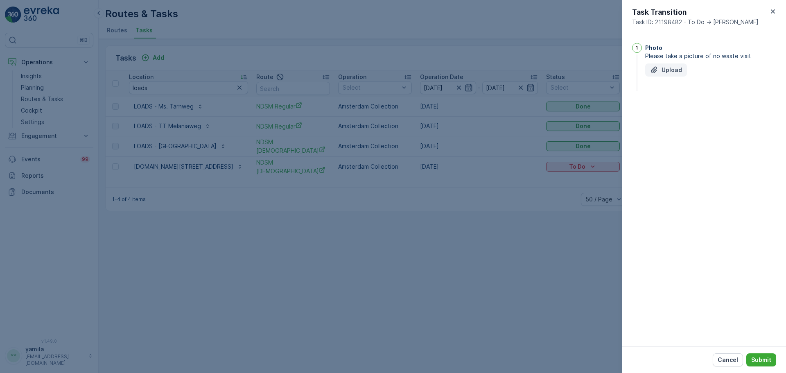
click at [668, 72] on p "Upload" at bounding box center [672, 70] width 20 height 8
click at [764, 358] on p "Submit" at bounding box center [762, 360] width 20 height 8
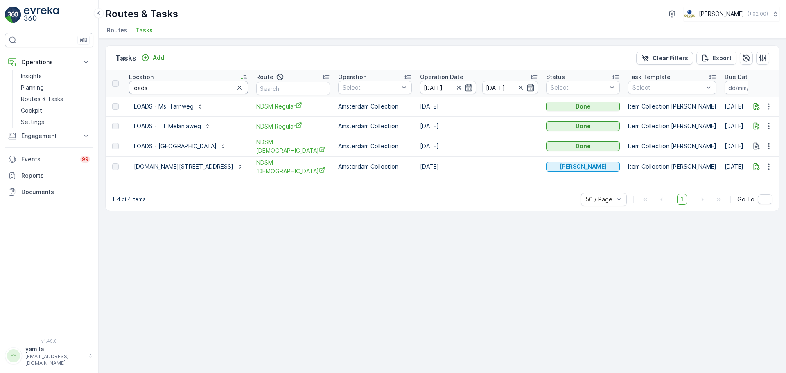
click at [163, 91] on input "loads" at bounding box center [188, 87] width 119 height 13
type input "sans"
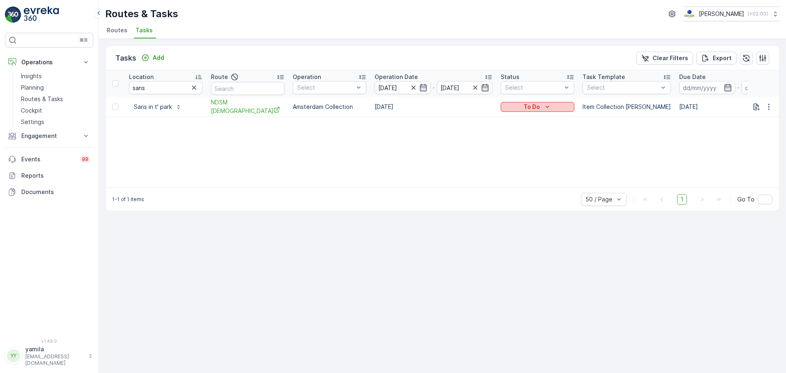
click at [503, 107] on button "To Do" at bounding box center [538, 107] width 74 height 10
click at [515, 145] on span "Done" at bounding box center [513, 142] width 15 height 8
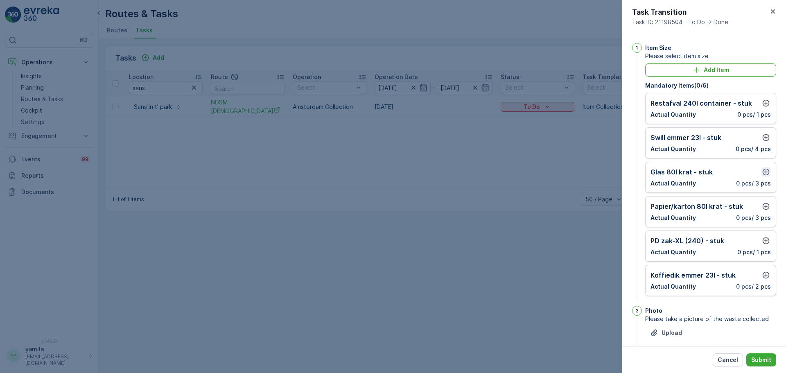
click at [766, 172] on icon "button" at bounding box center [766, 172] width 8 height 8
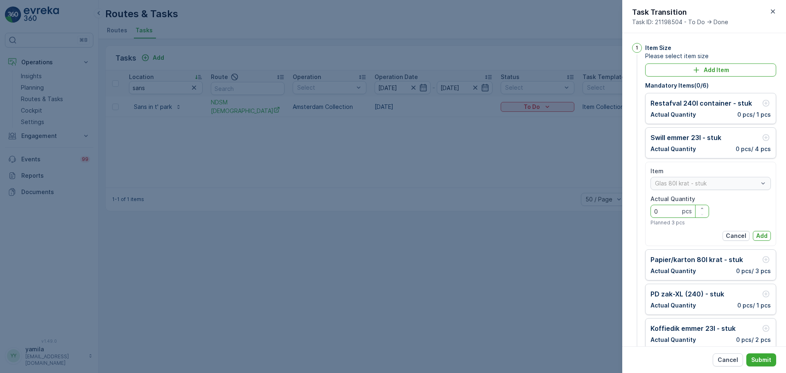
click at [669, 212] on Quantity "0" at bounding box center [680, 211] width 59 height 13
type Quantity "1"
click at [761, 234] on p "Add" at bounding box center [762, 236] width 11 height 8
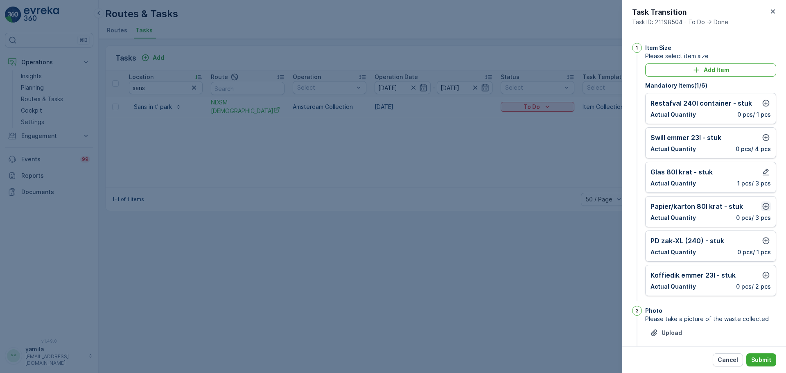
click at [765, 207] on icon "button" at bounding box center [766, 206] width 8 height 8
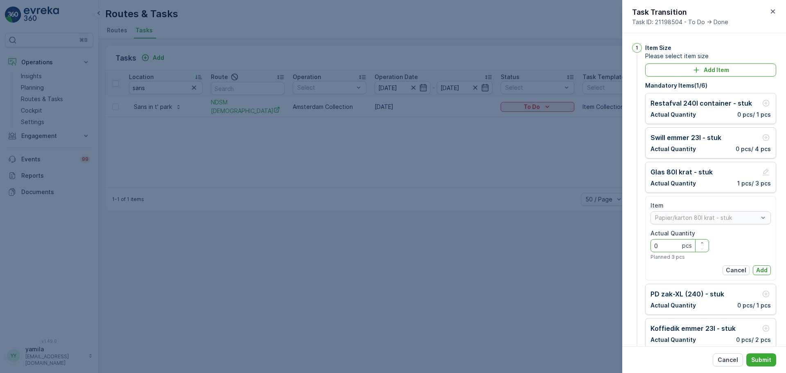
click at [655, 248] on Quantity "0" at bounding box center [680, 245] width 59 height 13
type Quantity "2"
click at [761, 264] on div "Item Papier/karton 80l krat - stuk Actual Quantity 2 pcs Planned 3 pcs Cancel A…" at bounding box center [711, 239] width 120 height 74
click at [761, 269] on p "Add" at bounding box center [762, 270] width 11 height 8
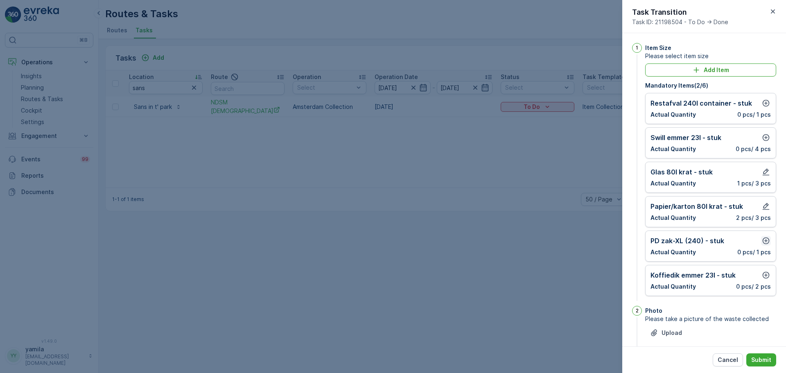
click at [768, 244] on icon "button" at bounding box center [766, 241] width 8 height 8
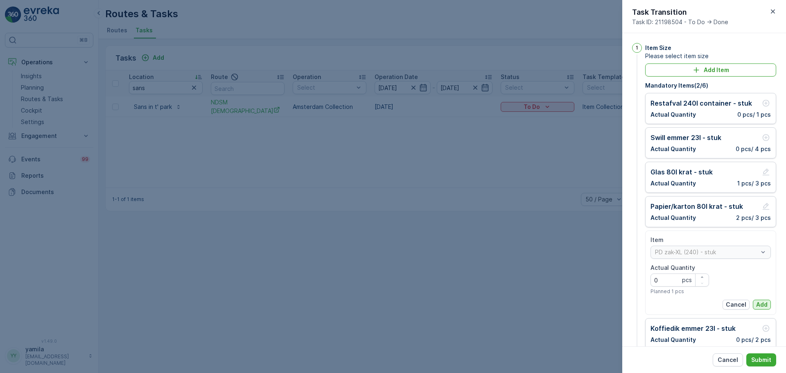
click at [762, 301] on p "Add" at bounding box center [762, 305] width 11 height 8
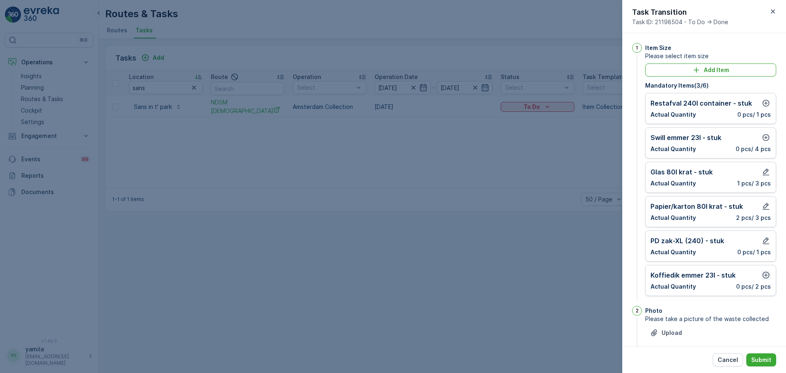
click at [764, 278] on icon "button" at bounding box center [766, 275] width 8 height 8
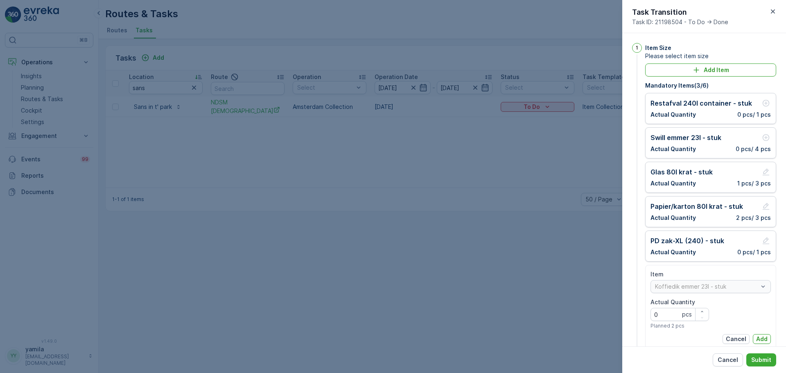
click at [764, 278] on div "Item" at bounding box center [711, 274] width 120 height 8
click at [761, 339] on p "Add" at bounding box center [762, 339] width 11 height 8
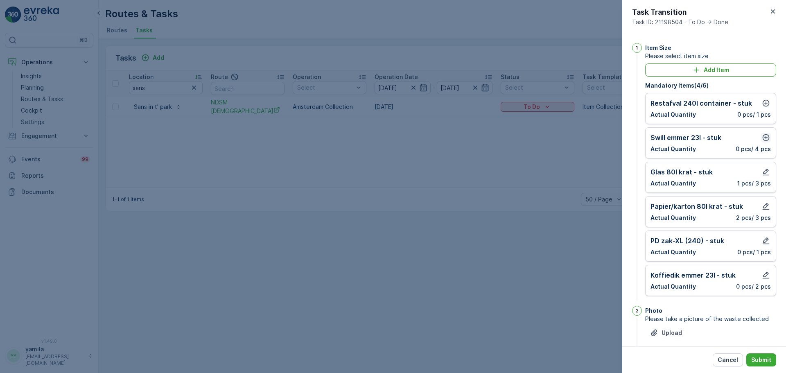
drag, startPoint x: 765, startPoint y: 144, endPoint x: 765, endPoint y: 137, distance: 7.0
click at [765, 137] on div "Swill emmer 23l - stuk Actual Quantity 0 pcs / 4 pcs" at bounding box center [711, 143] width 120 height 20
click at [765, 137] on icon "button" at bounding box center [766, 138] width 8 height 8
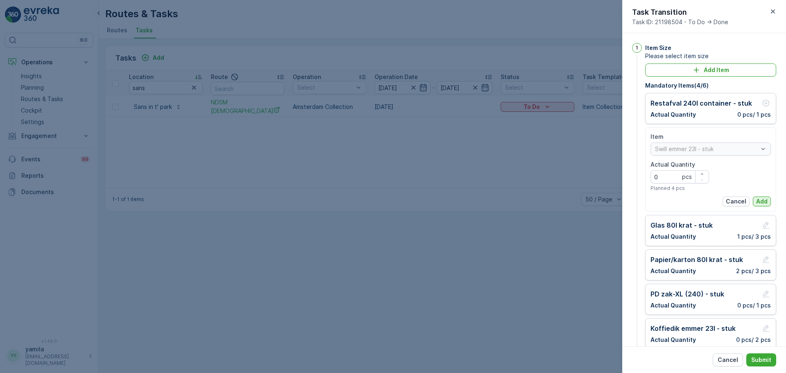
click at [762, 197] on button "Add" at bounding box center [762, 202] width 18 height 10
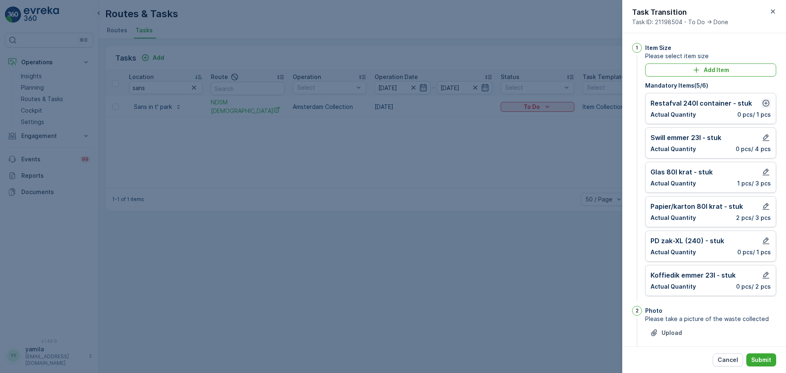
click at [764, 100] on div "Restafval 240l container - stuk Actual Quantity 0 pcs / 1 pcs" at bounding box center [711, 108] width 131 height 31
click at [764, 100] on icon "button" at bounding box center [766, 103] width 8 height 8
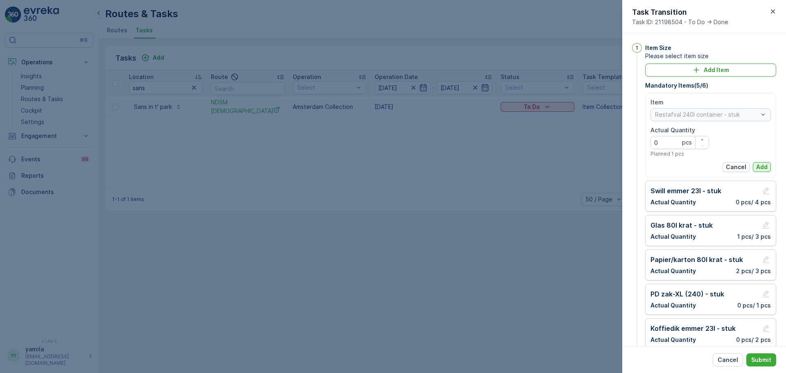
click at [757, 168] on p "Add" at bounding box center [762, 167] width 11 height 8
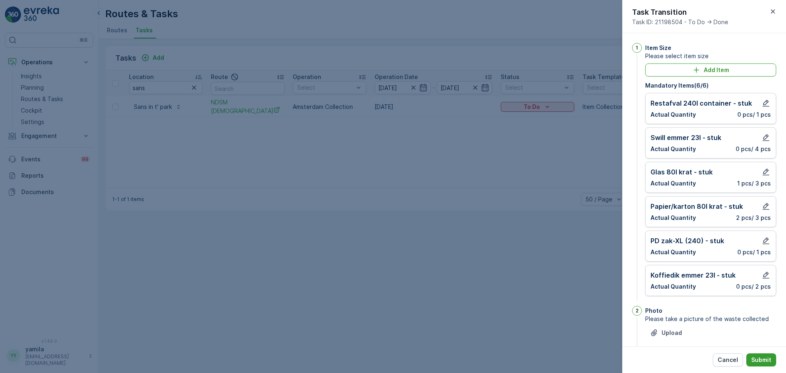
click at [761, 360] on p "Submit" at bounding box center [762, 360] width 20 height 8
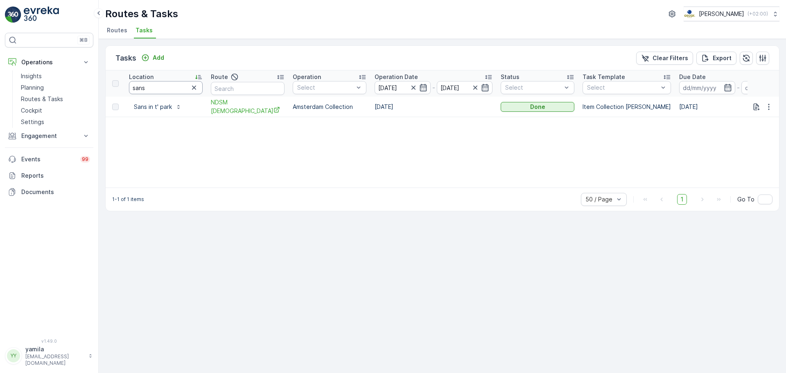
click at [158, 86] on input "sans" at bounding box center [166, 87] width 74 height 13
type input "v12"
click at [517, 112] on td "To Do" at bounding box center [538, 107] width 82 height 20
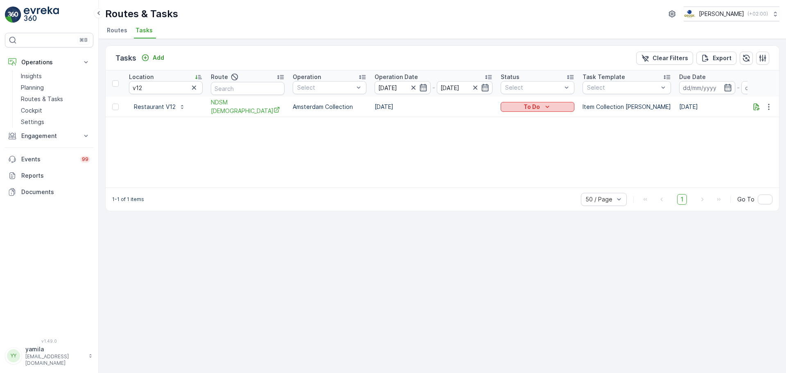
click at [532, 108] on p "To Do" at bounding box center [532, 107] width 16 height 8
click at [525, 140] on div "Done" at bounding box center [529, 141] width 52 height 11
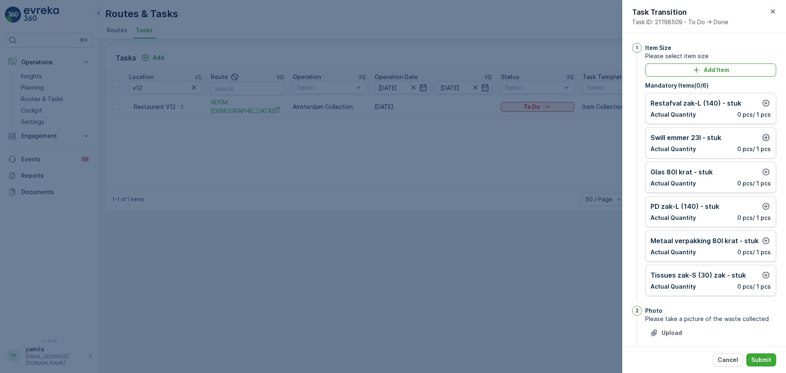
click at [768, 138] on icon "button" at bounding box center [766, 138] width 8 height 8
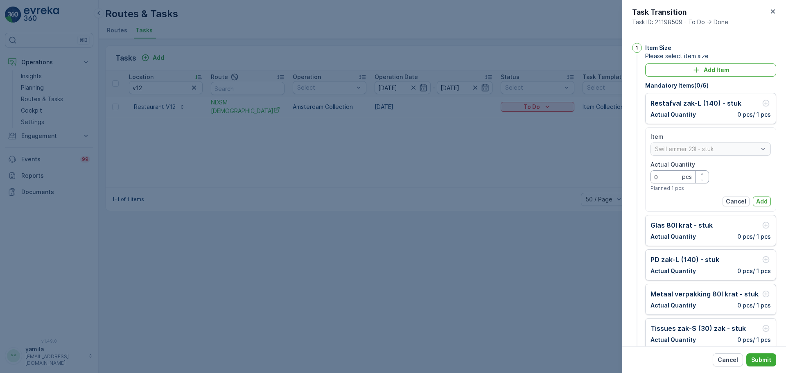
click at [664, 173] on Quantity "0" at bounding box center [680, 176] width 59 height 13
type Quantity "3"
click at [757, 202] on p "Add" at bounding box center [762, 201] width 11 height 8
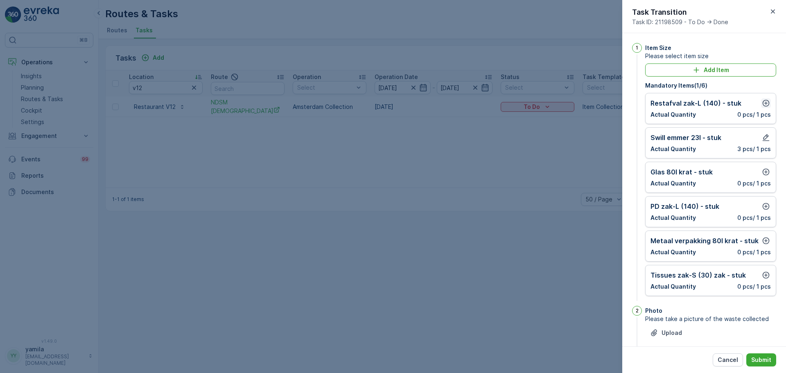
click at [764, 105] on icon "button" at bounding box center [766, 103] width 8 height 8
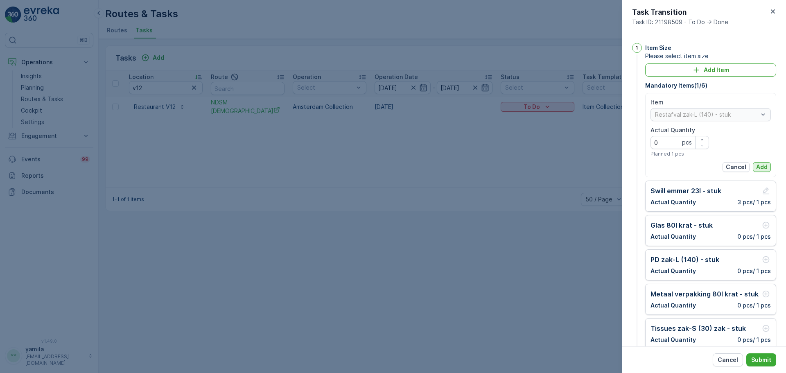
click at [760, 170] on p "Add" at bounding box center [762, 167] width 11 height 8
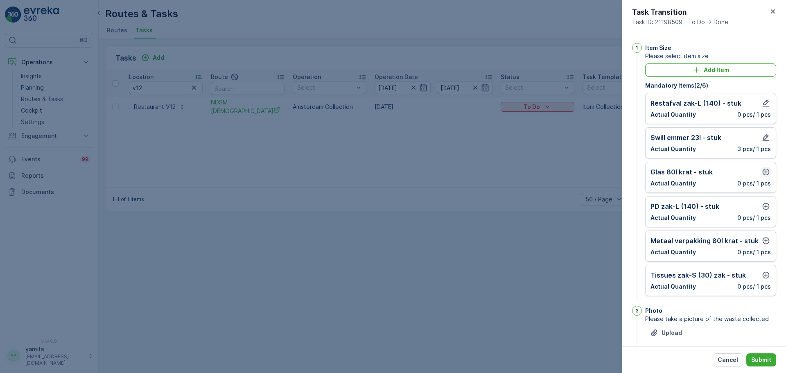
click at [767, 170] on icon "button" at bounding box center [766, 172] width 7 height 7
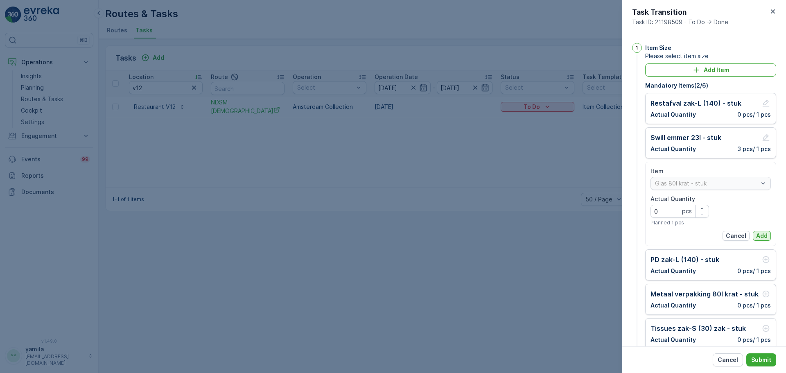
click at [765, 231] on button "Add" at bounding box center [762, 236] width 18 height 10
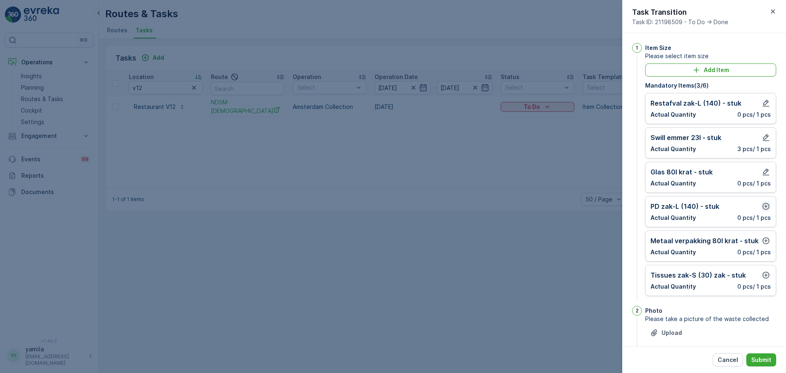
click at [764, 209] on icon "button" at bounding box center [766, 206] width 8 height 8
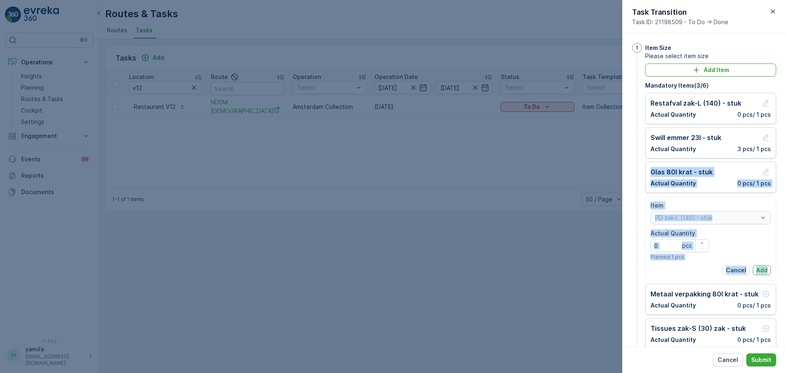
click at [764, 209] on div "Item" at bounding box center [711, 206] width 120 height 8
click at [761, 272] on p "Add" at bounding box center [762, 270] width 11 height 8
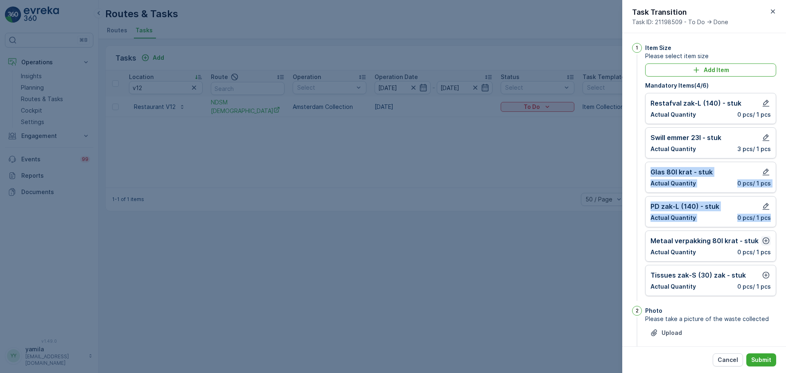
click at [764, 245] on button "button" at bounding box center [766, 241] width 10 height 10
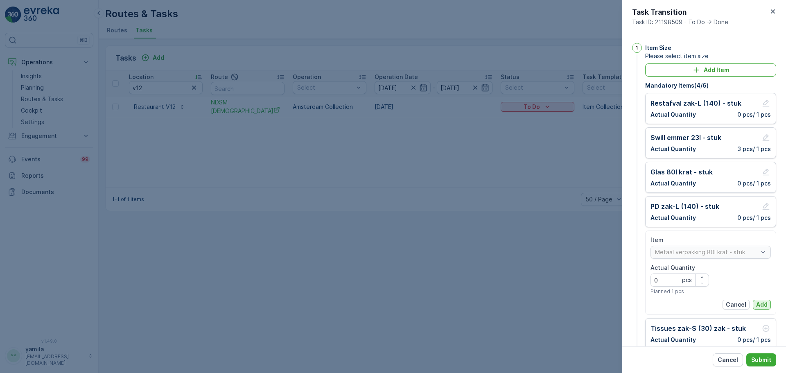
click at [758, 305] on p "Add" at bounding box center [762, 305] width 11 height 8
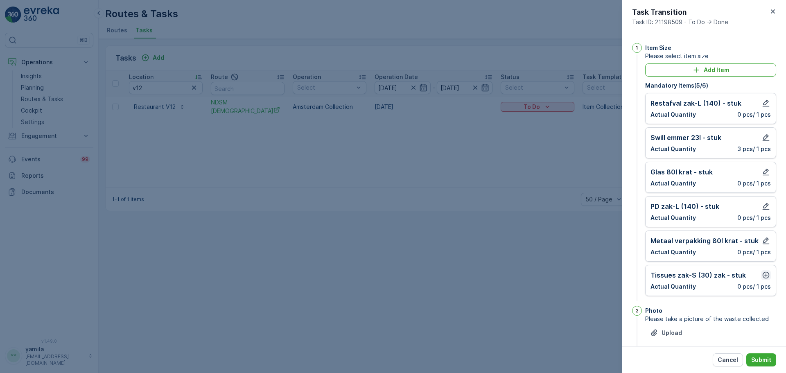
click at [762, 272] on icon "button" at bounding box center [766, 275] width 8 height 8
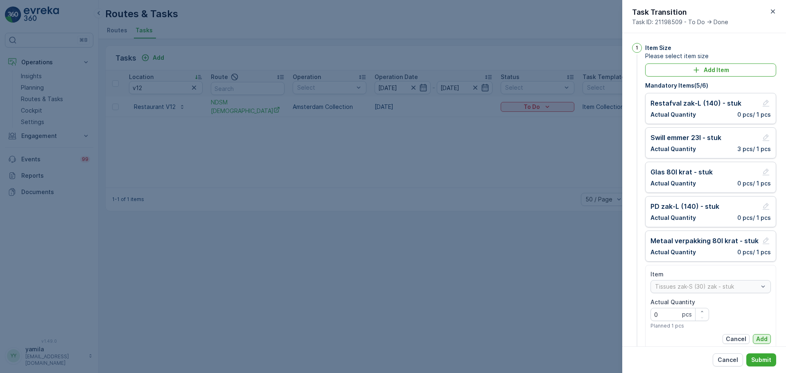
click at [760, 339] on p "Add" at bounding box center [762, 339] width 11 height 8
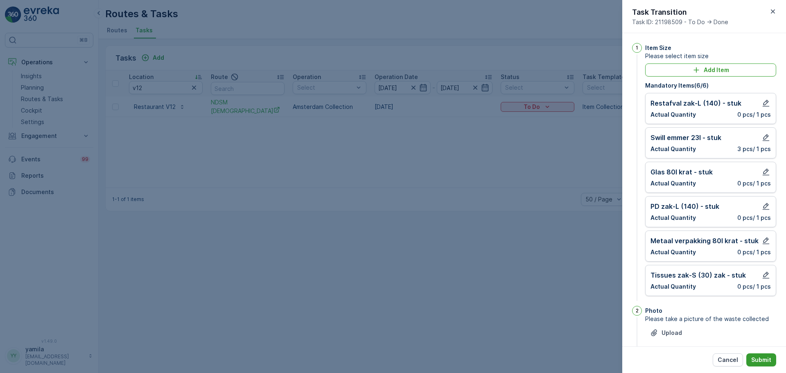
click at [762, 359] on p "Submit" at bounding box center [762, 360] width 20 height 8
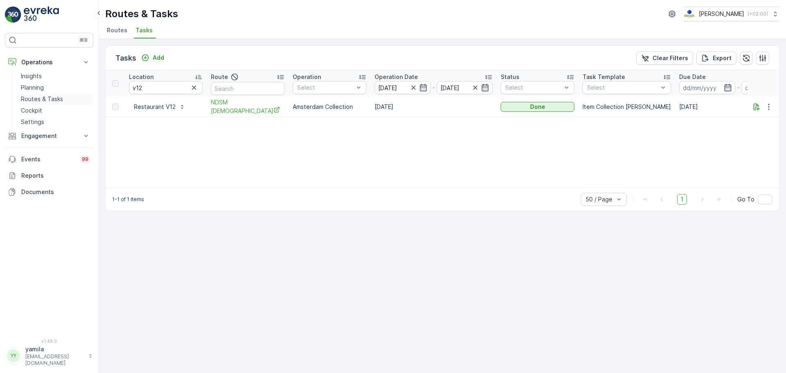
click at [63, 99] on link "Routes & Tasks" at bounding box center [56, 98] width 76 height 11
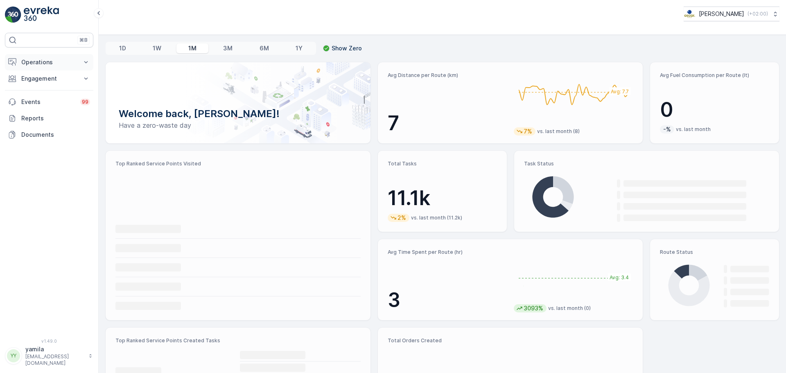
click at [56, 63] on p "Operations" at bounding box center [49, 62] width 56 height 8
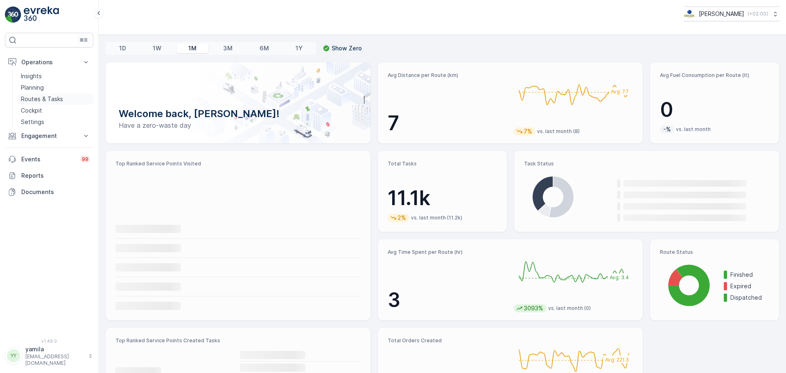
click at [44, 96] on p "Routes & Tasks" at bounding box center [42, 99] width 42 height 8
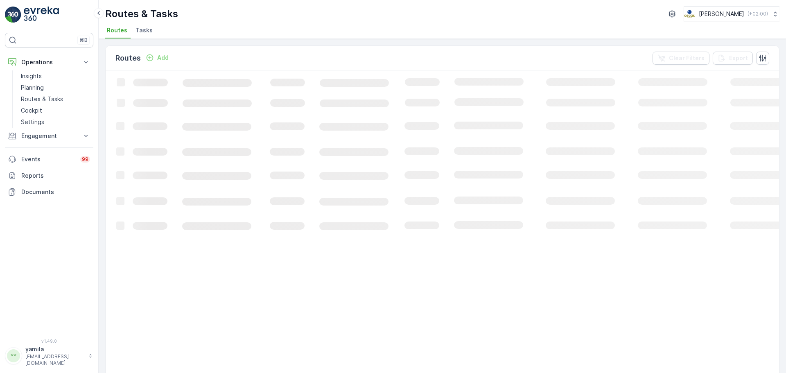
click at [142, 38] on li "Tasks" at bounding box center [145, 32] width 22 height 14
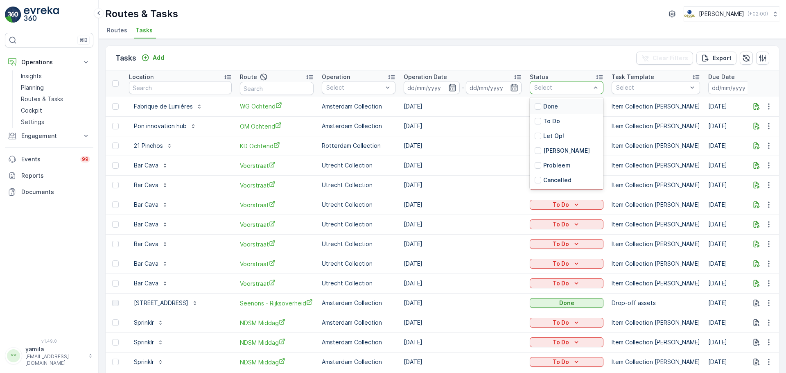
click at [564, 86] on div at bounding box center [563, 87] width 58 height 7
click at [538, 137] on div at bounding box center [538, 136] width 7 height 7
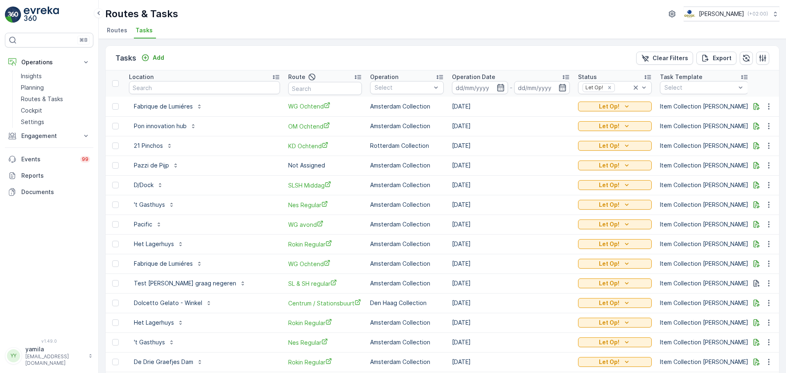
click at [452, 88] on input at bounding box center [480, 87] width 56 height 13
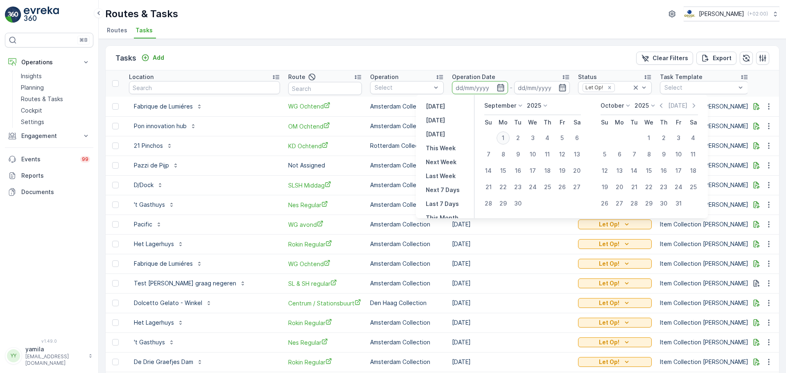
click at [502, 143] on div "1" at bounding box center [503, 137] width 13 height 13
type input "[DATE]"
click at [502, 143] on div "1" at bounding box center [503, 137] width 13 height 13
type input "[DATE]"
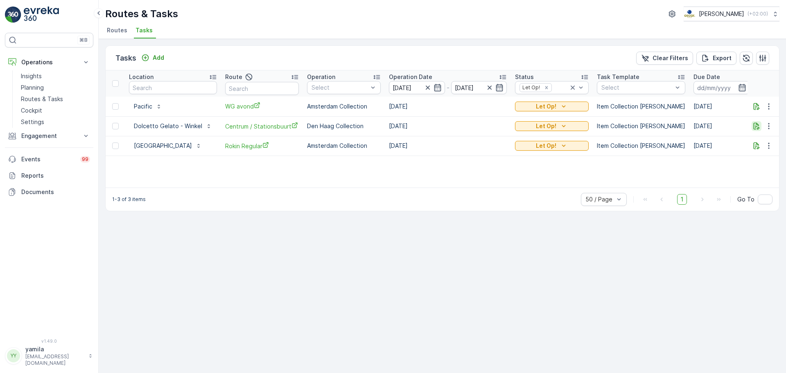
click at [754, 125] on icon "button" at bounding box center [757, 126] width 8 height 8
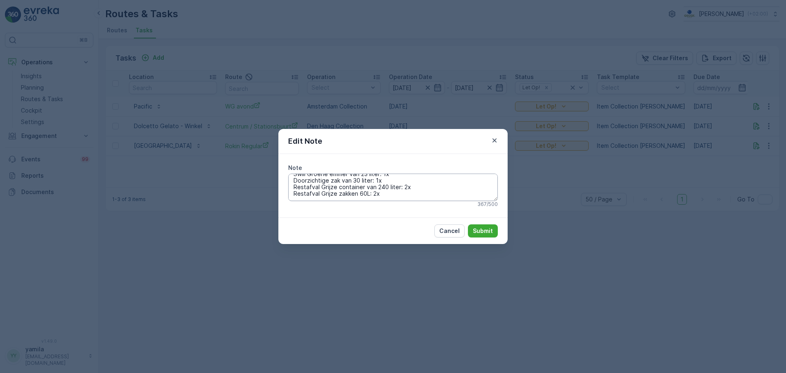
scroll to position [46, 0]
click at [495, 138] on icon "button" at bounding box center [495, 140] width 8 height 8
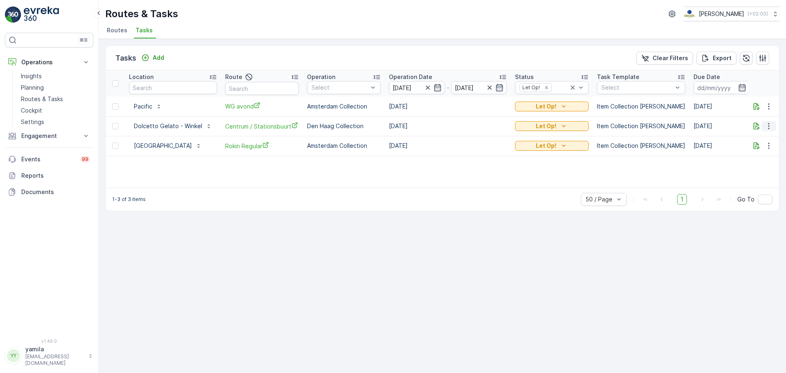
click at [764, 127] on button "button" at bounding box center [769, 126] width 15 height 10
click at [756, 160] on span "Change Route" at bounding box center [748, 161] width 40 height 8
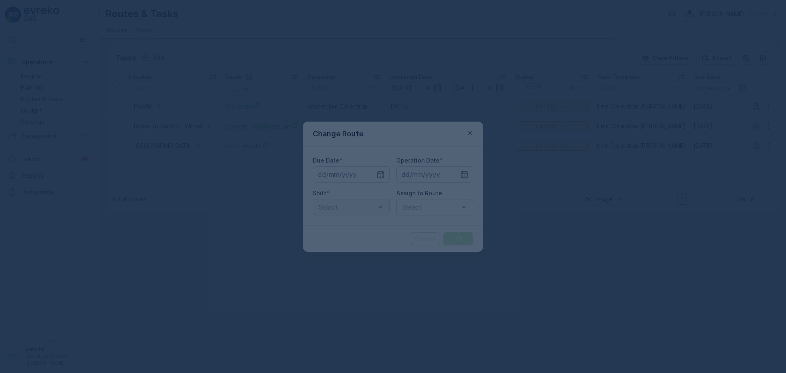
type input "[DATE]"
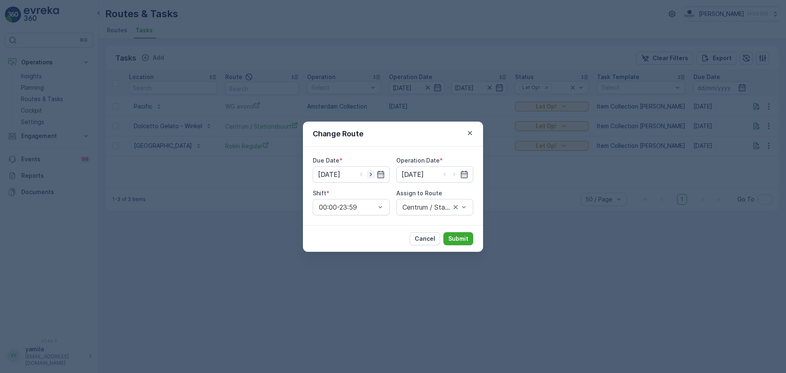
click at [371, 176] on icon "button" at bounding box center [371, 174] width 8 height 8
type input "02.09.2025"
click at [451, 175] on icon "button" at bounding box center [455, 174] width 8 height 8
type input "02.09.2025"
drag, startPoint x: 461, startPoint y: 238, endPoint x: 438, endPoint y: 190, distance: 52.8
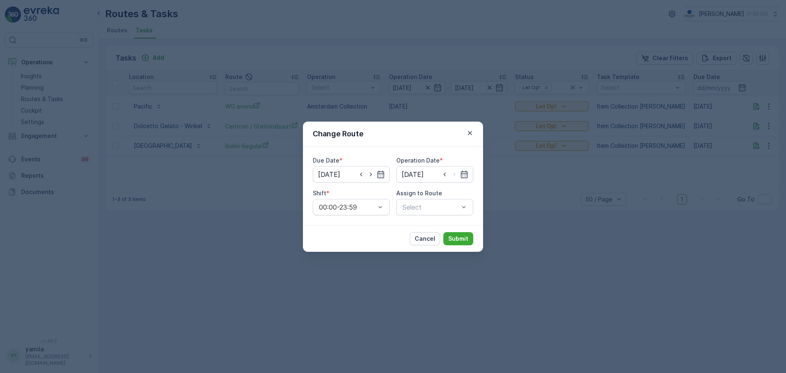
click at [438, 190] on form "Change Route Due Date * 02.09.2025 Operation Date * 02.09.2025 Shift * 00:00-23…" at bounding box center [393, 187] width 180 height 130
click at [441, 204] on div at bounding box center [431, 207] width 58 height 7
click at [431, 233] on span "Centrum / Stationsbuurt (Upcoming) - Den Haag" at bounding box center [435, 242] width 68 height 37
click at [460, 241] on p "Submit" at bounding box center [459, 239] width 20 height 8
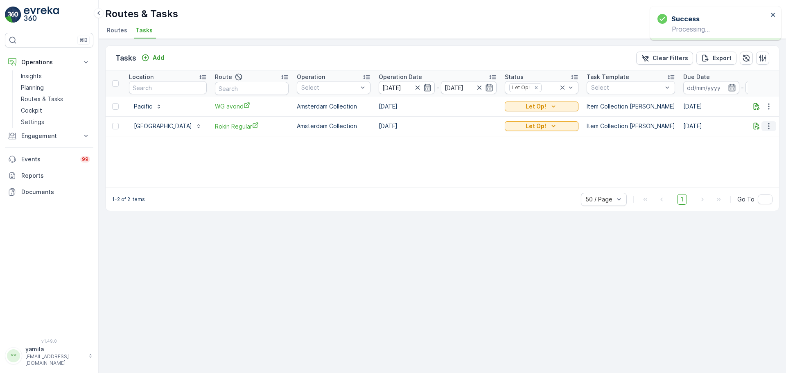
click at [770, 127] on icon "button" at bounding box center [769, 126] width 8 height 8
click at [745, 159] on span "Change Route" at bounding box center [748, 161] width 40 height 8
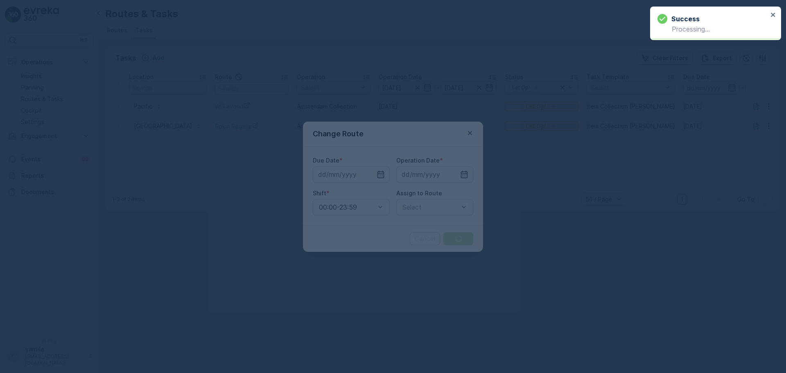
type input "[DATE]"
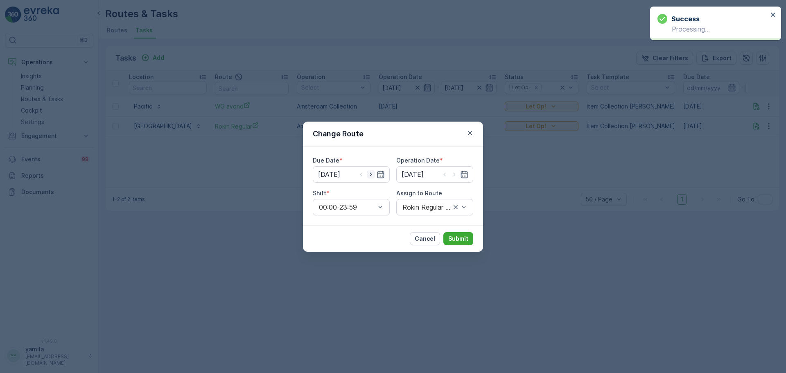
click at [372, 178] on icon "button" at bounding box center [371, 174] width 8 height 8
type input "02.09.2025"
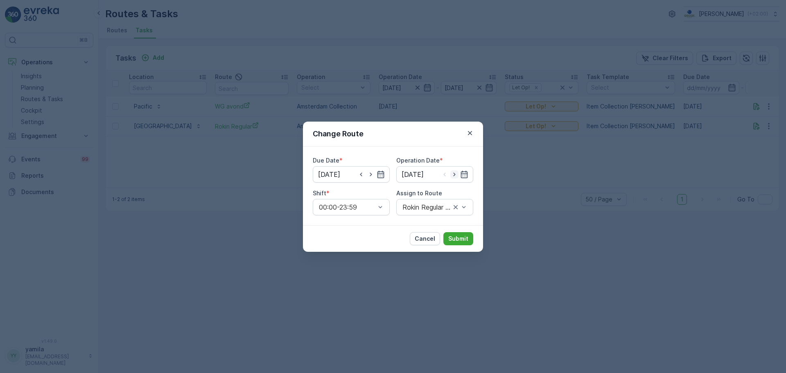
click at [453, 173] on icon "button" at bounding box center [455, 174] width 8 height 8
type input "02.09.2025"
click at [442, 206] on div at bounding box center [431, 207] width 58 height 7
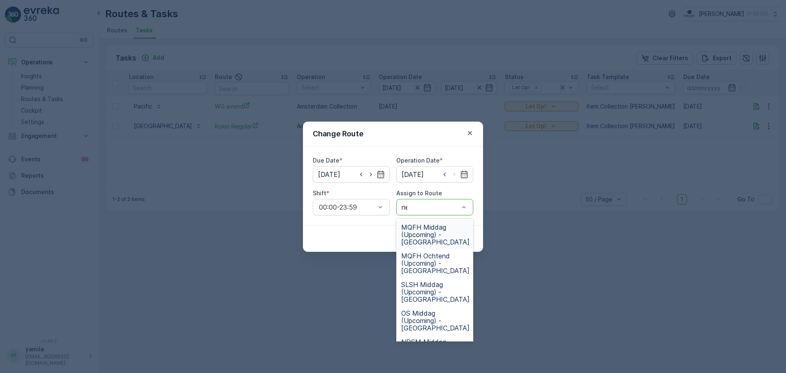
type input "nes"
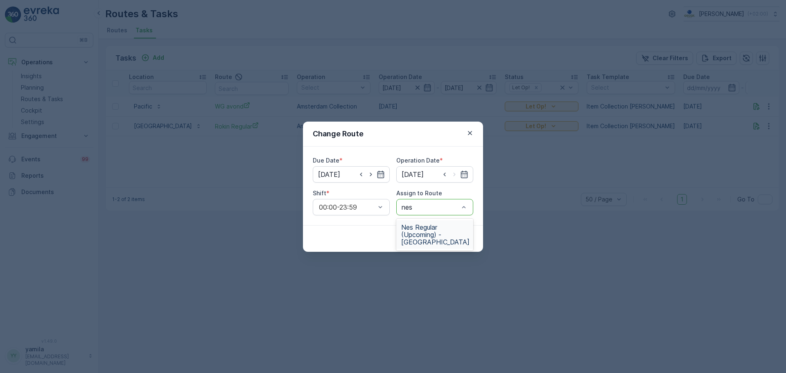
click at [433, 236] on span "Nes Regular (Upcoming) - Amsterdam" at bounding box center [435, 235] width 68 height 22
click at [469, 240] on button "Submit" at bounding box center [459, 238] width 30 height 13
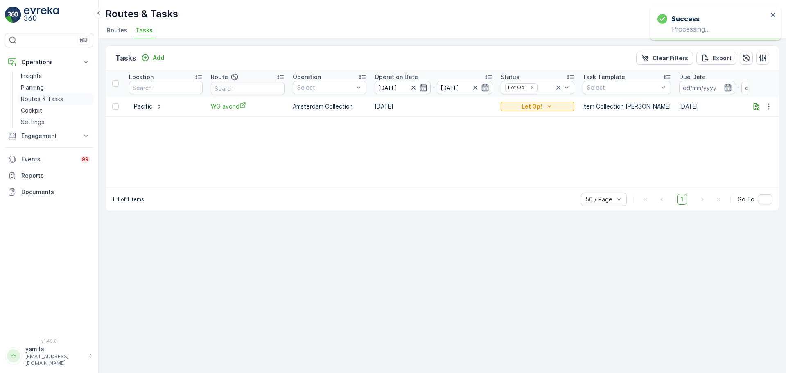
click at [65, 99] on link "Routes & Tasks" at bounding box center [56, 98] width 76 height 11
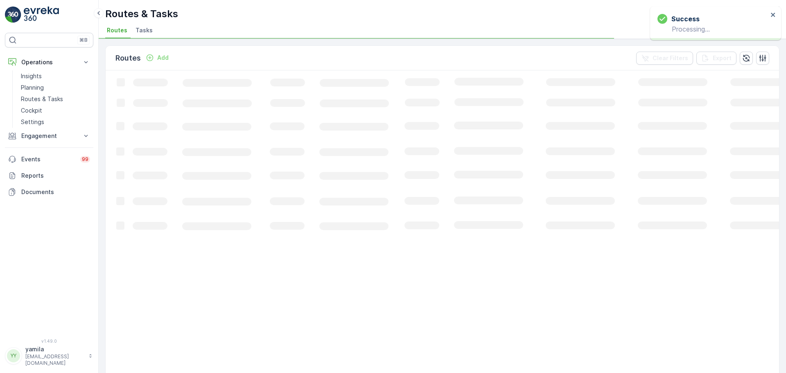
click at [144, 29] on span "Tasks" at bounding box center [144, 30] width 17 height 8
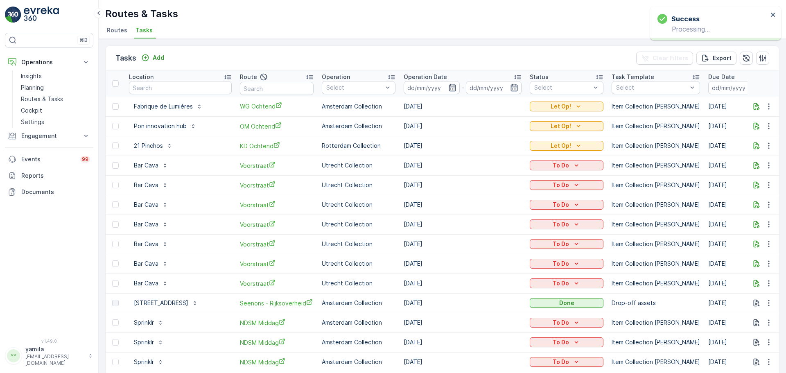
click at [163, 91] on th "Location" at bounding box center [180, 83] width 111 height 26
click at [163, 91] on input "text" at bounding box center [180, 87] width 103 height 13
type input "gassan"
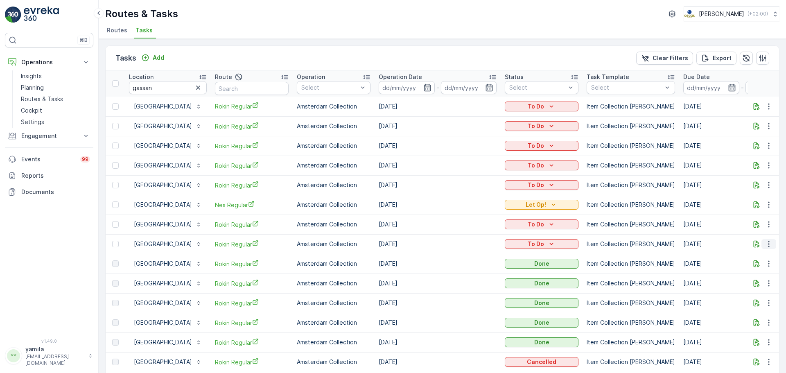
click at [769, 247] on icon "button" at bounding box center [769, 244] width 8 height 8
click at [746, 277] on span "Change Route" at bounding box center [748, 279] width 40 height 8
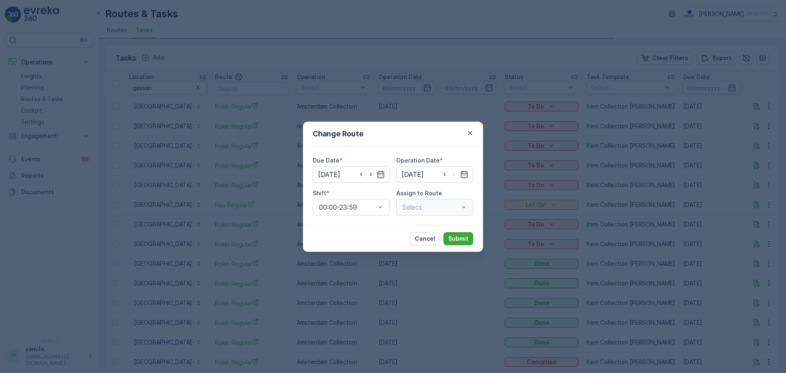
type input "02.09.2025"
click at [440, 207] on div at bounding box center [431, 207] width 58 height 7
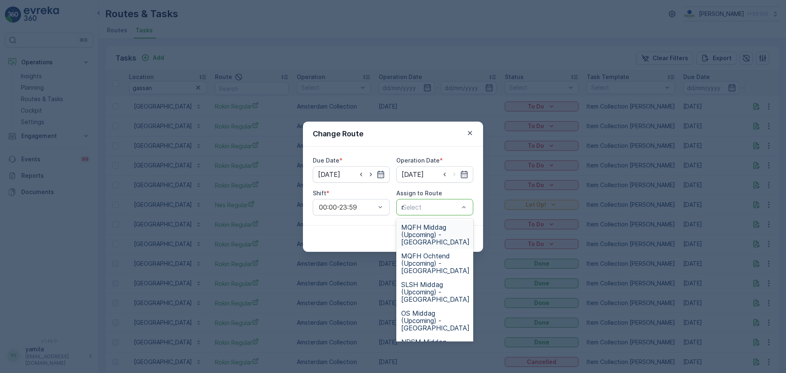
type input "nes"
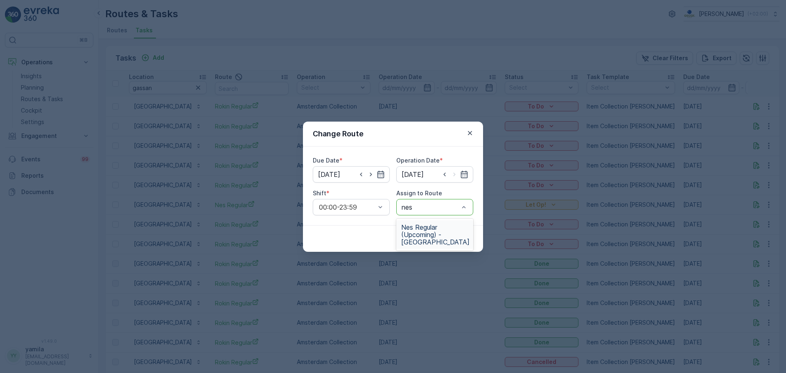
click at [447, 233] on span "Nes Regular (Upcoming) - Amsterdam" at bounding box center [435, 235] width 68 height 22
click at [448, 233] on button "Submit" at bounding box center [459, 238] width 30 height 13
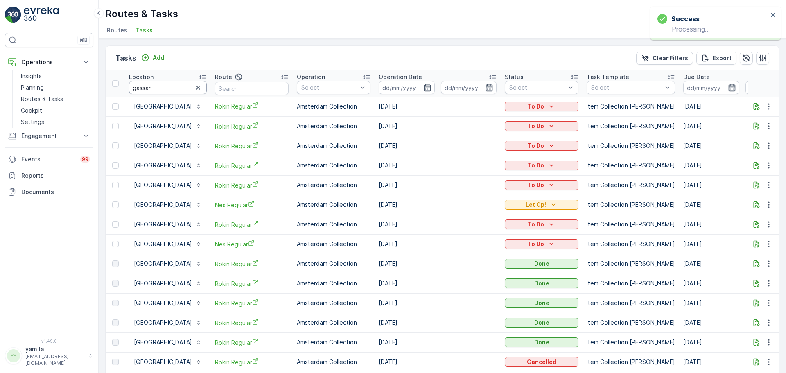
click at [161, 90] on input "gassan" at bounding box center [168, 87] width 78 height 13
type input "papi's"
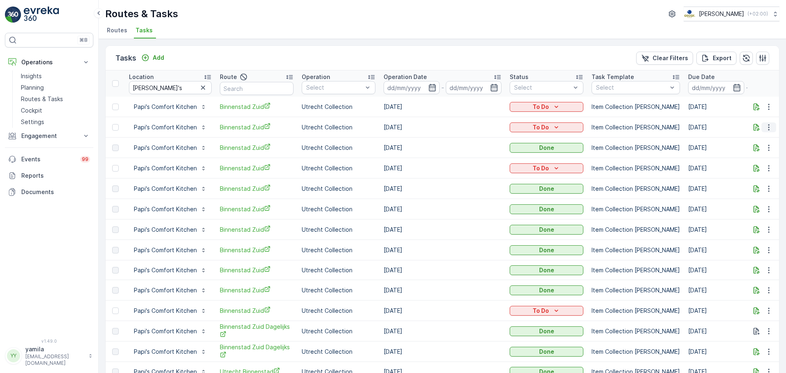
click at [768, 129] on icon "button" at bounding box center [769, 127] width 8 height 8
click at [750, 163] on span "Change Route" at bounding box center [748, 163] width 40 height 8
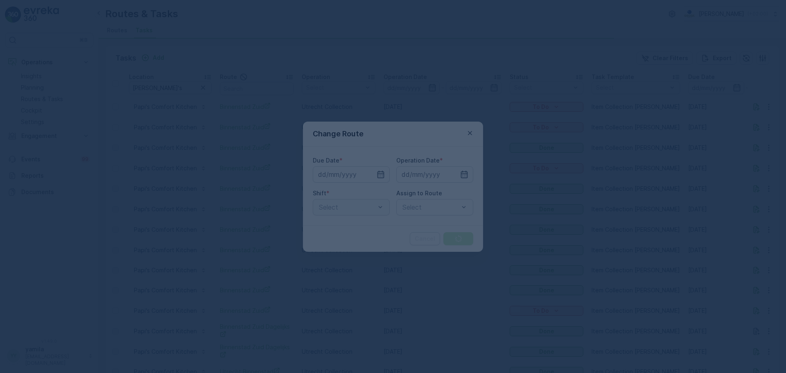
type input "[DATE]"
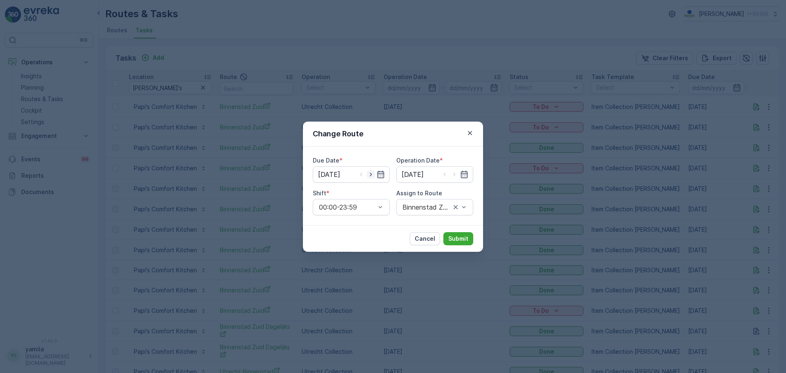
click at [372, 173] on icon "button" at bounding box center [371, 174] width 8 height 8
type input "02.09.2025"
click at [455, 174] on icon "button" at bounding box center [454, 174] width 2 height 4
type input "02.09.2025"
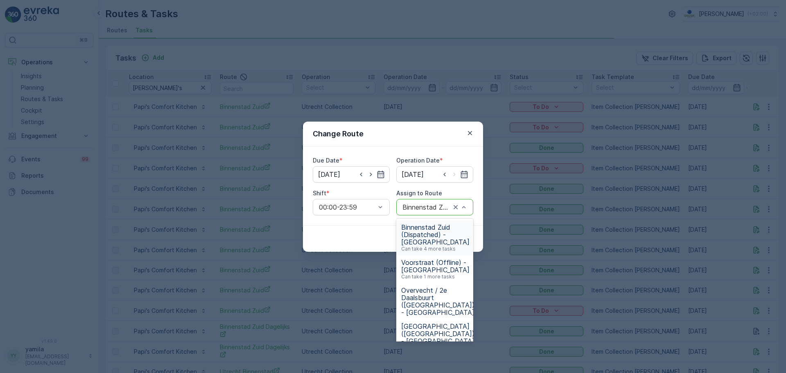
click at [457, 211] on div at bounding box center [460, 207] width 16 height 16
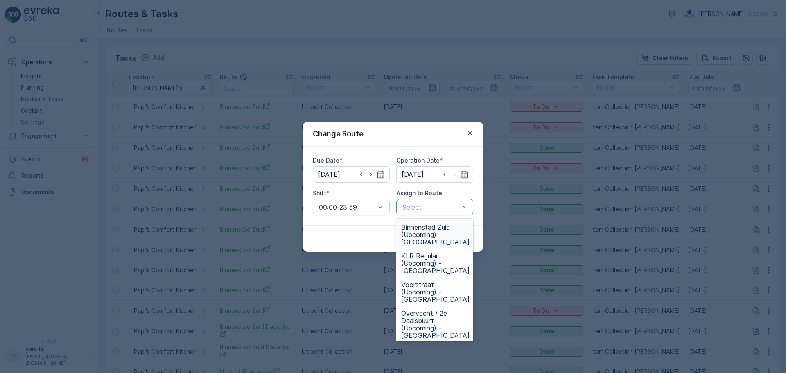
click at [437, 205] on div at bounding box center [431, 207] width 58 height 7
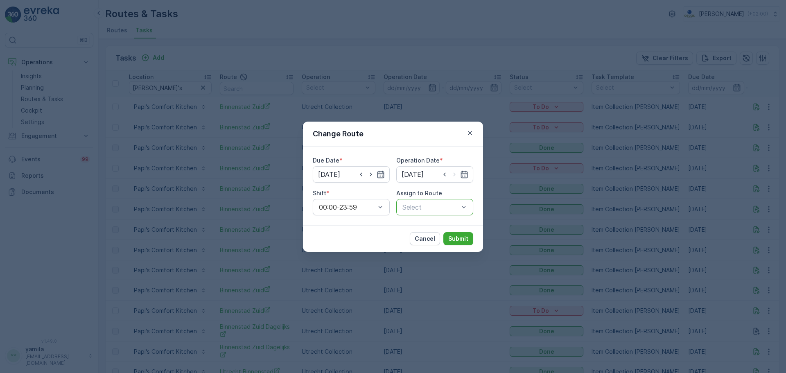
click at [459, 205] on div at bounding box center [431, 207] width 58 height 7
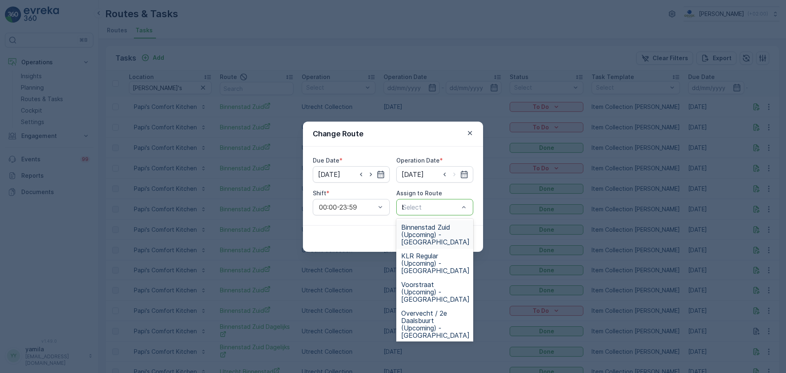
type input "binne"
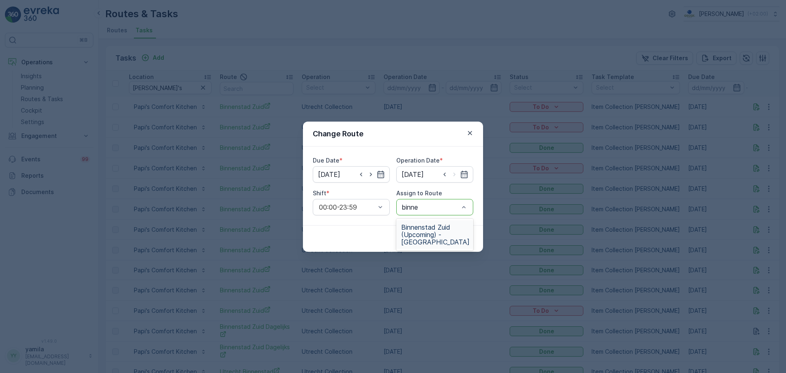
click at [424, 230] on span "Binnenstad Zuid (Upcoming) - Utrecht" at bounding box center [435, 235] width 68 height 22
click at [451, 233] on button "Submit" at bounding box center [459, 238] width 30 height 13
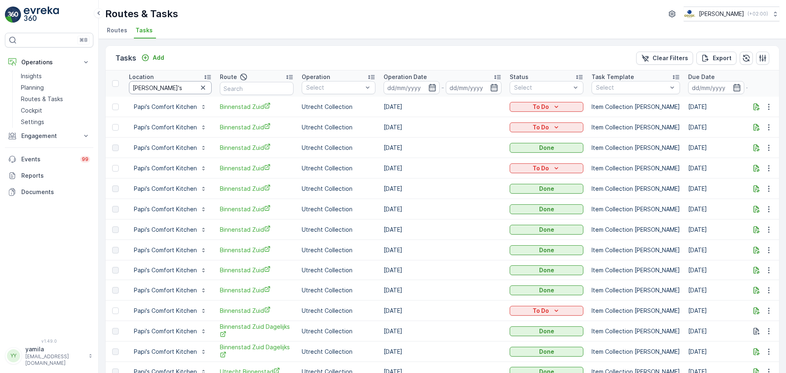
click at [165, 84] on input "papi's" at bounding box center [170, 87] width 83 height 13
type input "onno"
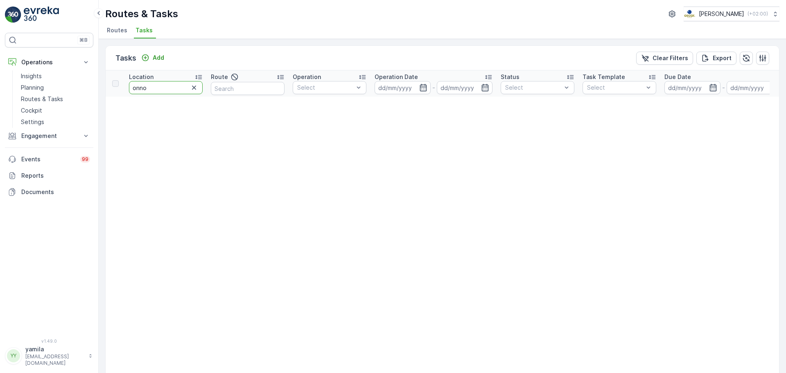
click at [165, 84] on input "onno" at bounding box center [166, 87] width 74 height 13
click at [57, 99] on p "Routes & Tasks" at bounding box center [42, 99] width 42 height 8
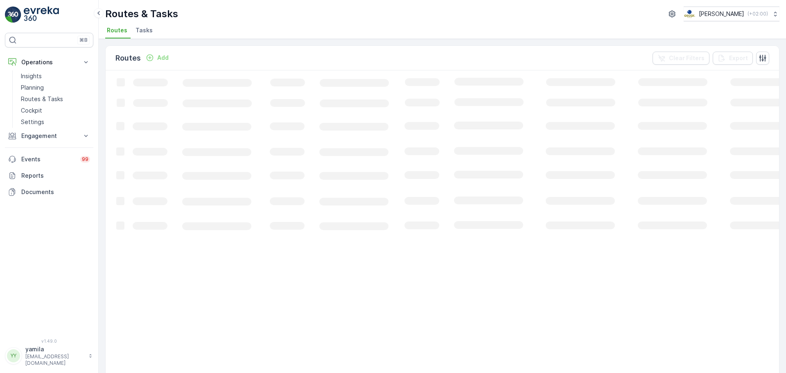
click at [147, 28] on span "Tasks" at bounding box center [144, 30] width 17 height 8
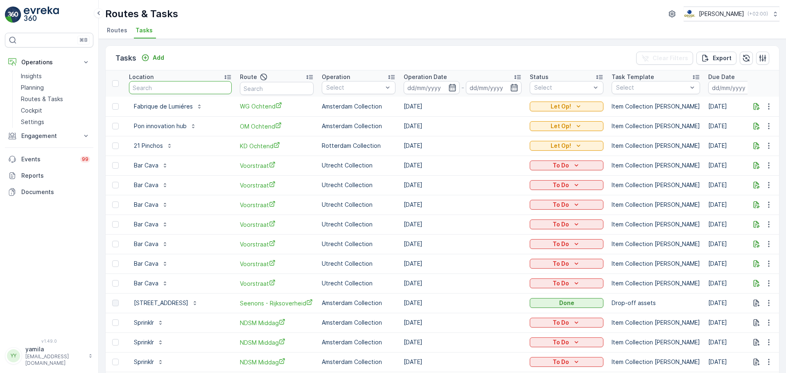
click at [168, 89] on input "text" at bounding box center [180, 87] width 103 height 13
type input "le petit"
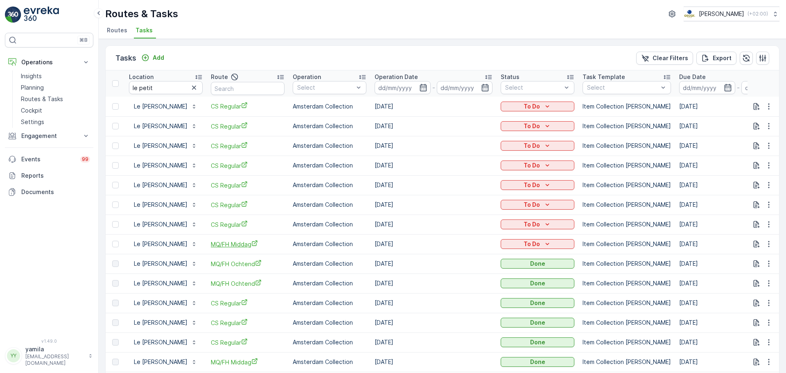
click at [235, 247] on span "MQ/FH Middag" at bounding box center [248, 244] width 74 height 9
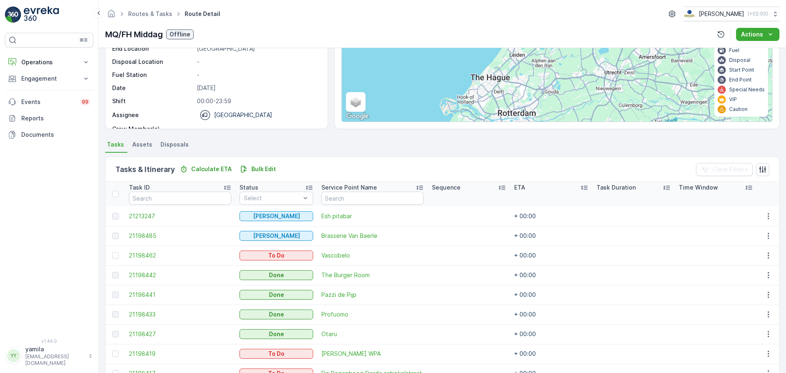
scroll to position [16, 0]
